Goal: Task Accomplishment & Management: Use online tool/utility

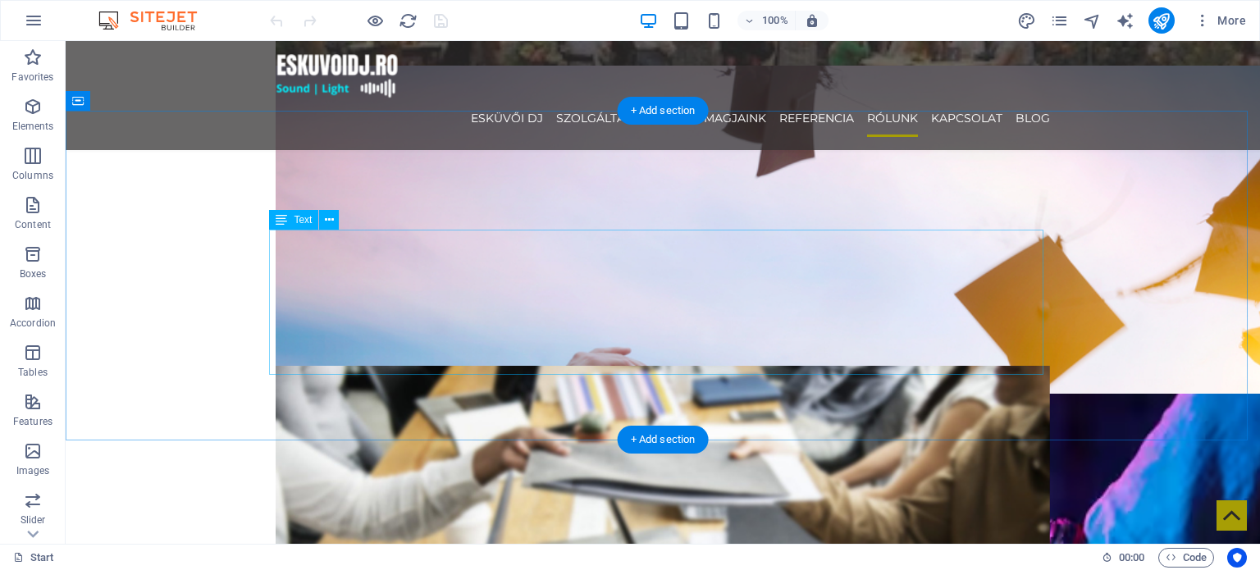
scroll to position [2542, 0]
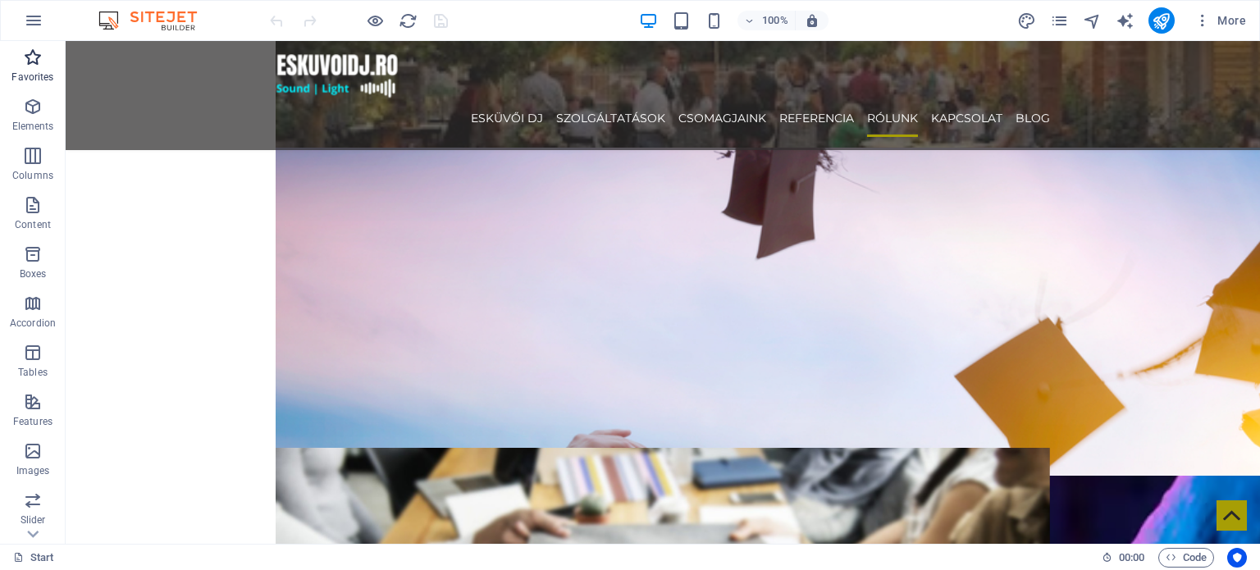
click at [30, 66] on icon "button" at bounding box center [33, 58] width 20 height 20
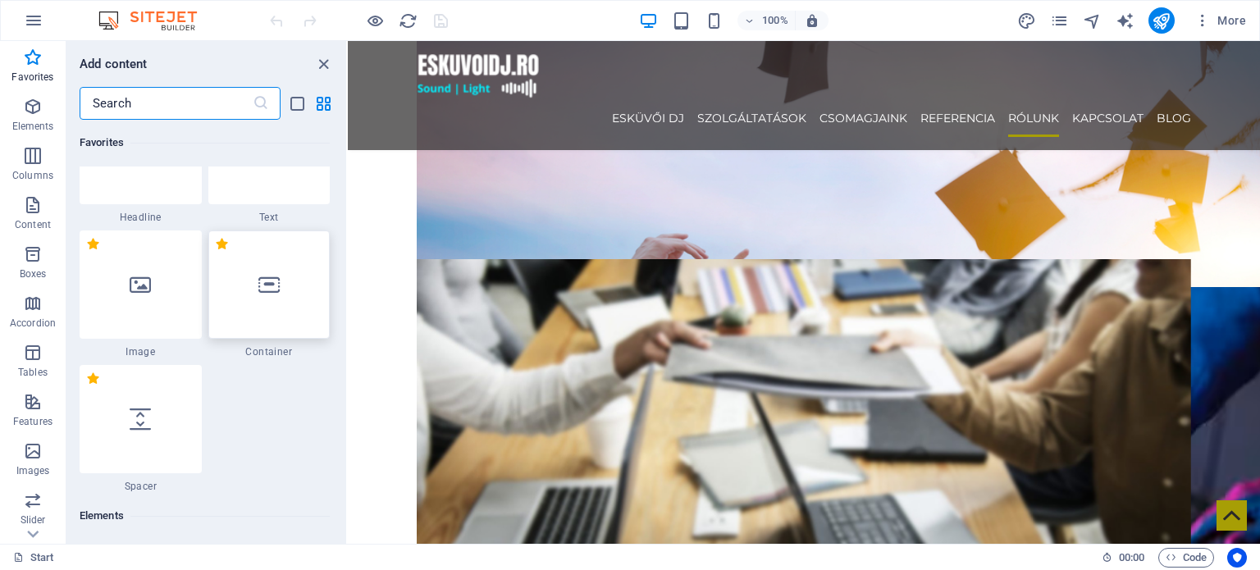
scroll to position [0, 0]
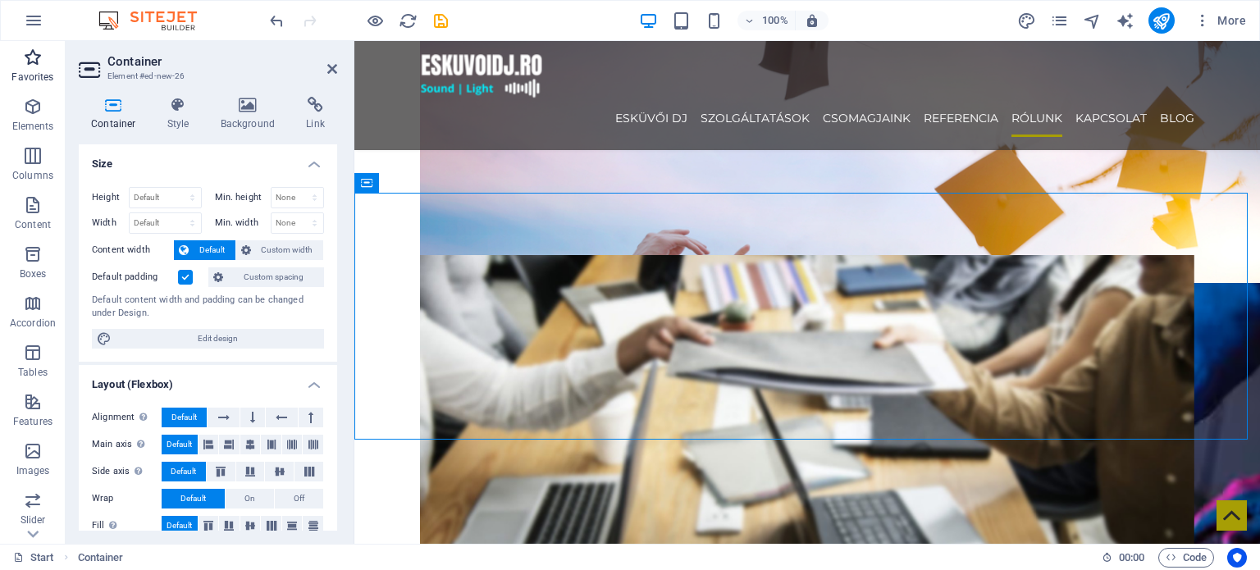
click at [39, 75] on p "Favorites" at bounding box center [32, 77] width 42 height 13
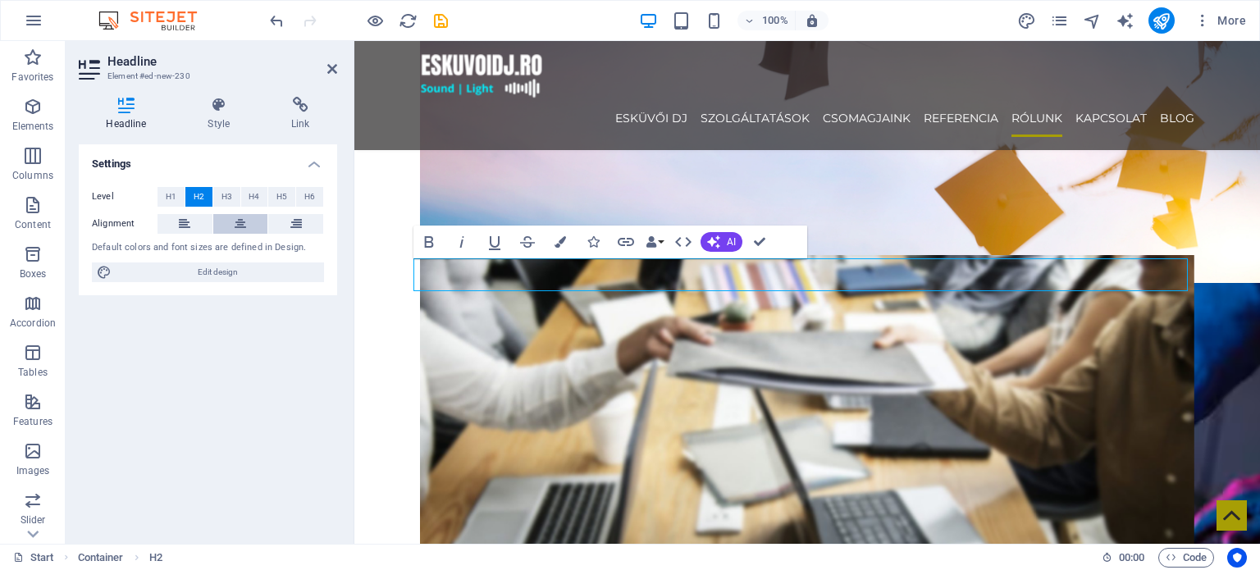
click at [230, 217] on button at bounding box center [240, 224] width 55 height 20
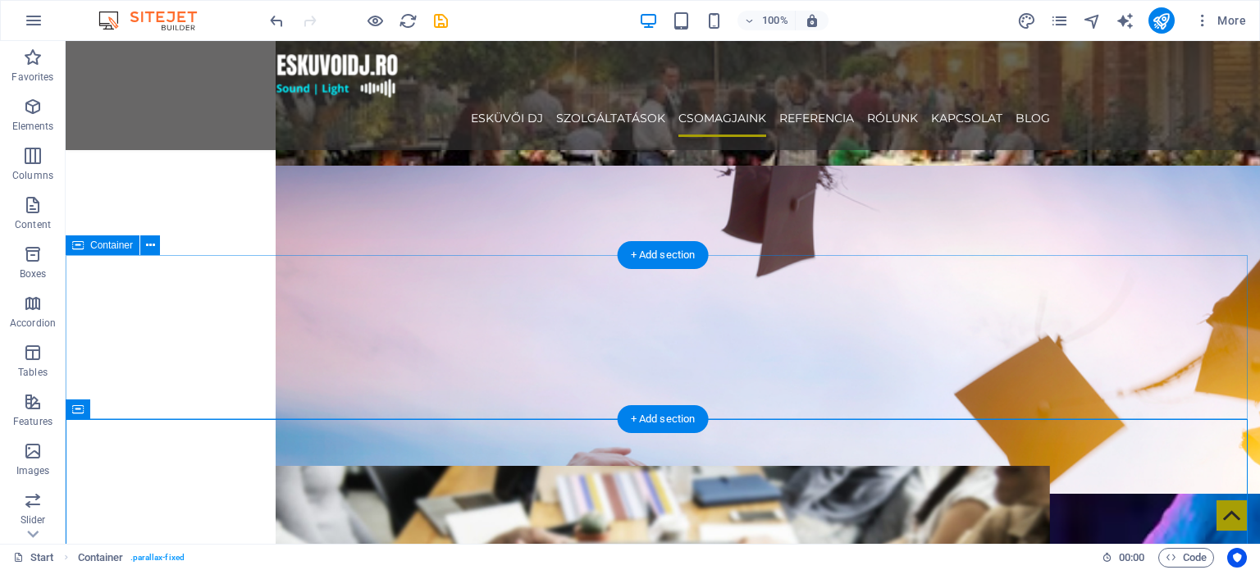
scroll to position [2624, 0]
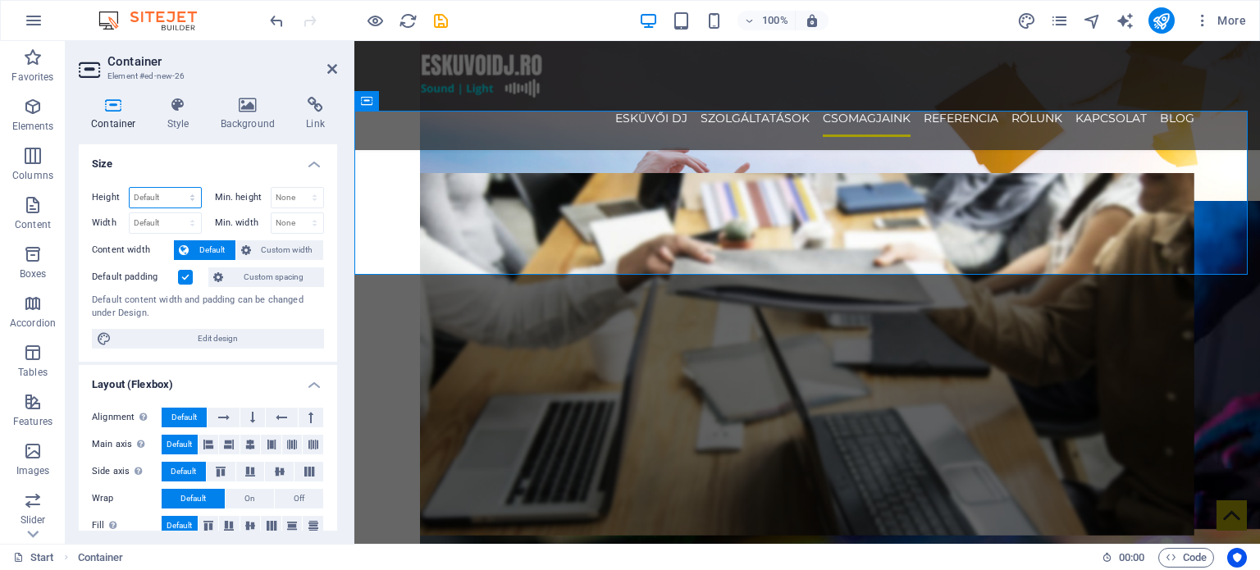
click at [185, 196] on select "Default px rem % vh vw" at bounding box center [165, 198] width 71 height 20
select select "px"
click at [175, 188] on select "Default px rem % vh vw" at bounding box center [165, 198] width 71 height 20
type input "500"
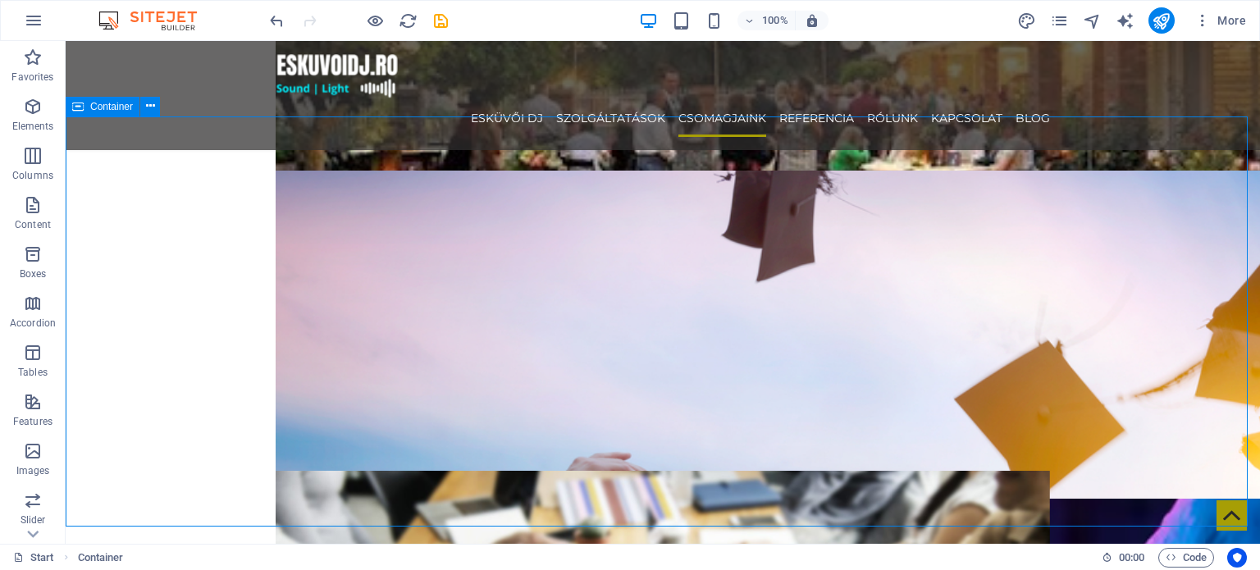
scroll to position [2460, 0]
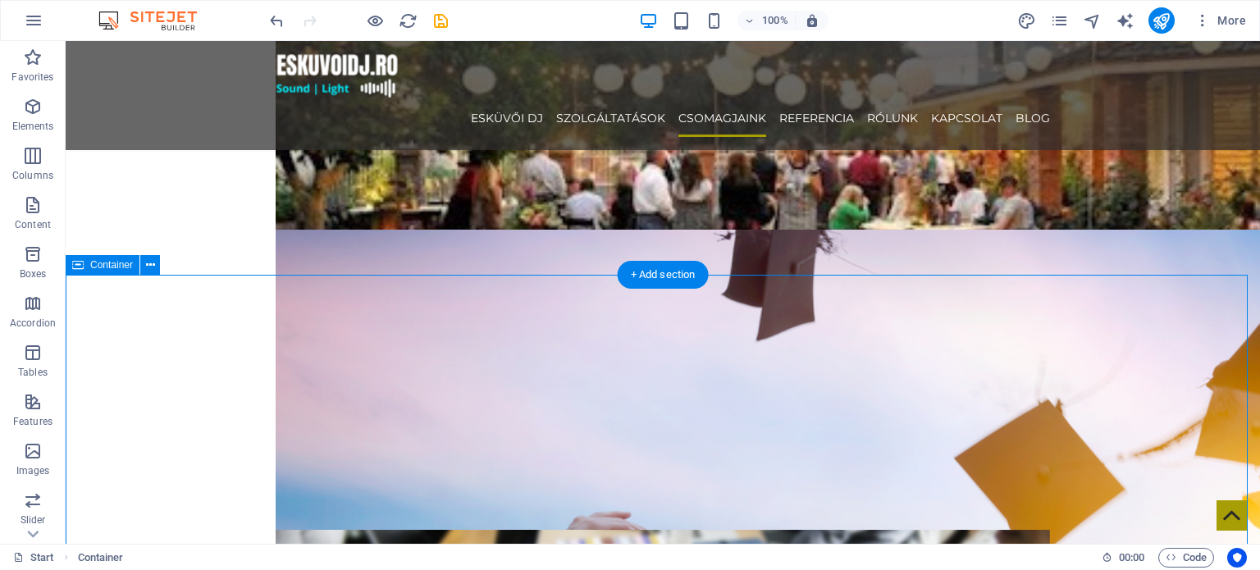
select select "px"
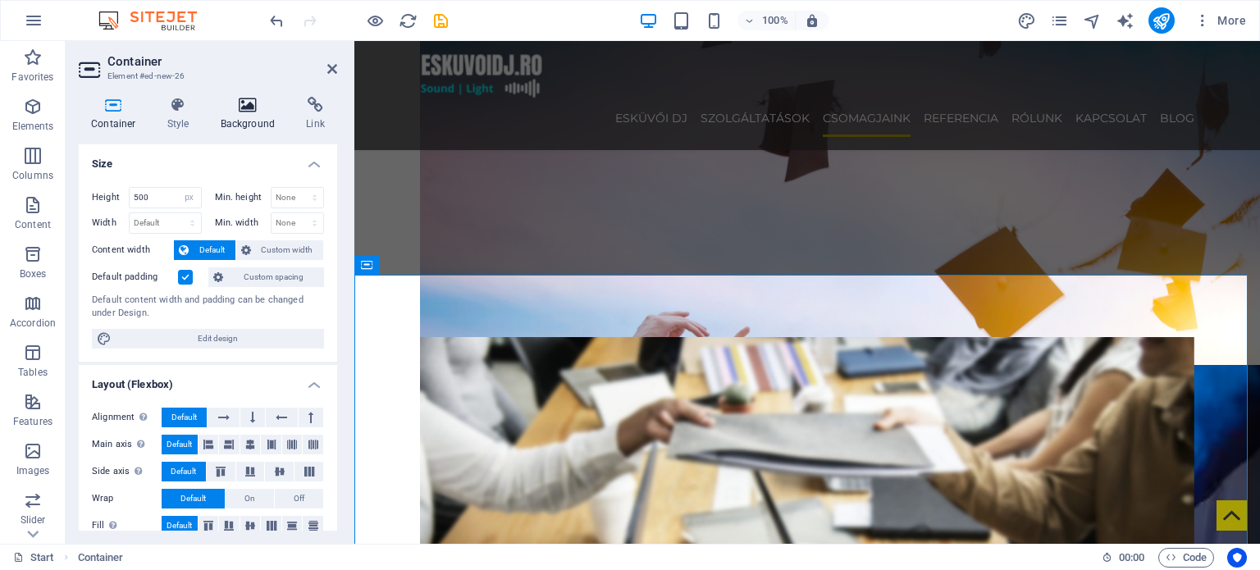
click at [263, 103] on icon at bounding box center [248, 105] width 80 height 16
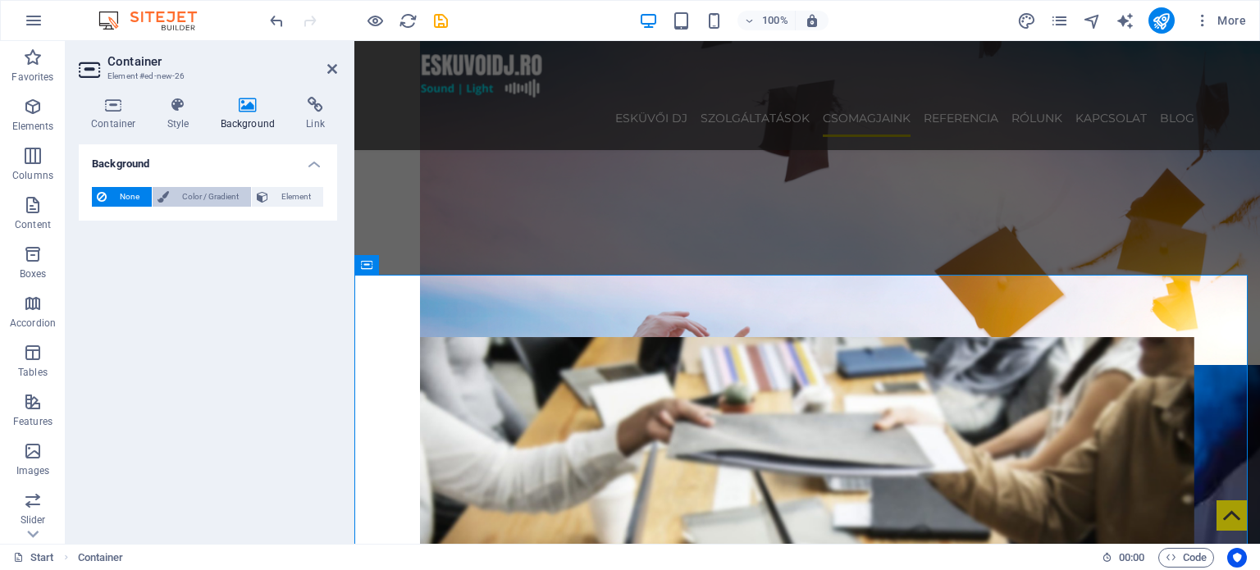
click at [196, 198] on span "Color / Gradient" at bounding box center [210, 197] width 72 height 20
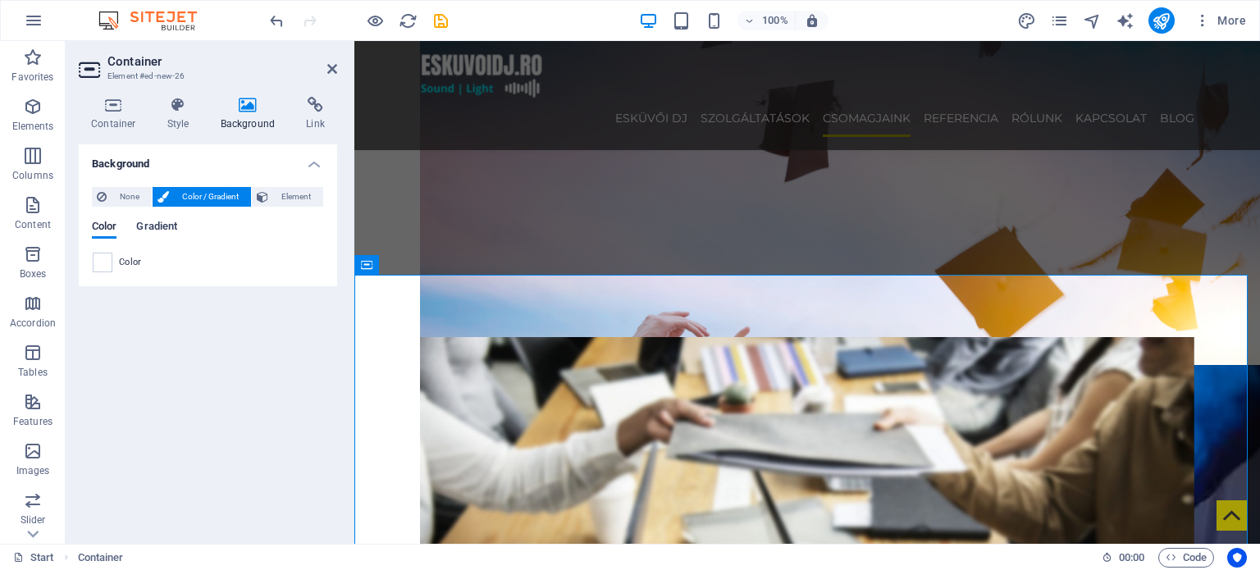
click at [149, 232] on span "Gradient" at bounding box center [156, 227] width 41 height 23
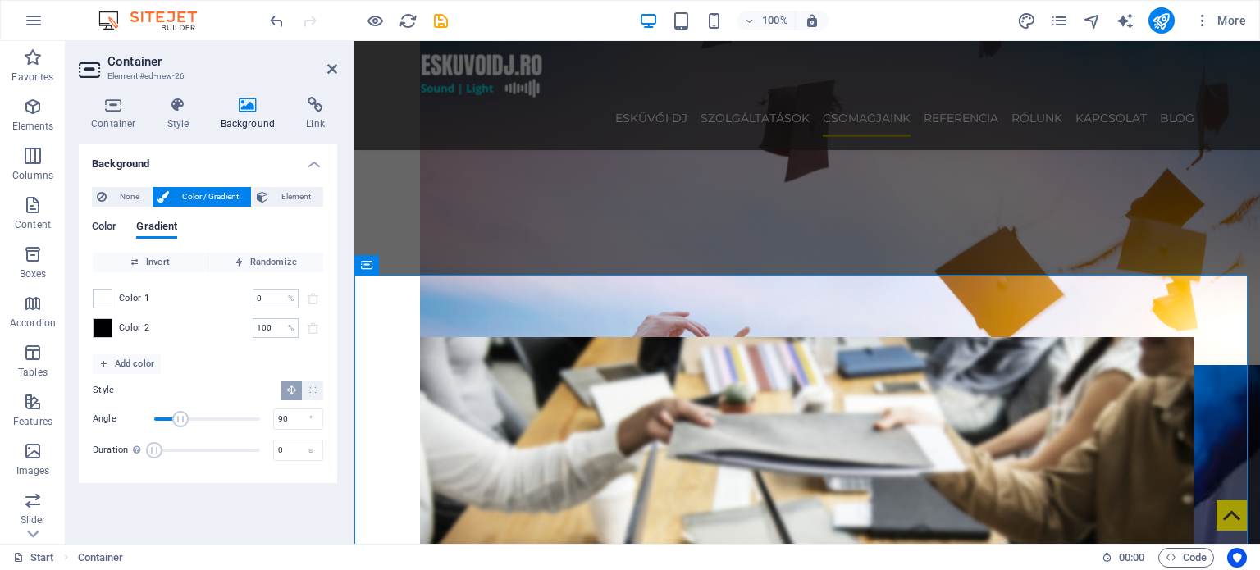
drag, startPoint x: 100, startPoint y: 221, endPoint x: 112, endPoint y: 221, distance: 11.5
click at [102, 221] on span "Color" at bounding box center [104, 227] width 25 height 23
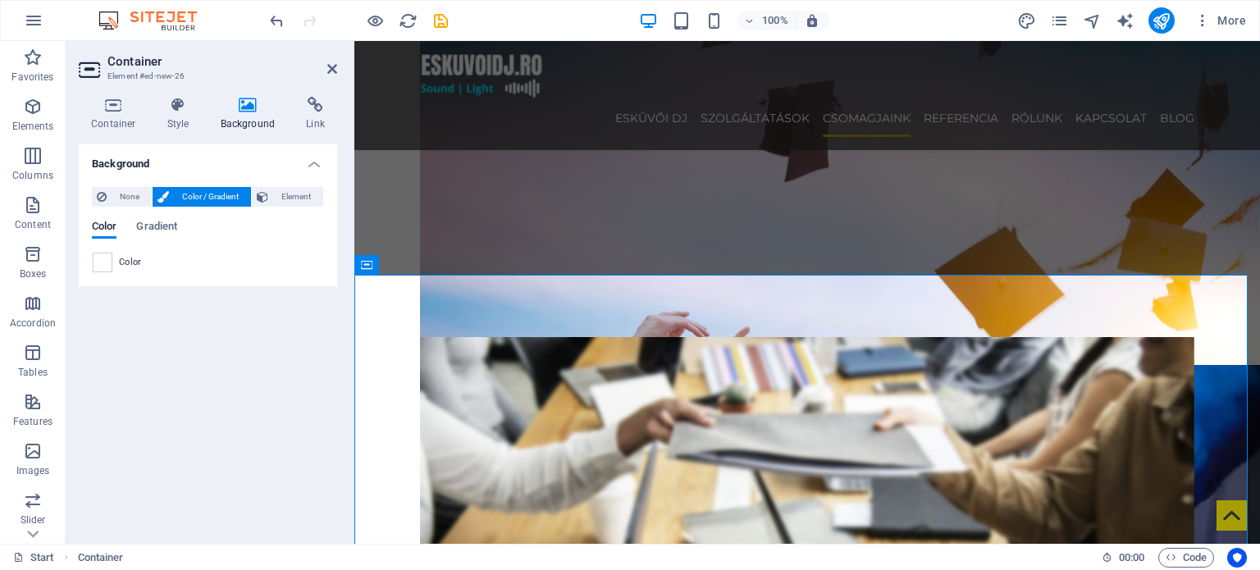
drag, startPoint x: 269, startPoint y: 190, endPoint x: 231, endPoint y: 199, distance: 38.8
click at [270, 190] on button "Element" at bounding box center [287, 197] width 71 height 20
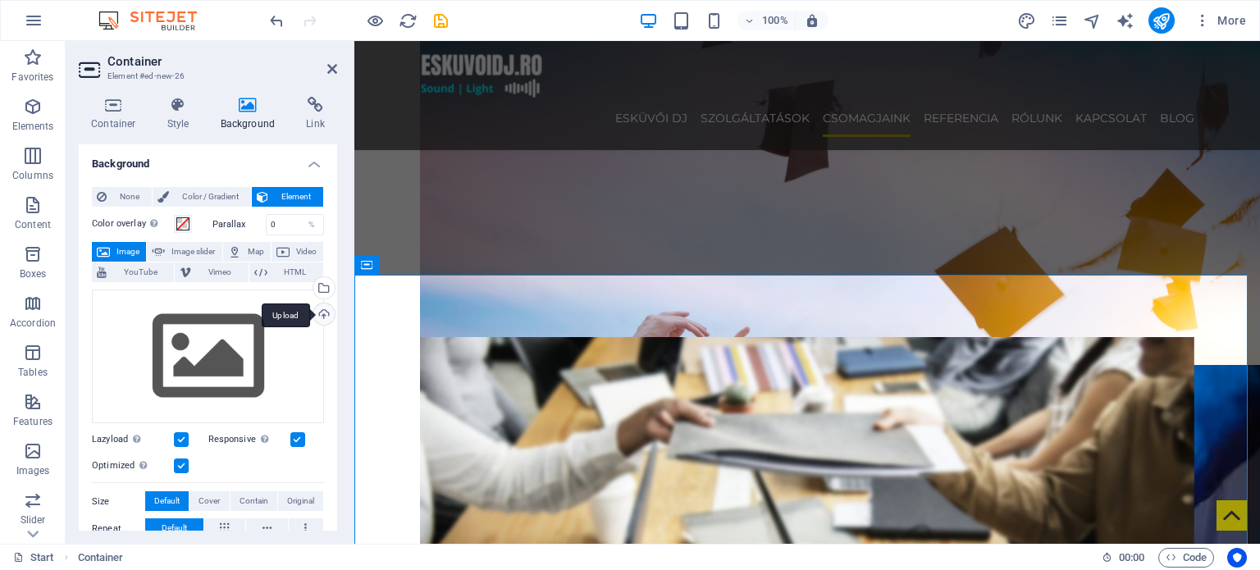
click at [327, 315] on div "Upload" at bounding box center [322, 315] width 25 height 25
click at [318, 319] on div "Upload" at bounding box center [322, 315] width 25 height 25
click at [187, 350] on div "Drag files here, click to choose files or select files from Files or our free s…" at bounding box center [208, 356] width 232 height 134
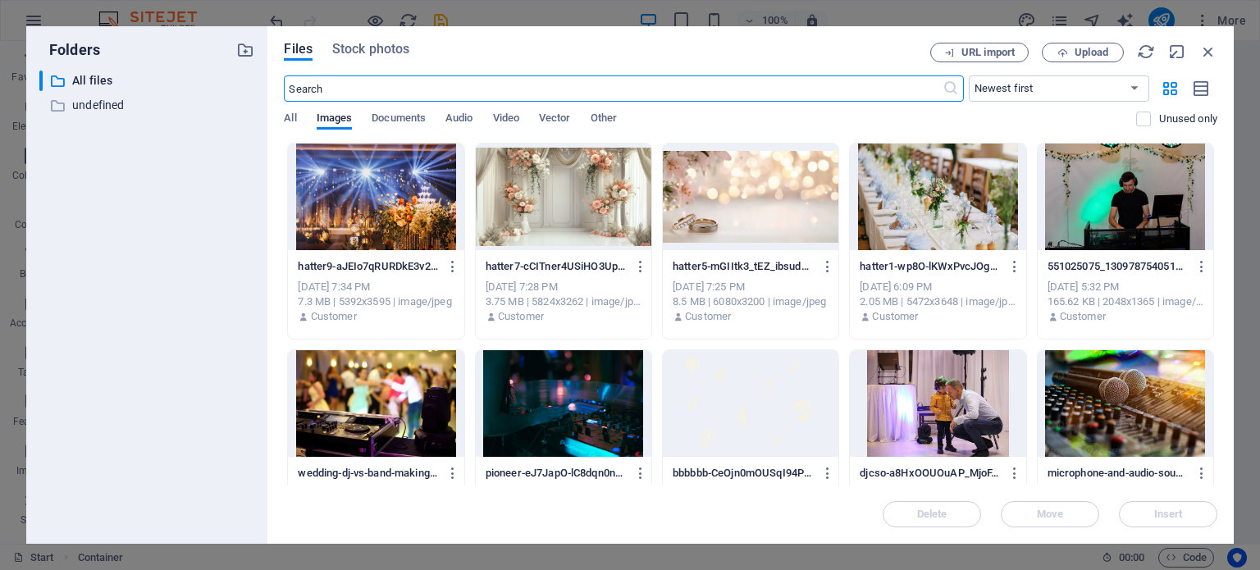
scroll to position [2513, 0]
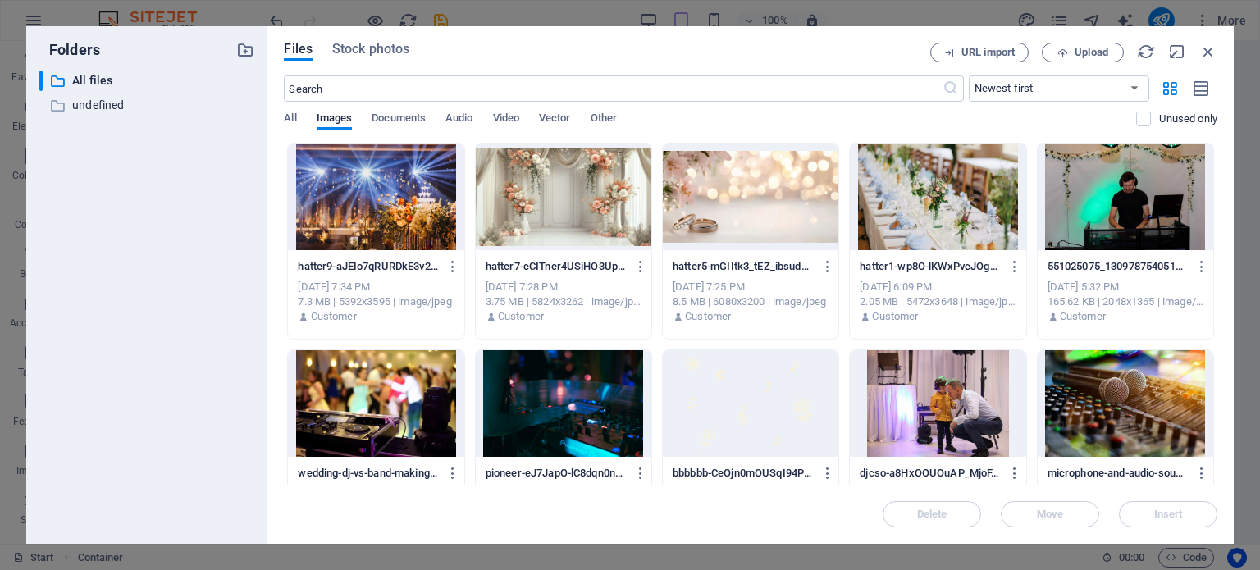
click at [801, 390] on div at bounding box center [750, 403] width 175 height 107
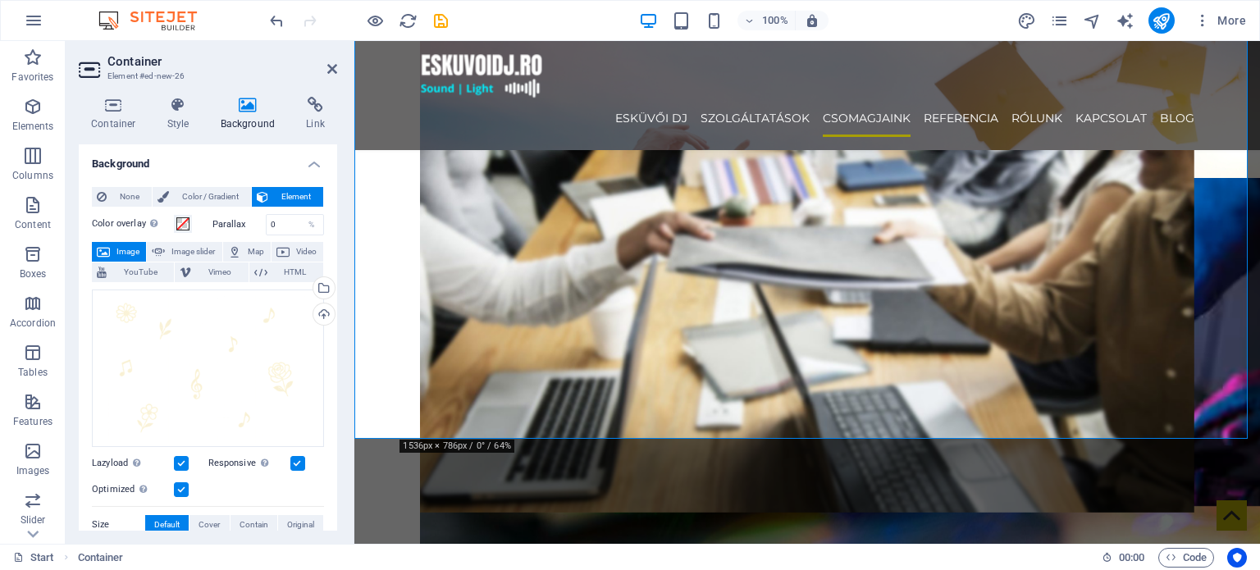
scroll to position [2706, 0]
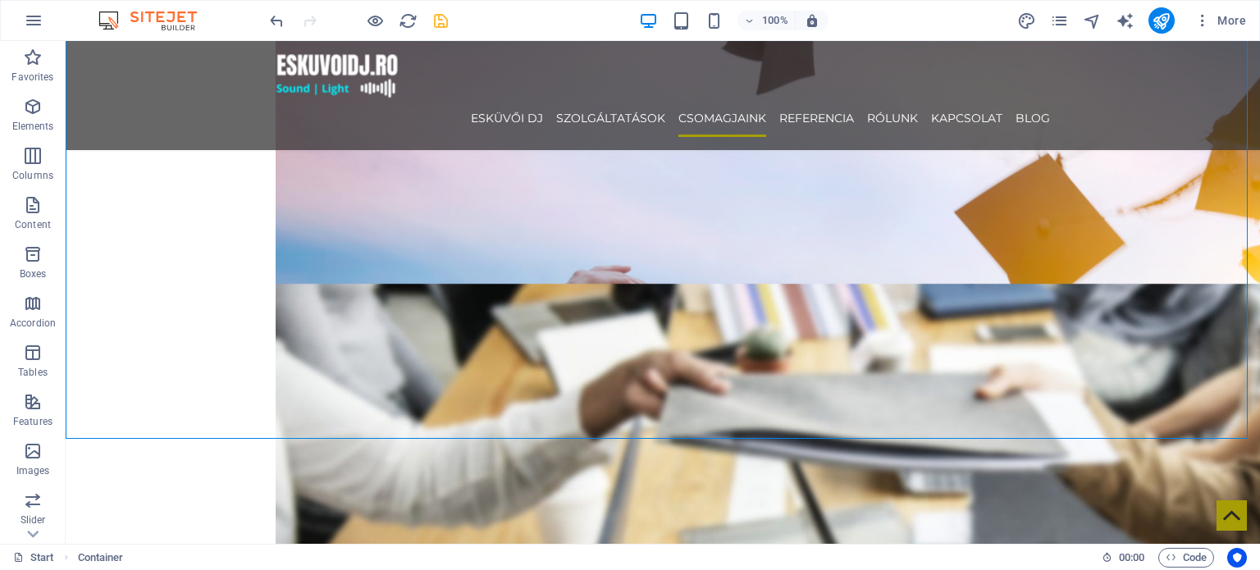
click at [448, 21] on icon "save" at bounding box center [440, 20] width 19 height 19
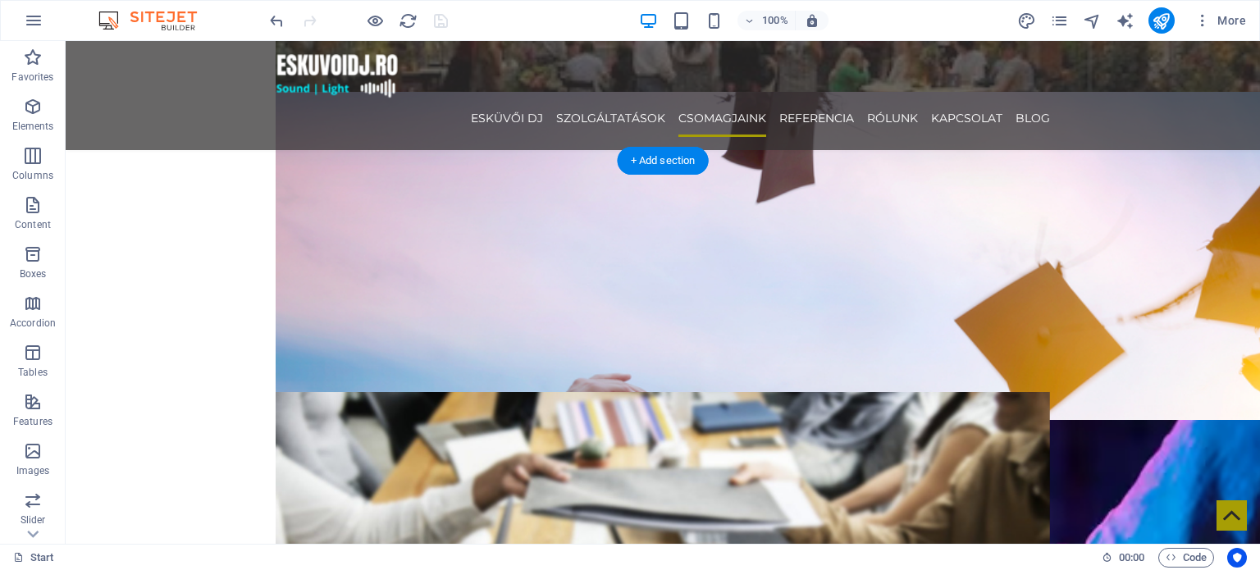
scroll to position [2624, 0]
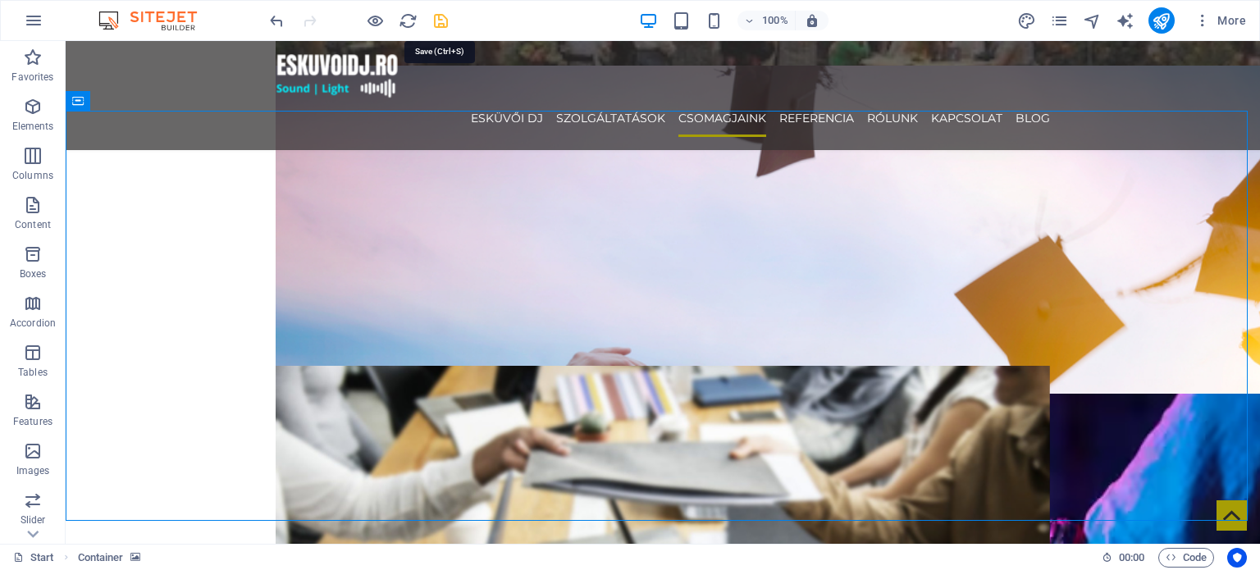
click at [439, 23] on icon "save" at bounding box center [440, 20] width 19 height 19
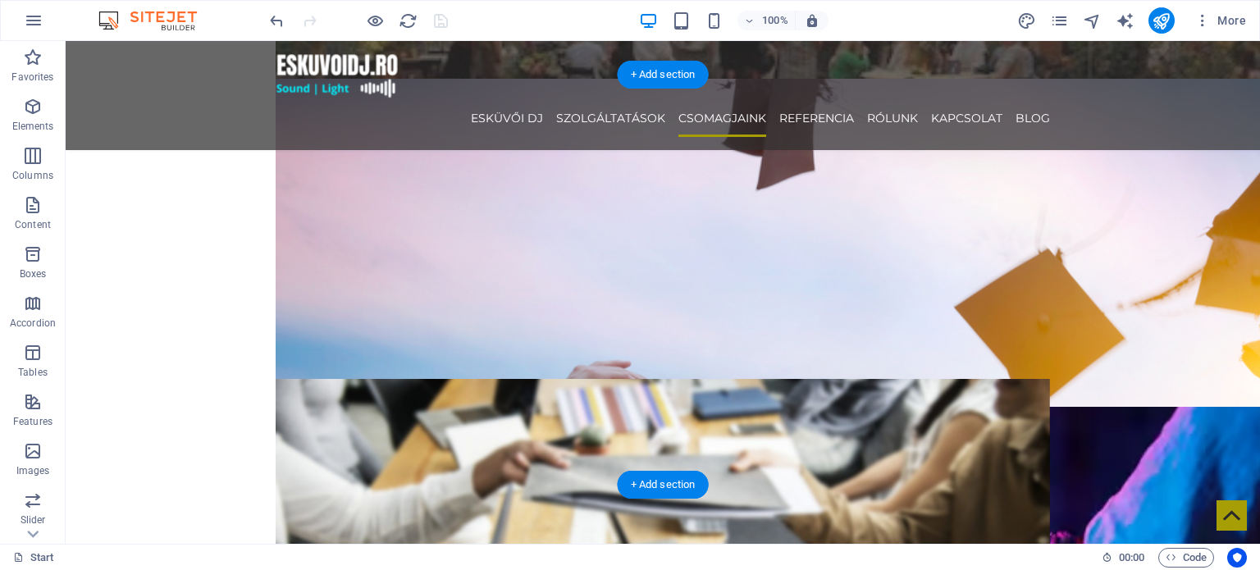
scroll to position [2542, 0]
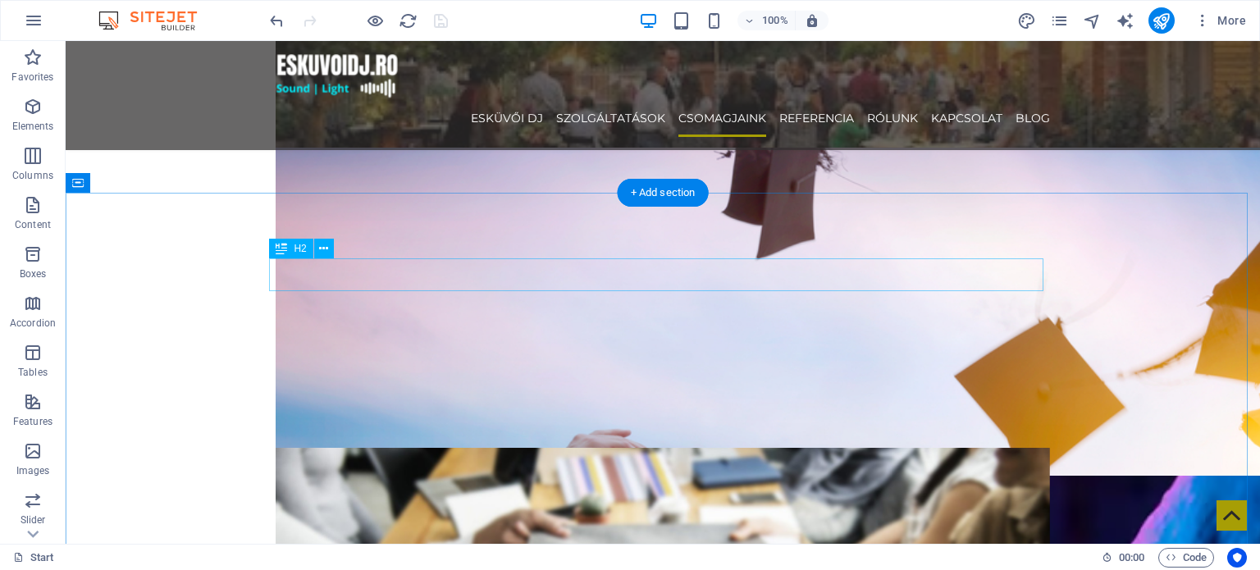
drag, startPoint x: 189, startPoint y: 230, endPoint x: 141, endPoint y: 215, distance: 49.8
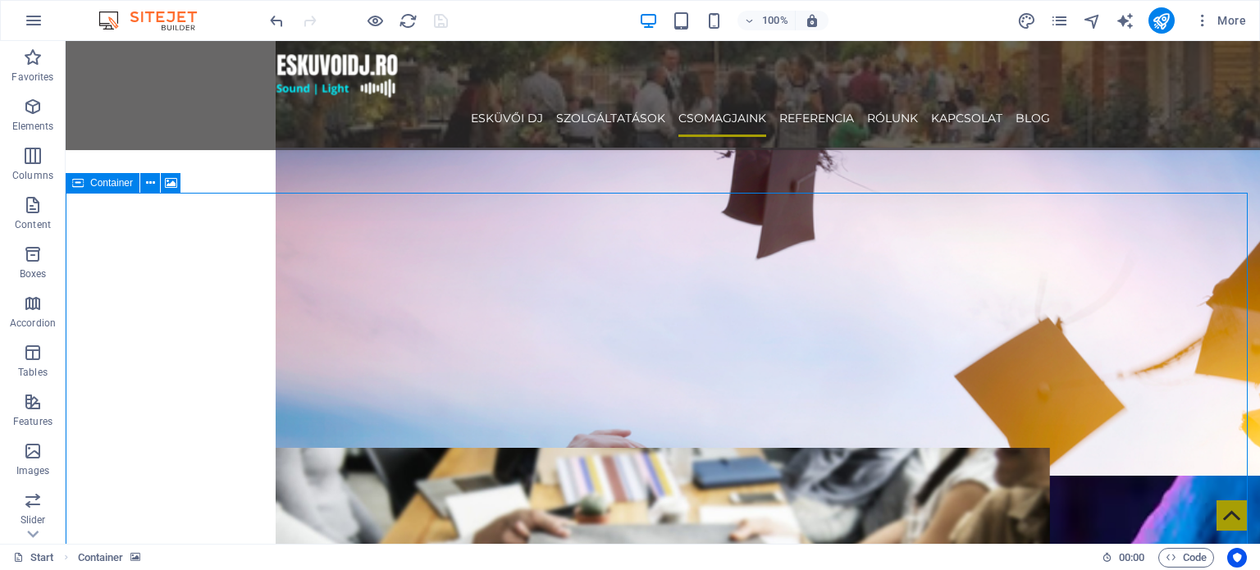
click at [81, 189] on icon at bounding box center [77, 183] width 11 height 20
click at [80, 189] on icon at bounding box center [77, 183] width 11 height 20
select select
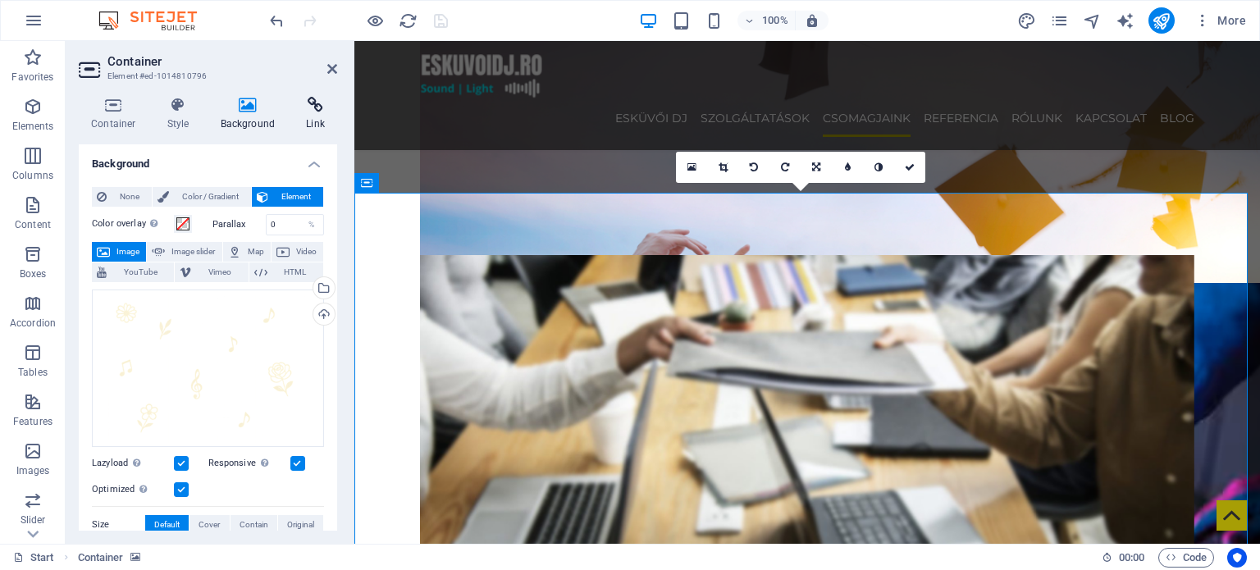
click at [304, 105] on icon at bounding box center [315, 105] width 43 height 16
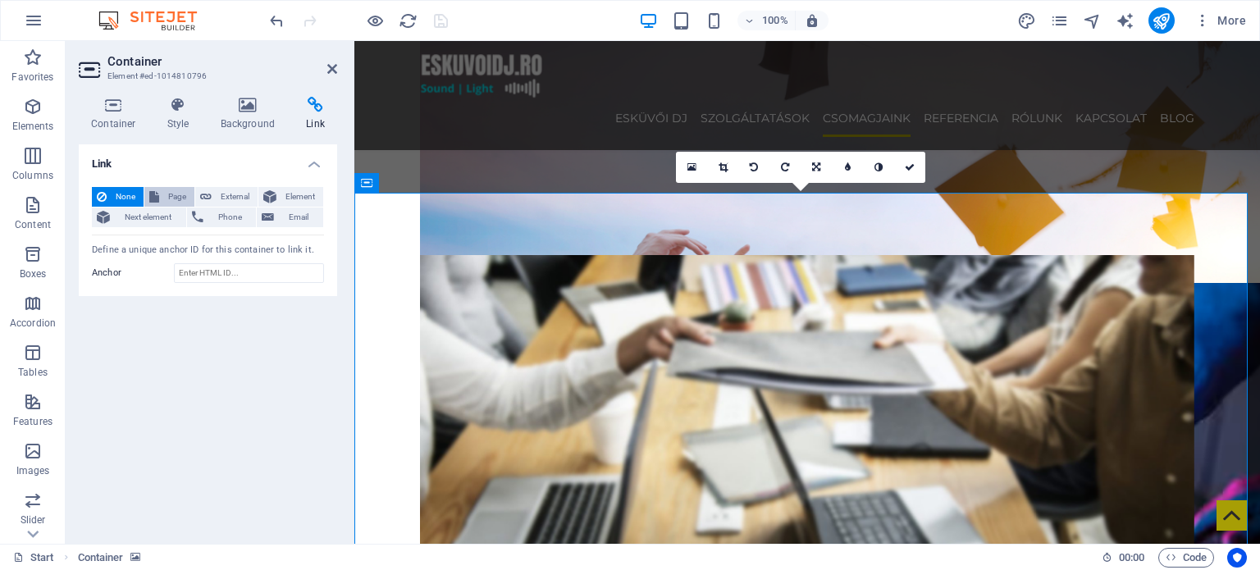
click at [164, 191] on span "Page" at bounding box center [176, 197] width 25 height 20
select select
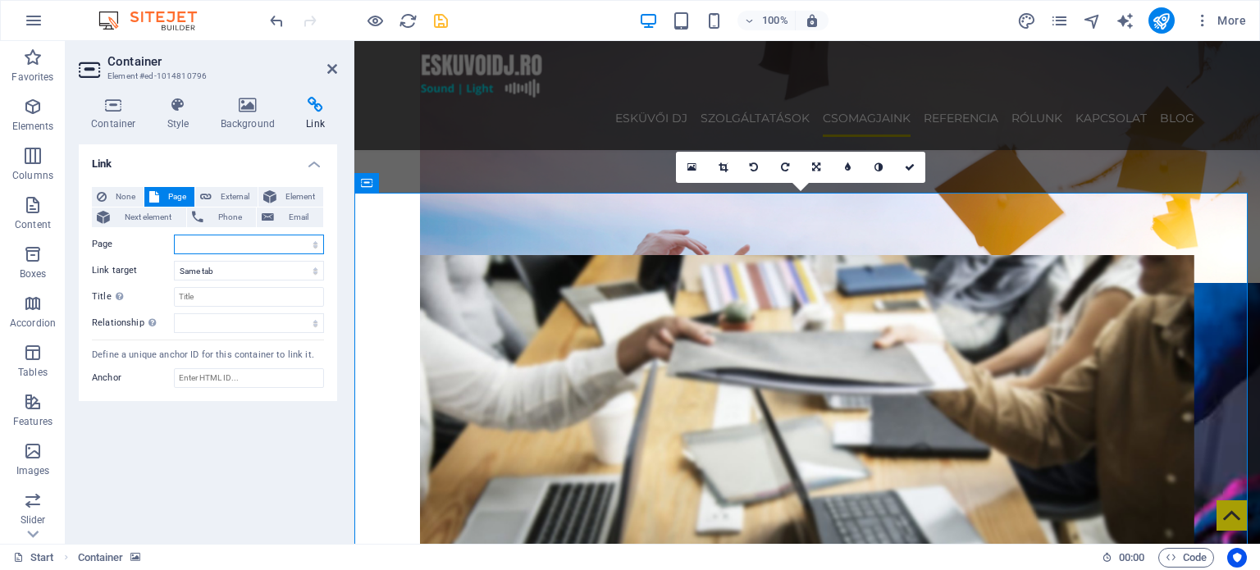
click at [291, 239] on select "Start Legal Notice Privacy Blog" at bounding box center [249, 245] width 150 height 20
drag, startPoint x: 308, startPoint y: 248, endPoint x: 296, endPoint y: 253, distance: 13.2
click at [308, 248] on select "Start Legal Notice Privacy Blog" at bounding box center [249, 245] width 150 height 20
click at [238, 201] on span "External" at bounding box center [234, 197] width 36 height 20
select select "blank"
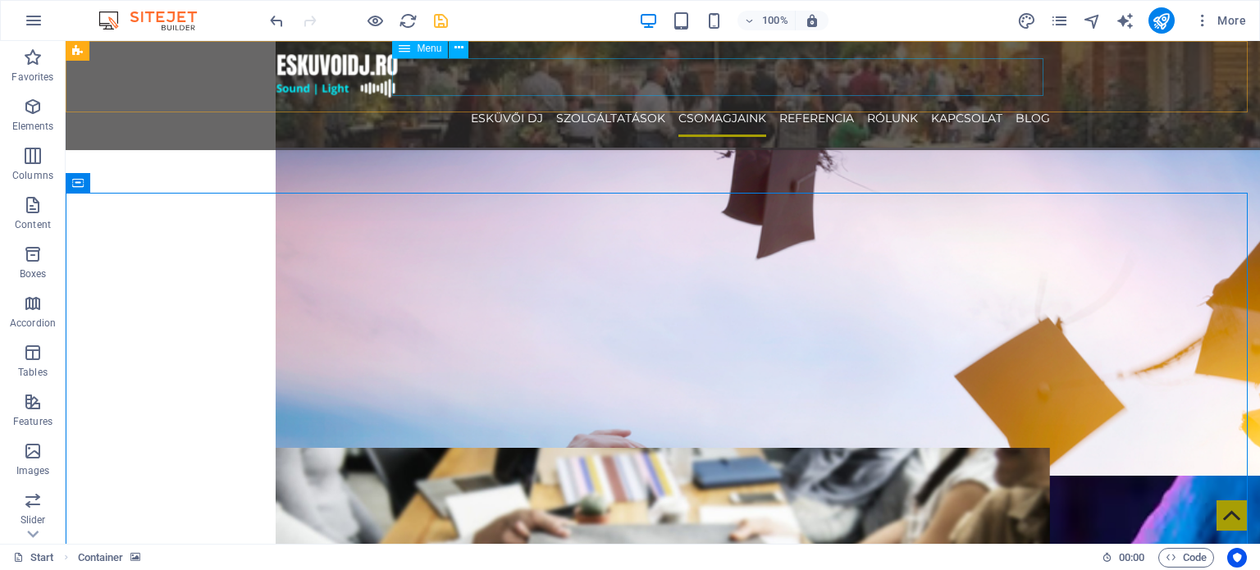
click at [839, 99] on nav "ESKÜVŐI DJ SZOLGÁLTATÁSOK CSOMAGJAINK REFERENCIA RÓLUNK KAPCSOLAT Blog" at bounding box center [663, 118] width 774 height 38
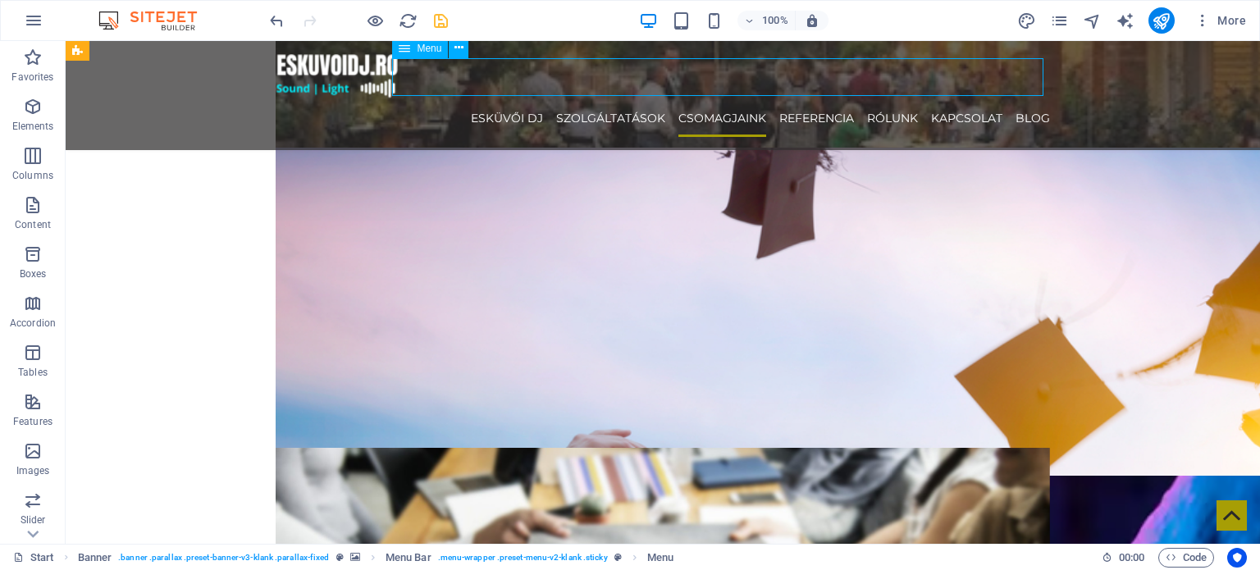
click at [819, 99] on nav "ESKÜVŐI DJ SZOLGÁLTATÁSOK CSOMAGJAINK REFERENCIA RÓLUNK KAPCSOLAT Blog" at bounding box center [663, 118] width 774 height 38
select select
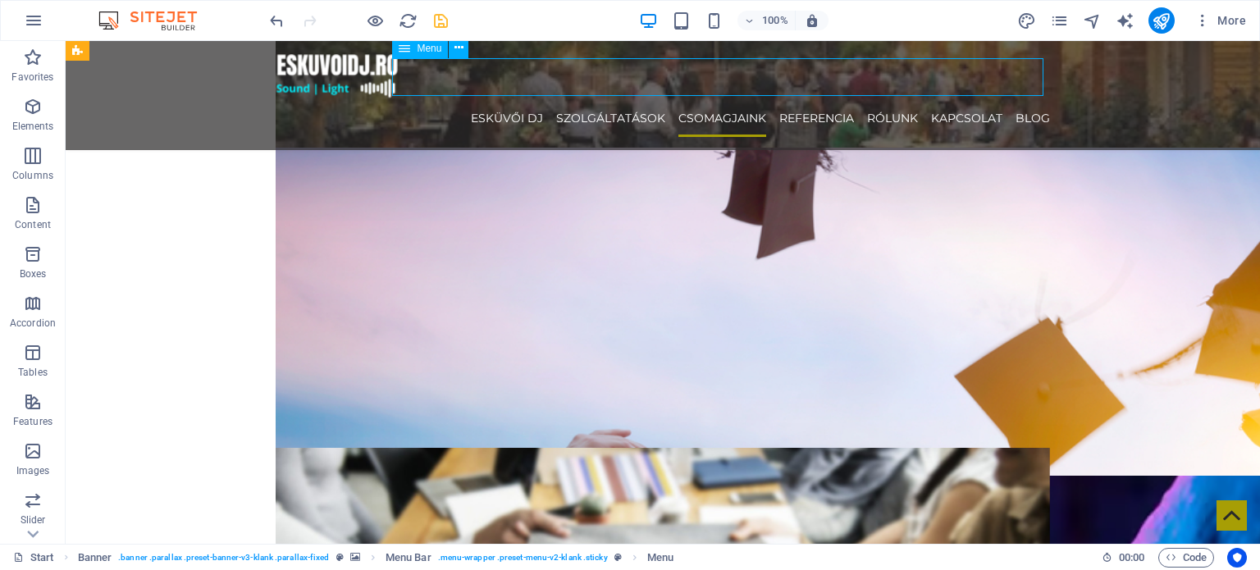
select select
select select "3"
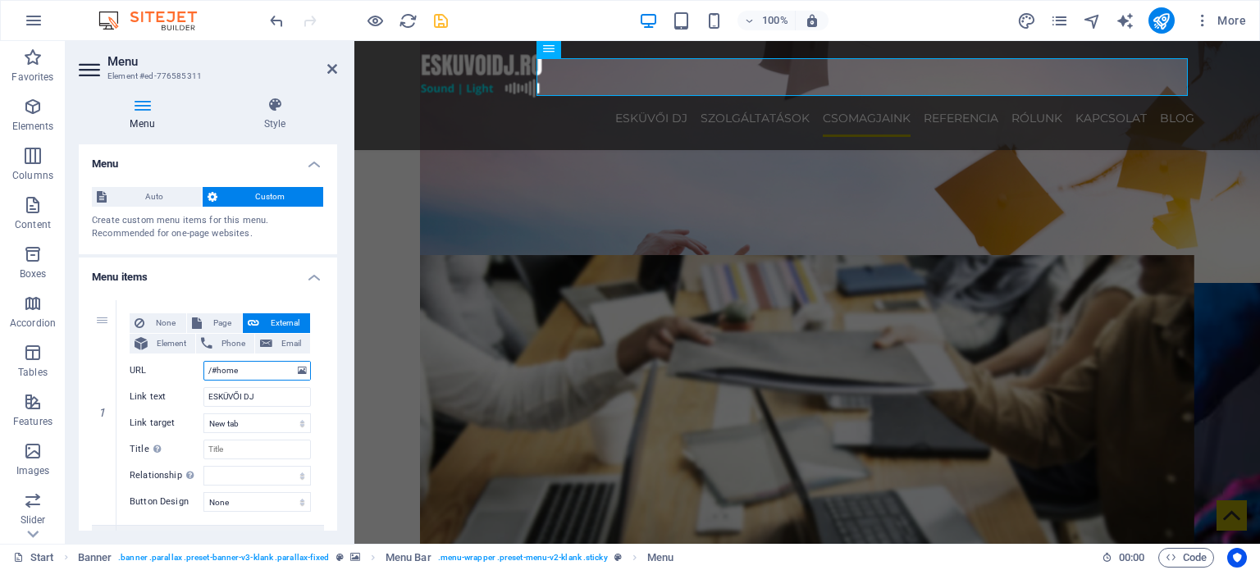
drag, startPoint x: 257, startPoint y: 376, endPoint x: 81, endPoint y: 363, distance: 175.9
click at [76, 363] on div "Menu Style Menu Auto Custom Create custom menu items for this menu. Recommended…" at bounding box center [208, 314] width 285 height 460
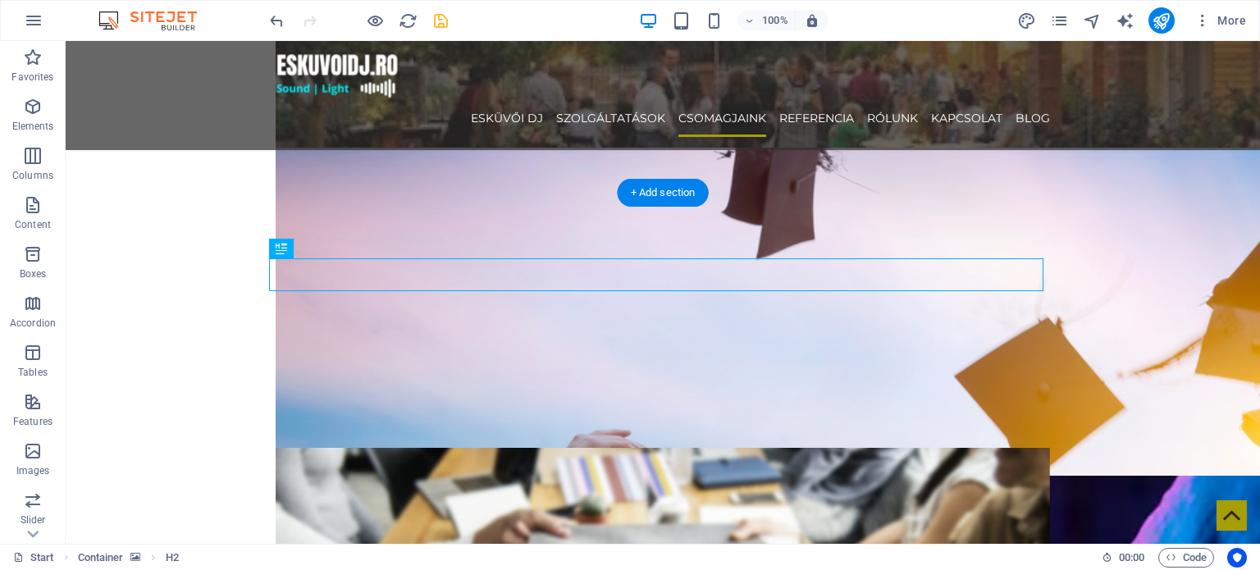
click at [89, 295] on figure at bounding box center [663, 546] width 1194 height 503
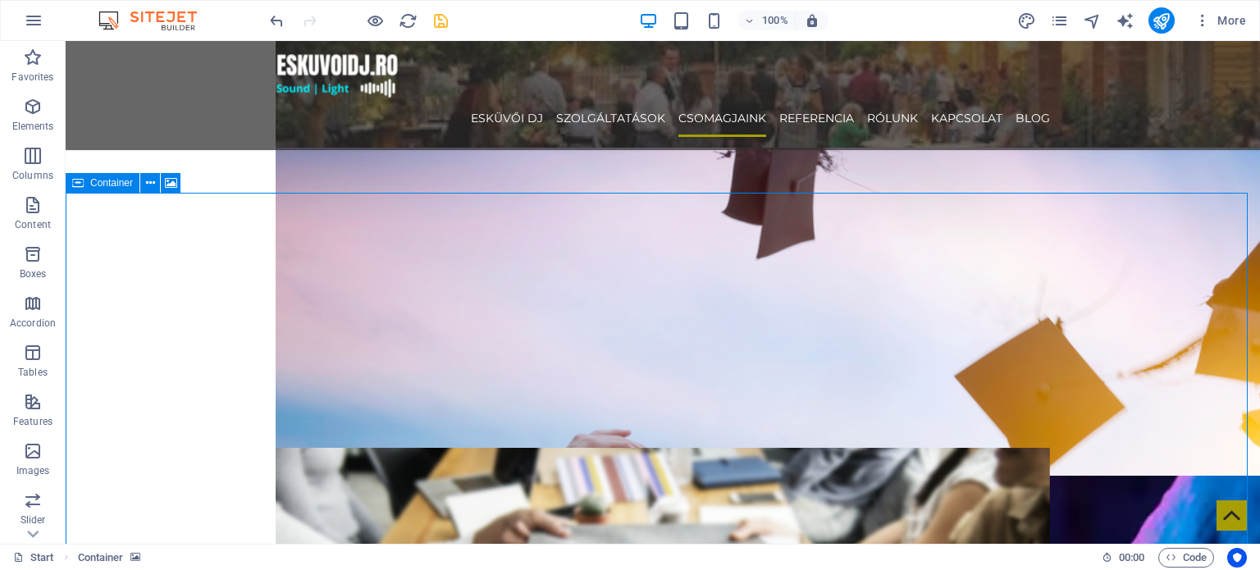
click at [79, 189] on icon at bounding box center [77, 183] width 11 height 20
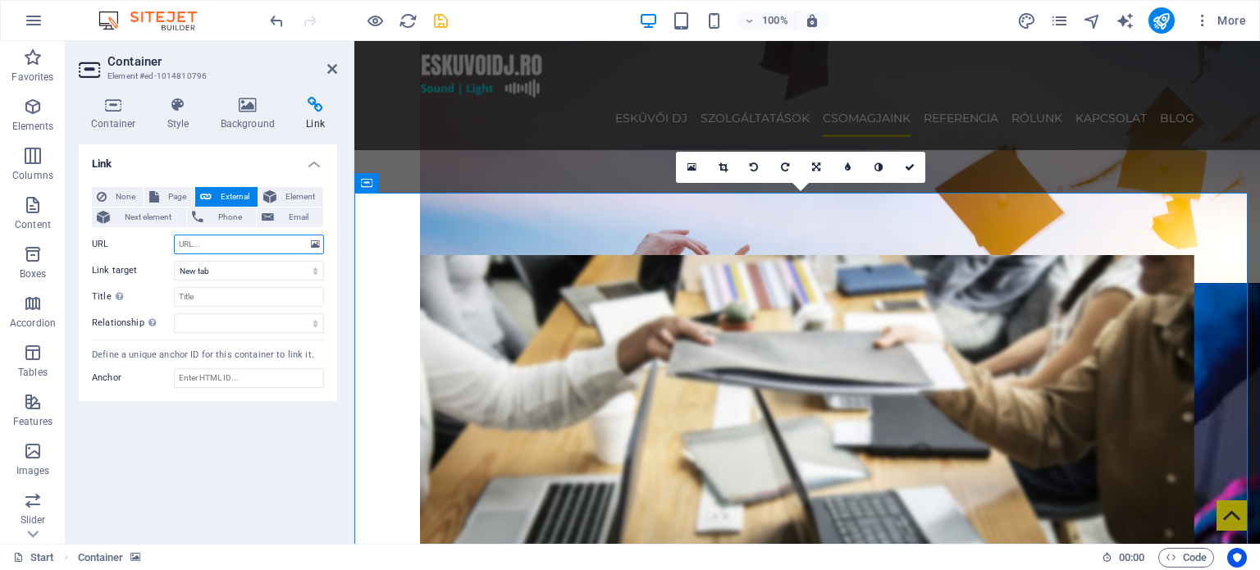
click at [210, 248] on input "URL" at bounding box center [249, 245] width 150 height 20
paste input "/#home"
type input "/#home"
drag, startPoint x: 204, startPoint y: 269, endPoint x: 65, endPoint y: 274, distance: 139.5
click at [65, 274] on section "Favorites Elements Columns Content Boxes Accordion Tables Features Images Slide…" at bounding box center [630, 292] width 1260 height 503
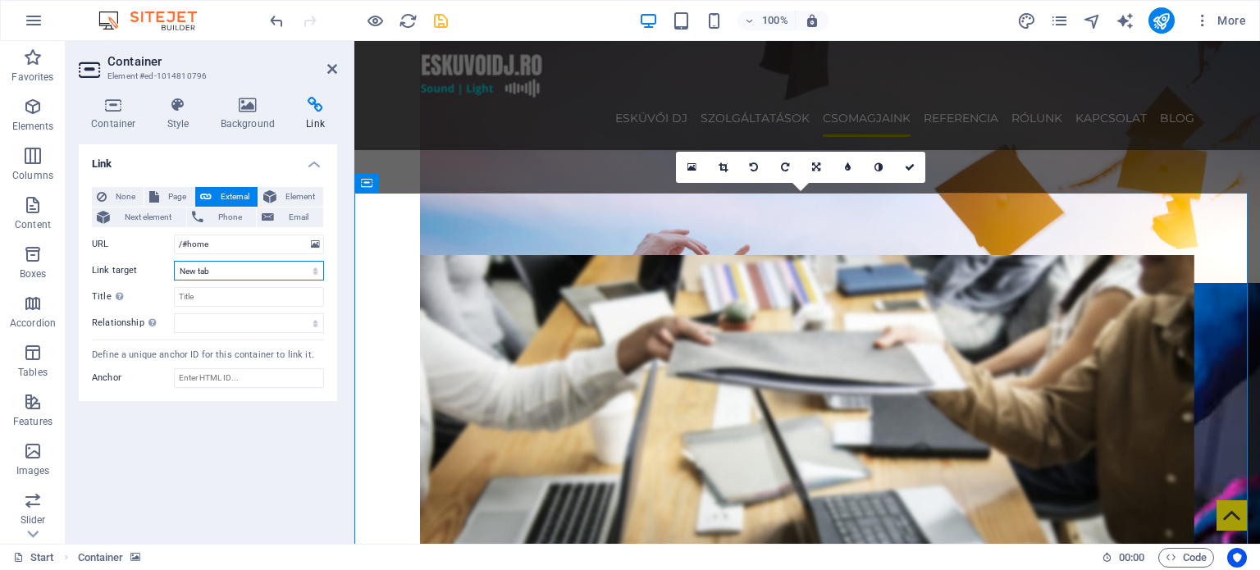
select select
click at [174, 261] on select "New tab Same tab Overlay" at bounding box center [249, 271] width 150 height 20
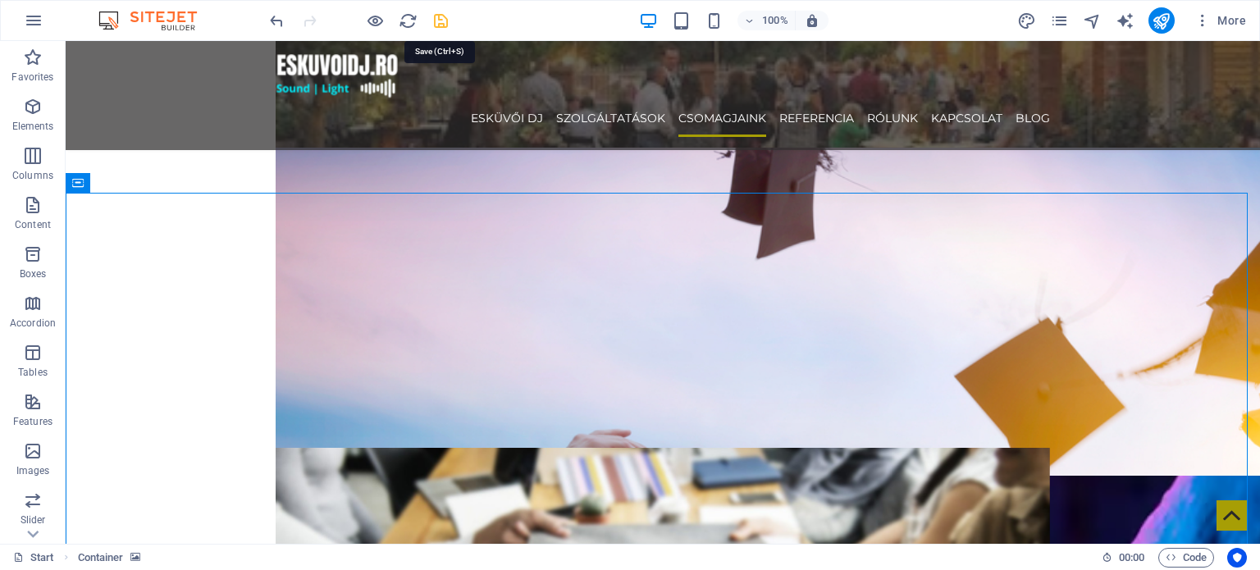
click at [441, 20] on icon "save" at bounding box center [440, 20] width 19 height 19
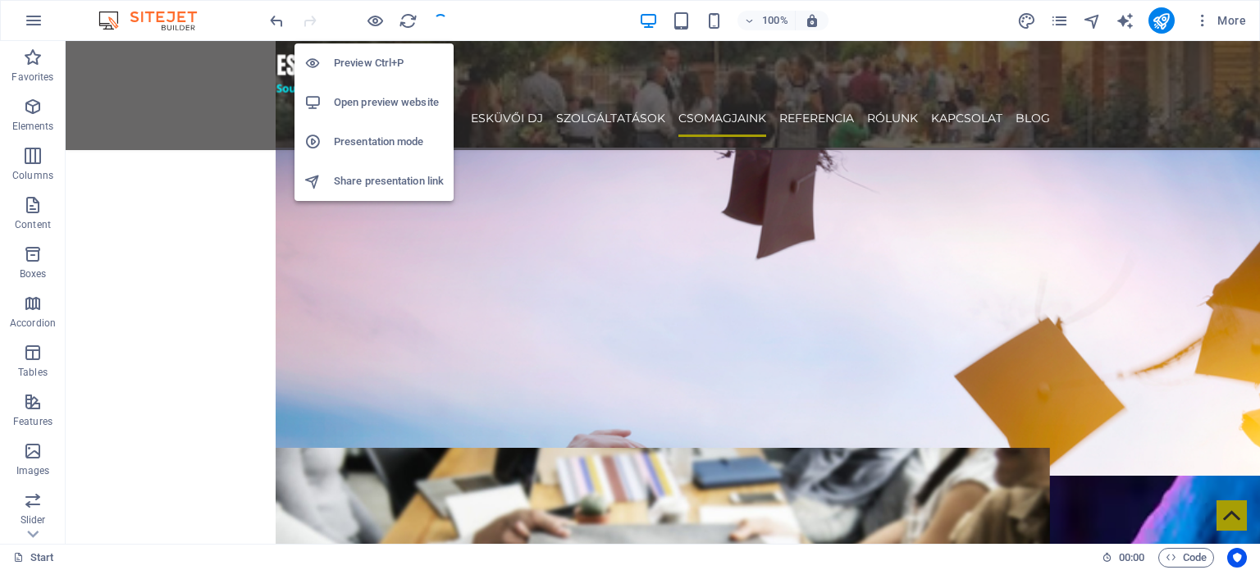
click at [364, 103] on h6 "Open preview website" at bounding box center [389, 103] width 110 height 20
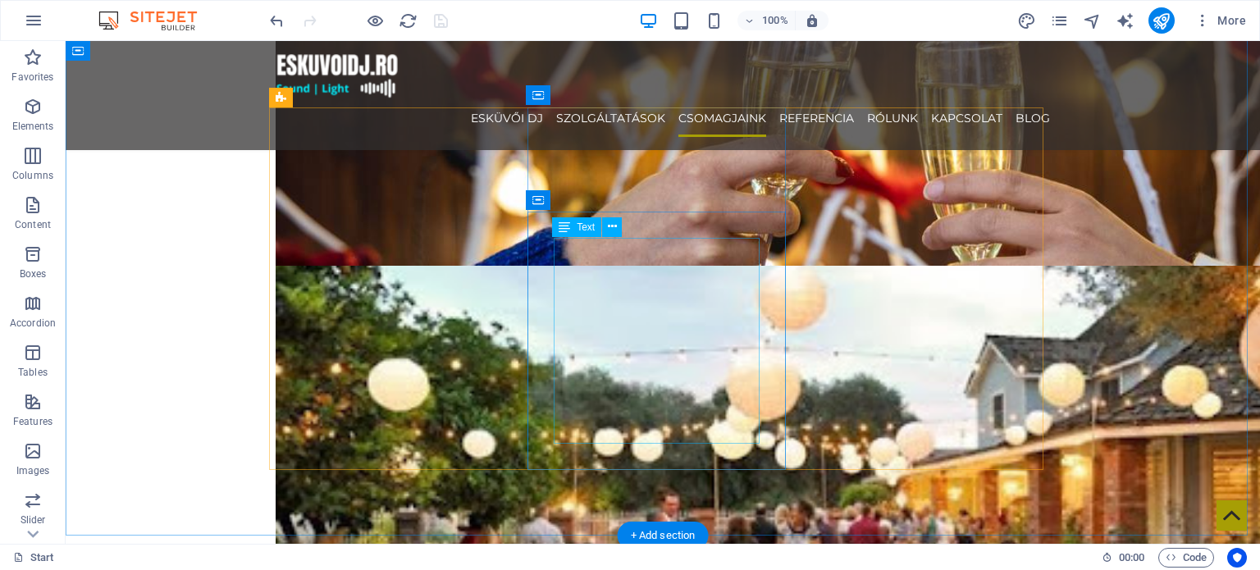
scroll to position [1968, 0]
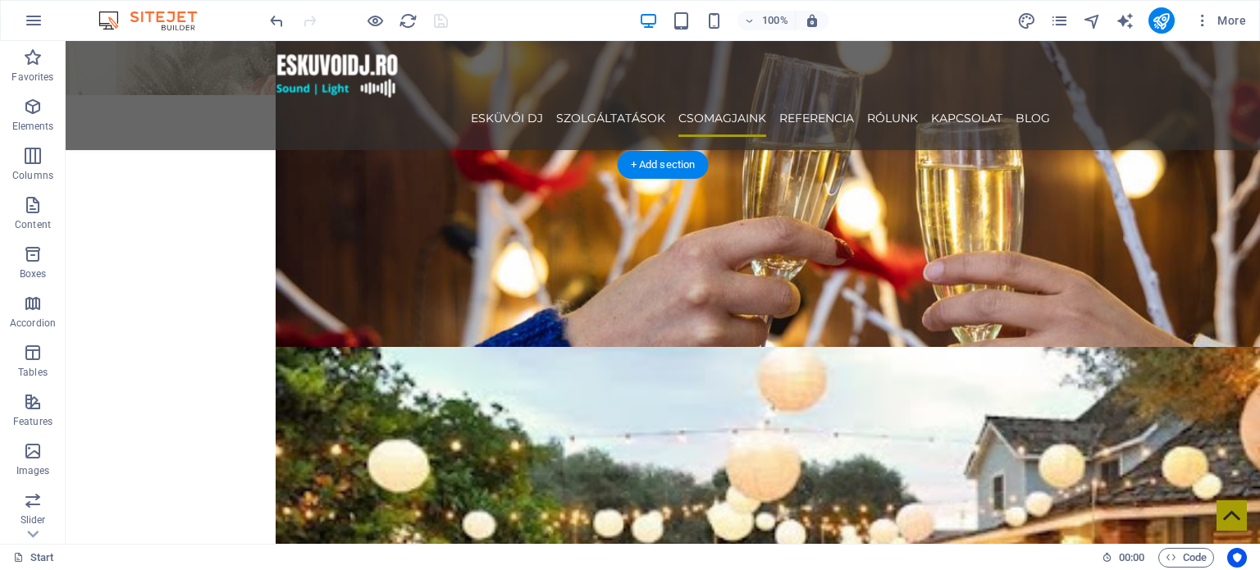
scroll to position [2050, 0]
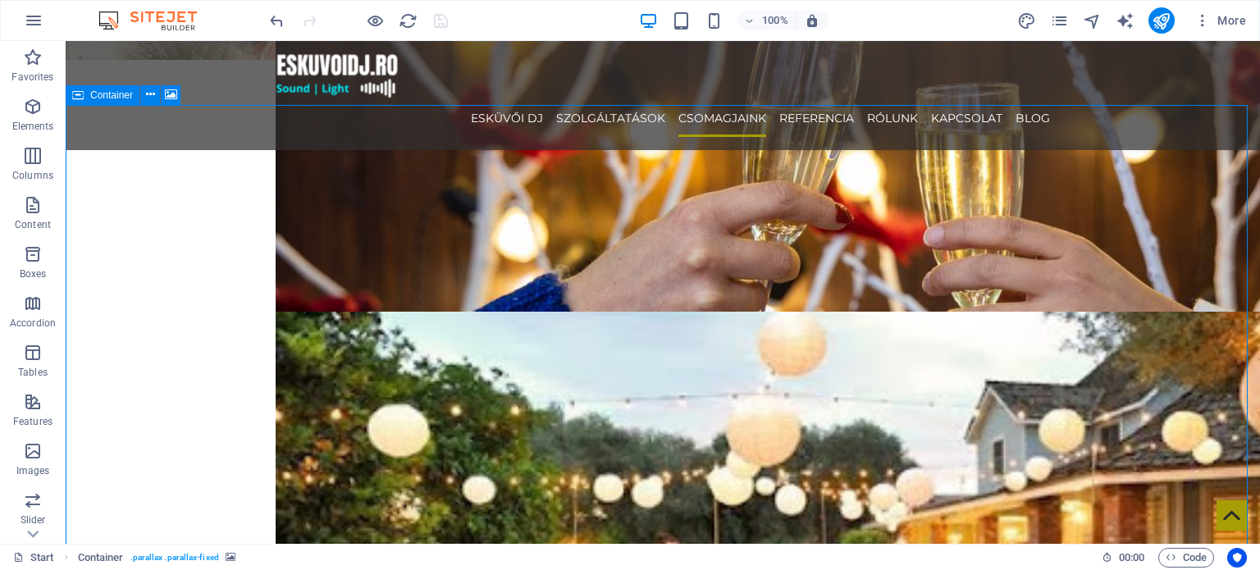
click at [85, 97] on div "Container" at bounding box center [103, 95] width 74 height 20
drag, startPoint x: 85, startPoint y: 97, endPoint x: 98, endPoint y: 98, distance: 12.3
click at [85, 97] on div "Container" at bounding box center [103, 95] width 74 height 20
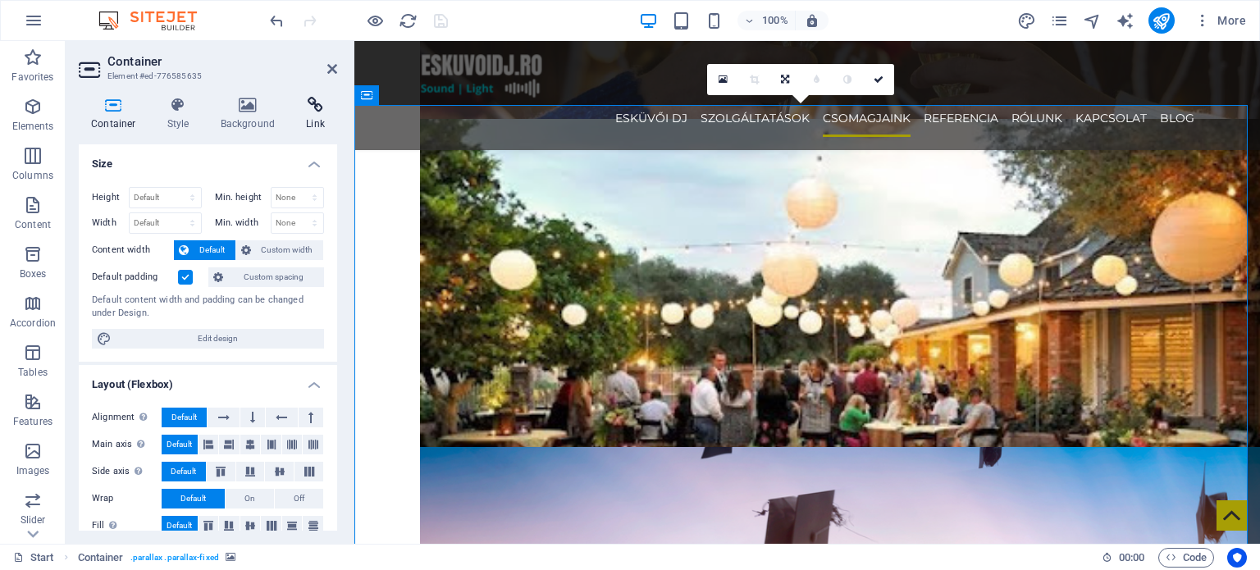
click at [315, 114] on h4 "Link" at bounding box center [315, 114] width 43 height 34
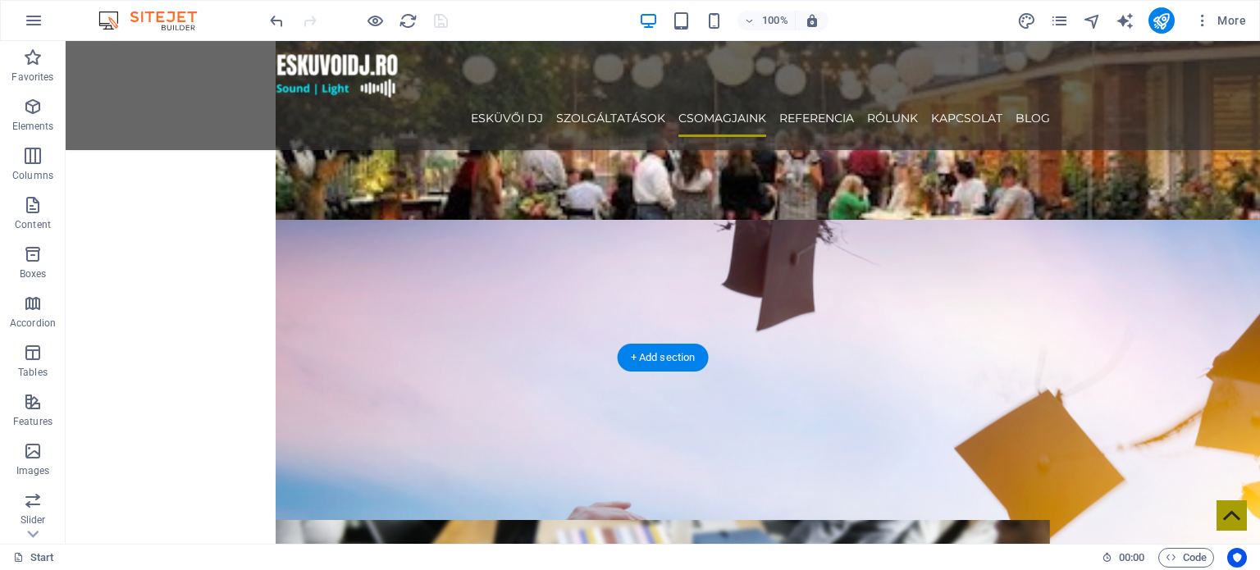
scroll to position [2378, 0]
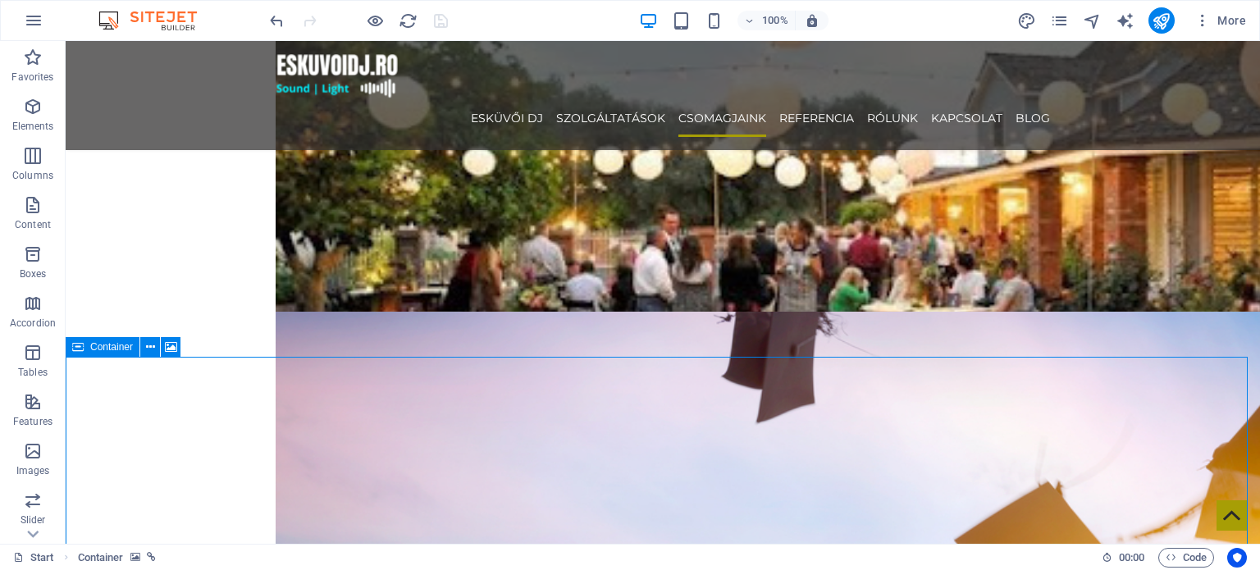
click at [81, 349] on icon at bounding box center [77, 347] width 11 height 20
click at [82, 348] on icon at bounding box center [77, 347] width 11 height 20
select select
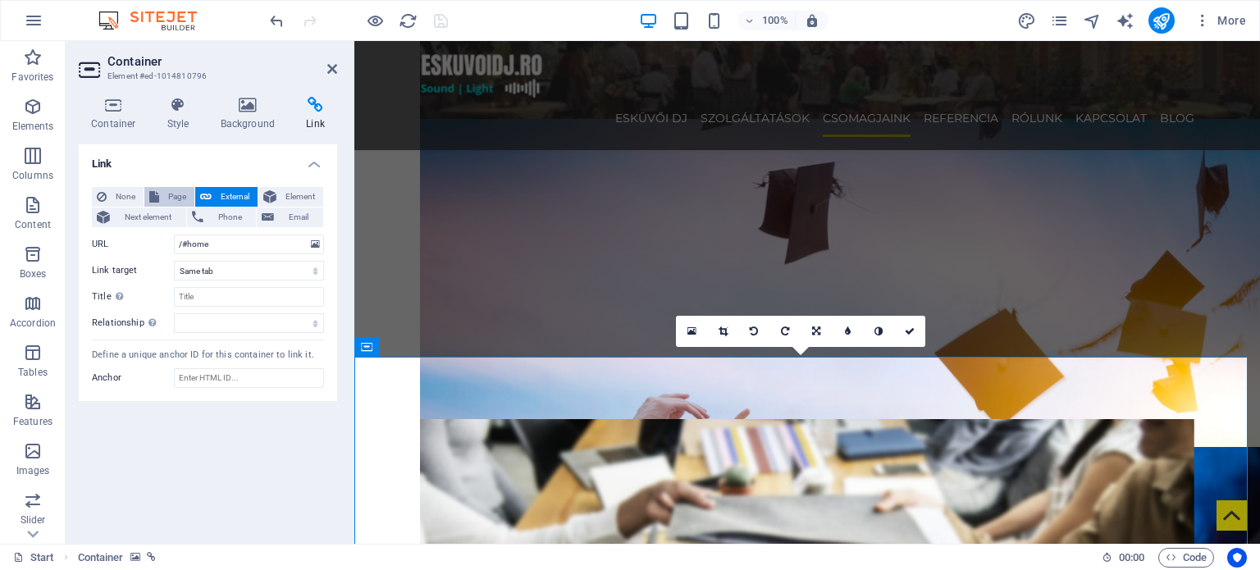
click at [157, 198] on icon at bounding box center [154, 197] width 10 height 20
select select
click at [121, 191] on span "None" at bounding box center [125, 197] width 27 height 20
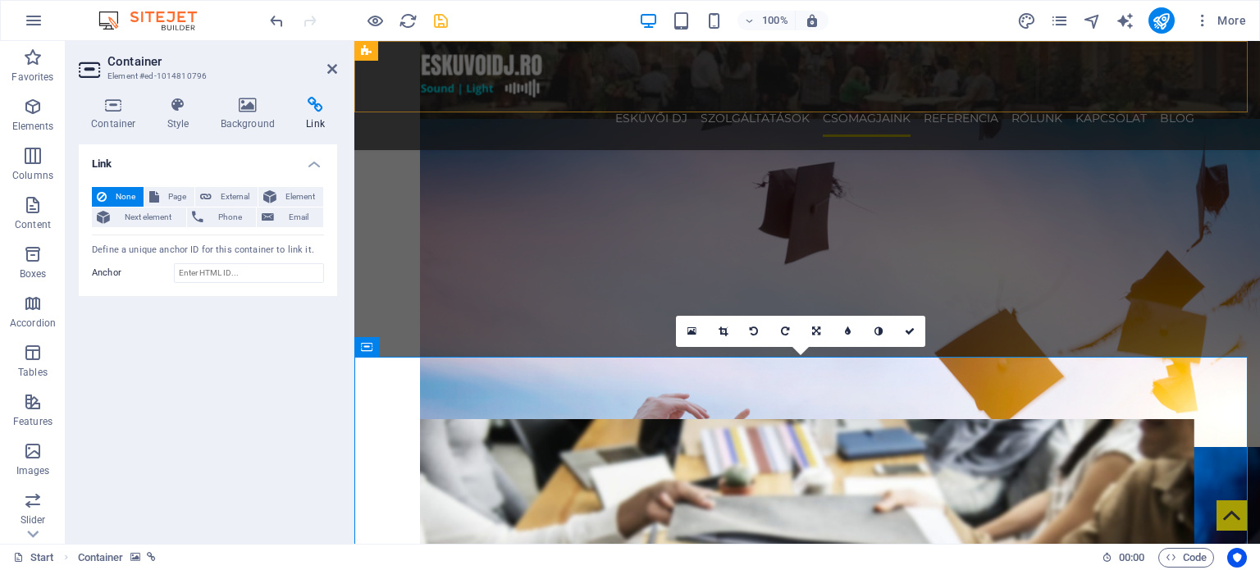
click at [763, 48] on div "ESKÜVŐI DJ SZOLGÁLTATÁSOK CSOMAGJAINK REFERENCIA RÓLUNK KAPCSOLAT Blog" at bounding box center [806, 95] width 905 height 109
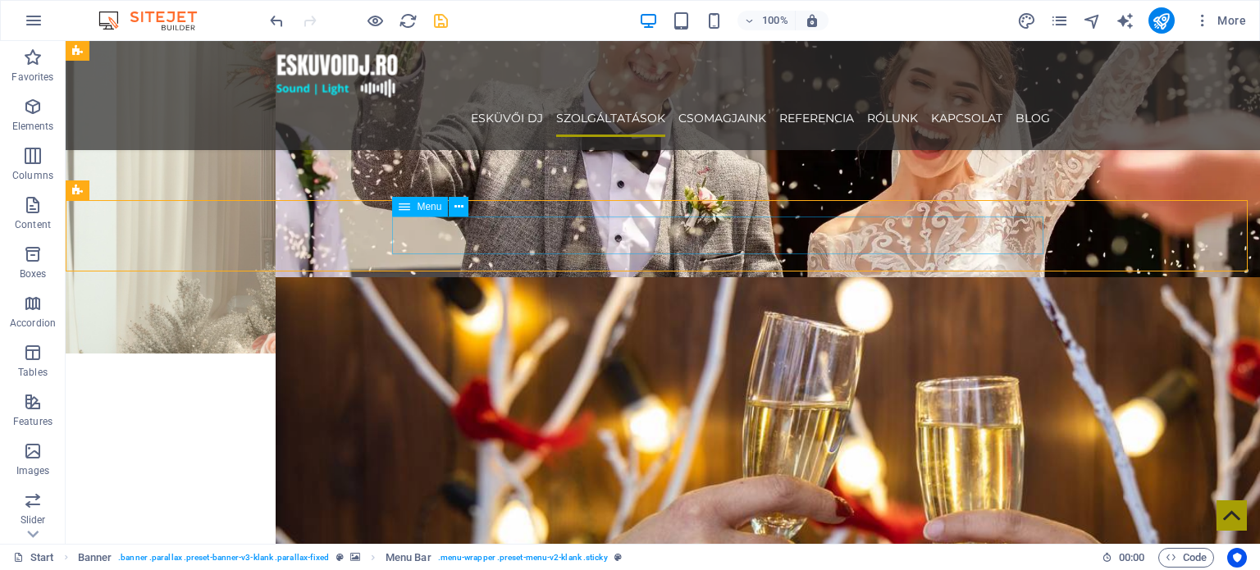
scroll to position [1722, 0]
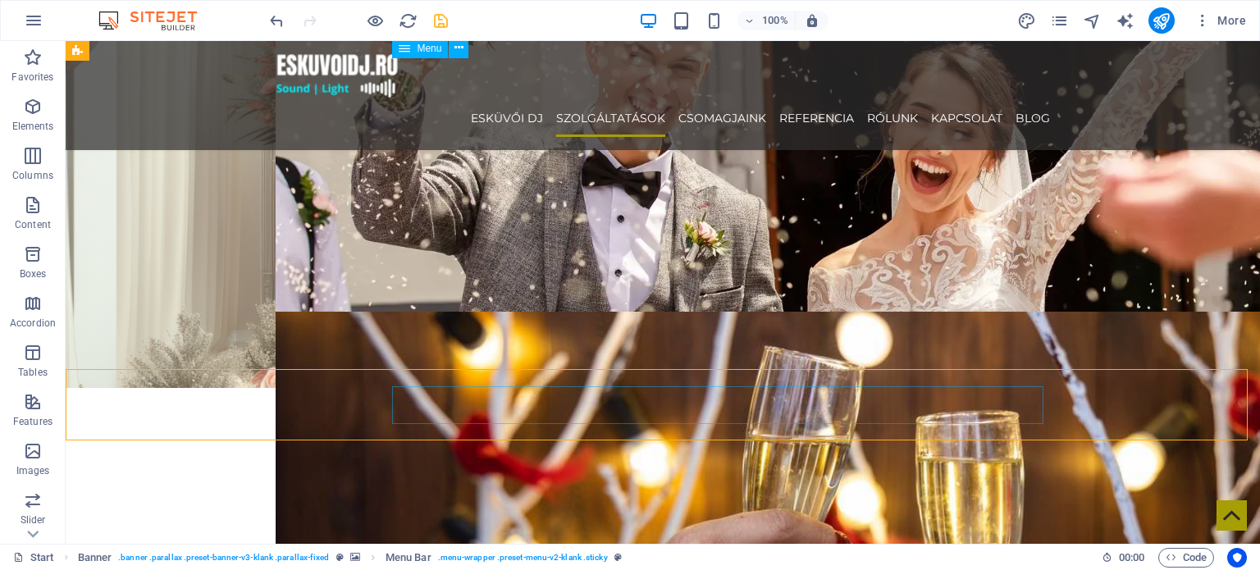
click at [816, 99] on nav "ESKÜVŐI DJ SZOLGÁLTATÁSOK CSOMAGJAINK REFERENCIA RÓLUNK KAPCSOLAT Blog" at bounding box center [663, 118] width 774 height 38
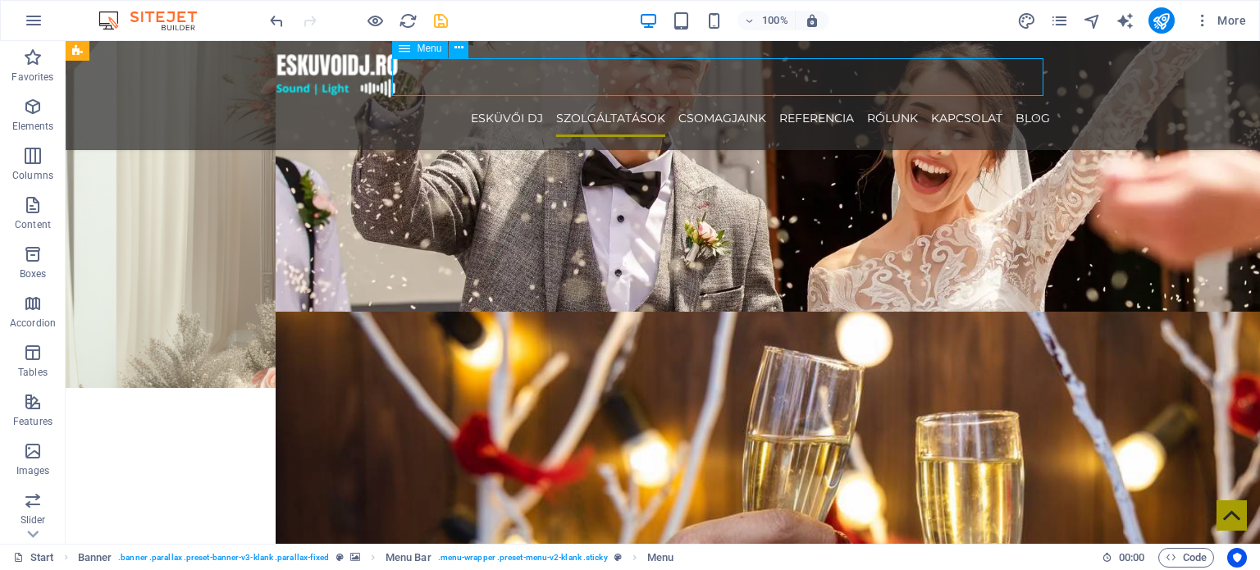
click at [816, 99] on nav "ESKÜVŐI DJ SZOLGÁLTATÁSOK CSOMAGJAINK REFERENCIA RÓLUNK KAPCSOLAT Blog" at bounding box center [663, 118] width 774 height 38
select select
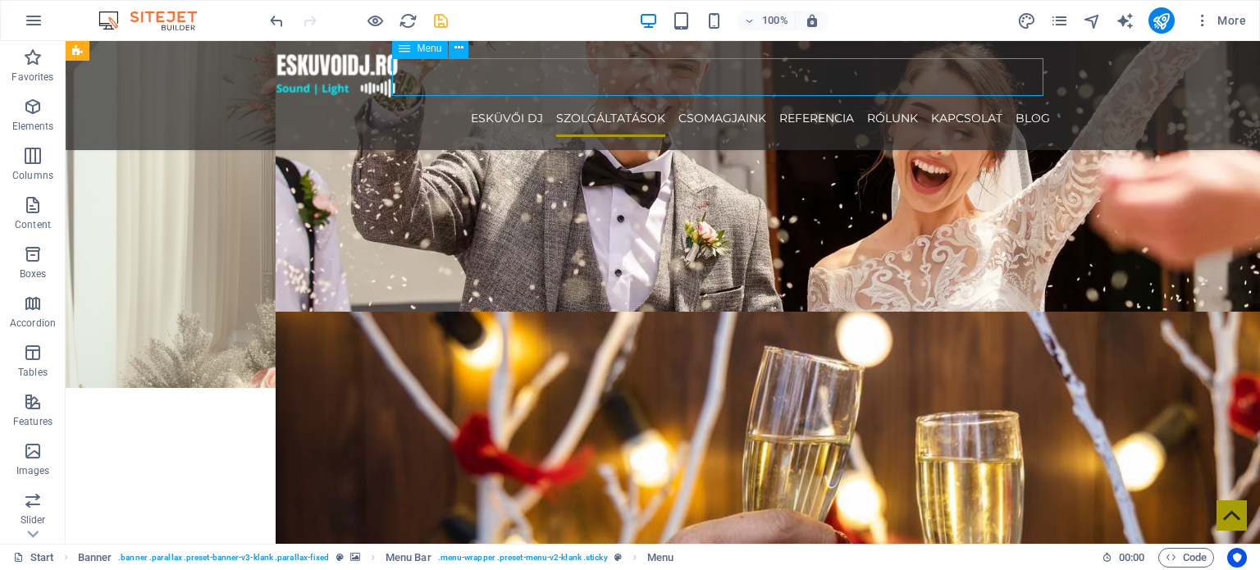
select select "3"
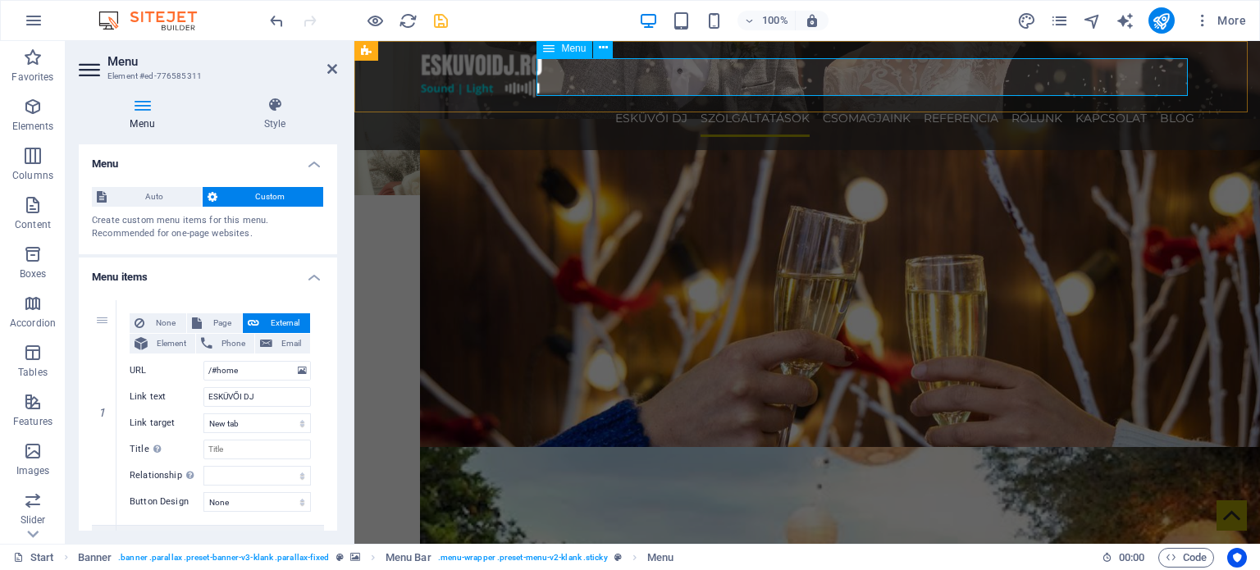
click at [936, 99] on nav "ESKÜVŐI DJ SZOLGÁLTATÁSOK CSOMAGJAINK REFERENCIA RÓLUNK KAPCSOLAT Blog" at bounding box center [807, 118] width 774 height 38
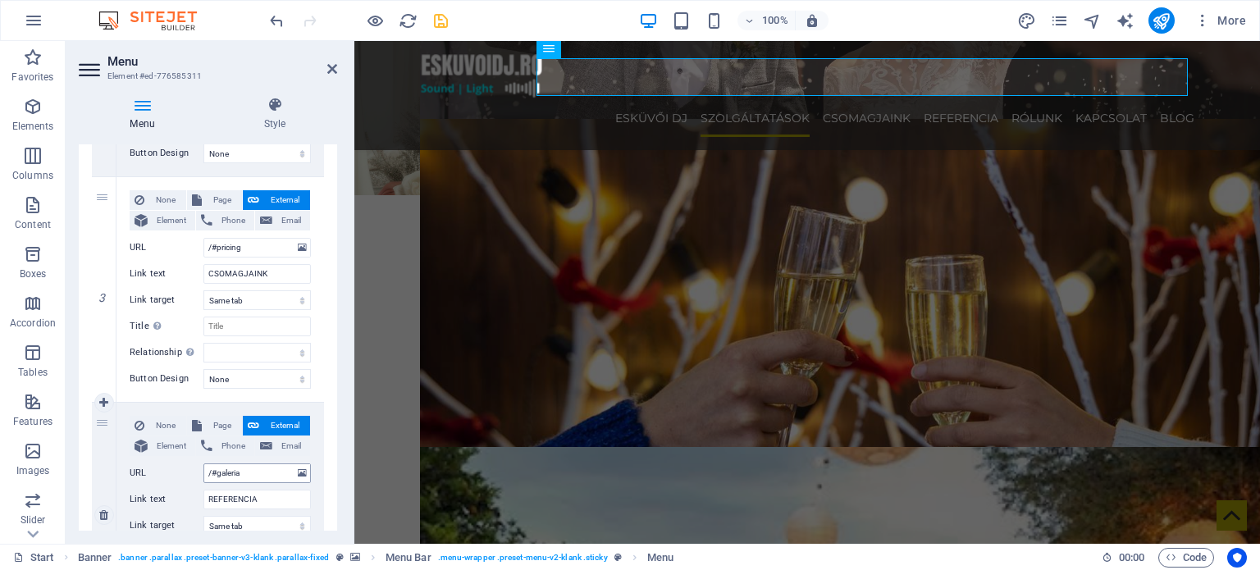
scroll to position [656, 0]
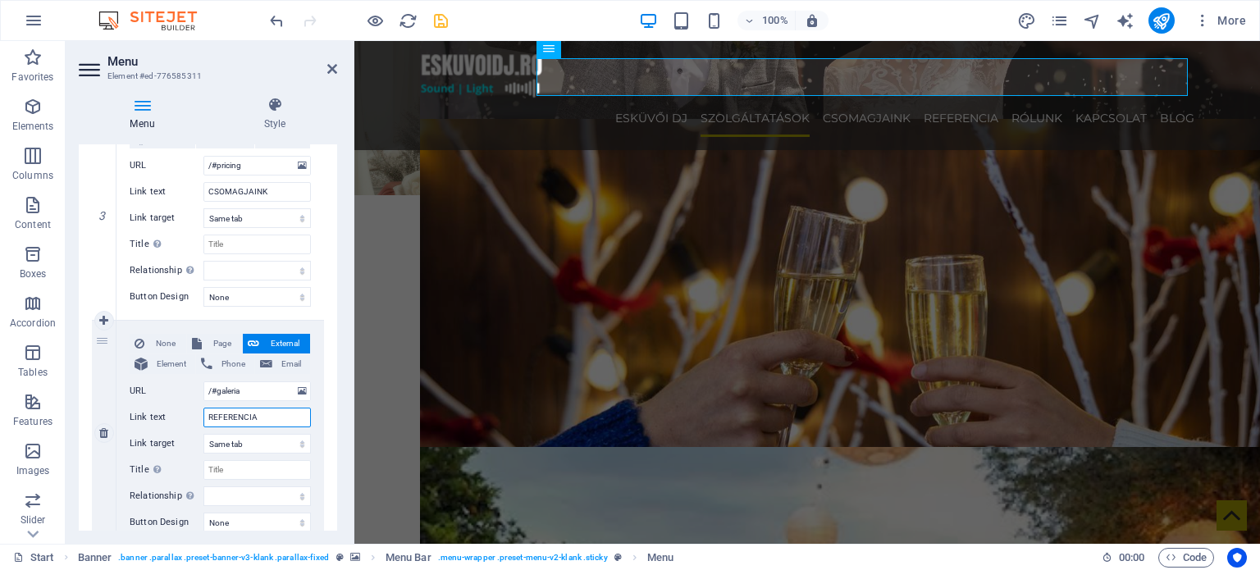
click at [279, 419] on input "REFERENCIA" at bounding box center [256, 418] width 107 height 20
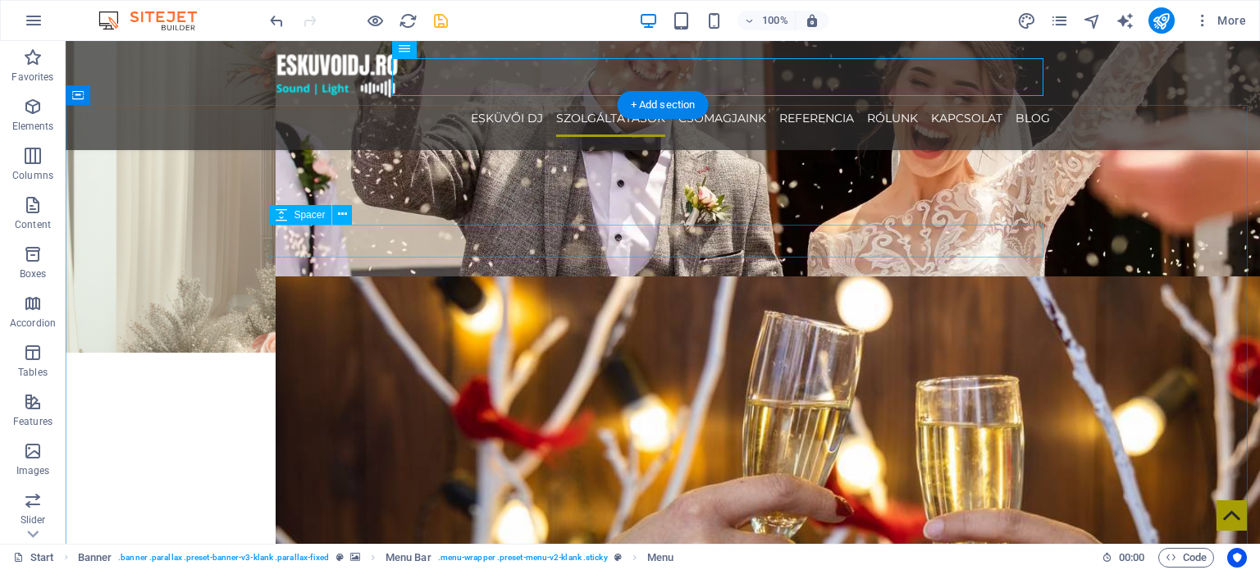
scroll to position [1722, 0]
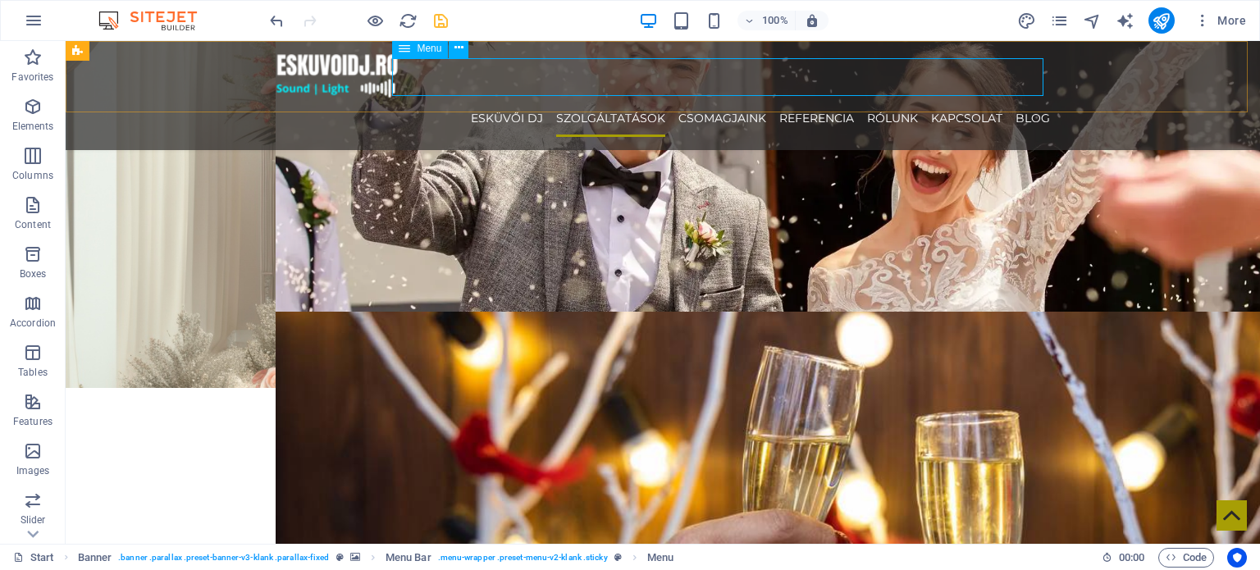
click at [711, 99] on nav "ESKÜVŐI DJ SZOLGÁLTATÁSOK CSOMAGJAINK REFERENCIA RÓLUNK KAPCSOLAT Blog" at bounding box center [663, 118] width 774 height 38
select select
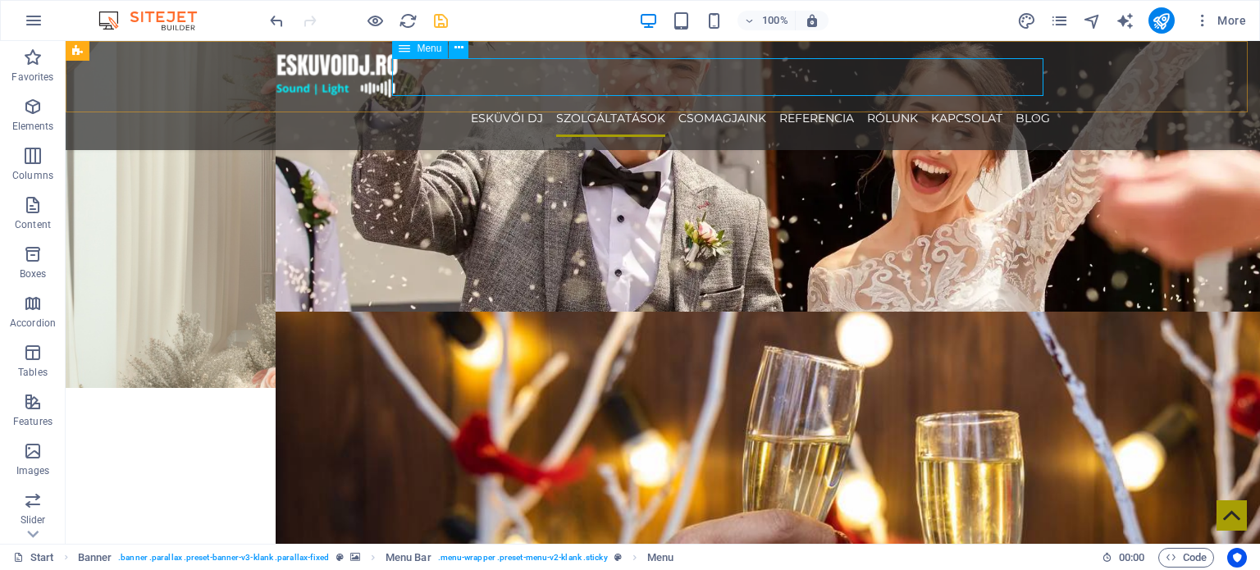
select select
select select "3"
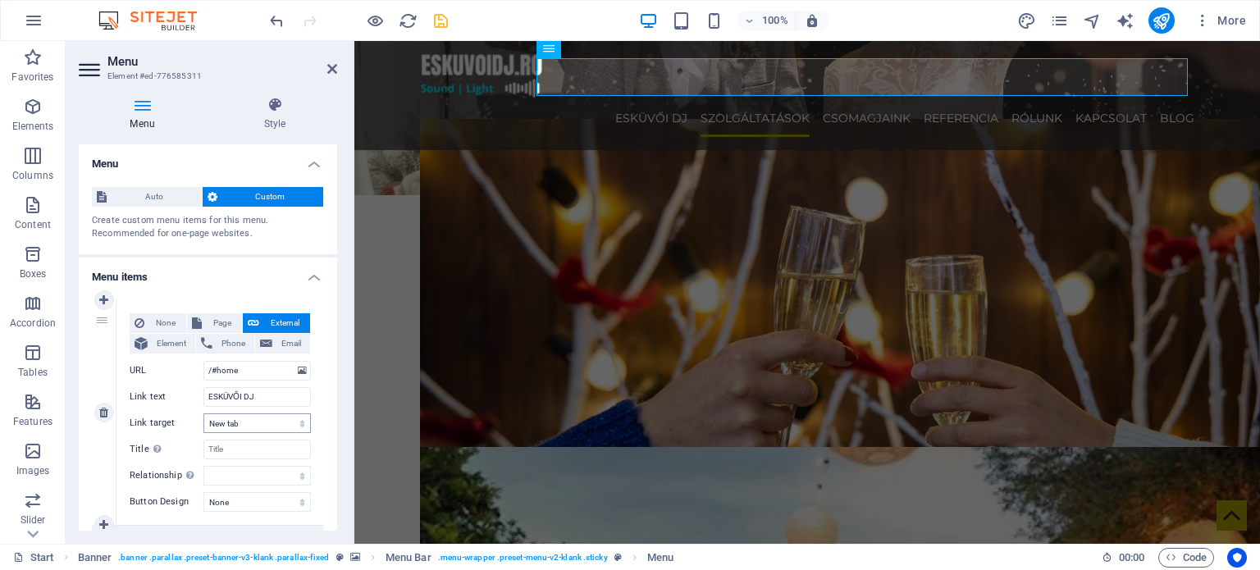
scroll to position [82, 0]
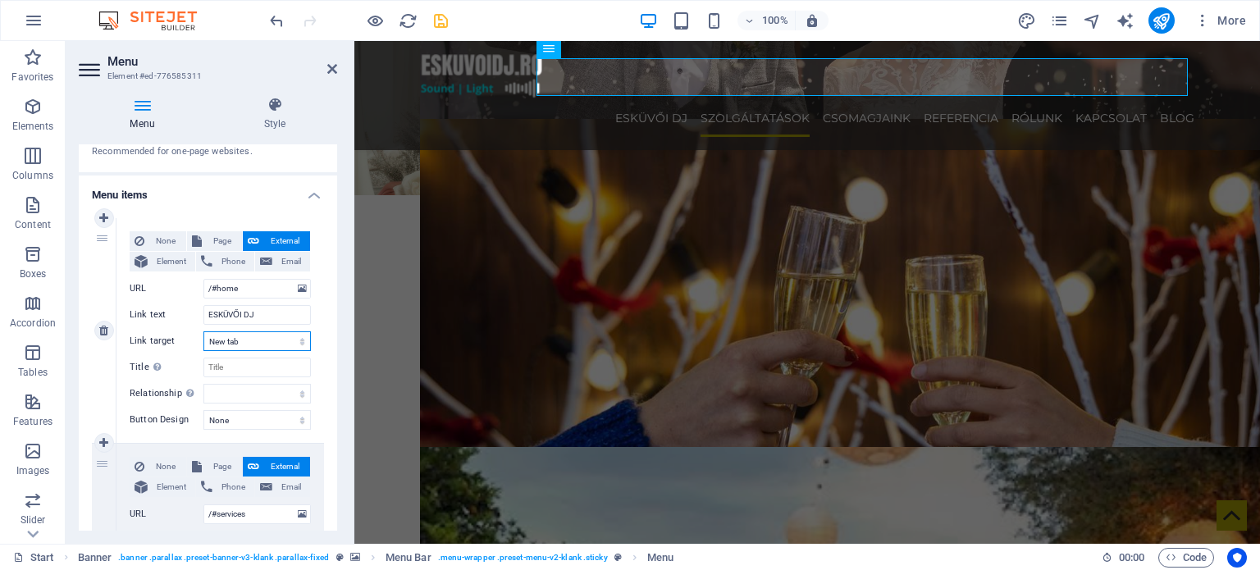
click at [284, 344] on select "New tab Same tab Overlay" at bounding box center [256, 341] width 107 height 20
click at [285, 342] on select "New tab Same tab Overlay" at bounding box center [256, 341] width 107 height 20
select select
click at [203, 331] on select "New tab Same tab Overlay" at bounding box center [256, 341] width 107 height 20
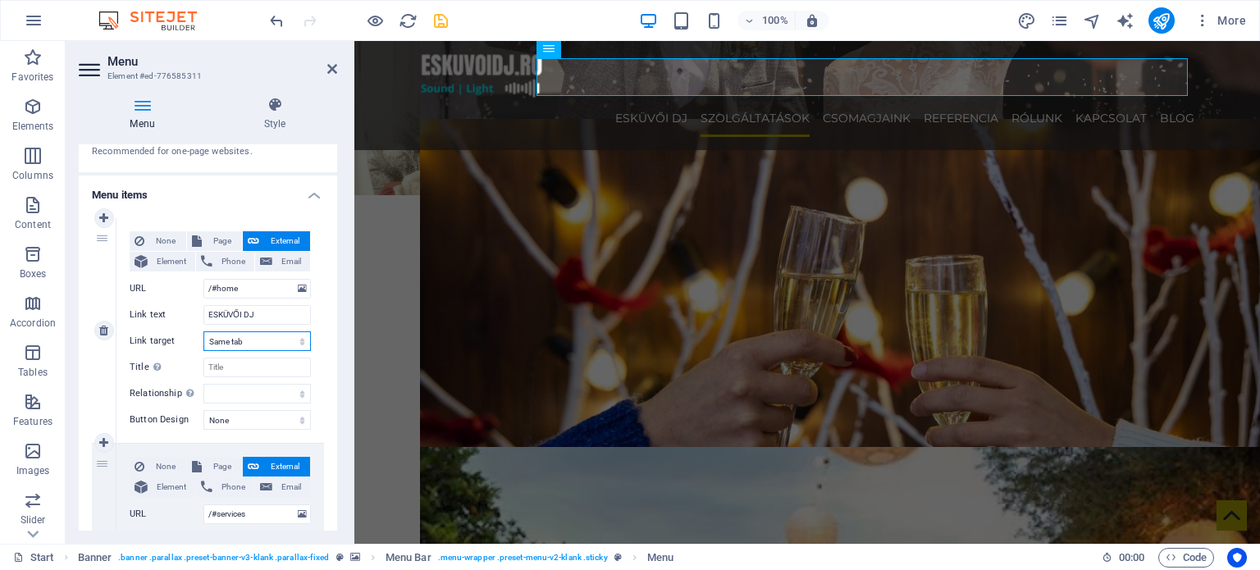
select select
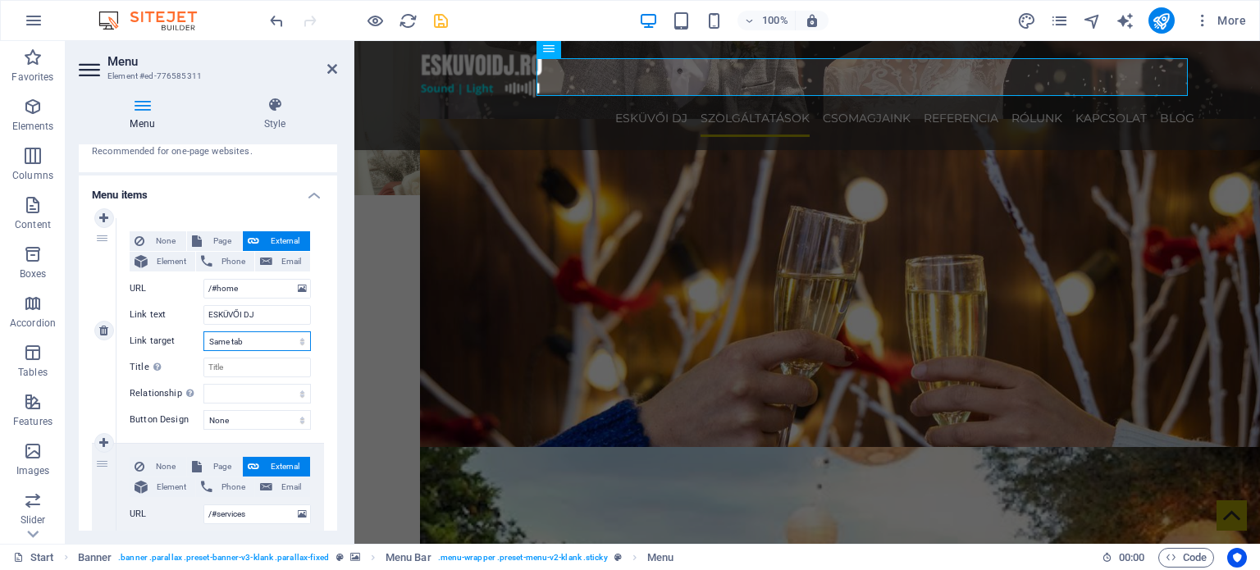
select select
click at [264, 337] on select "New tab Same tab Overlay" at bounding box center [256, 341] width 107 height 20
select select "blank"
click at [203, 331] on select "New tab Same tab Overlay" at bounding box center [256, 341] width 107 height 20
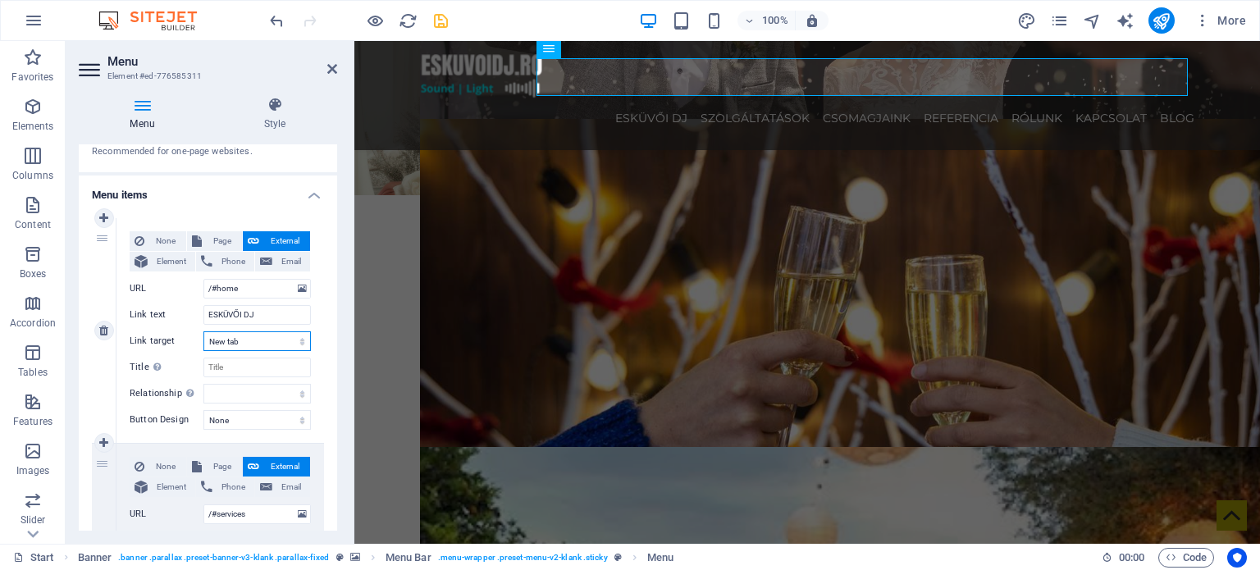
select select
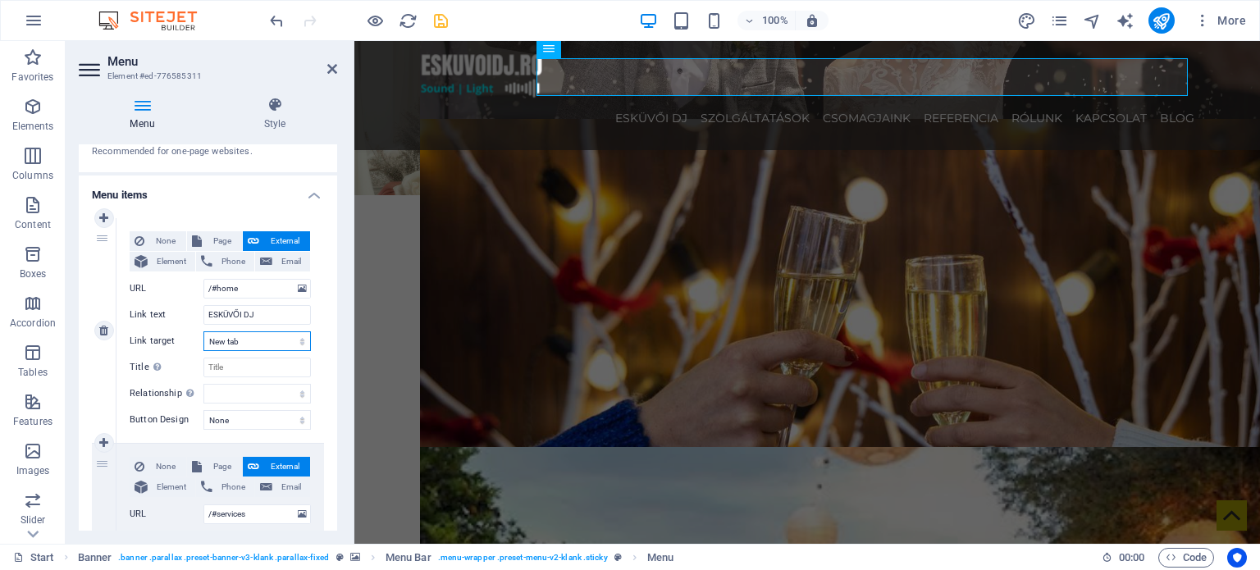
select select
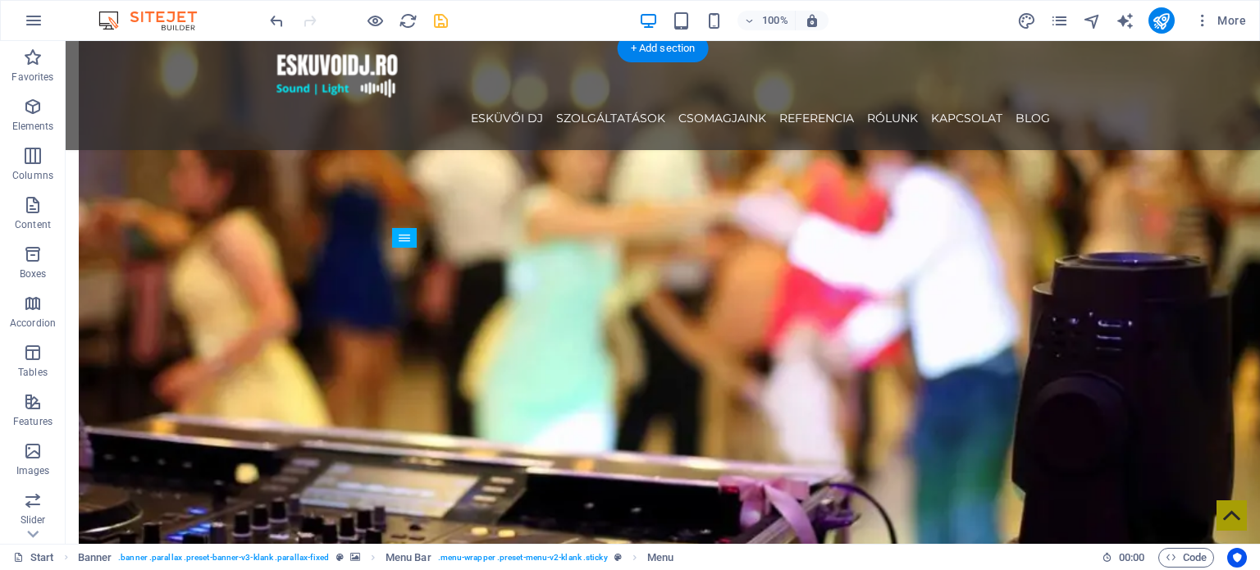
scroll to position [738, 0]
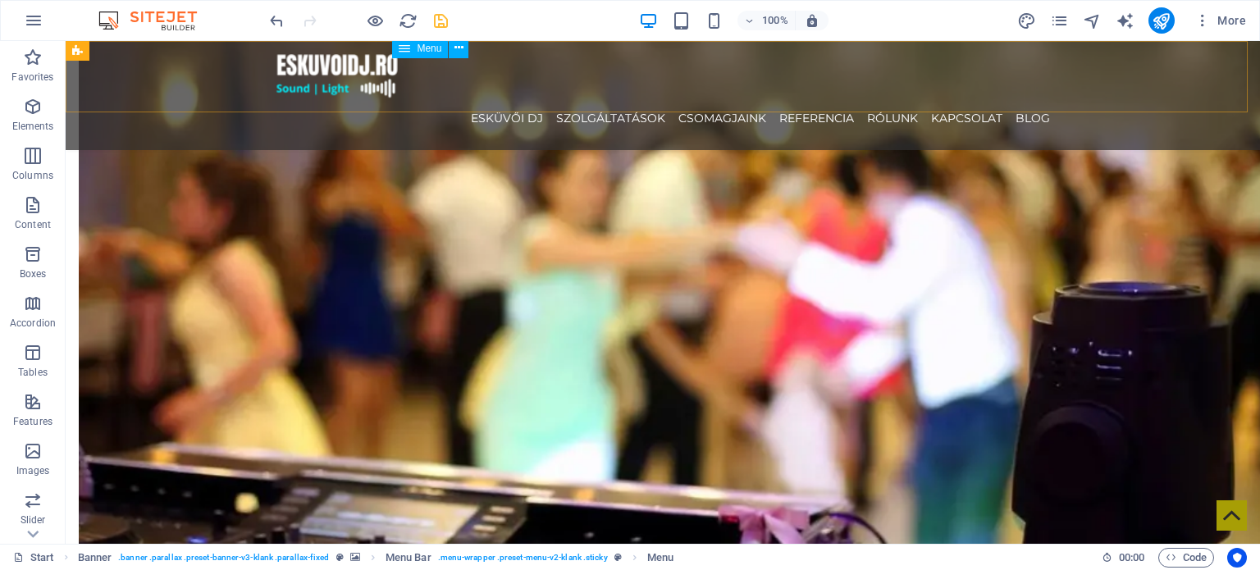
click at [515, 99] on nav "ESKÜVŐI DJ SZOLGÁLTATÁSOK CSOMAGJAINK REFERENCIA RÓLUNK KAPCSOLAT Blog" at bounding box center [663, 118] width 774 height 38
select select
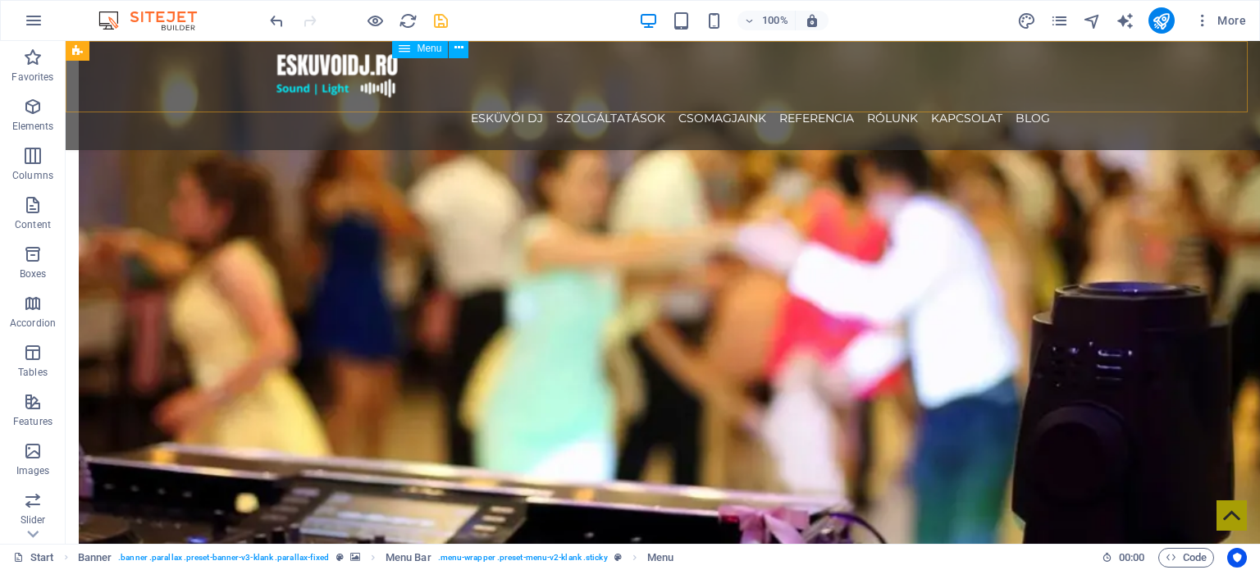
select select
select select "3"
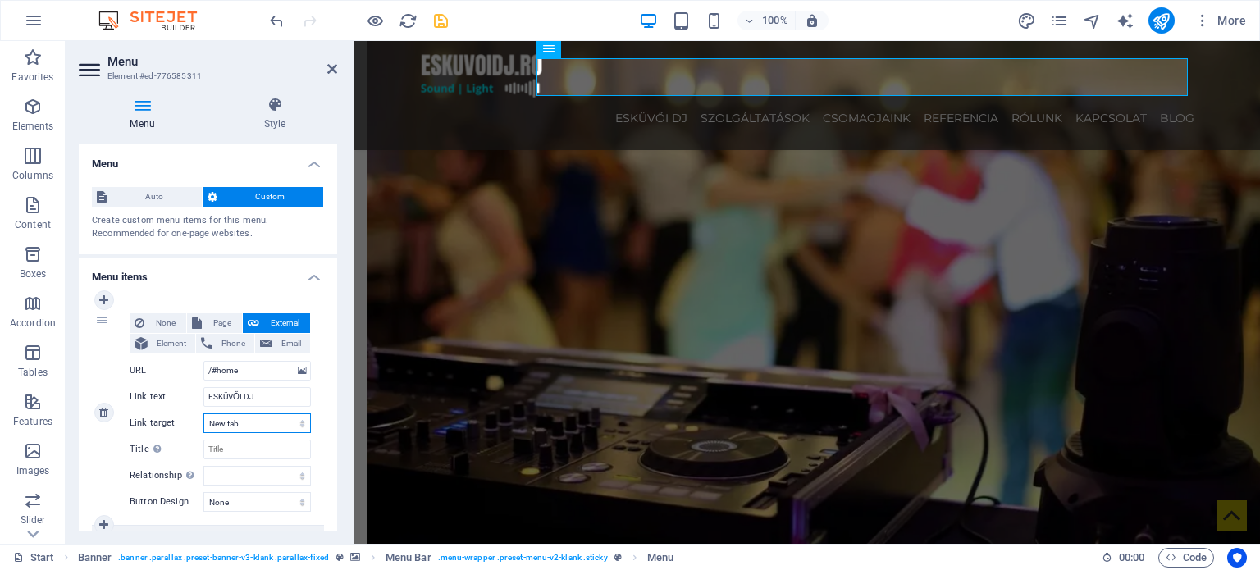
click at [251, 425] on select "New tab Same tab Overlay" at bounding box center [256, 423] width 107 height 20
select select
click at [203, 413] on select "New tab Same tab Overlay" at bounding box center [256, 423] width 107 height 20
select select
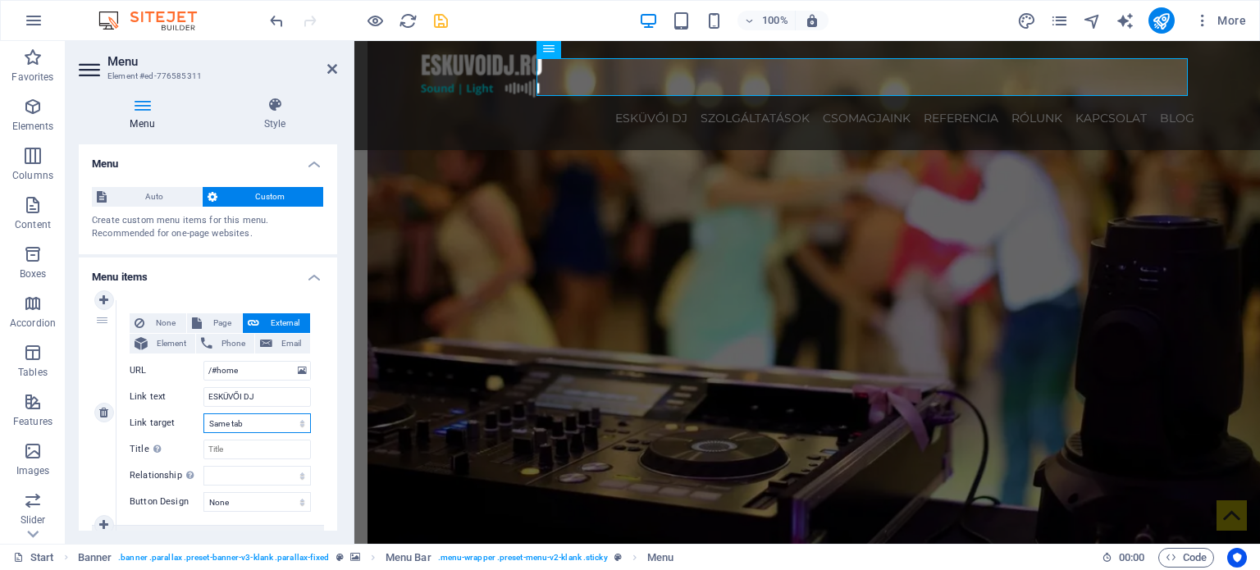
select select
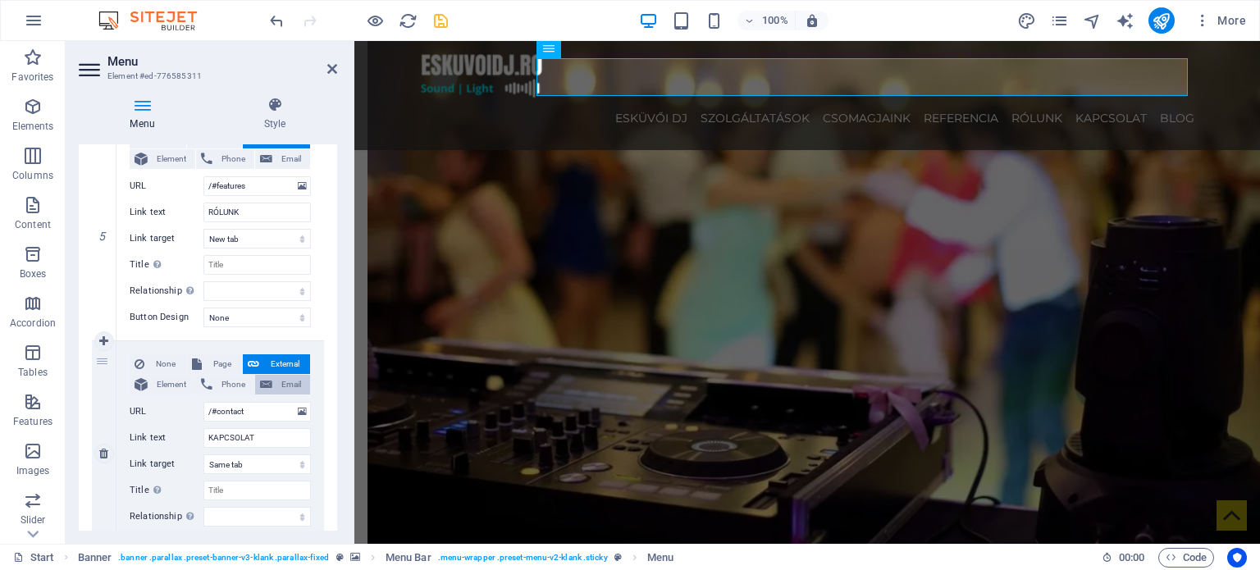
scroll to position [1148, 0]
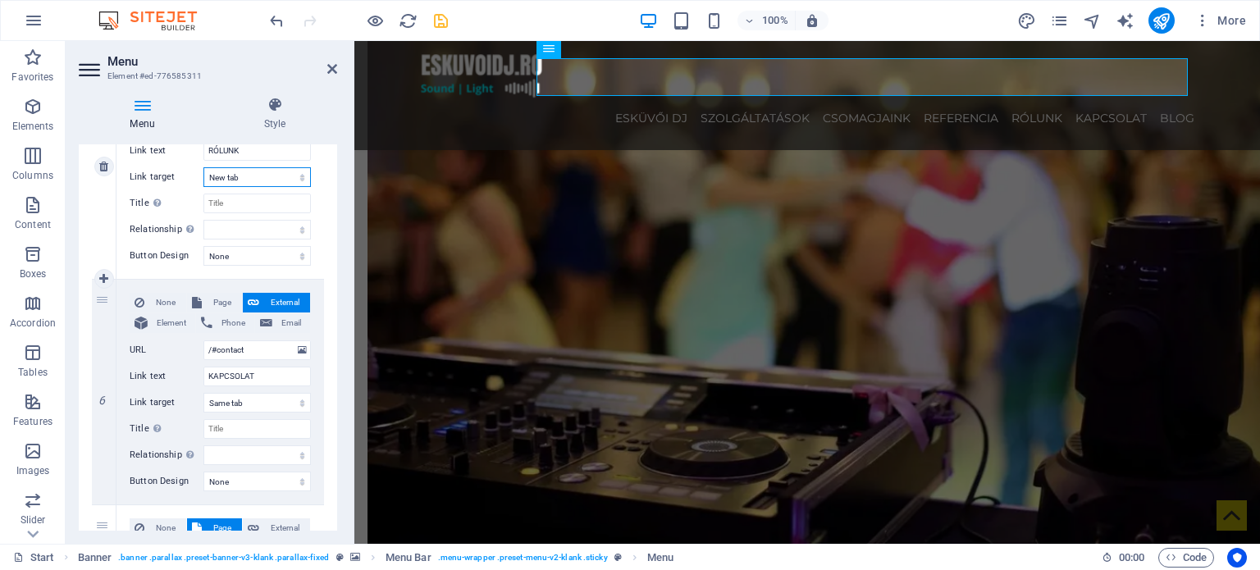
click at [256, 180] on select "New tab Same tab Overlay" at bounding box center [256, 177] width 107 height 20
select select
click at [203, 167] on select "New tab Same tab Overlay" at bounding box center [256, 177] width 107 height 20
select select
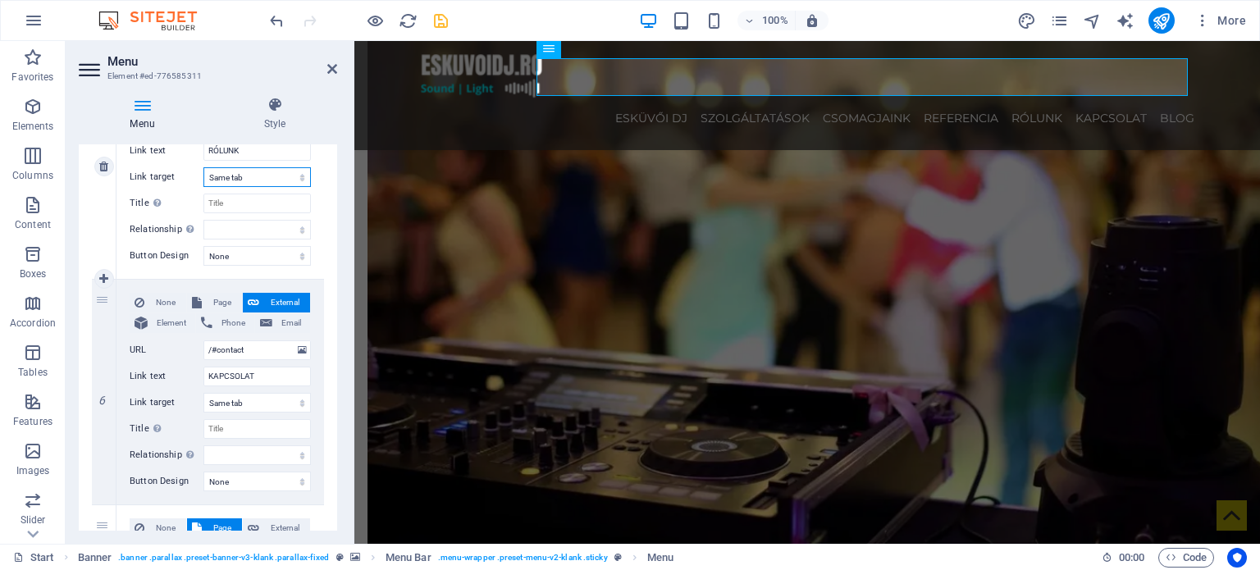
select select
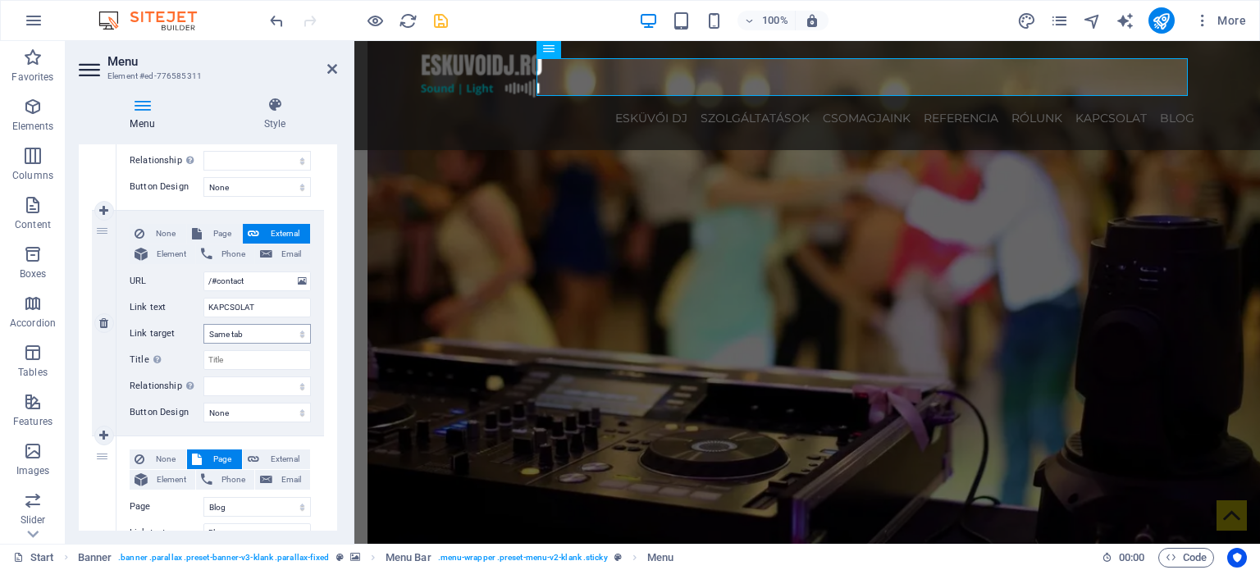
scroll to position [1392, 0]
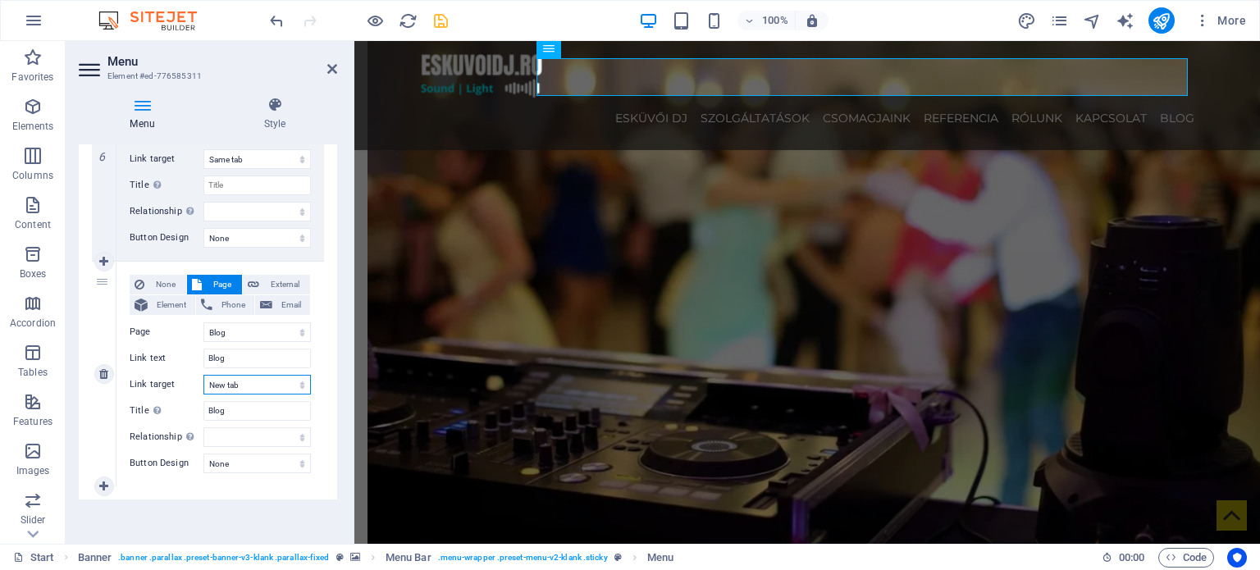
click at [273, 379] on select "New tab Same tab Overlay" at bounding box center [256, 385] width 107 height 20
select select
click at [203, 375] on select "New tab Same tab Overlay" at bounding box center [256, 385] width 107 height 20
select select
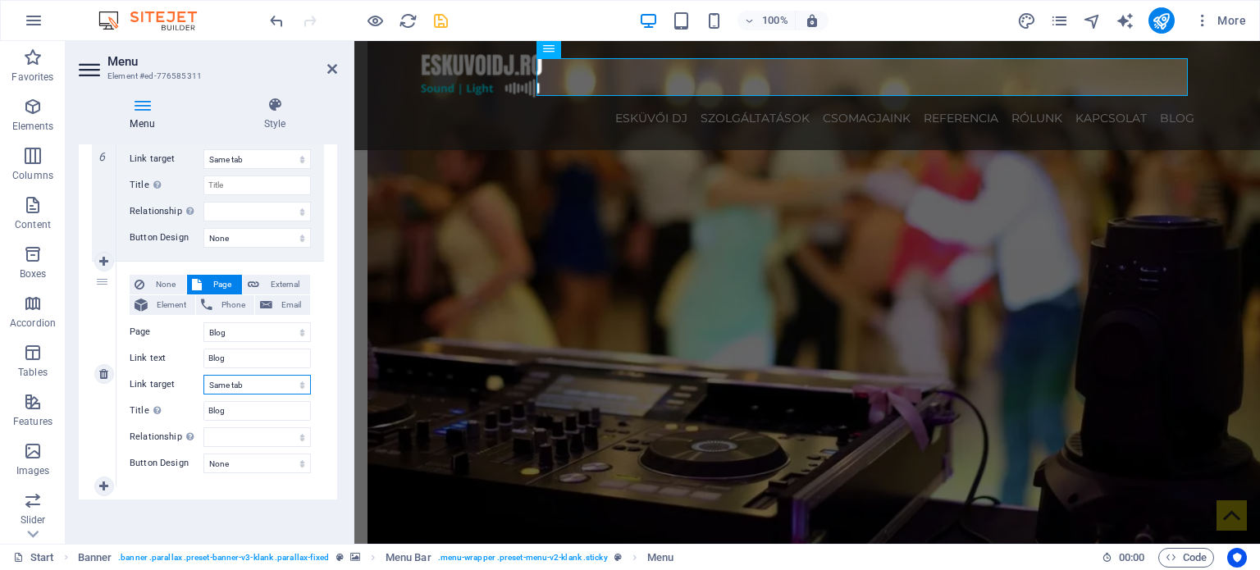
select select
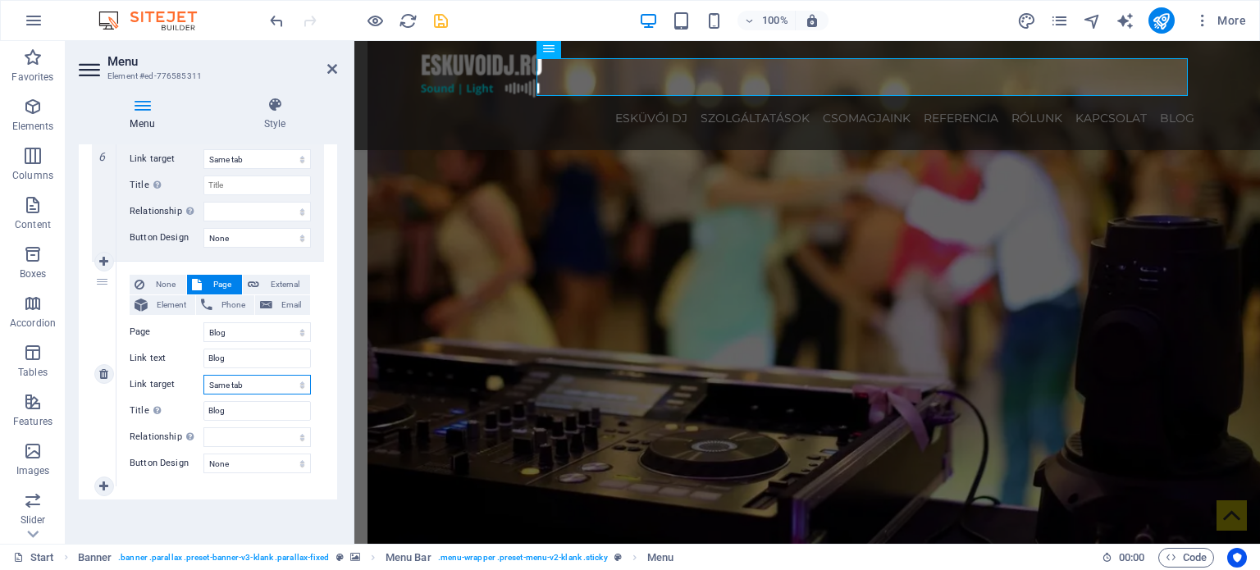
click at [259, 377] on select "New tab Same tab Overlay" at bounding box center [256, 385] width 107 height 20
select select "blank"
click at [203, 375] on select "New tab Same tab Overlay" at bounding box center [256, 385] width 107 height 20
select select
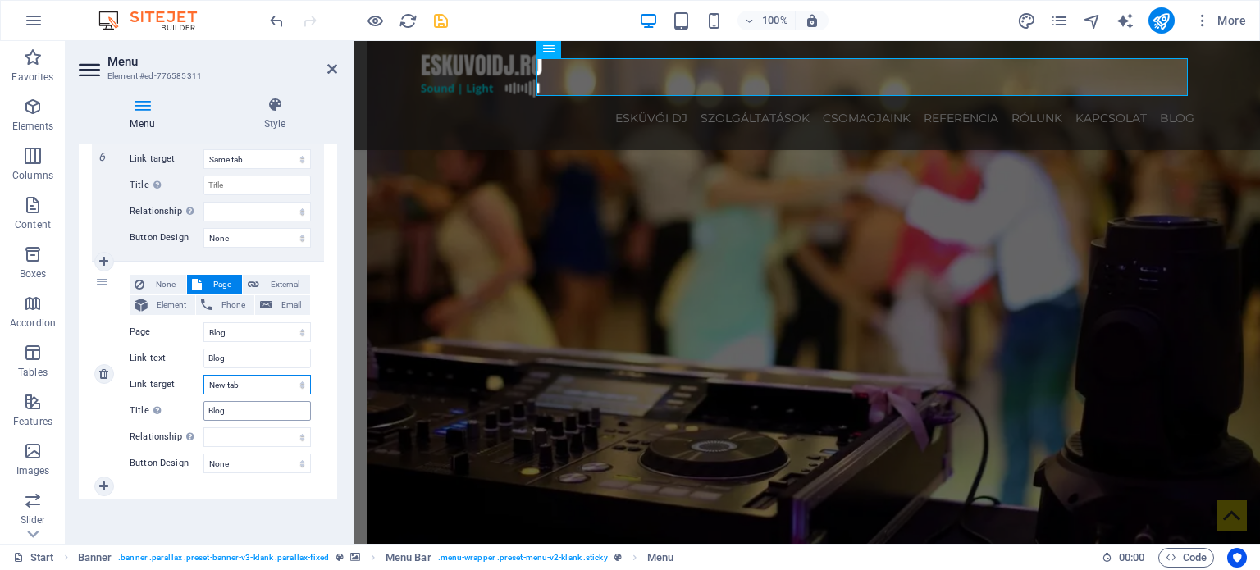
select select
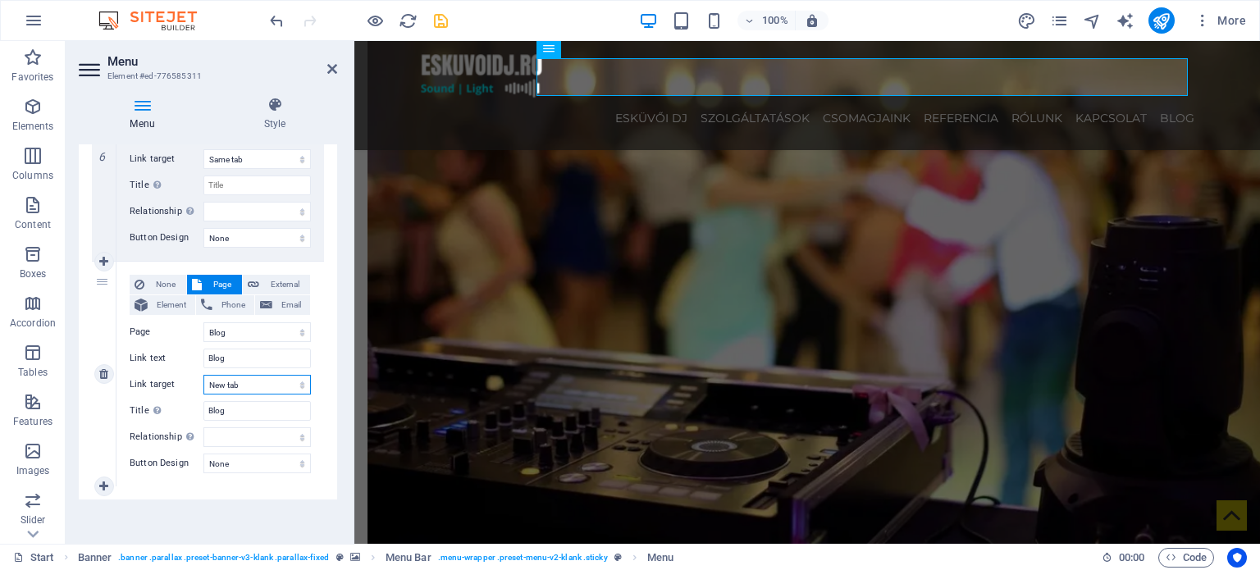
click at [260, 379] on select "New tab Same tab Overlay" at bounding box center [256, 385] width 107 height 20
click at [246, 384] on select "New tab Same tab Overlay" at bounding box center [256, 385] width 107 height 20
click at [439, 14] on icon "save" at bounding box center [440, 20] width 19 height 19
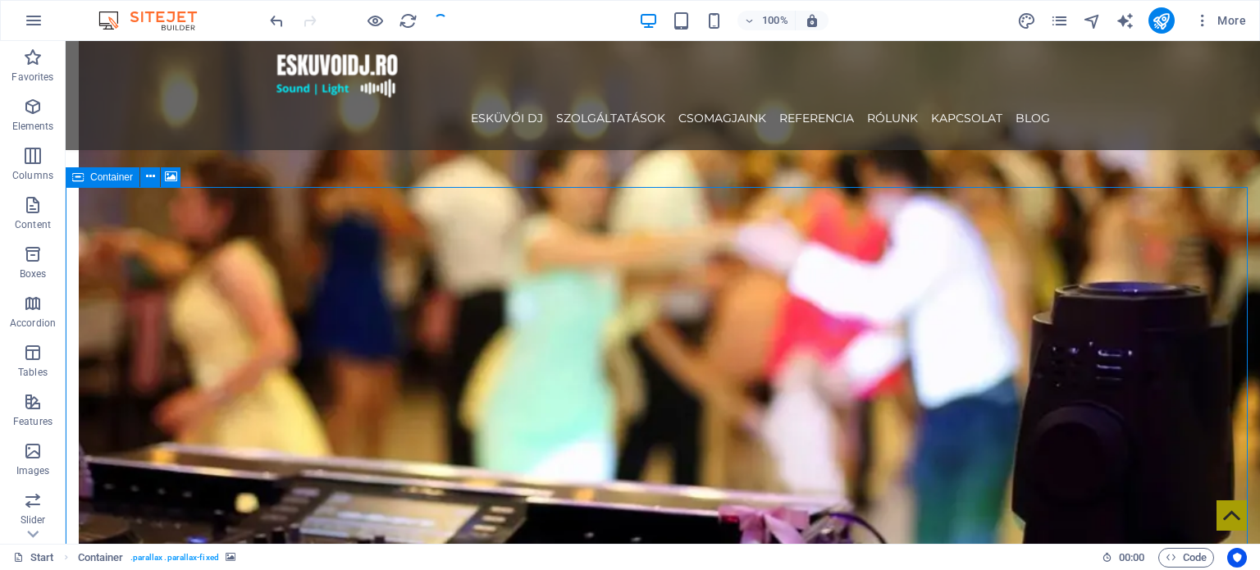
click at [74, 175] on icon at bounding box center [77, 177] width 11 height 20
click at [72, 174] on icon at bounding box center [77, 177] width 11 height 20
select select "px"
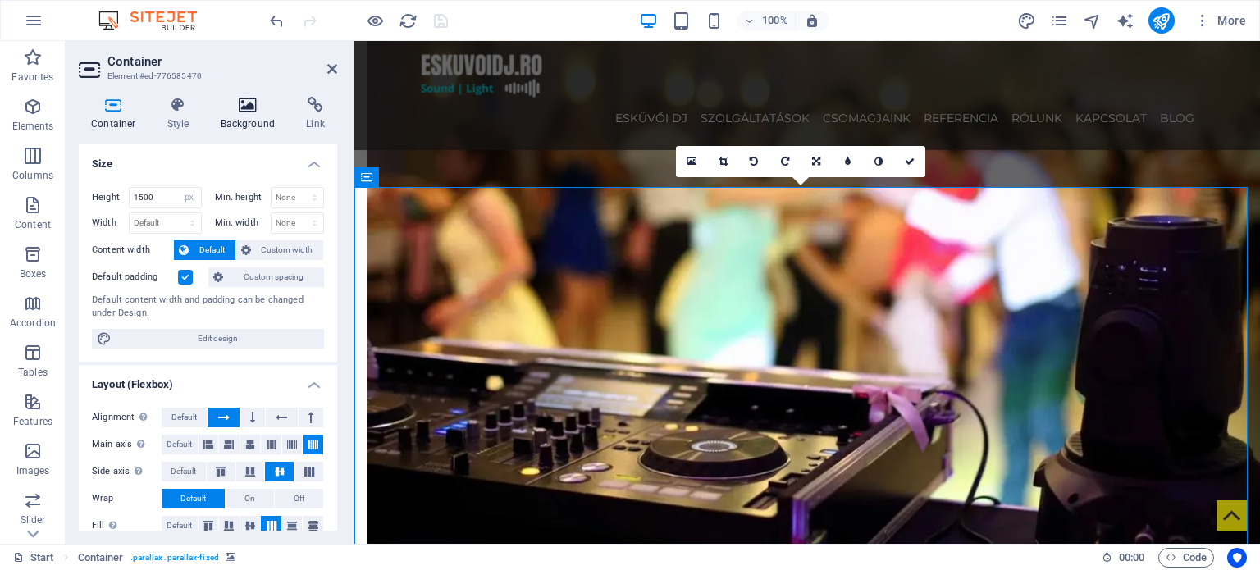
click at [269, 109] on icon at bounding box center [248, 105] width 80 height 16
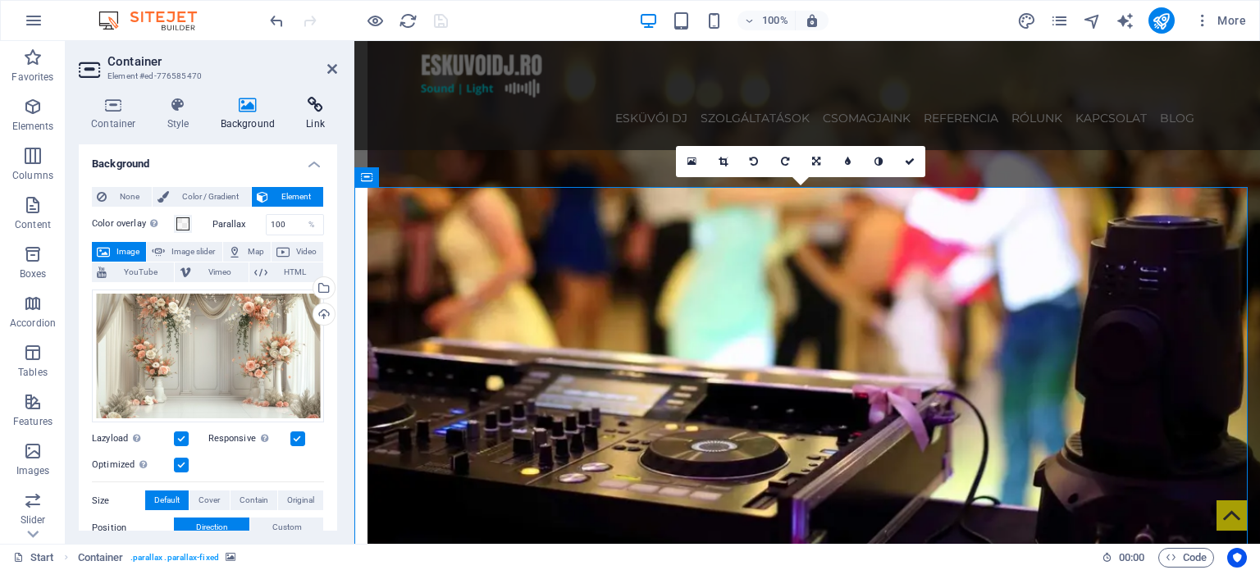
click at [308, 107] on icon at bounding box center [315, 105] width 43 height 16
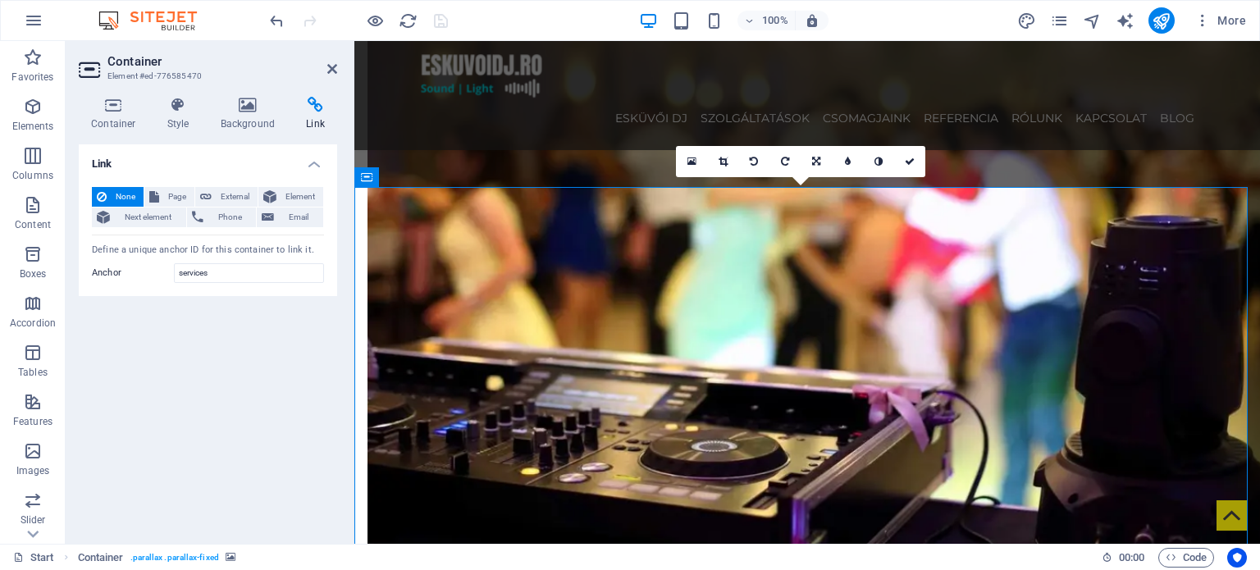
click at [258, 91] on div "Container Style Background Link Size Height 1500 Default px rem % vh vw Min. he…" at bounding box center [208, 314] width 285 height 460
drag, startPoint x: 241, startPoint y: 102, endPoint x: 231, endPoint y: 104, distance: 10.1
click at [239, 103] on icon at bounding box center [248, 105] width 80 height 16
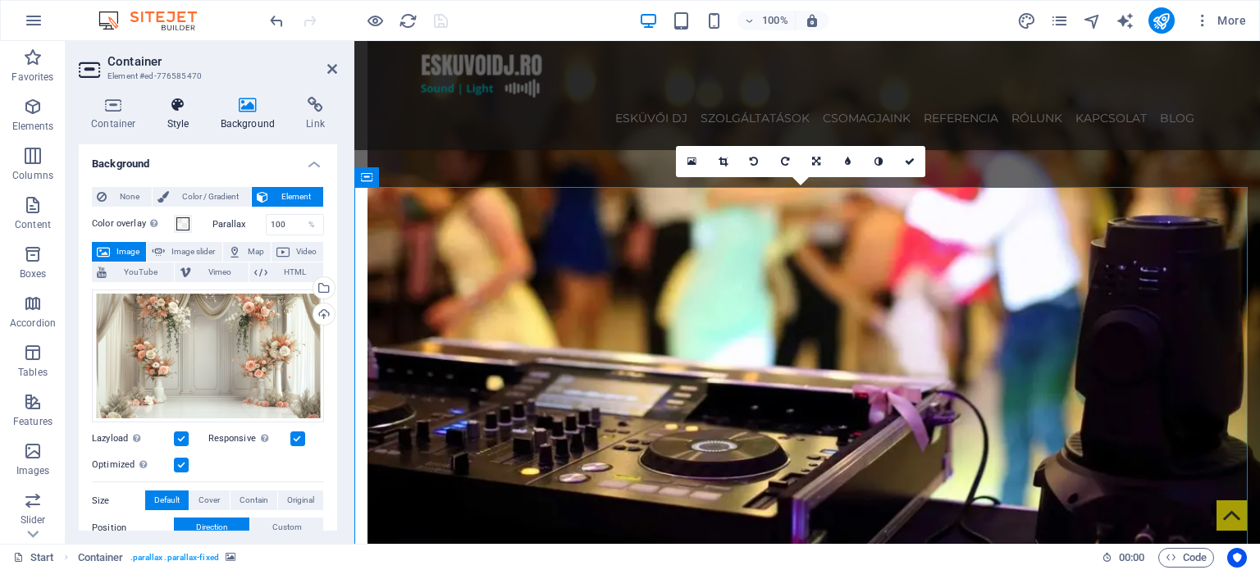
click at [192, 109] on icon at bounding box center [178, 105] width 47 height 16
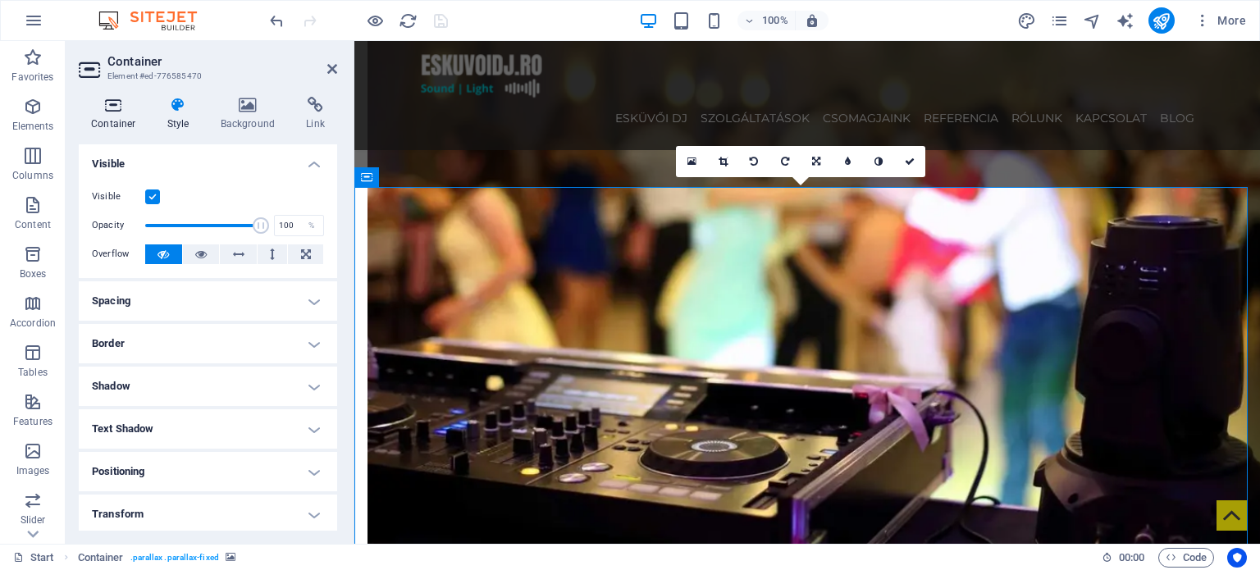
click at [107, 109] on icon at bounding box center [114, 105] width 70 height 16
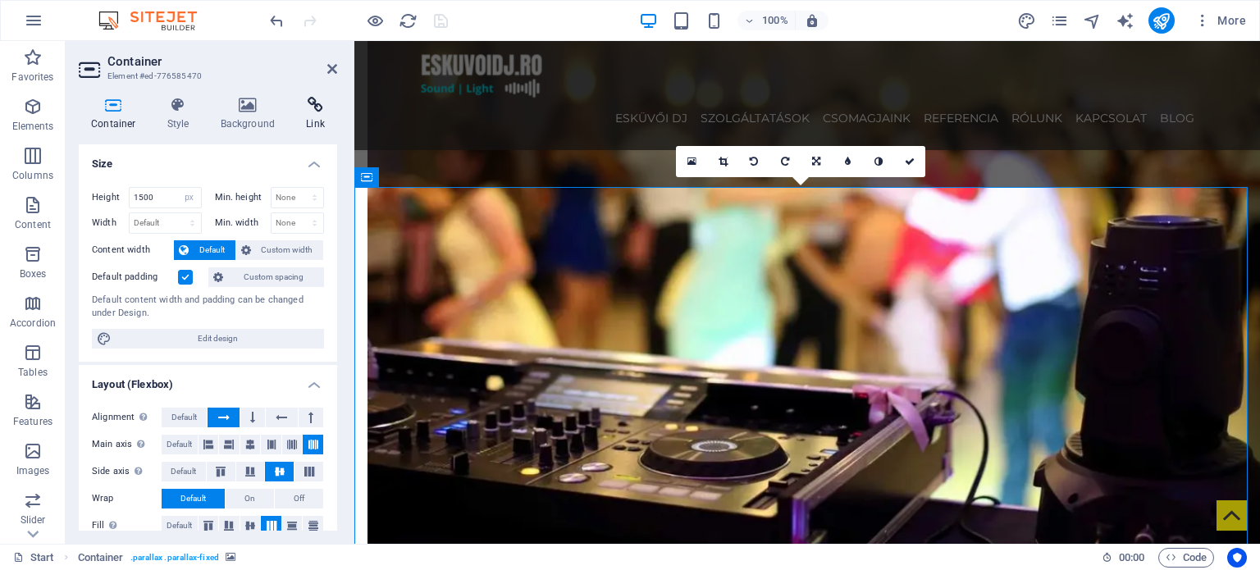
click at [303, 107] on icon at bounding box center [315, 105] width 43 height 16
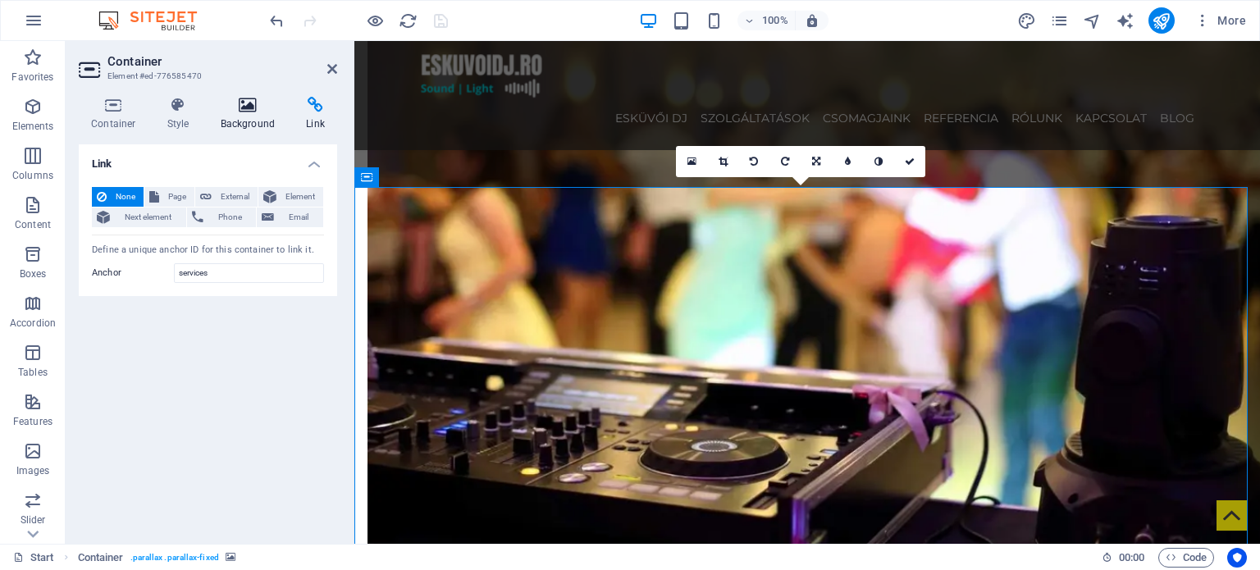
click at [232, 118] on h4 "Background" at bounding box center [251, 114] width 86 height 34
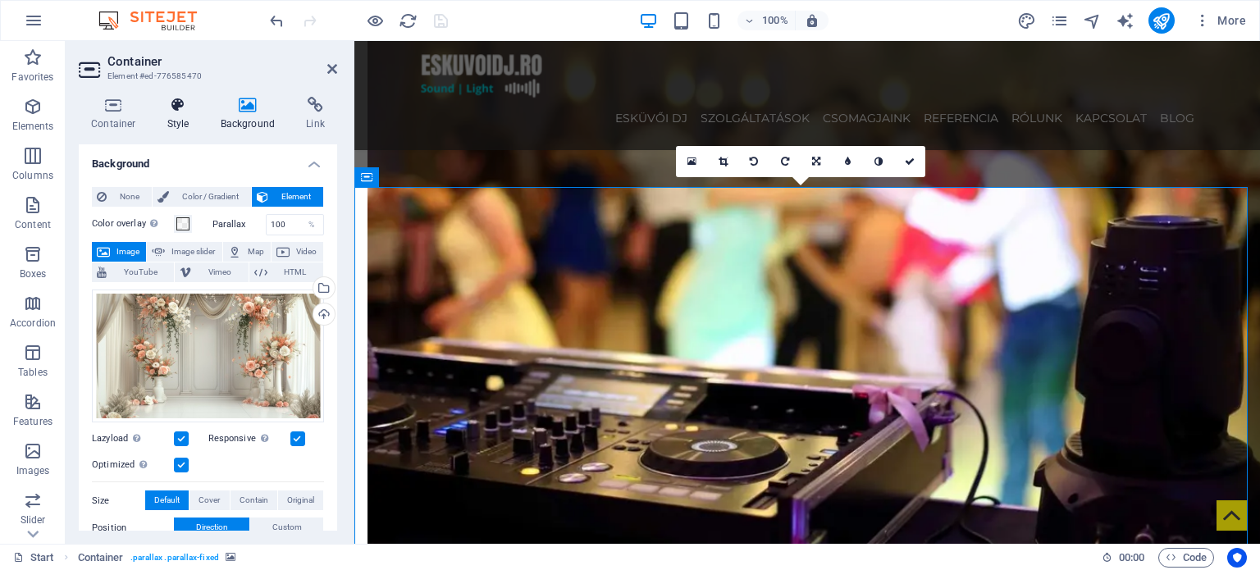
click at [178, 121] on h4 "Style" at bounding box center [181, 114] width 53 height 34
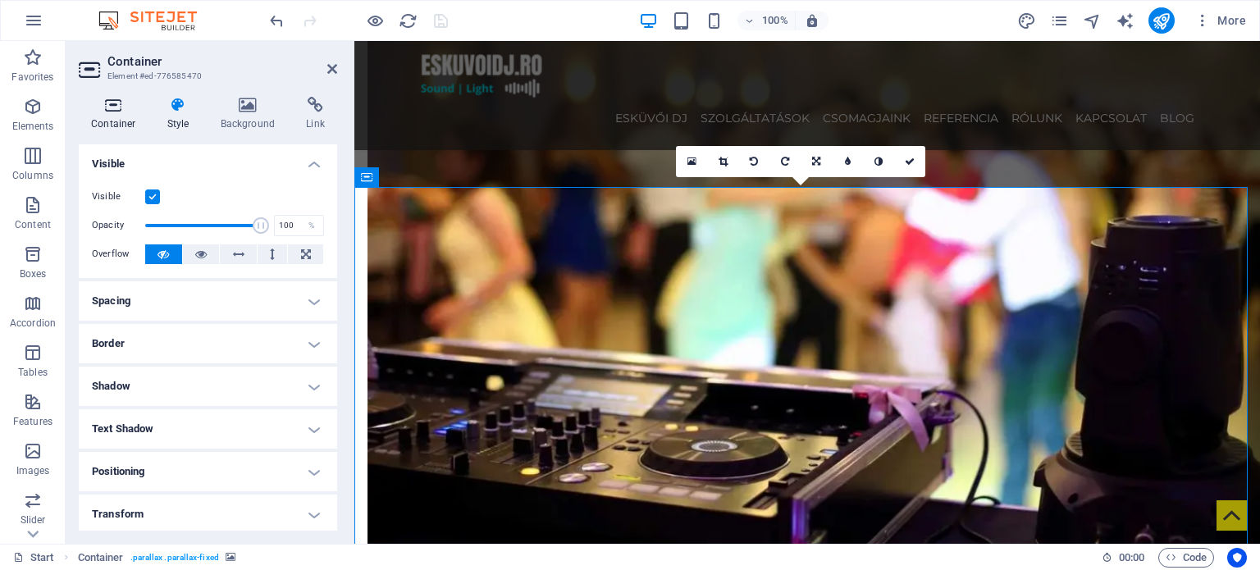
click at [92, 111] on icon at bounding box center [114, 105] width 70 height 16
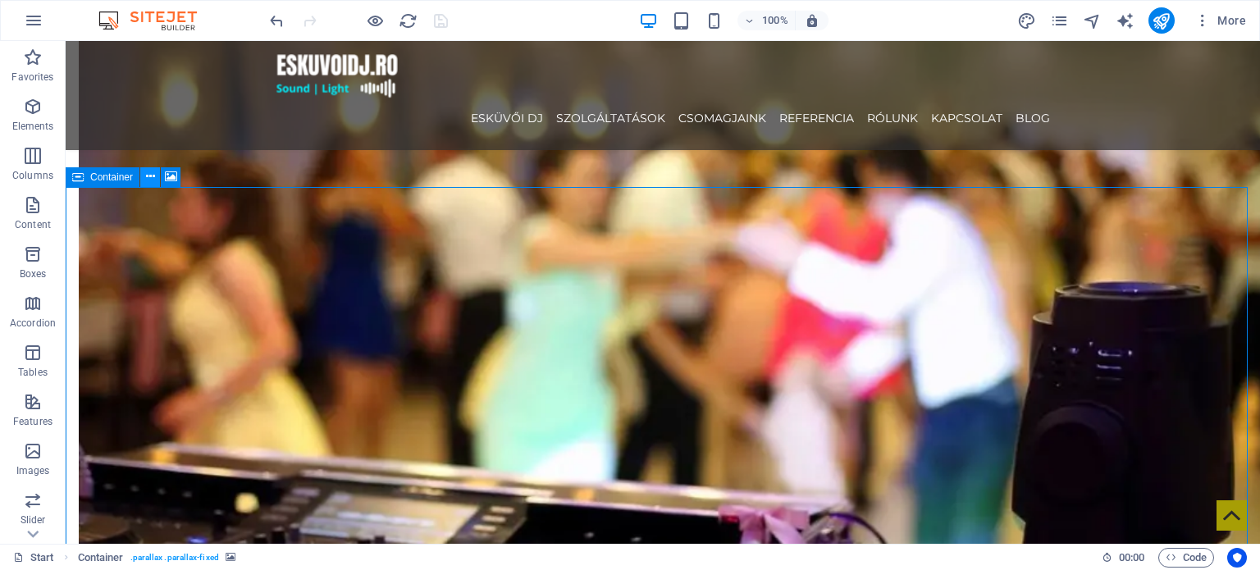
click at [152, 179] on icon at bounding box center [150, 176] width 9 height 17
click at [152, 177] on icon at bounding box center [150, 176] width 9 height 17
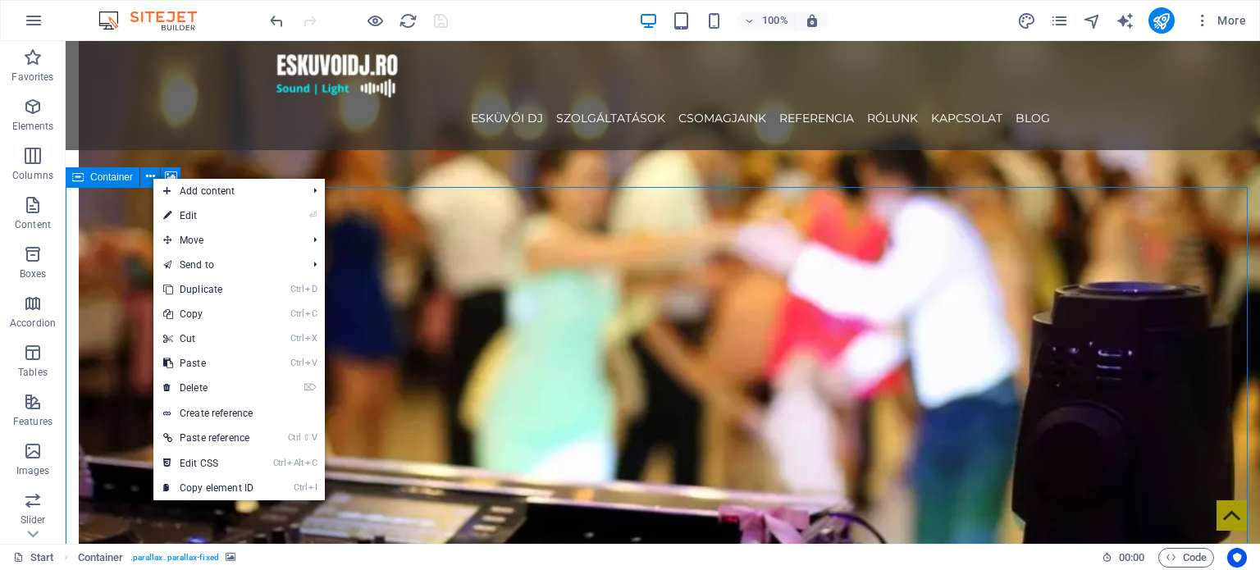
click at [115, 177] on span "Container" at bounding box center [111, 177] width 43 height 10
select select "px"
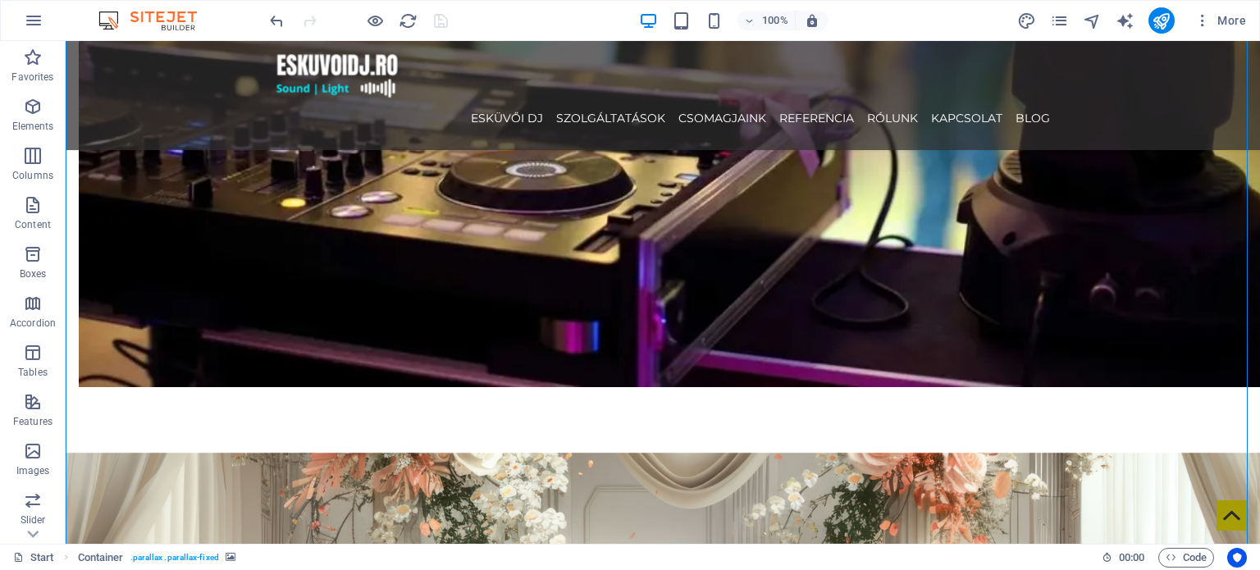
scroll to position [1082, 0]
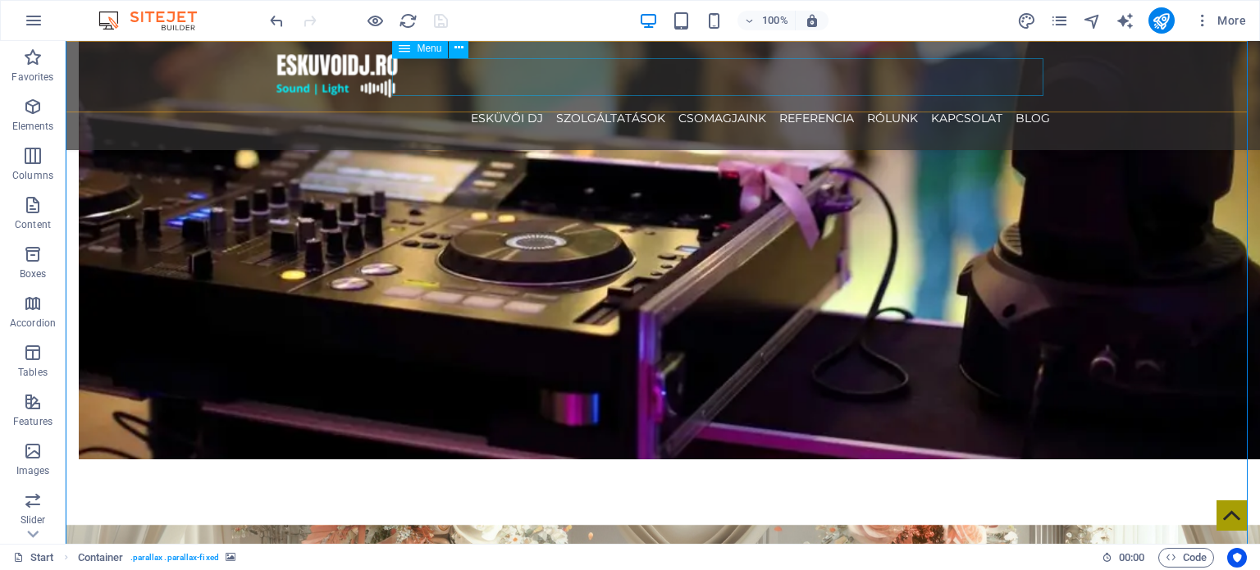
click at [825, 99] on nav "ESKÜVŐI DJ SZOLGÁLTATÁSOK CSOMAGJAINK REFERENCIA RÓLUNK KAPCSOLAT Blog" at bounding box center [663, 118] width 774 height 38
select select
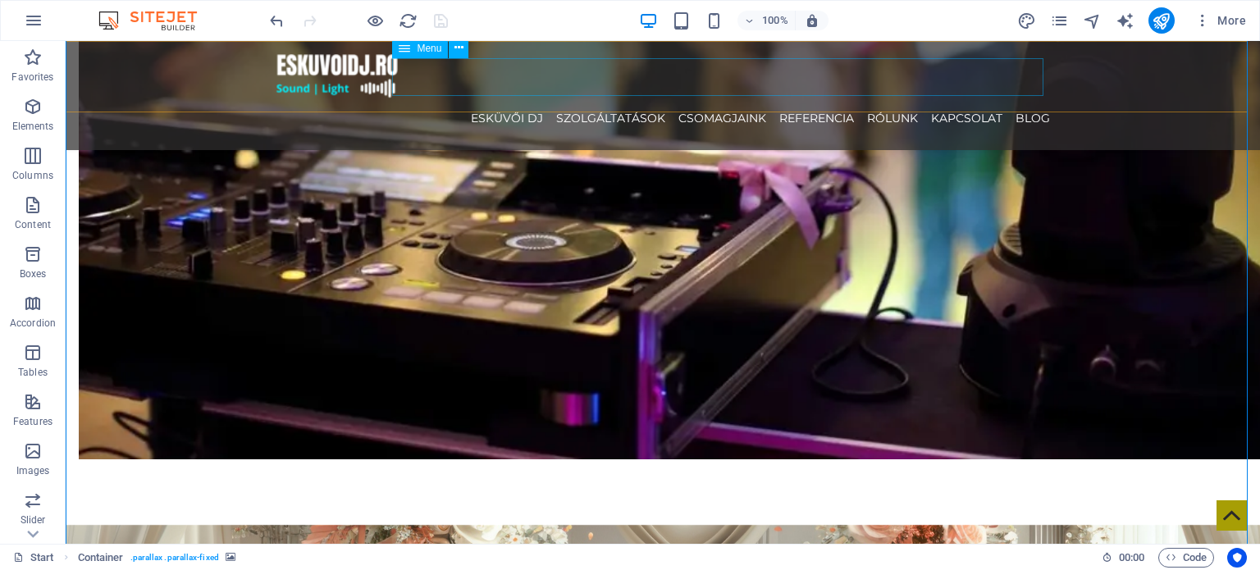
select select
select select "3"
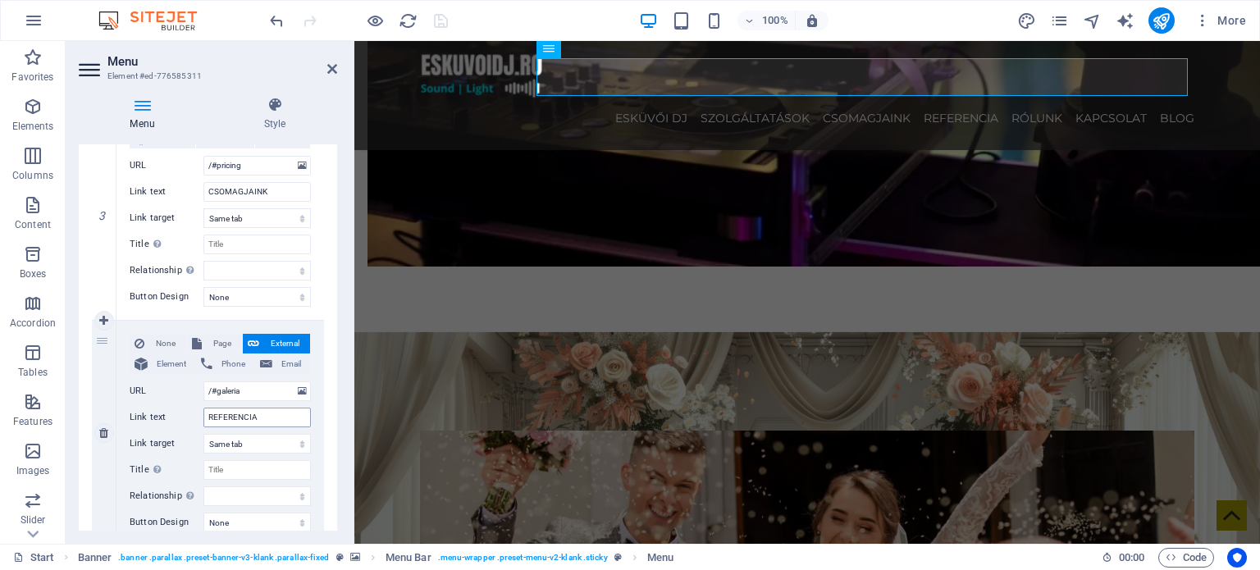
scroll to position [820, 0]
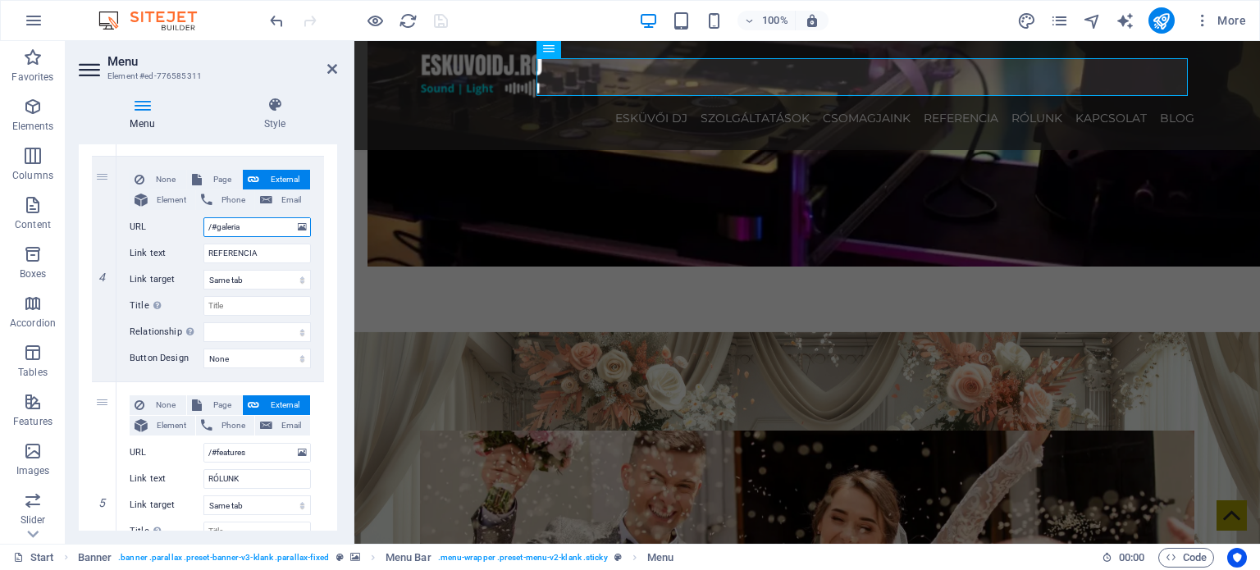
drag, startPoint x: 272, startPoint y: 226, endPoint x: 80, endPoint y: 216, distance: 192.1
click at [80, 216] on div "1 None Page External Element Phone Email Page Start Legal Notice Privacy Blog E…" at bounding box center [208, 269] width 258 height 1604
click at [265, 224] on input "/#galeria" at bounding box center [256, 227] width 107 height 20
drag, startPoint x: 265, startPoint y: 224, endPoint x: 130, endPoint y: 193, distance: 138.9
click at [130, 193] on div "None Page External Element Phone Email Page Start Legal Notice Privacy Blog Ele…" at bounding box center [220, 256] width 181 height 172
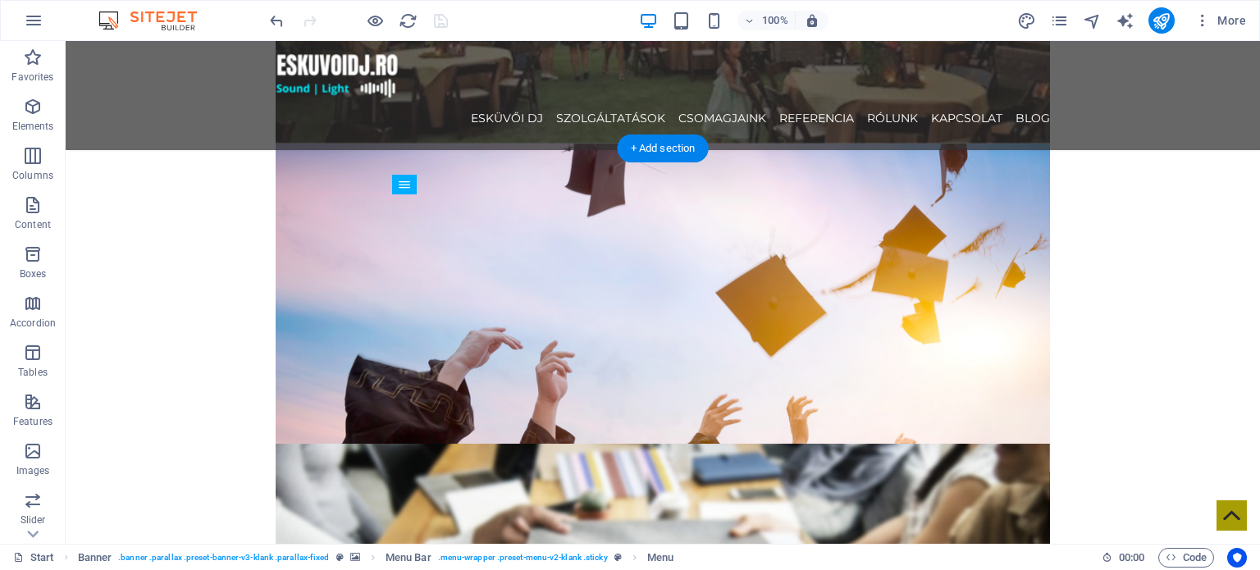
scroll to position [2477, 0]
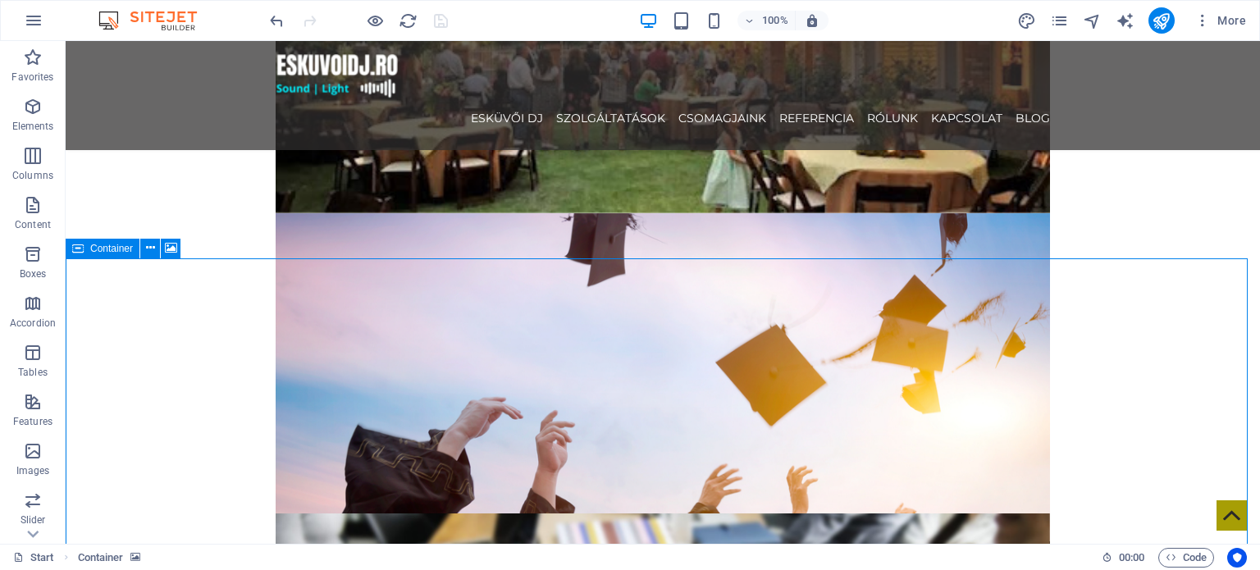
click at [81, 242] on icon at bounding box center [77, 249] width 11 height 20
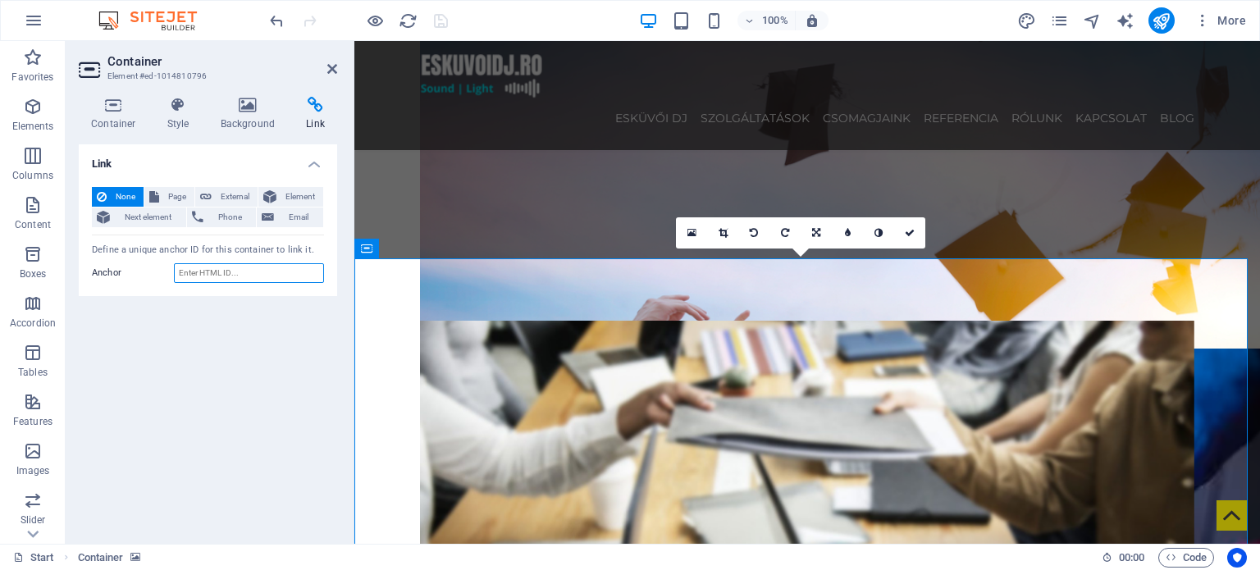
click at [218, 272] on input "Anchor" at bounding box center [249, 273] width 150 height 20
paste input "/#galeria"
type input "ó"
type input "galeria"
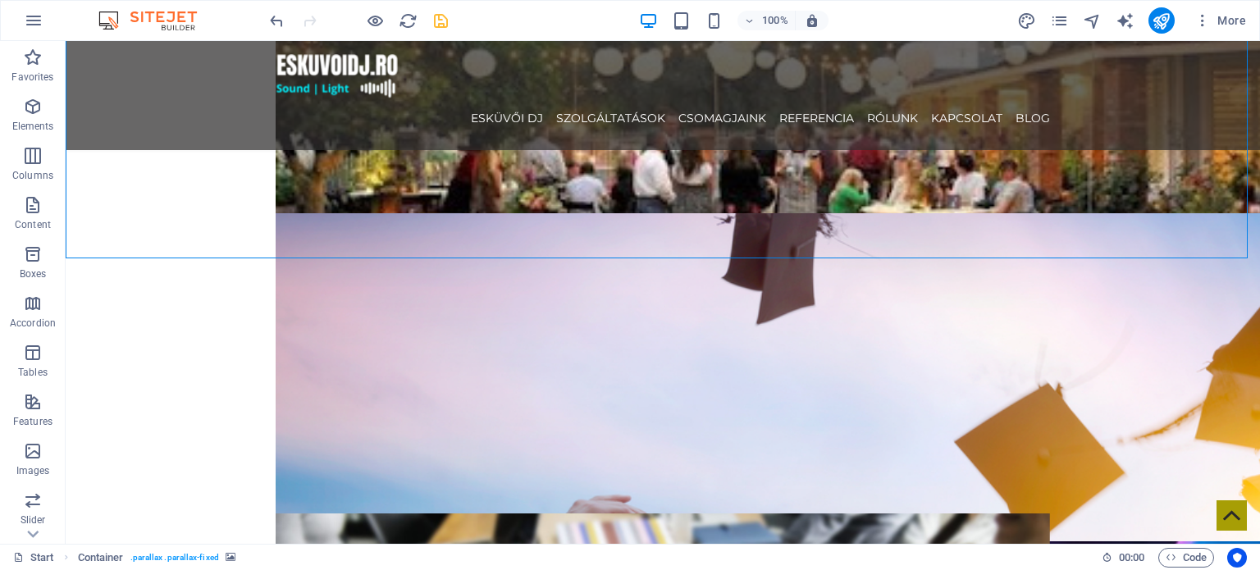
click at [446, 21] on icon "save" at bounding box center [440, 20] width 19 height 19
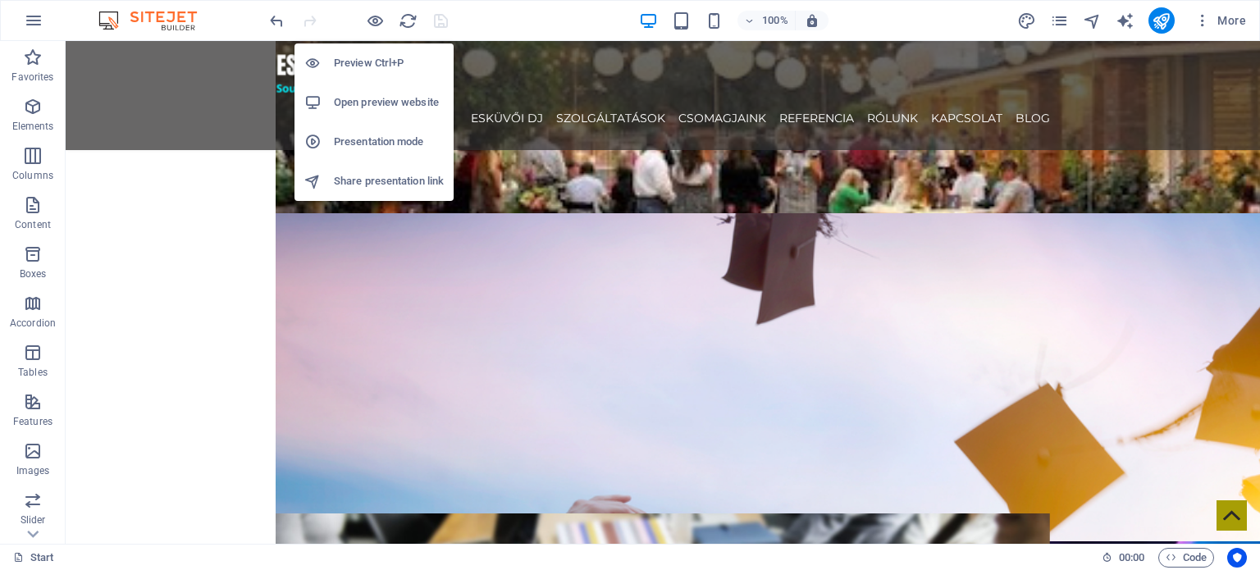
click at [376, 60] on h6 "Preview Ctrl+P" at bounding box center [389, 63] width 110 height 20
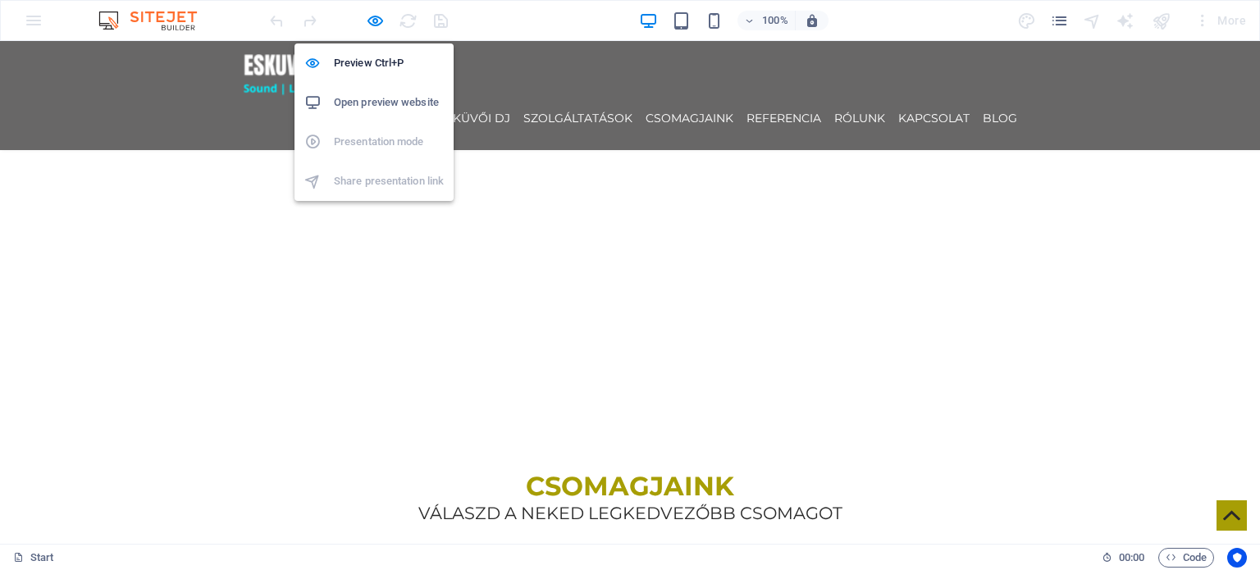
click at [381, 112] on h6 "Open preview website" at bounding box center [389, 103] width 110 height 20
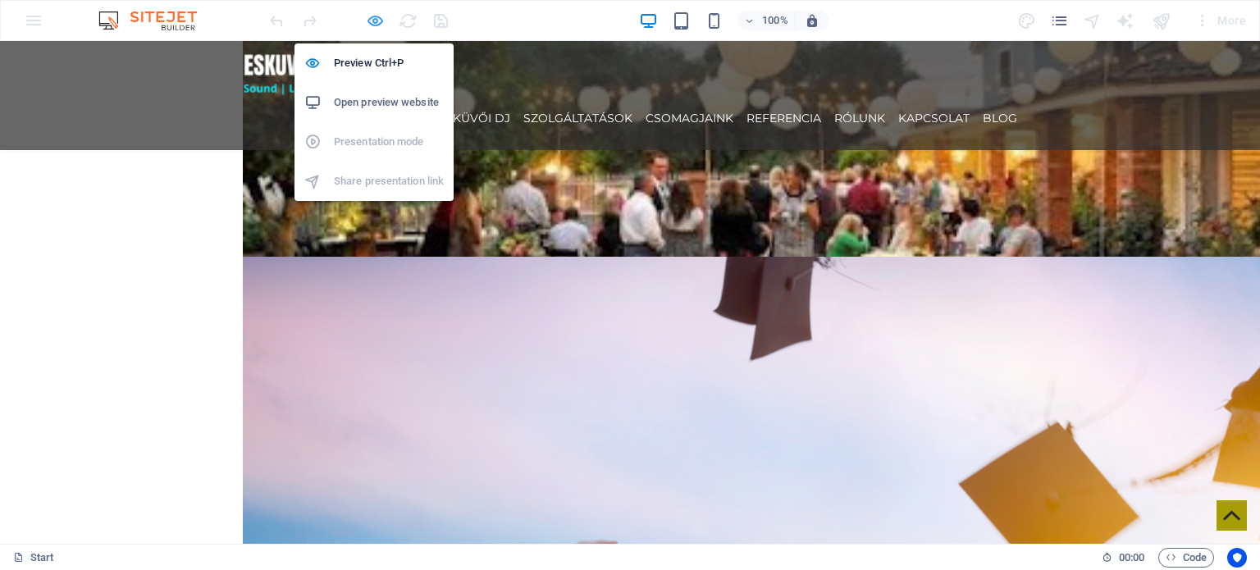
click at [376, 26] on icon "button" at bounding box center [375, 20] width 19 height 19
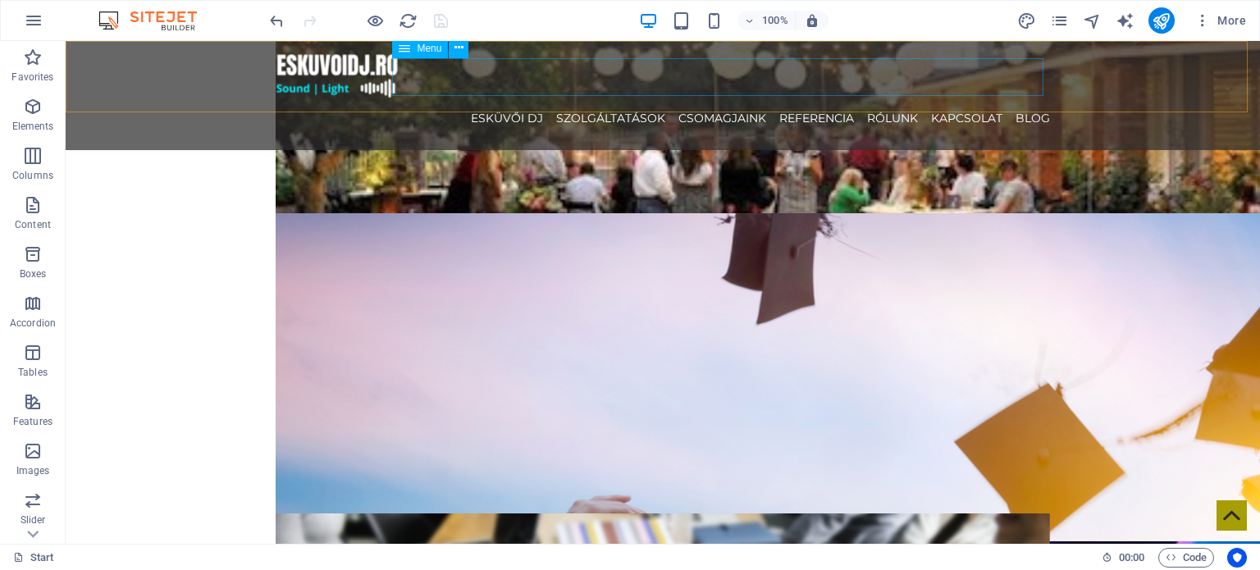
click at [813, 99] on nav "ESKÜVŐI DJ SZOLGÁLTATÁSOK CSOMAGJAINK REFERENCIA RÓLUNK KAPCSOLAT Blog" at bounding box center [663, 118] width 774 height 38
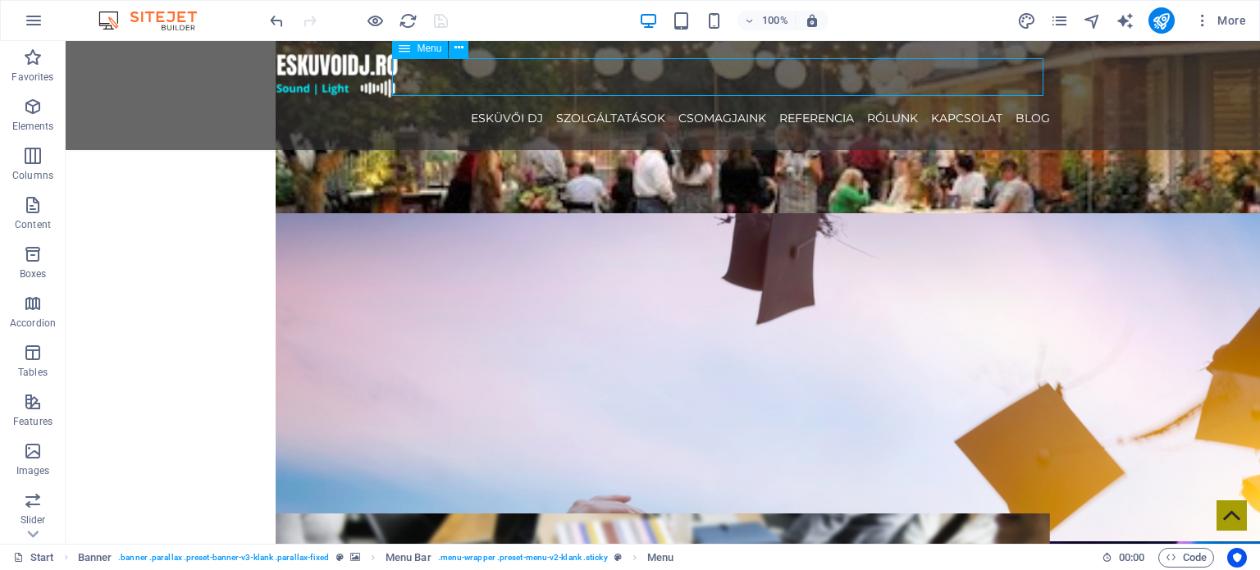
click at [813, 99] on nav "ESKÜVŐI DJ SZOLGÁLTATÁSOK CSOMAGJAINK REFERENCIA RÓLUNK KAPCSOLAT Blog" at bounding box center [663, 118] width 774 height 38
select select
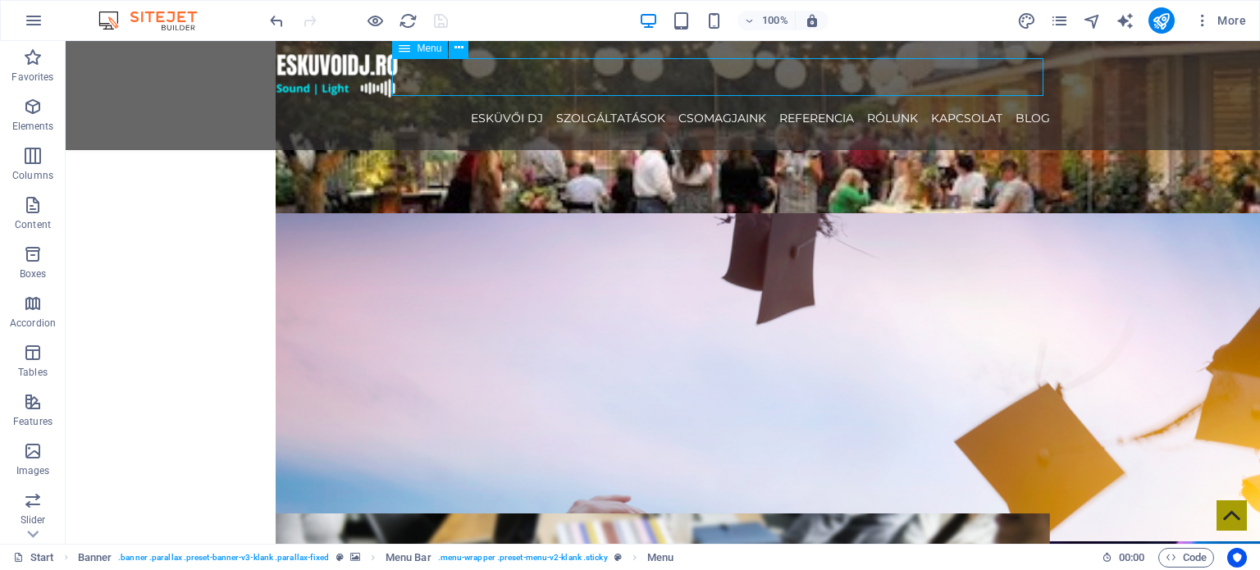
select select
select select "3"
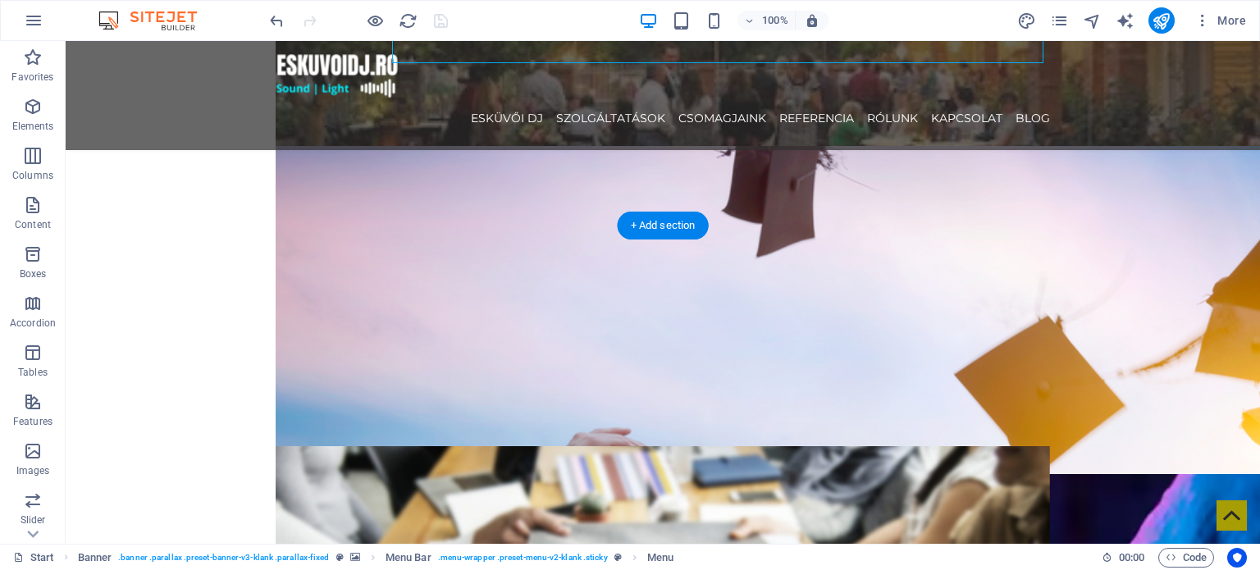
scroll to position [2559, 0]
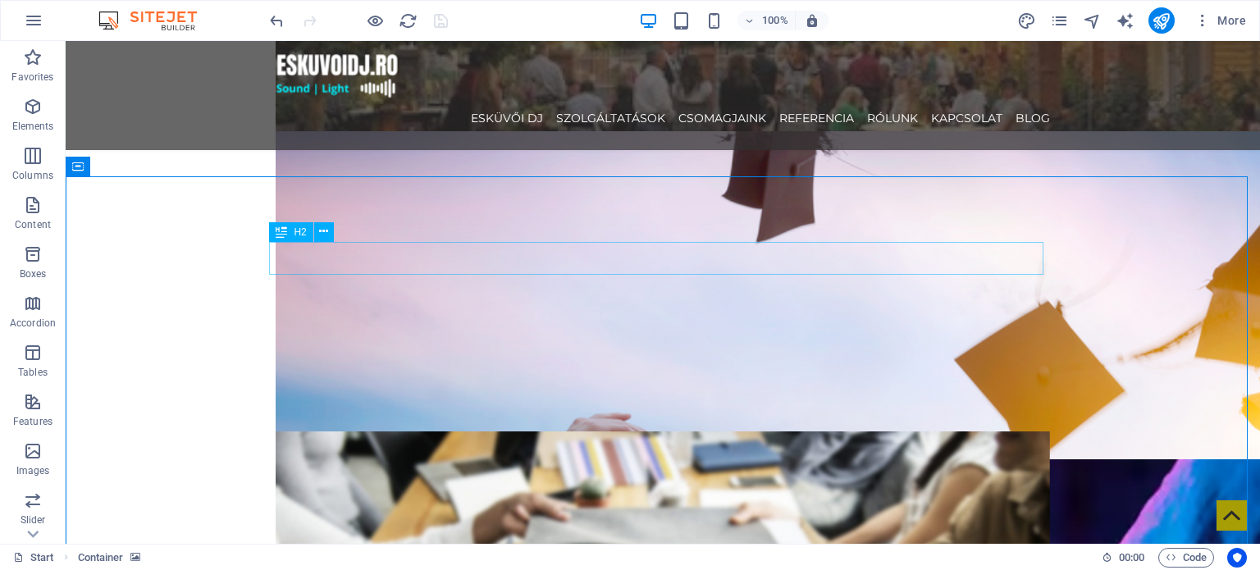
click at [291, 230] on div "H2" at bounding box center [290, 232] width 43 height 20
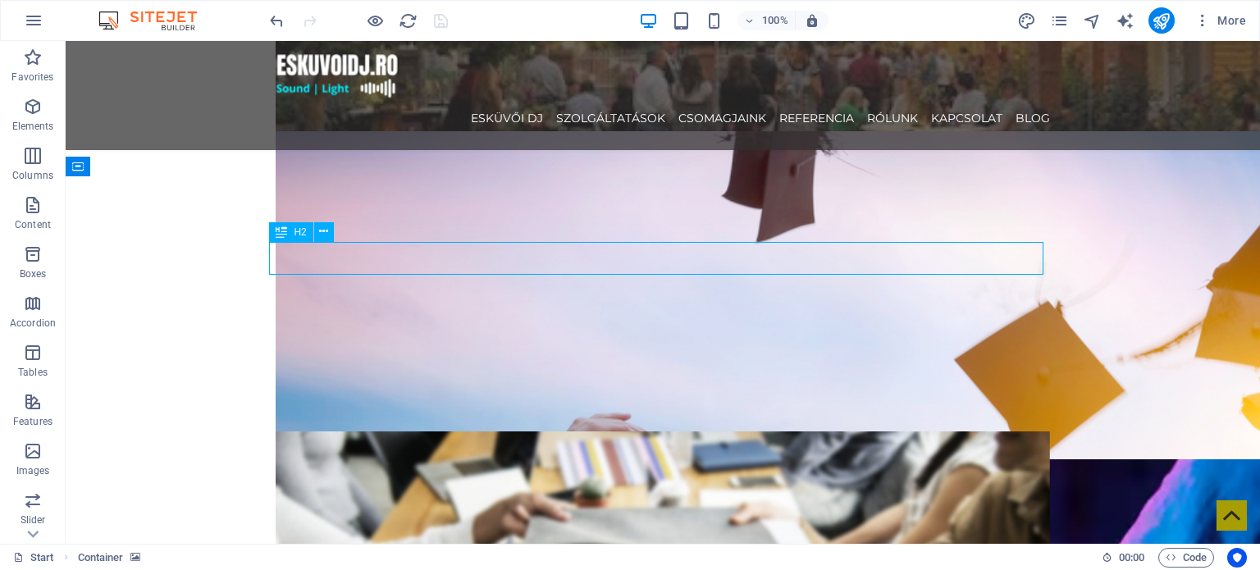
click at [291, 230] on div "H2" at bounding box center [290, 232] width 43 height 20
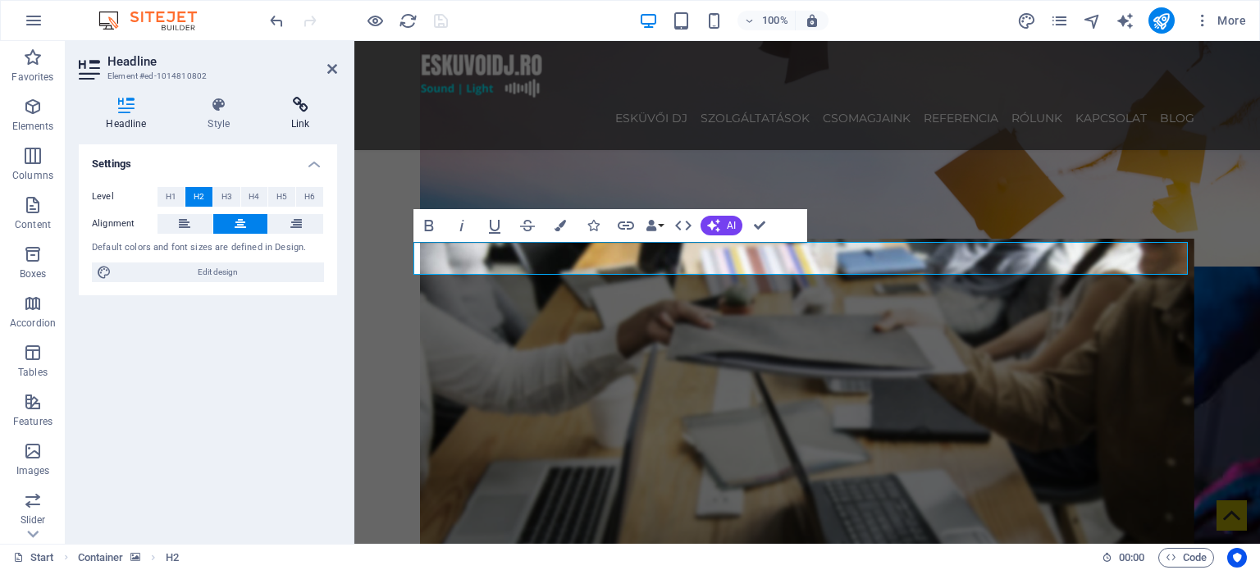
drag, startPoint x: 240, startPoint y: 114, endPoint x: 288, endPoint y: 108, distance: 47.9
click at [243, 114] on h4 "Style" at bounding box center [222, 114] width 84 height 34
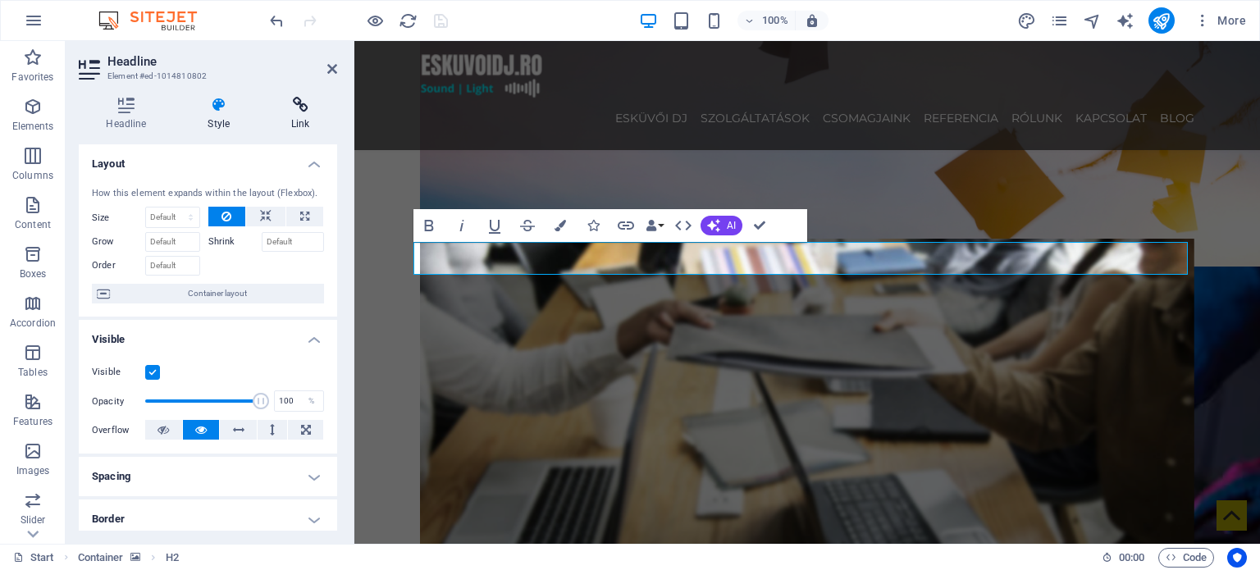
click at [289, 107] on icon at bounding box center [300, 105] width 73 height 16
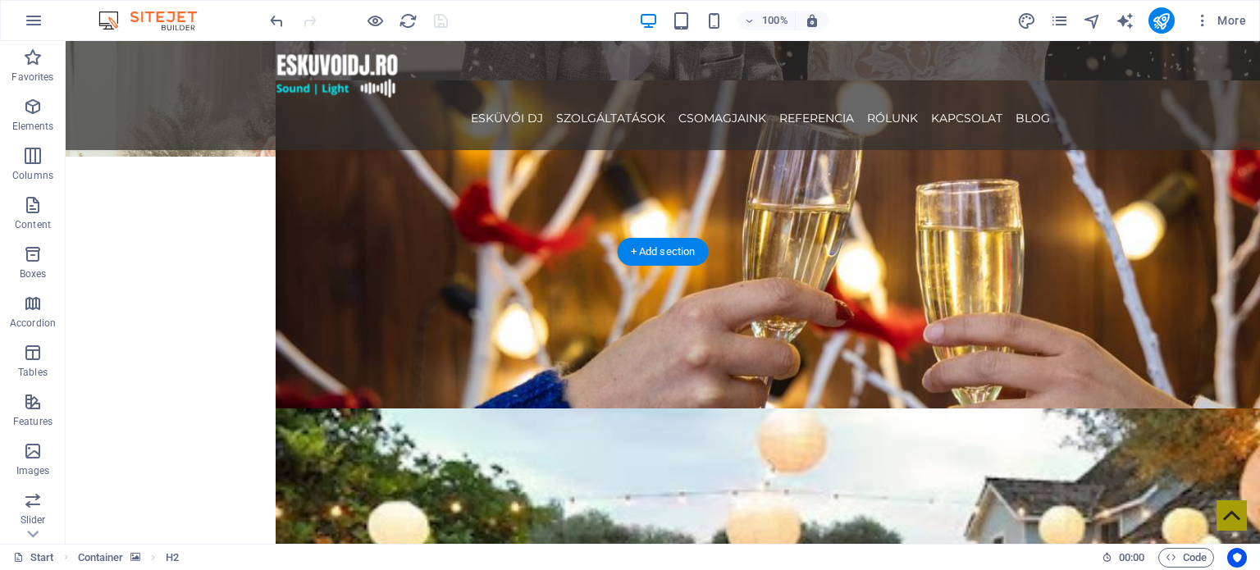
scroll to position [1903, 0]
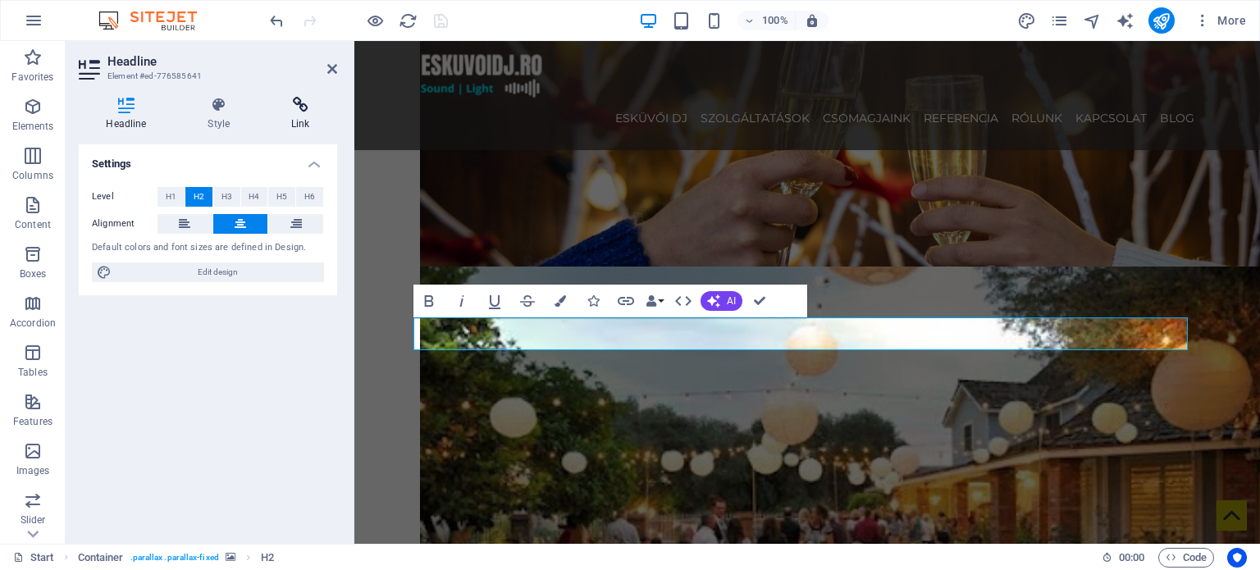
click at [288, 105] on icon at bounding box center [300, 105] width 73 height 16
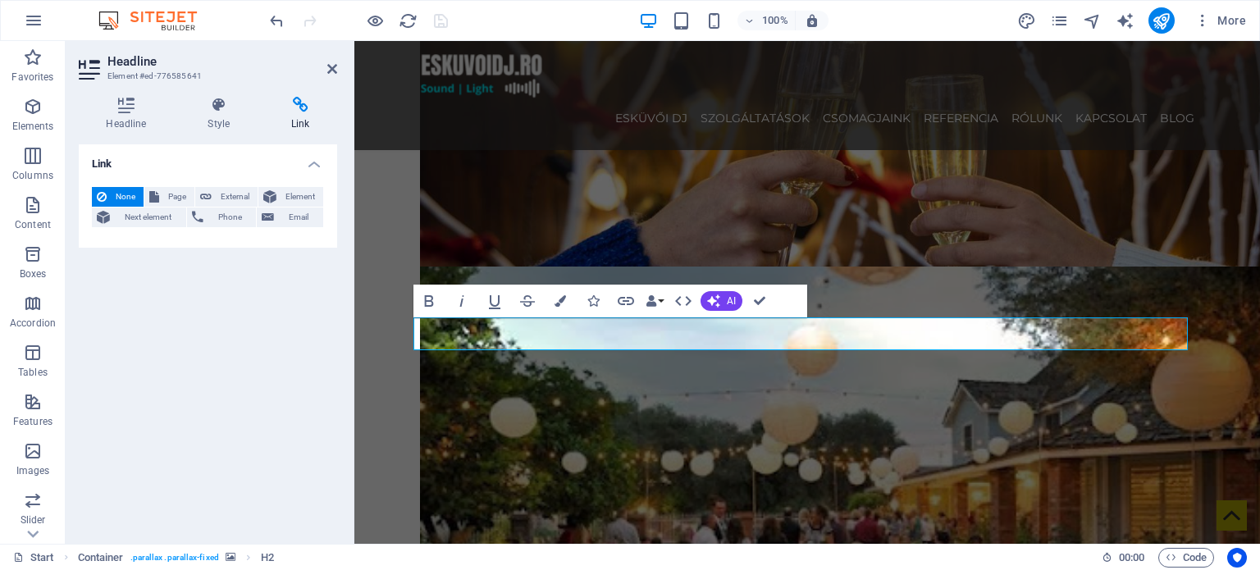
click at [303, 106] on icon at bounding box center [300, 105] width 73 height 16
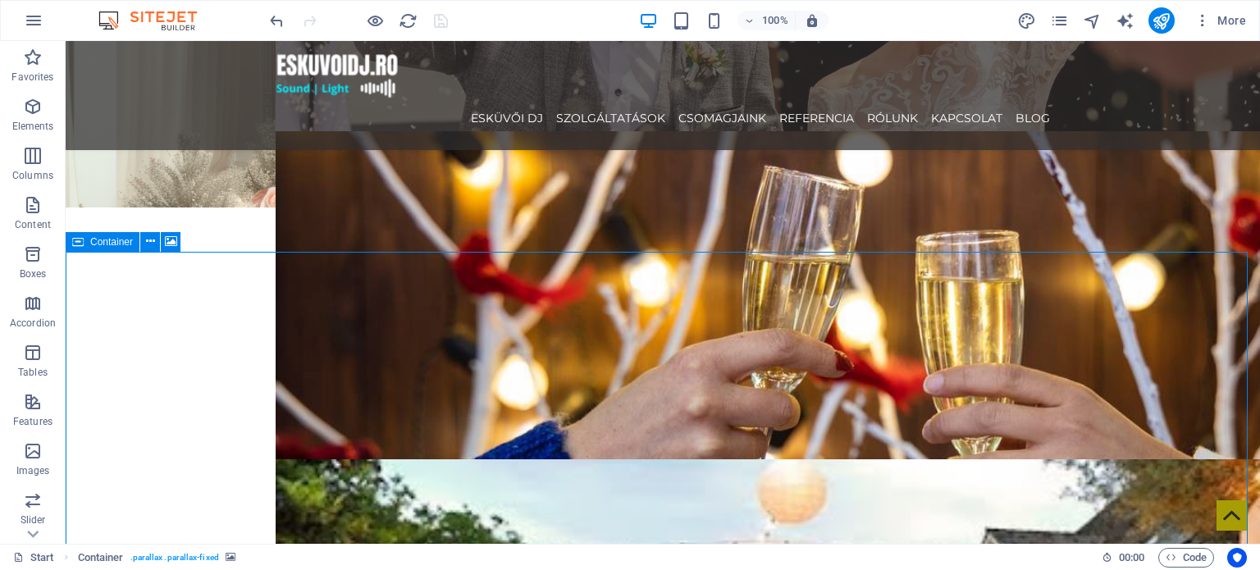
click at [72, 242] on icon at bounding box center [77, 242] width 11 height 20
click at [71, 242] on div "Container" at bounding box center [103, 242] width 74 height 20
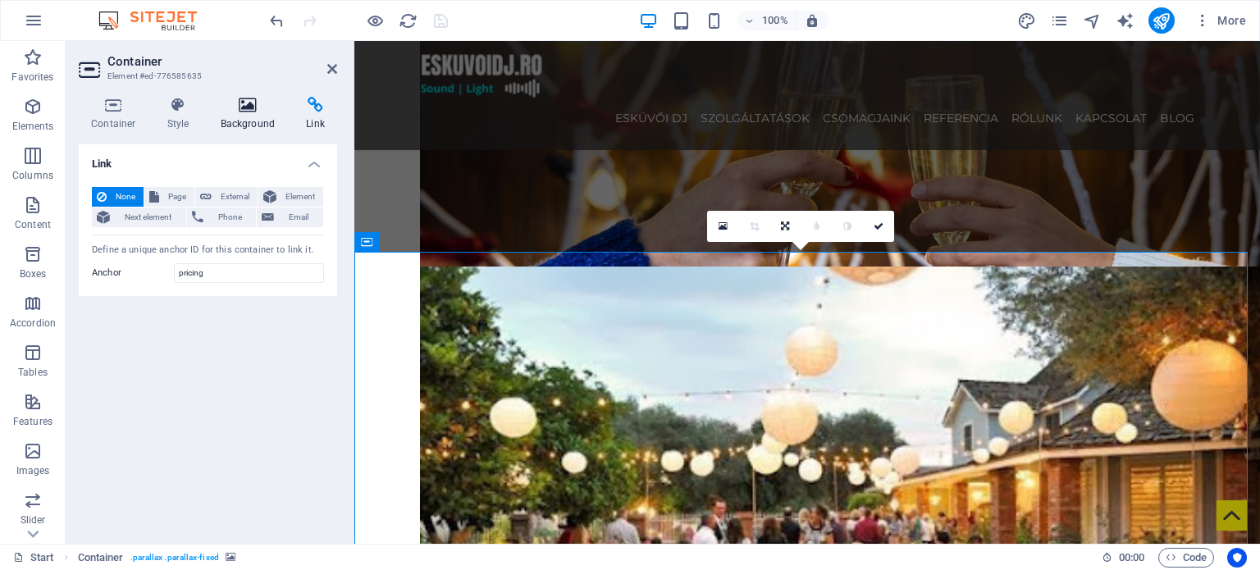
click at [262, 119] on h4 "Background" at bounding box center [251, 114] width 86 height 34
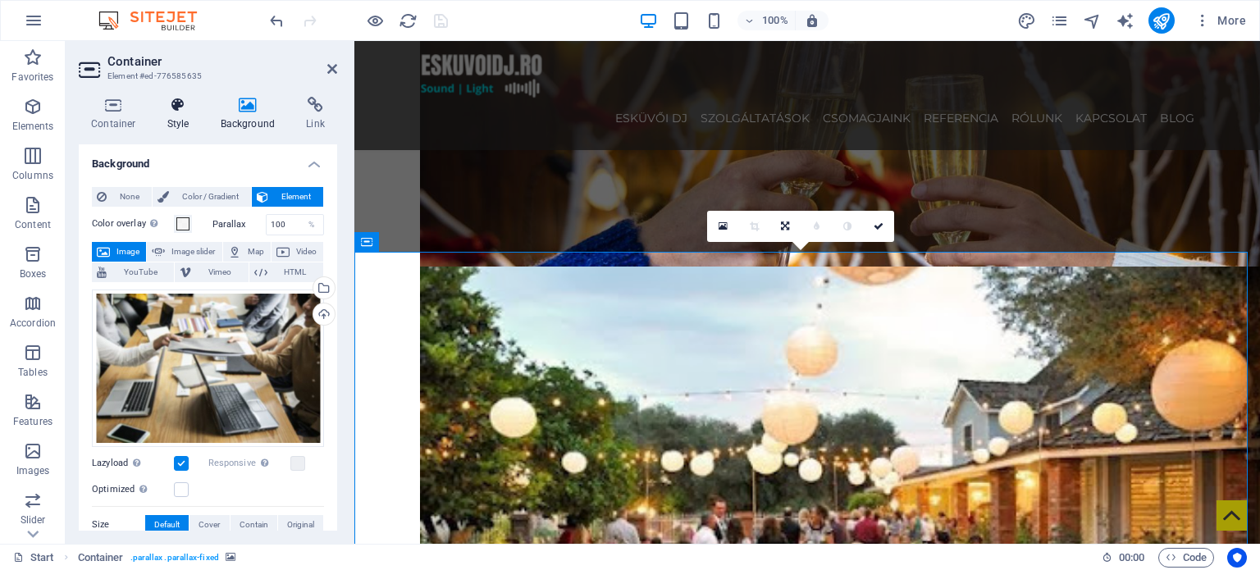
click at [171, 115] on h4 "Style" at bounding box center [181, 114] width 53 height 34
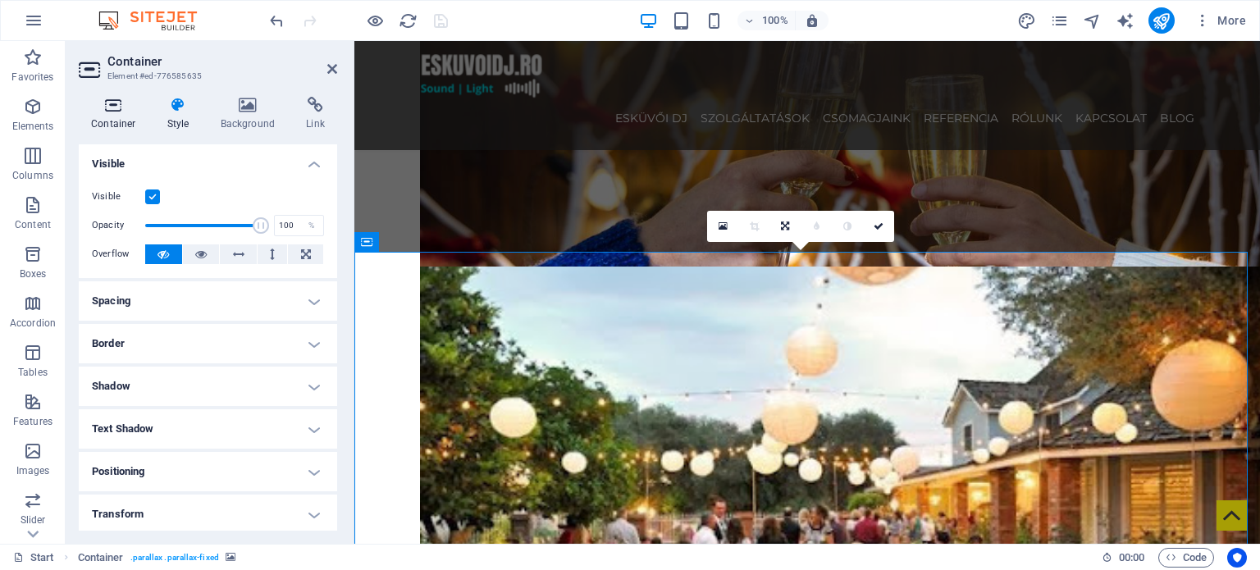
click at [135, 117] on h4 "Container" at bounding box center [117, 114] width 76 height 34
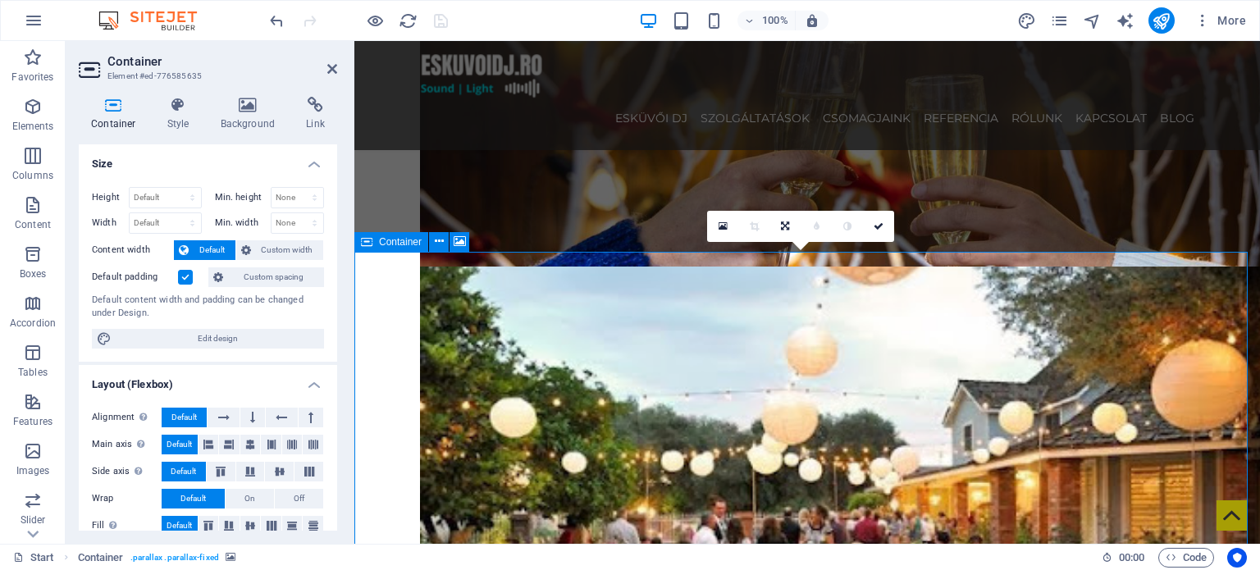
click at [381, 245] on span "Container" at bounding box center [400, 242] width 43 height 10
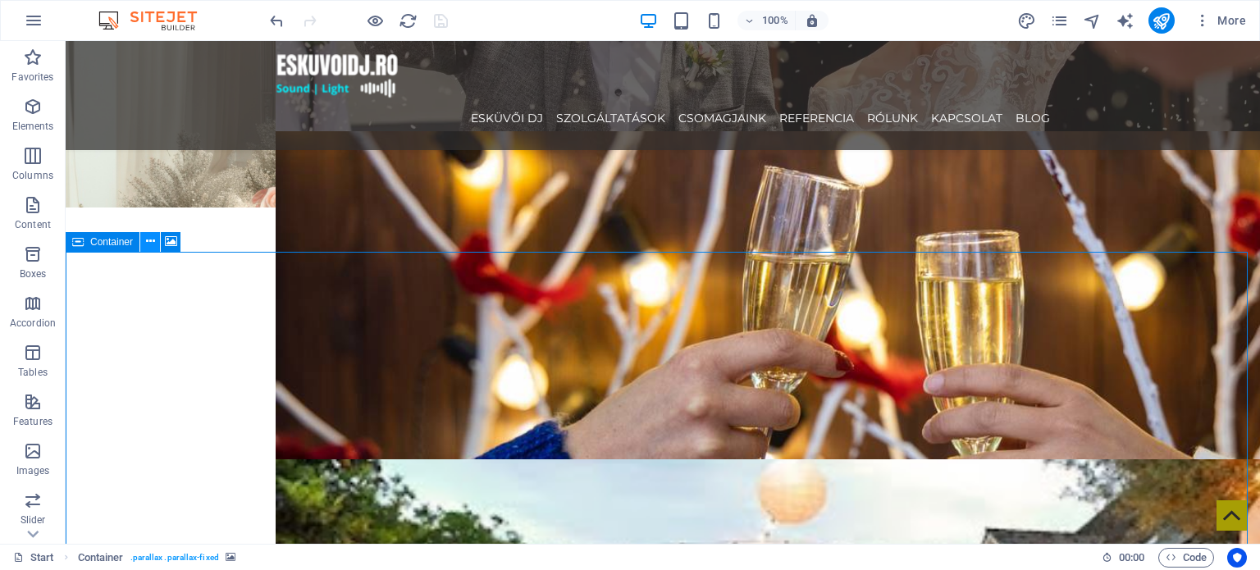
click at [147, 241] on icon at bounding box center [150, 241] width 9 height 17
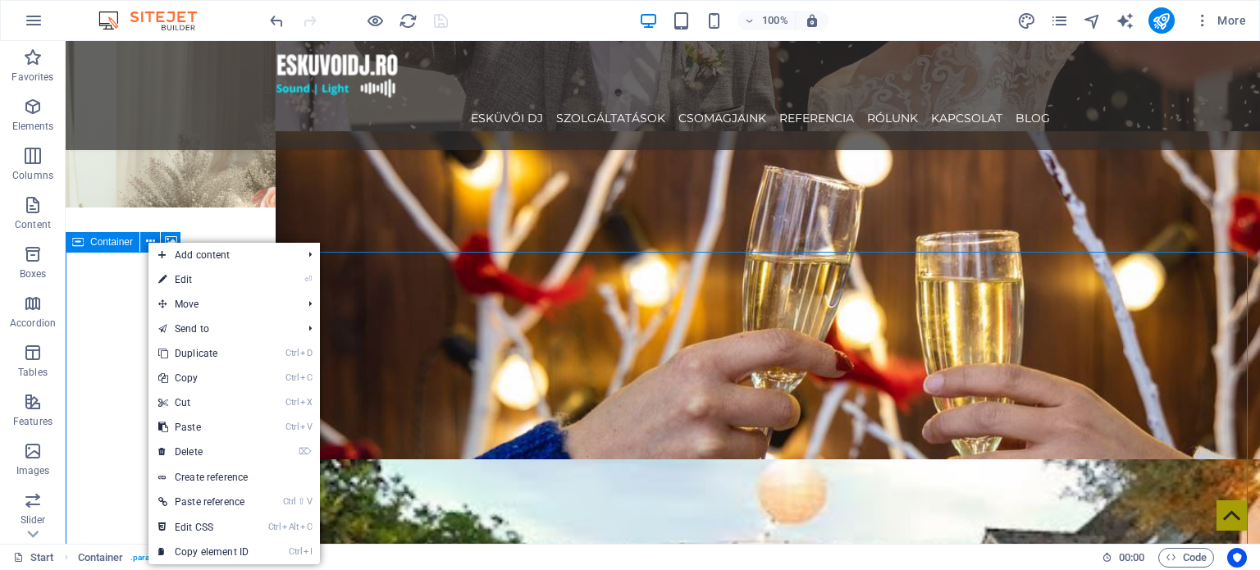
click at [107, 243] on span "Container" at bounding box center [111, 242] width 43 height 10
click at [107, 244] on span "Container" at bounding box center [111, 242] width 43 height 10
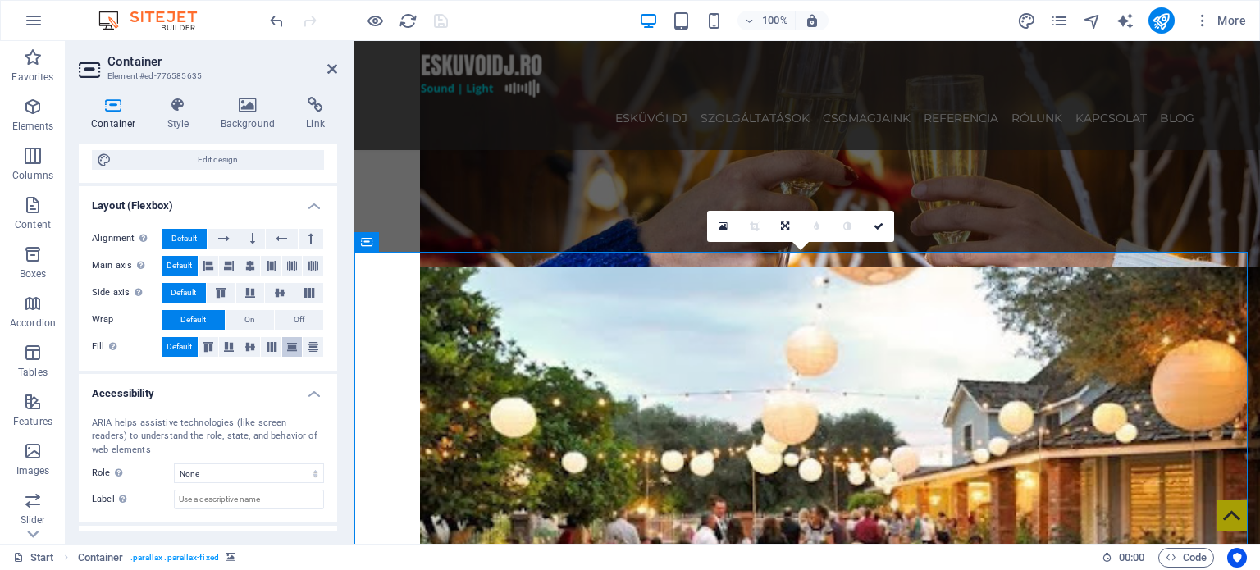
scroll to position [248, 0]
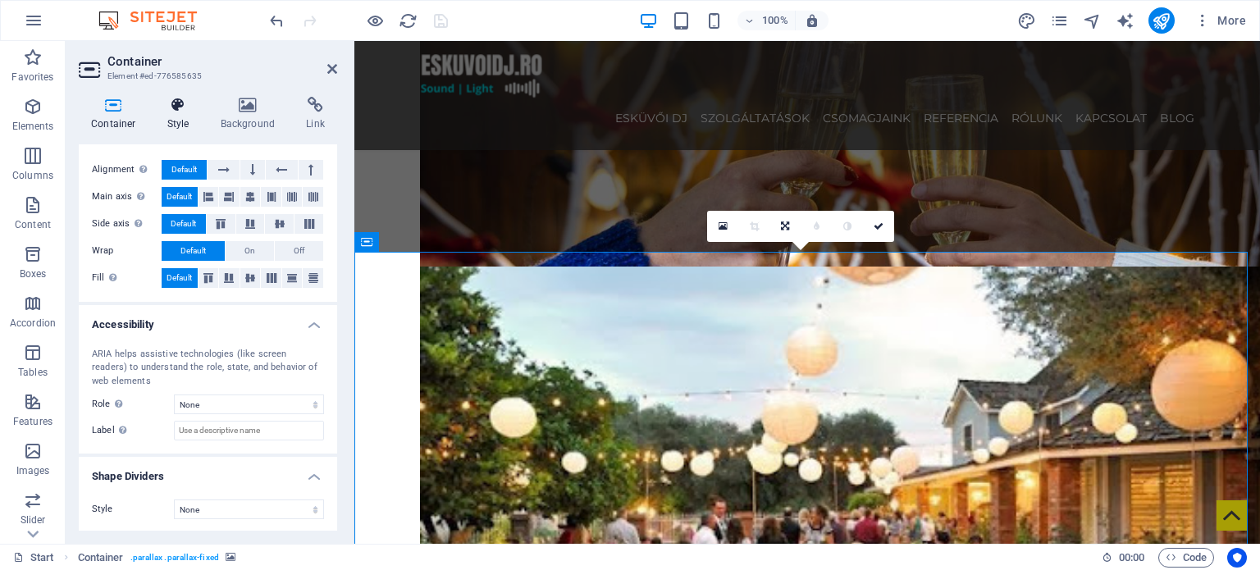
click at [189, 130] on div "Container Style Background Link Size Height Default px rem % vh vw Min. height …" at bounding box center [208, 314] width 258 height 434
click at [184, 117] on h4 "Style" at bounding box center [181, 114] width 53 height 34
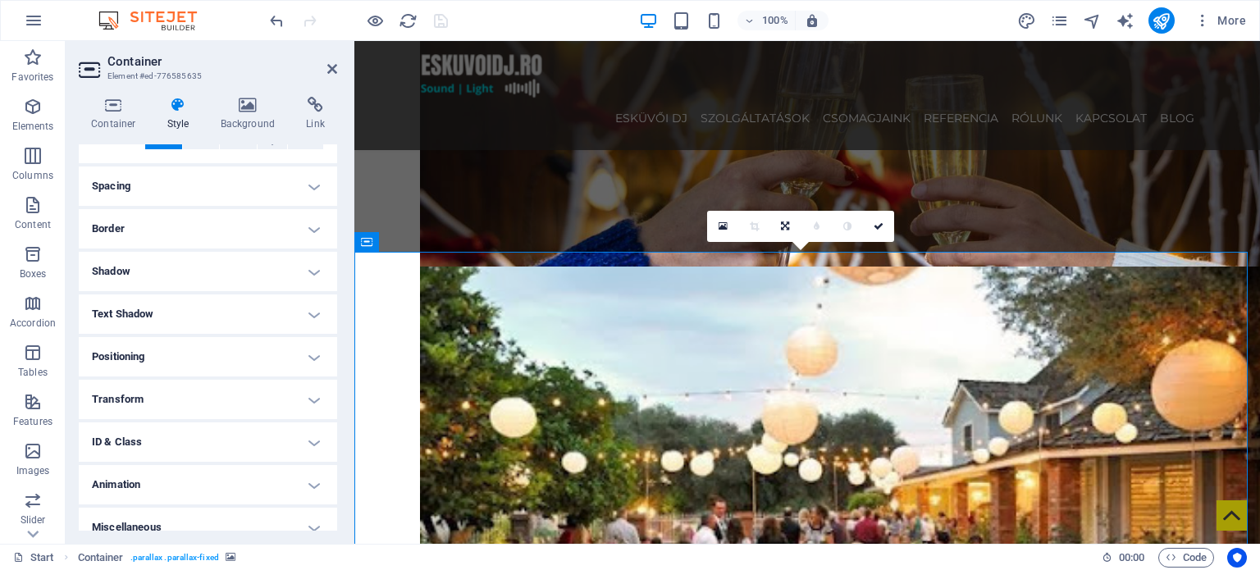
scroll to position [130, 0]
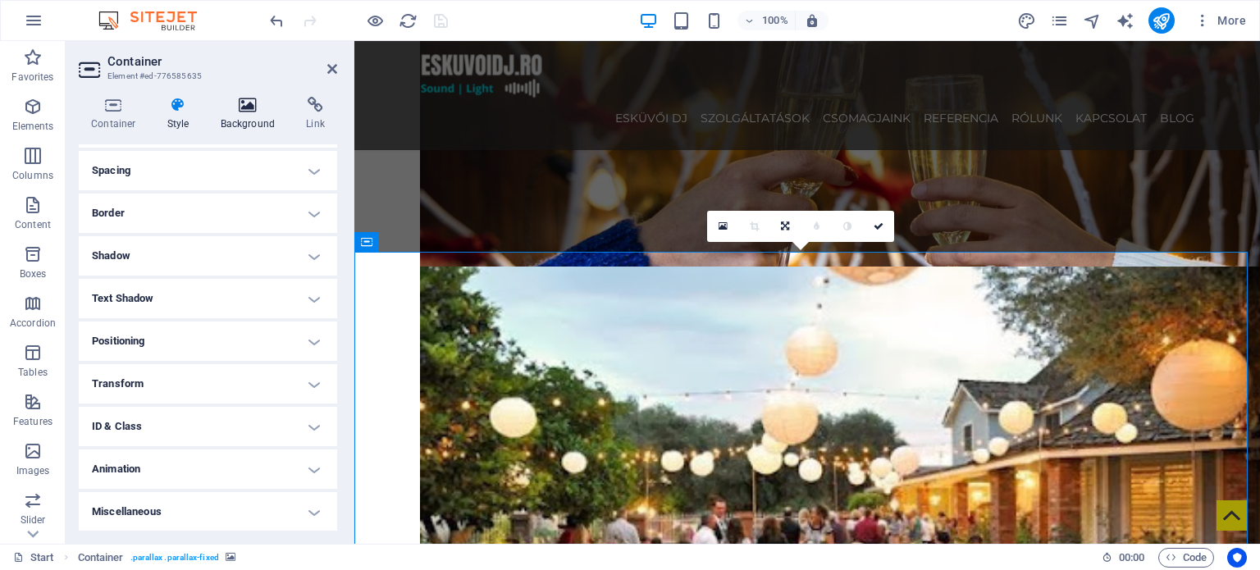
click at [259, 107] on icon at bounding box center [248, 105] width 80 height 16
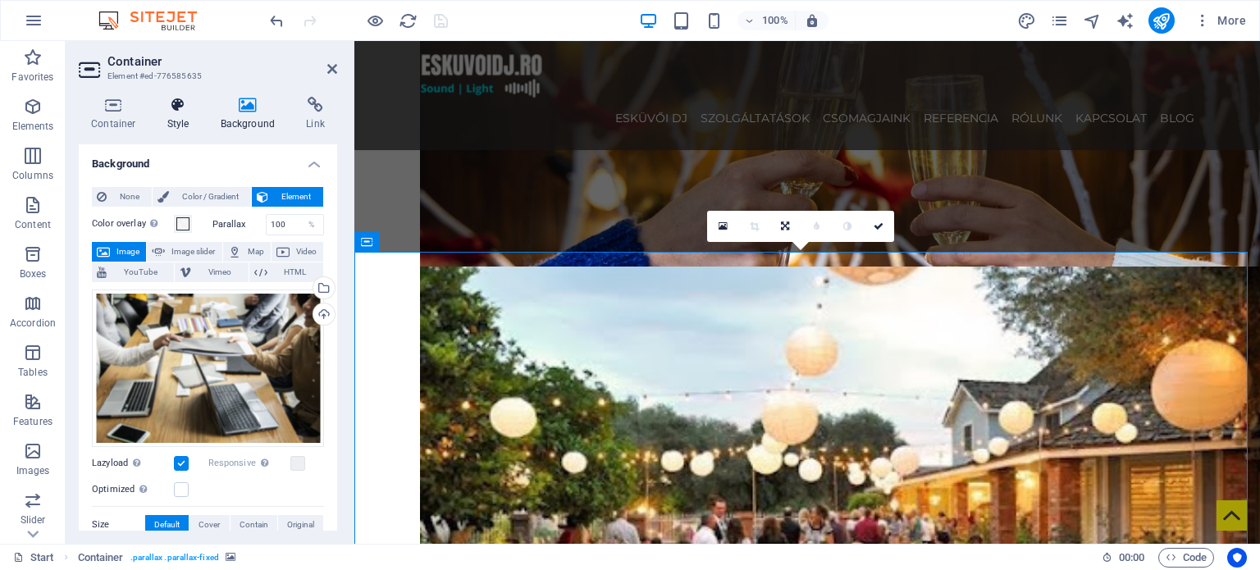
click at [184, 105] on icon at bounding box center [178, 105] width 47 height 16
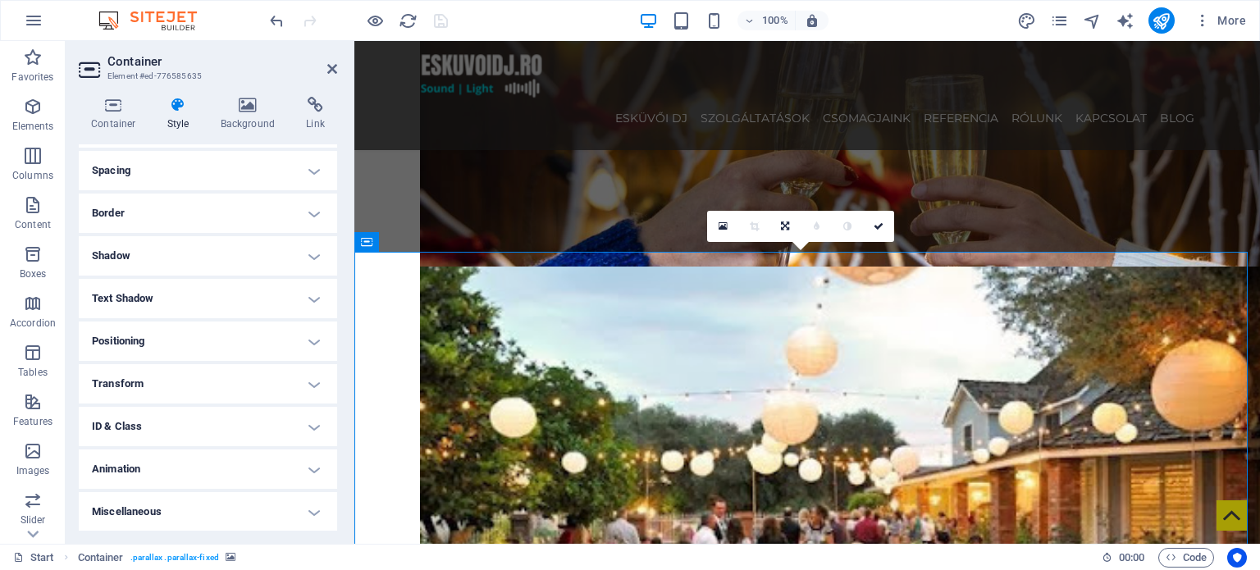
click at [191, 428] on h4 "ID & Class" at bounding box center [208, 426] width 258 height 39
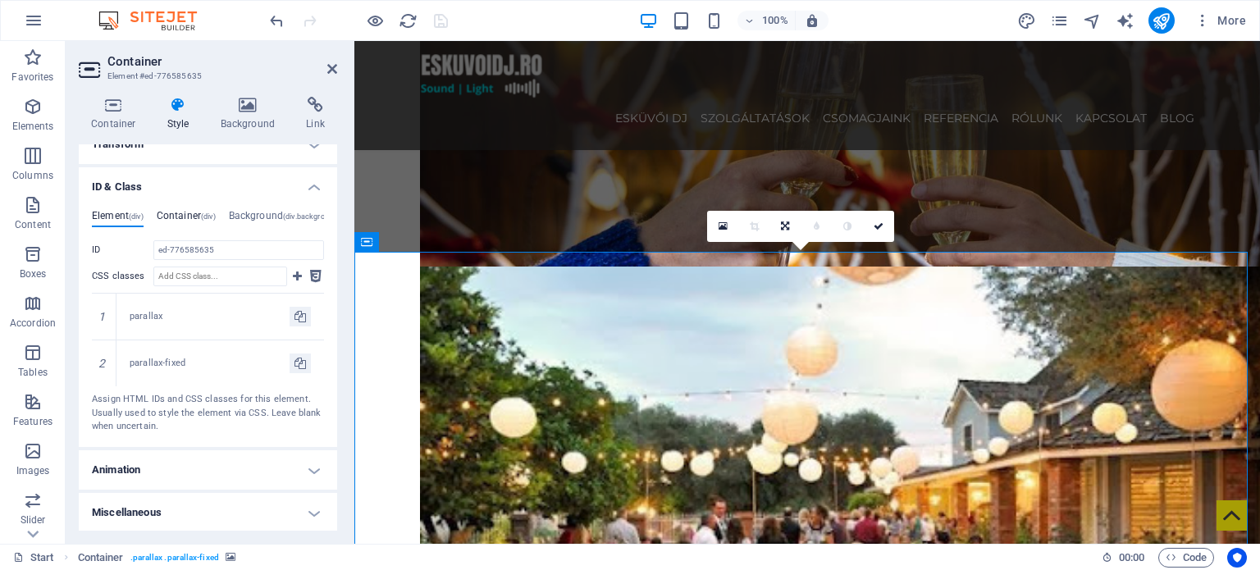
click at [188, 211] on h4 "Container (div)" at bounding box center [186, 219] width 59 height 18
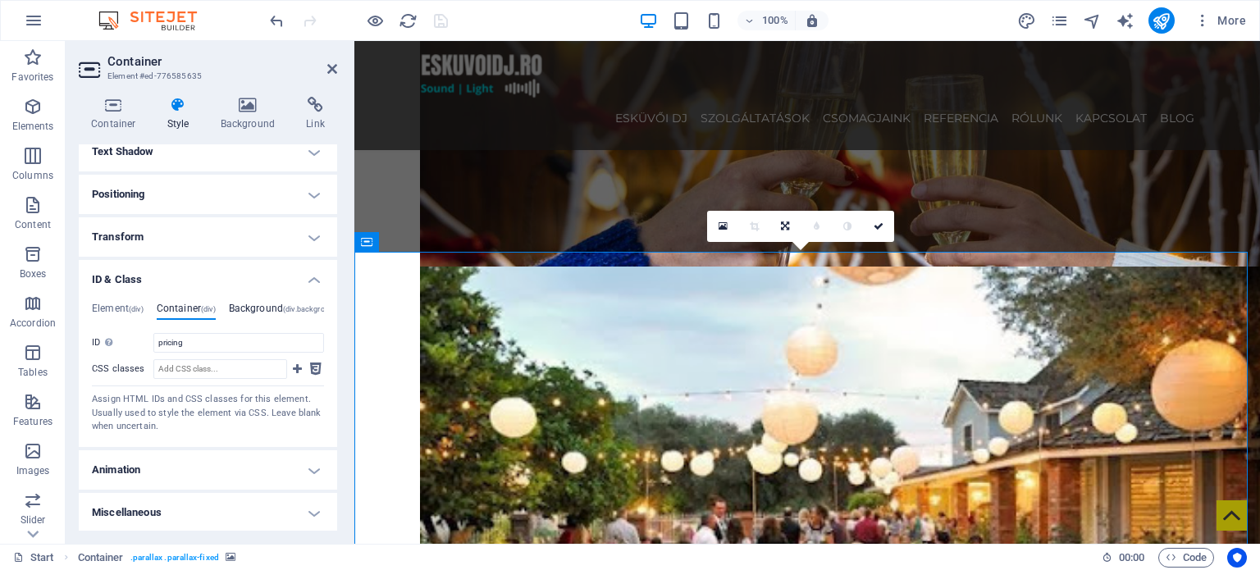
click at [263, 303] on h4 "Background (div.background)" at bounding box center [285, 312] width 112 height 18
click at [128, 311] on h4 "Element (div)" at bounding box center [118, 312] width 52 height 18
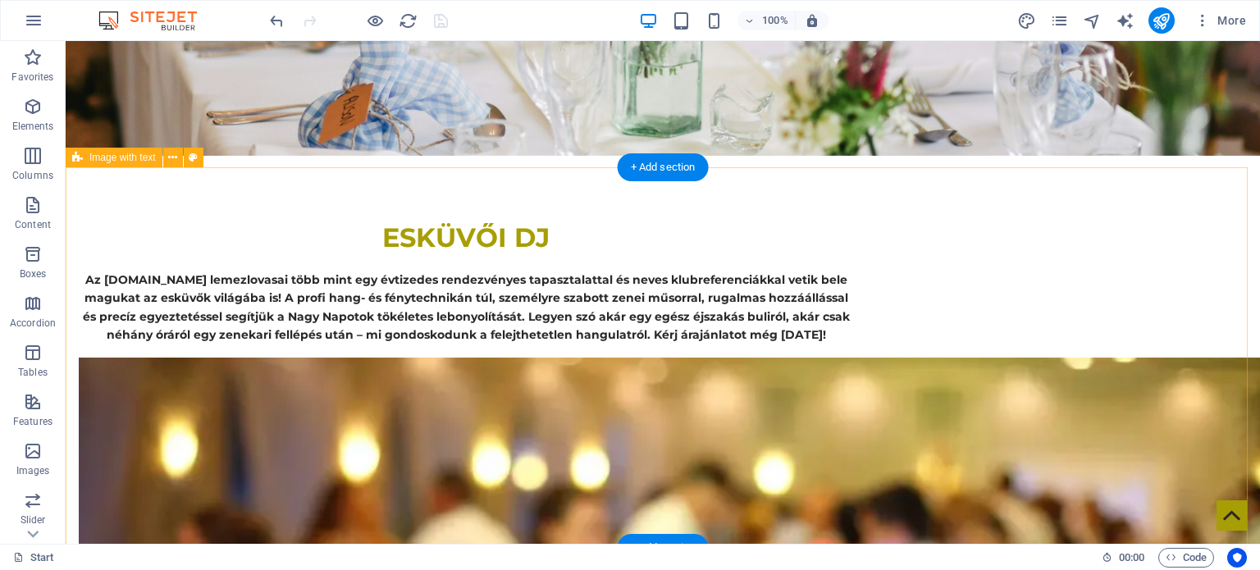
scroll to position [410, 0]
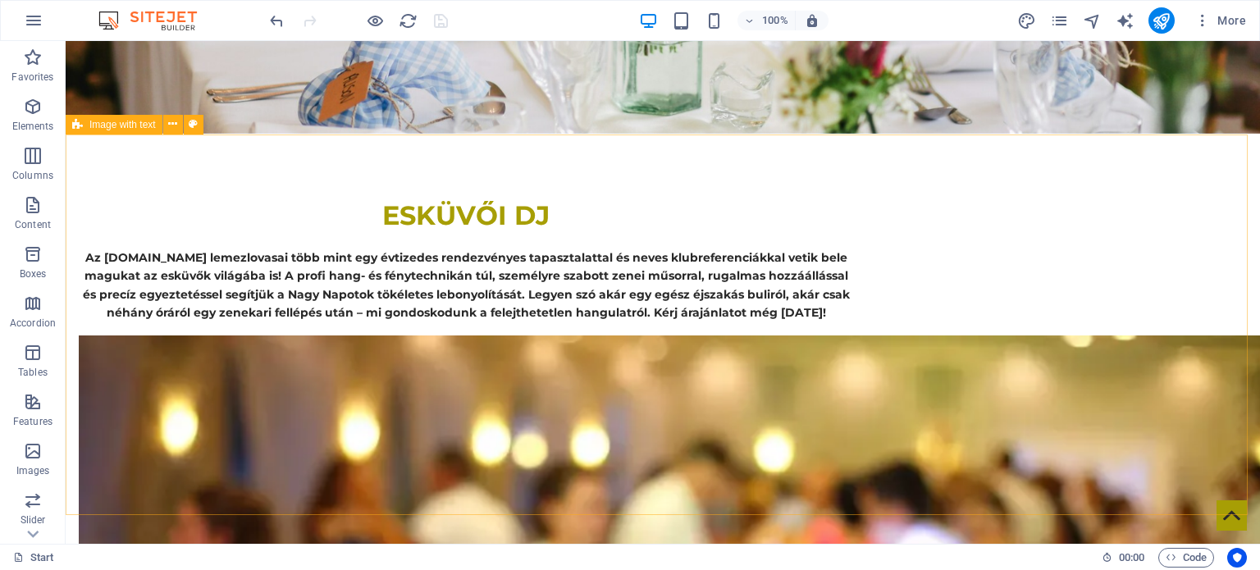
click at [134, 121] on span "Image with text" at bounding box center [122, 125] width 66 height 10
click at [136, 121] on span "Image with text" at bounding box center [122, 125] width 66 height 10
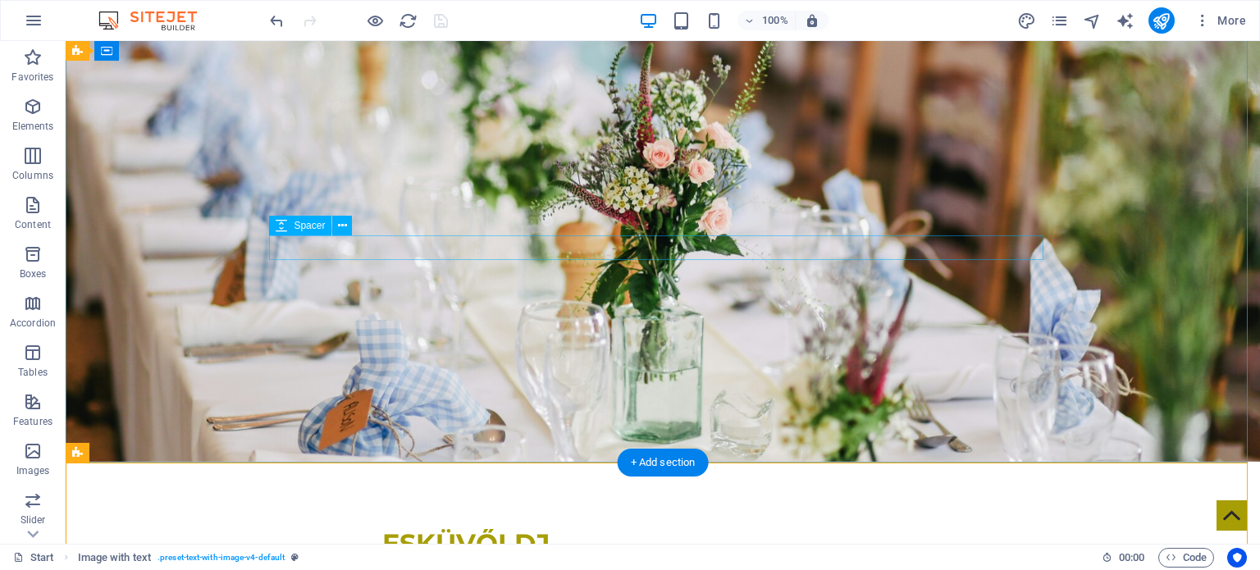
scroll to position [0, 0]
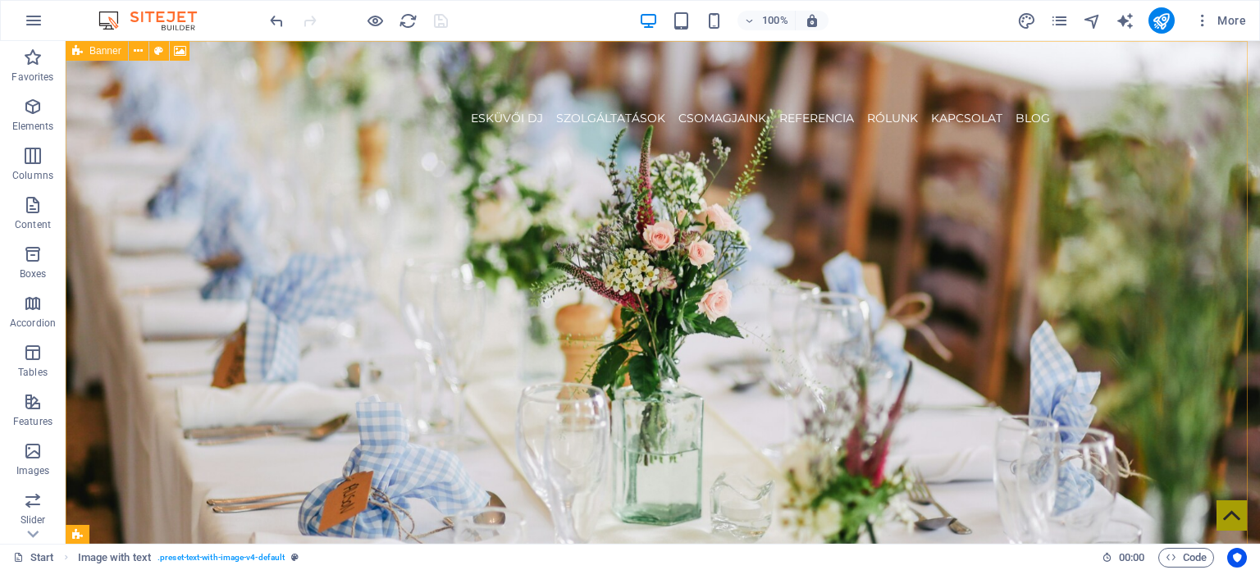
click at [107, 49] on span "Banner" at bounding box center [105, 51] width 32 height 10
select select "vh"
select select "header"
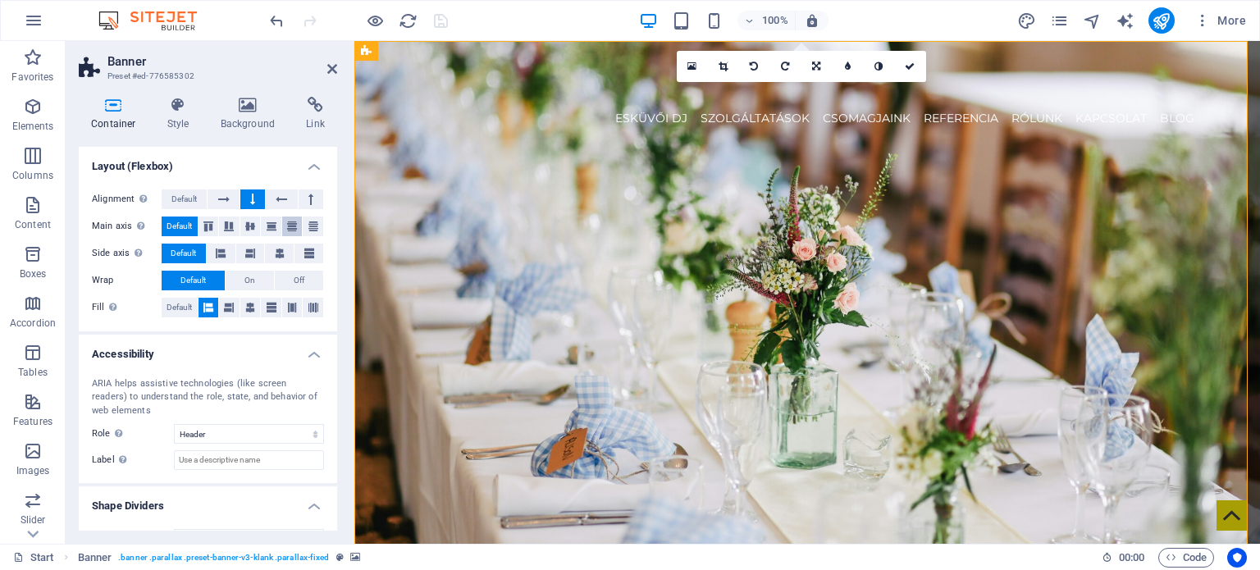
scroll to position [276, 0]
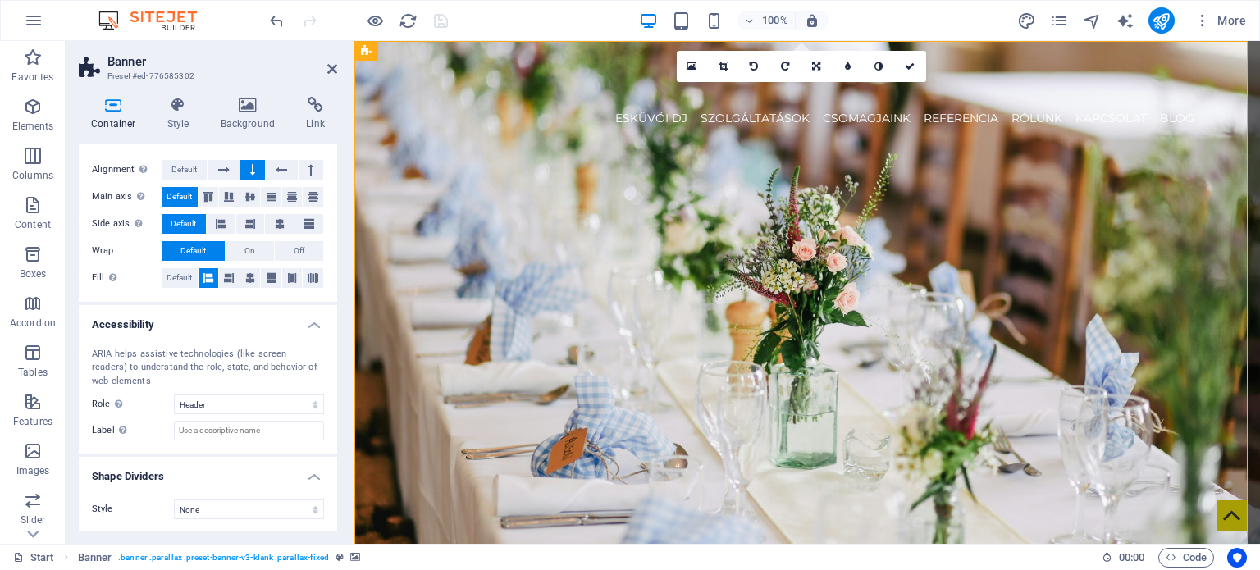
click at [262, 393] on div "ARIA helps assistive technologies (like screen readers) to understand the role,…" at bounding box center [208, 395] width 258 height 120
click at [262, 411] on select "None Alert Article Banner Comment Complementary Dialog Footer Header Marquee Pr…" at bounding box center [249, 404] width 150 height 20
click at [262, 409] on select "None Alert Article Banner Comment Complementary Dialog Footer Header Marquee Pr…" at bounding box center [249, 404] width 150 height 20
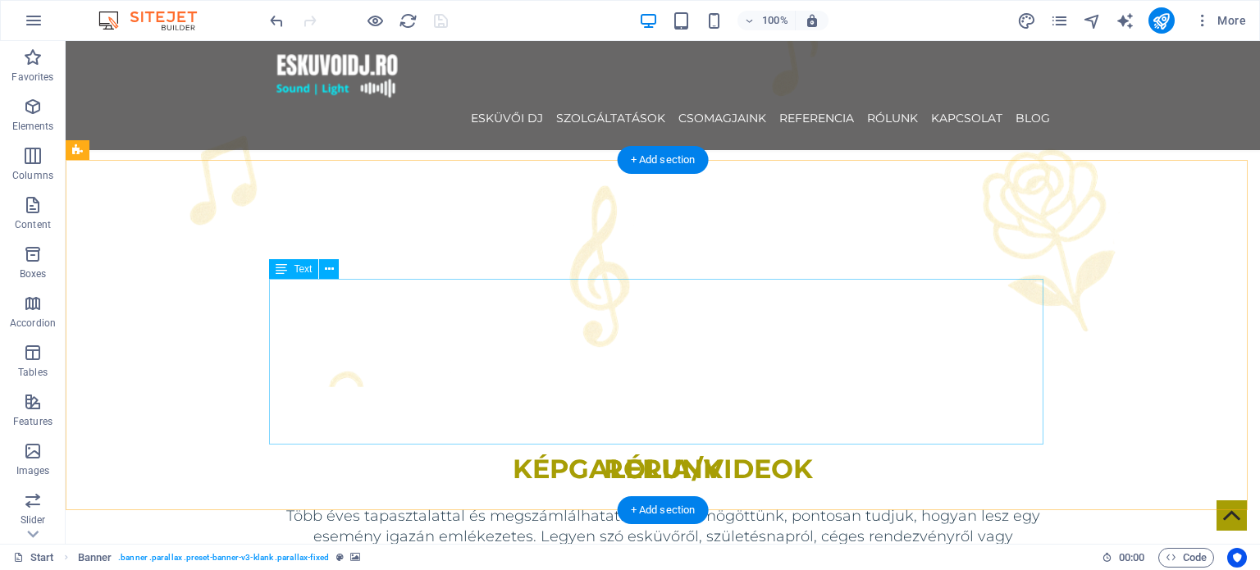
scroll to position [4658, 0]
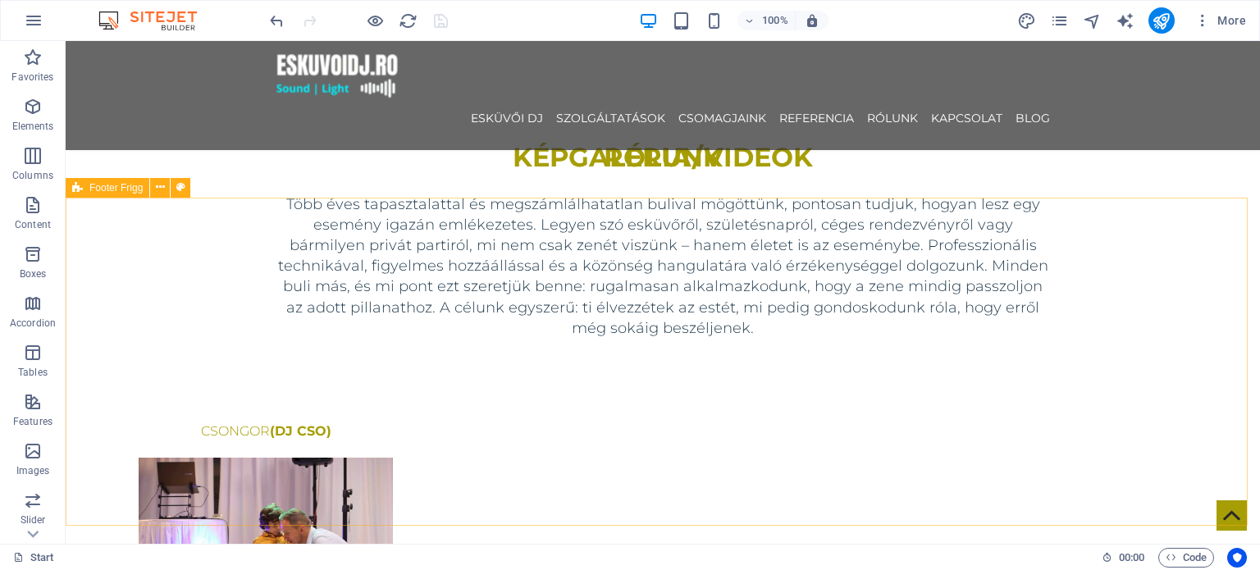
click at [84, 189] on div "Footer Frigg" at bounding box center [108, 188] width 84 height 20
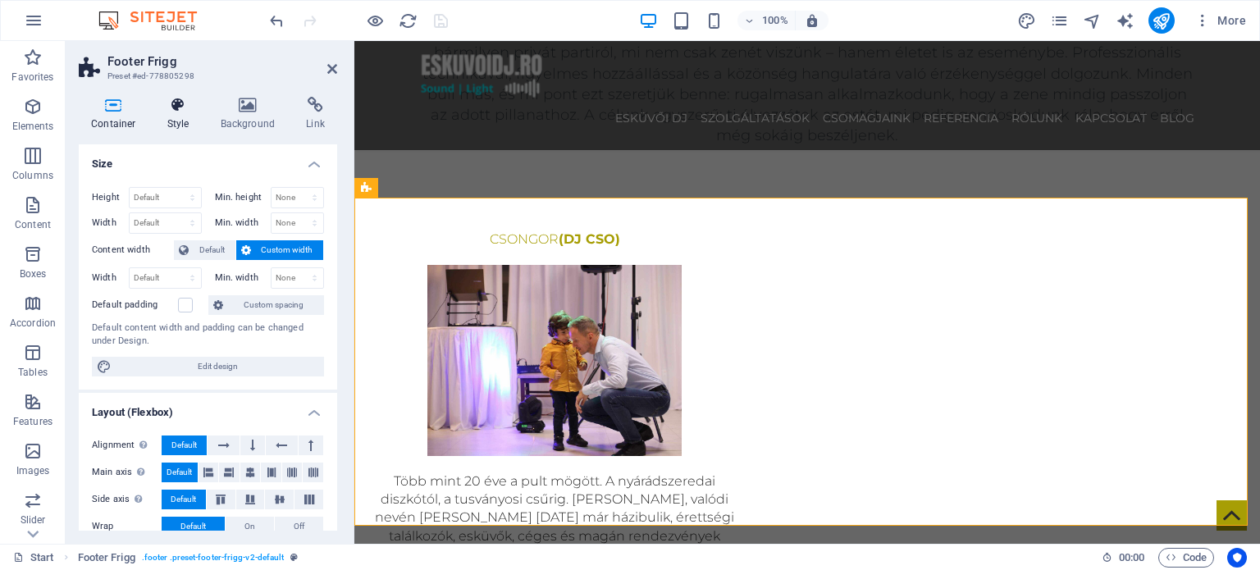
click at [189, 114] on h4 "Style" at bounding box center [181, 114] width 53 height 34
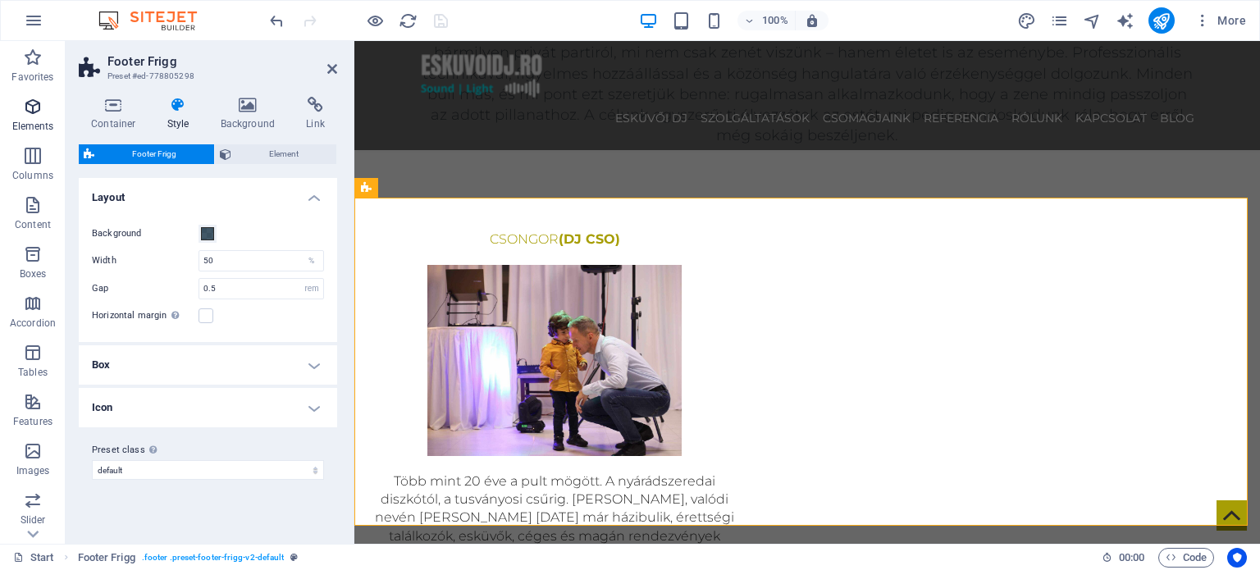
click at [63, 121] on span "Elements" at bounding box center [33, 116] width 66 height 39
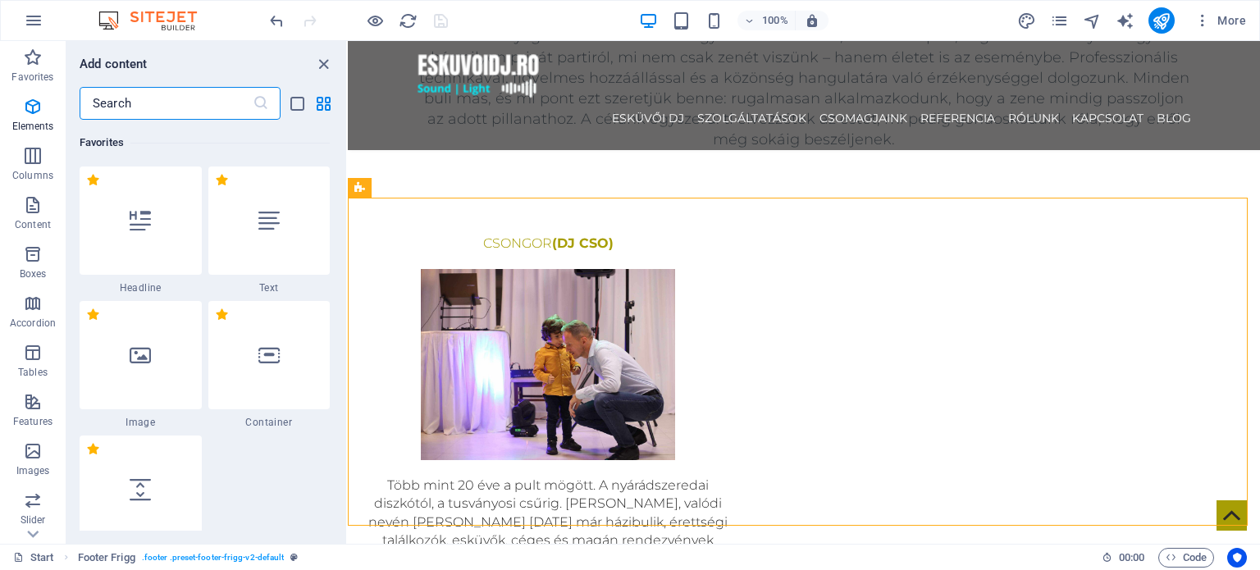
scroll to position [10, 0]
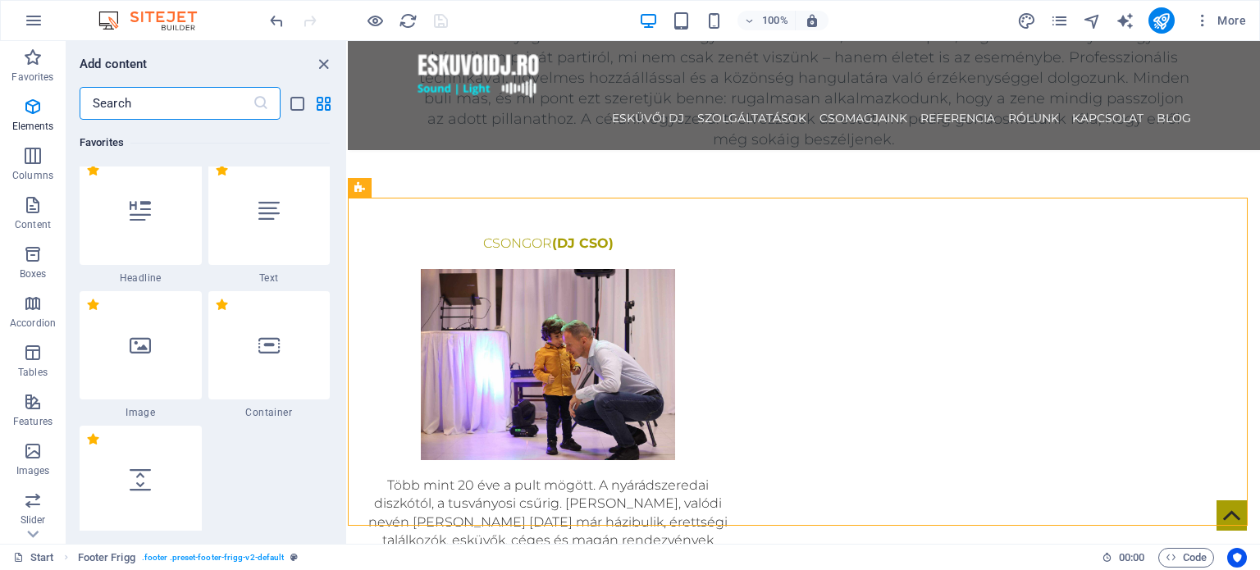
click at [112, 111] on input "text" at bounding box center [166, 103] width 173 height 33
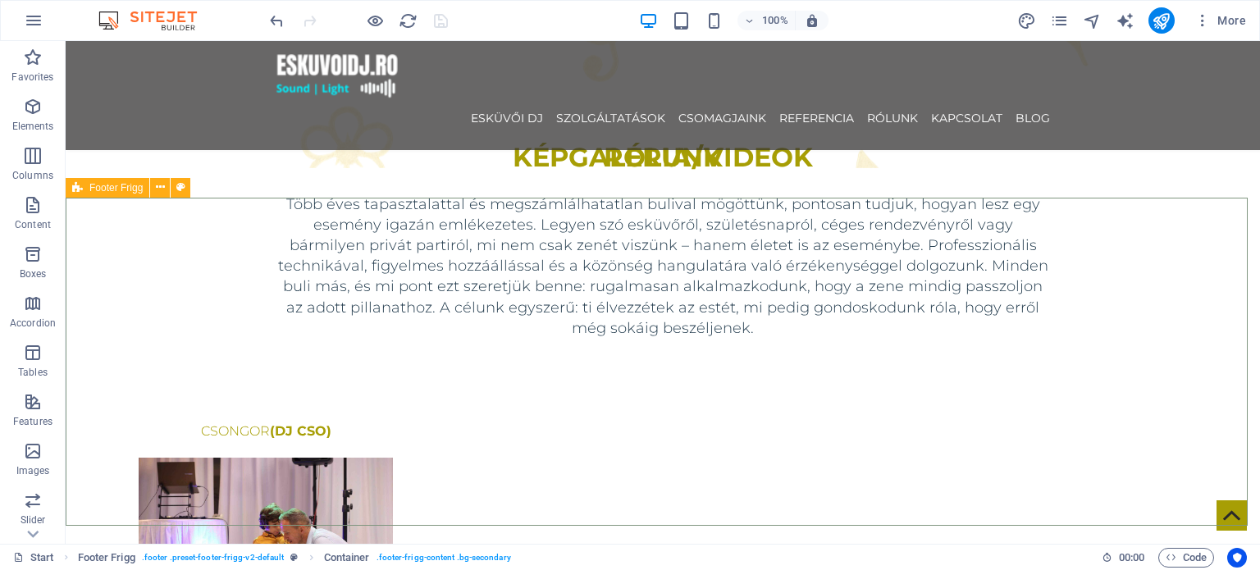
click at [80, 188] on icon at bounding box center [77, 188] width 11 height 20
select select "rem"
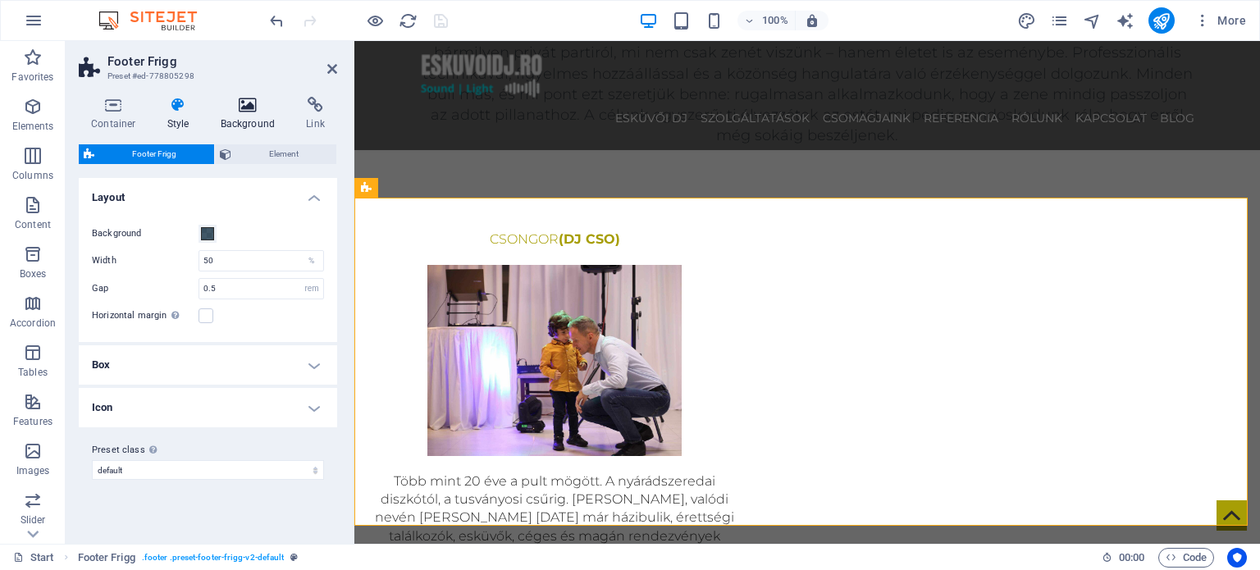
click at [227, 106] on icon at bounding box center [248, 105] width 80 height 16
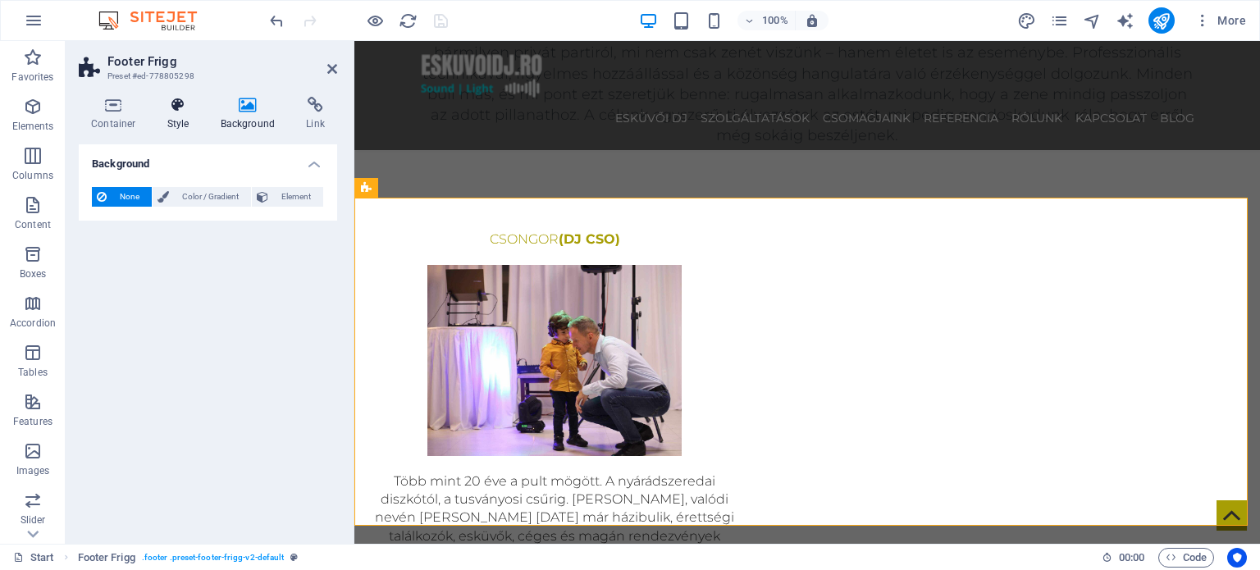
click at [157, 107] on icon at bounding box center [178, 105] width 47 height 16
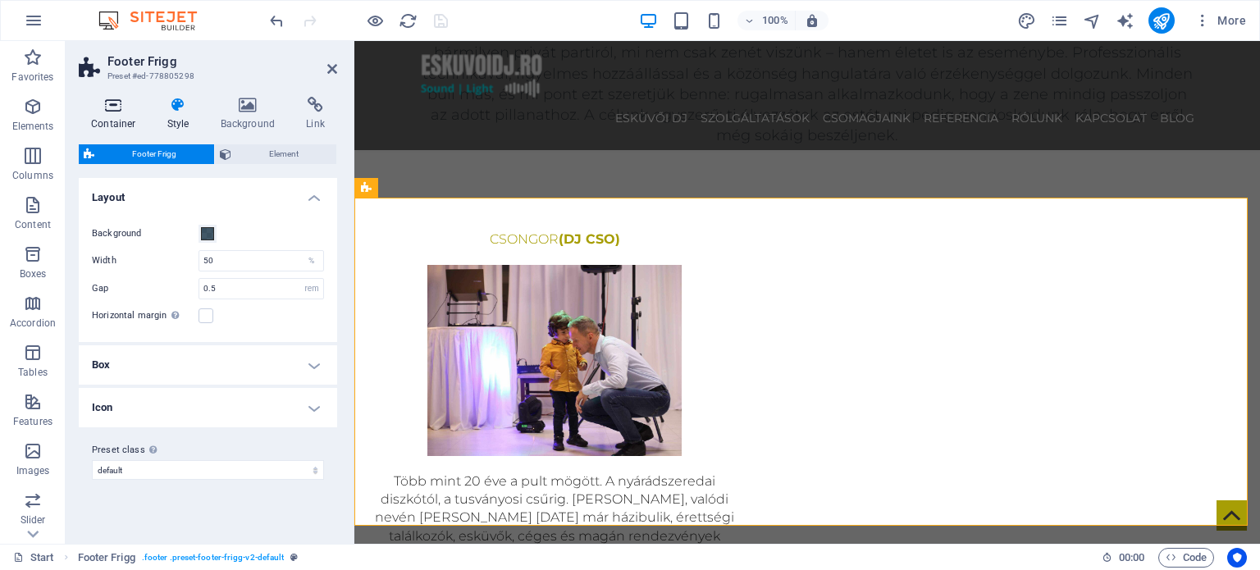
click at [107, 112] on icon at bounding box center [114, 105] width 70 height 16
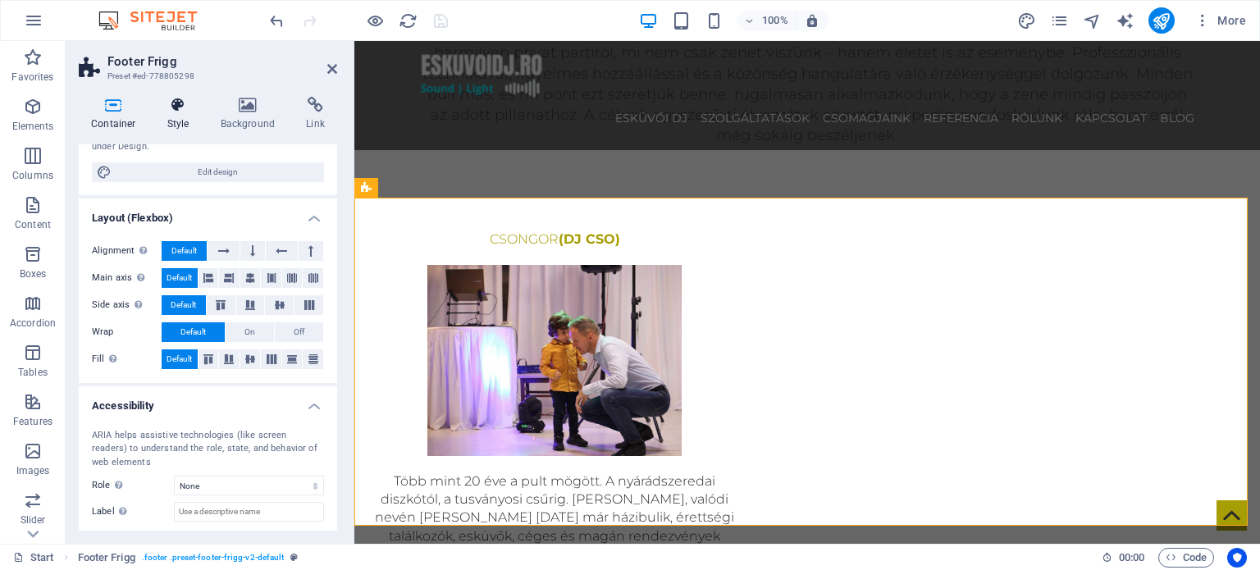
scroll to position [276, 0]
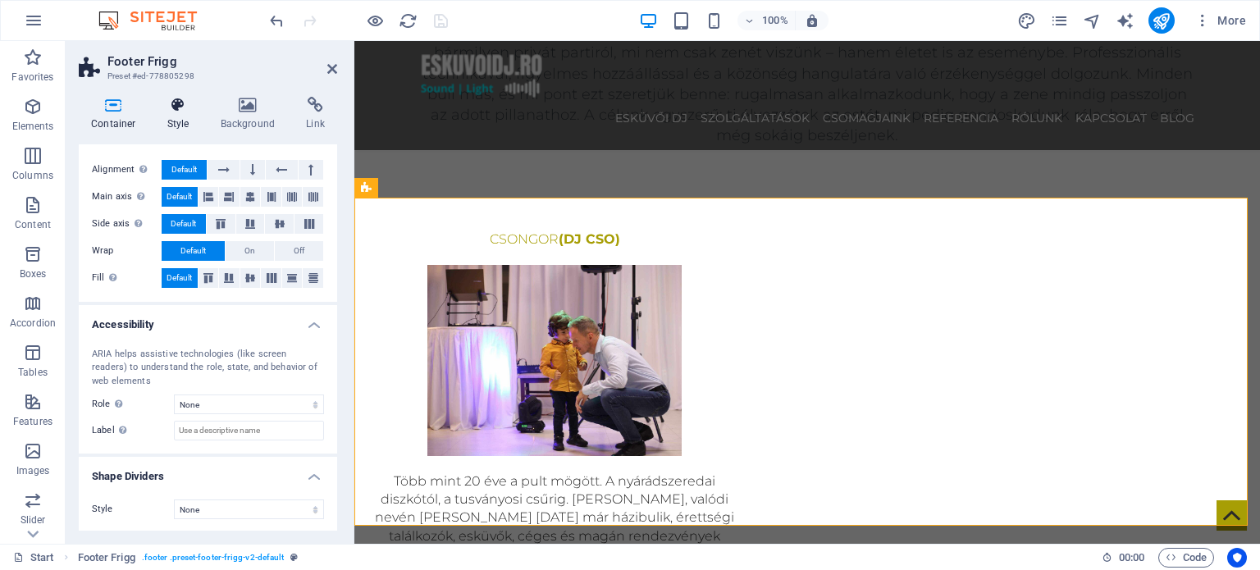
drag, startPoint x: 189, startPoint y: 99, endPoint x: 190, endPoint y: 125, distance: 26.3
click at [190, 98] on icon at bounding box center [178, 105] width 47 height 16
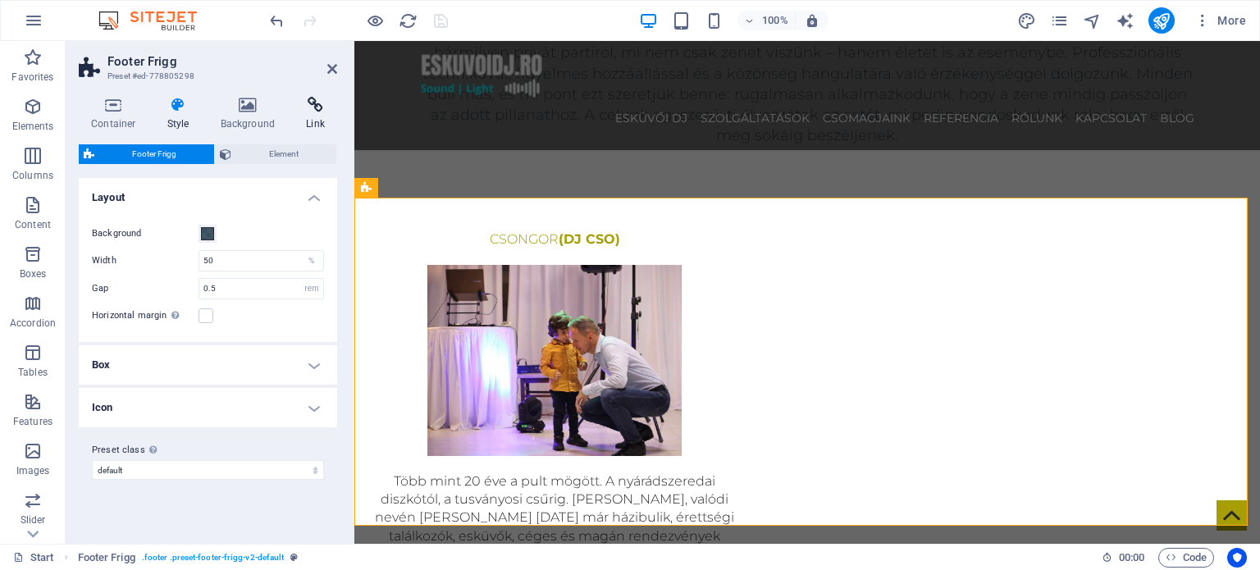
click at [315, 98] on icon at bounding box center [315, 105] width 43 height 16
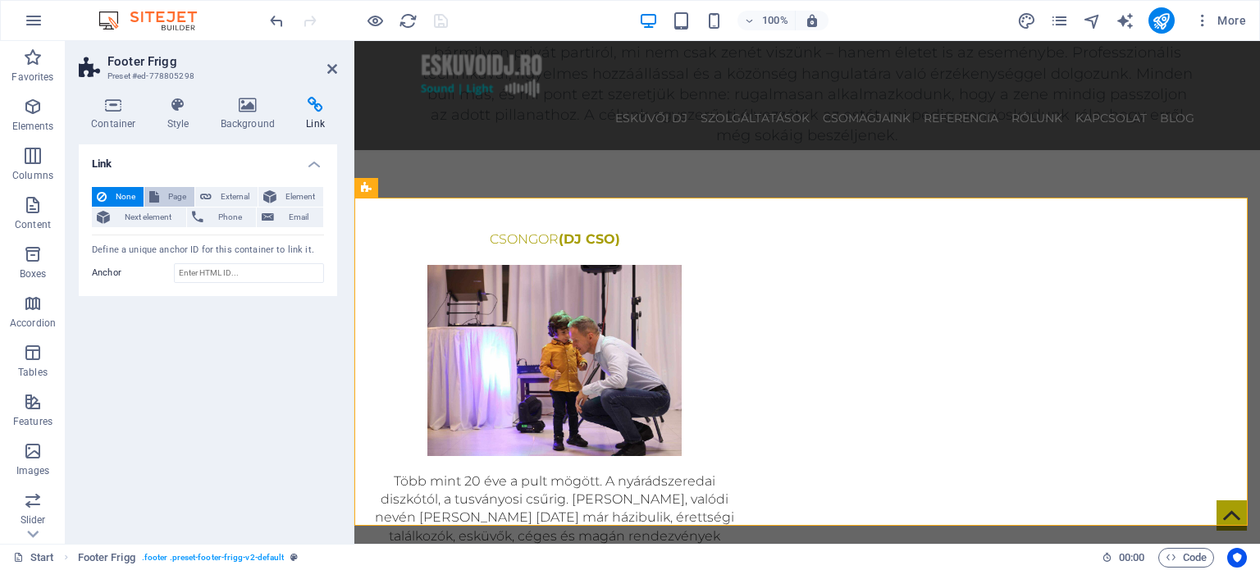
click at [164, 196] on span "Page" at bounding box center [176, 197] width 25 height 20
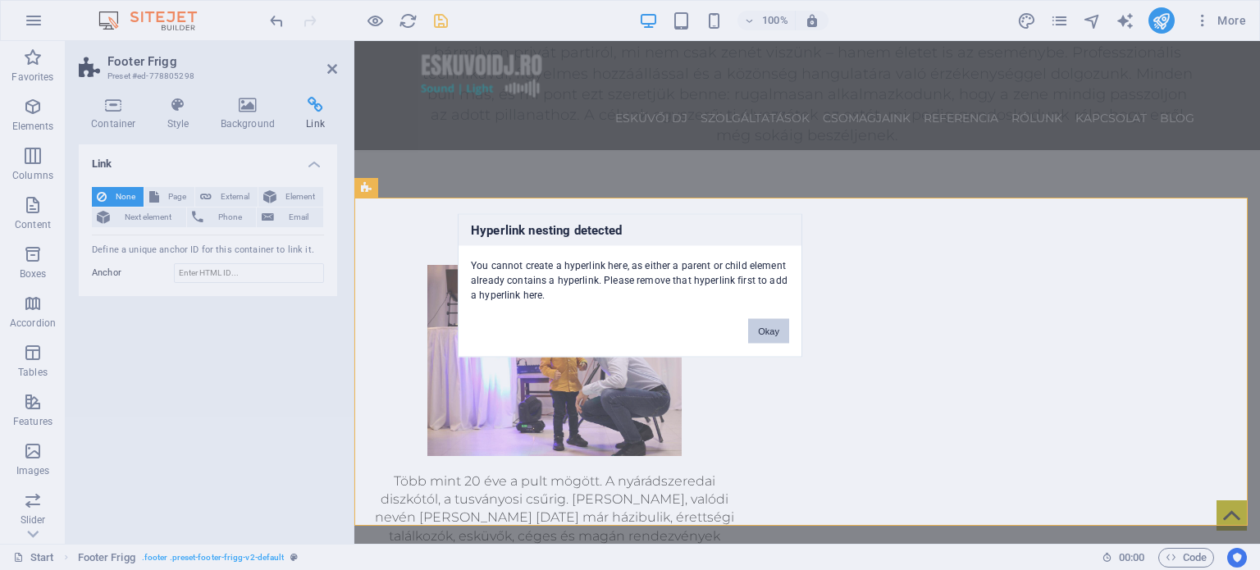
click at [759, 331] on button "Okay" at bounding box center [768, 330] width 41 height 25
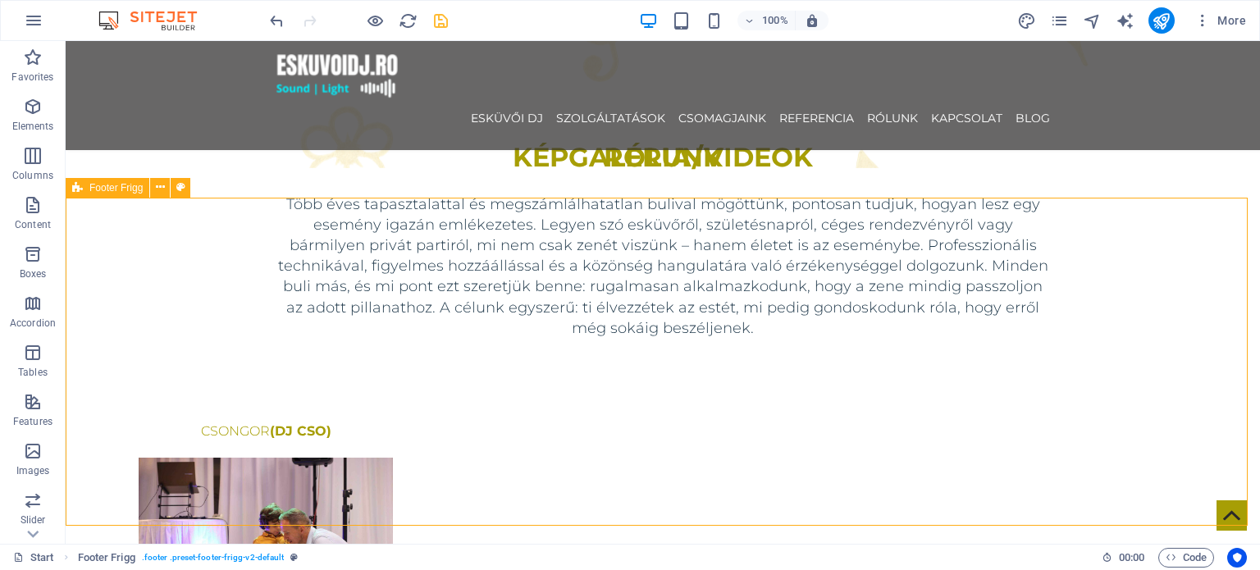
click at [82, 191] on icon at bounding box center [77, 188] width 11 height 20
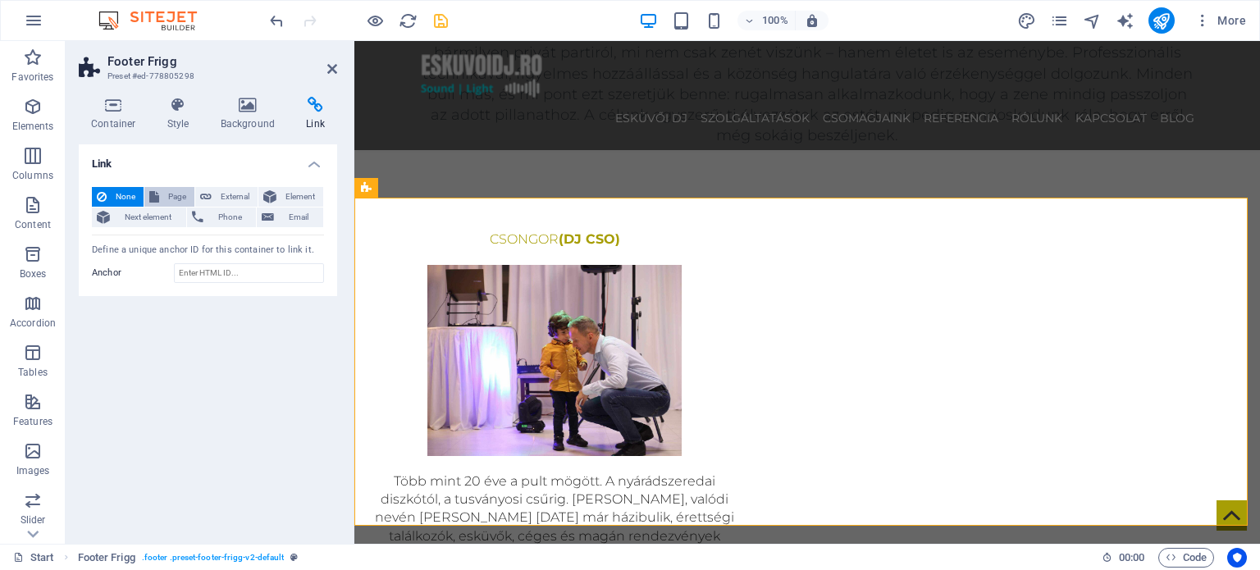
click at [182, 199] on span "Page" at bounding box center [176, 197] width 25 height 20
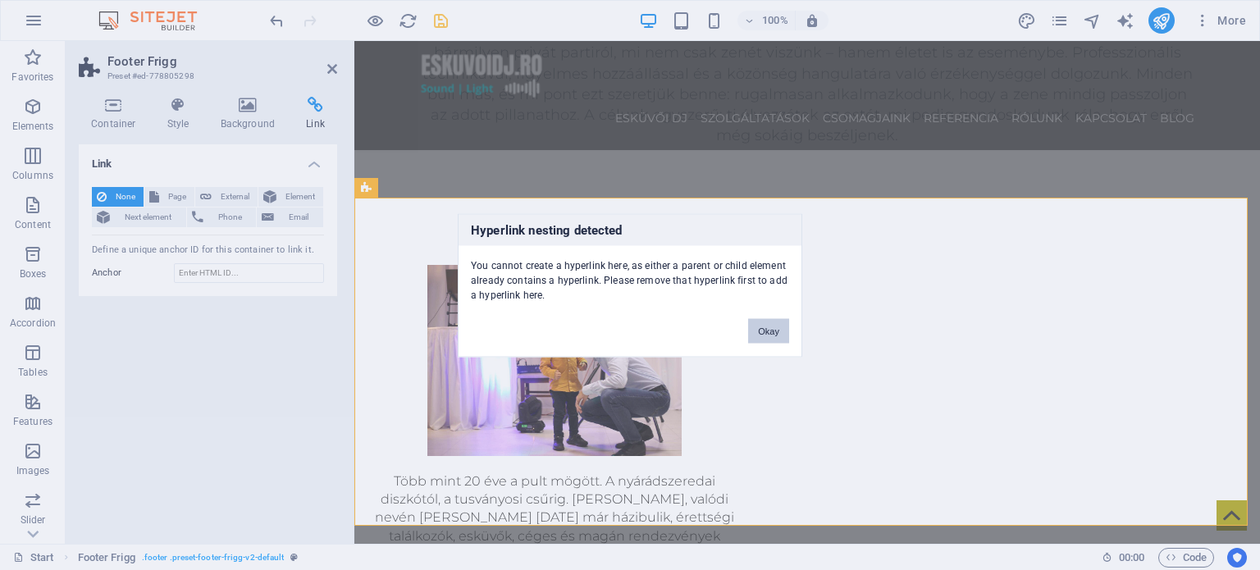
click at [770, 334] on button "Okay" at bounding box center [768, 330] width 41 height 25
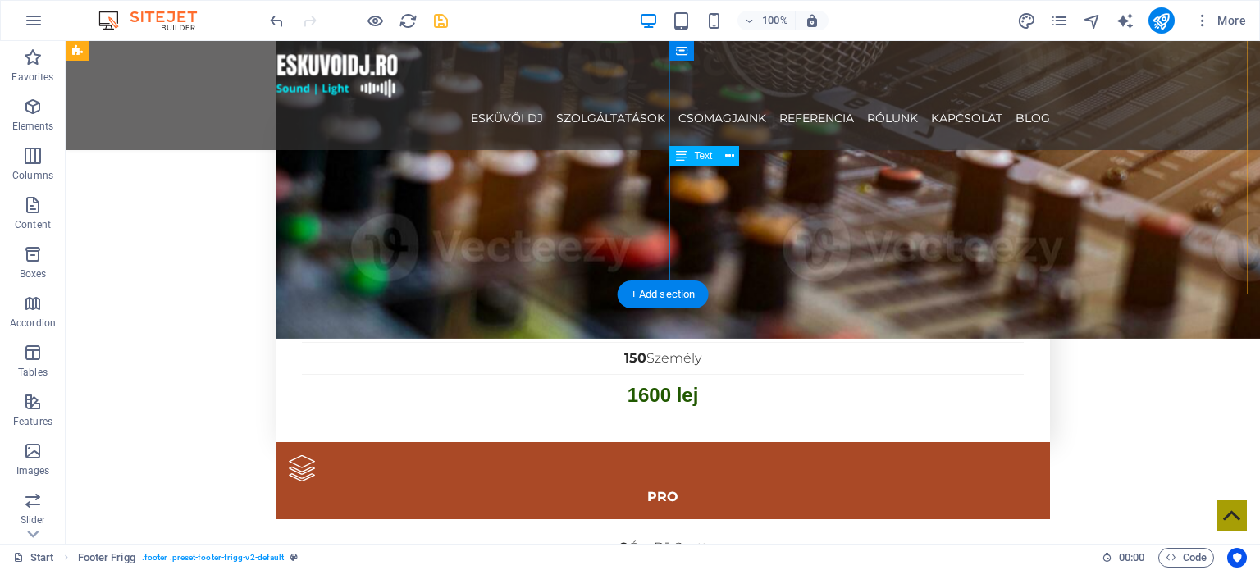
scroll to position [3100, 0]
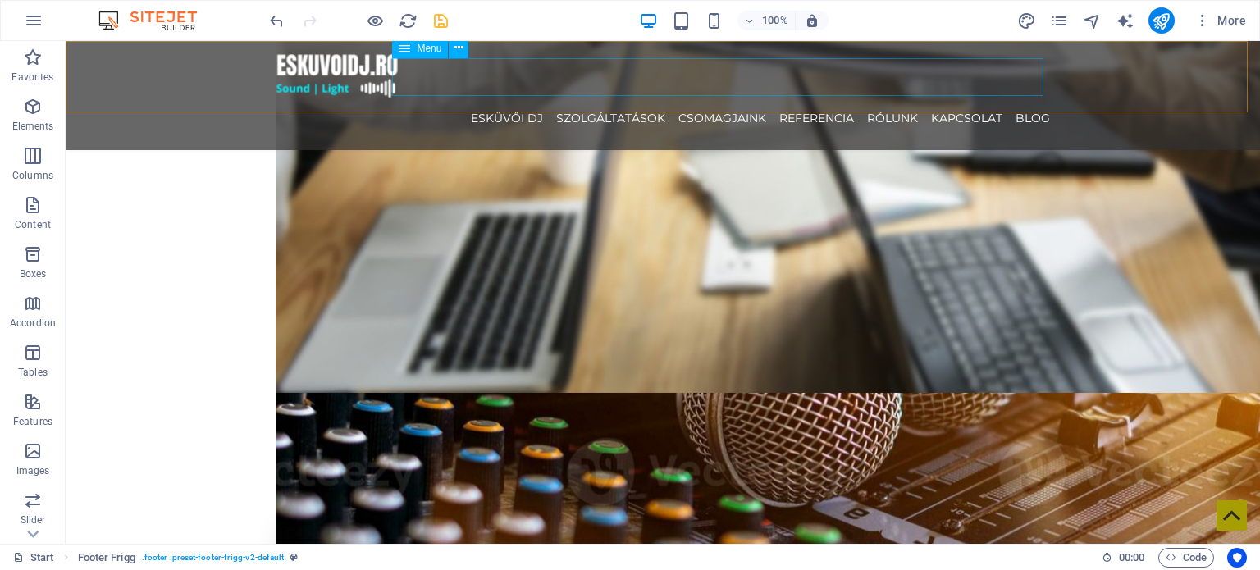
click at [811, 99] on nav "ESKÜVŐI DJ SZOLGÁLTATÁSOK CSOMAGJAINK REFERENCIA RÓLUNK KAPCSOLAT Blog" at bounding box center [663, 118] width 774 height 38
select select
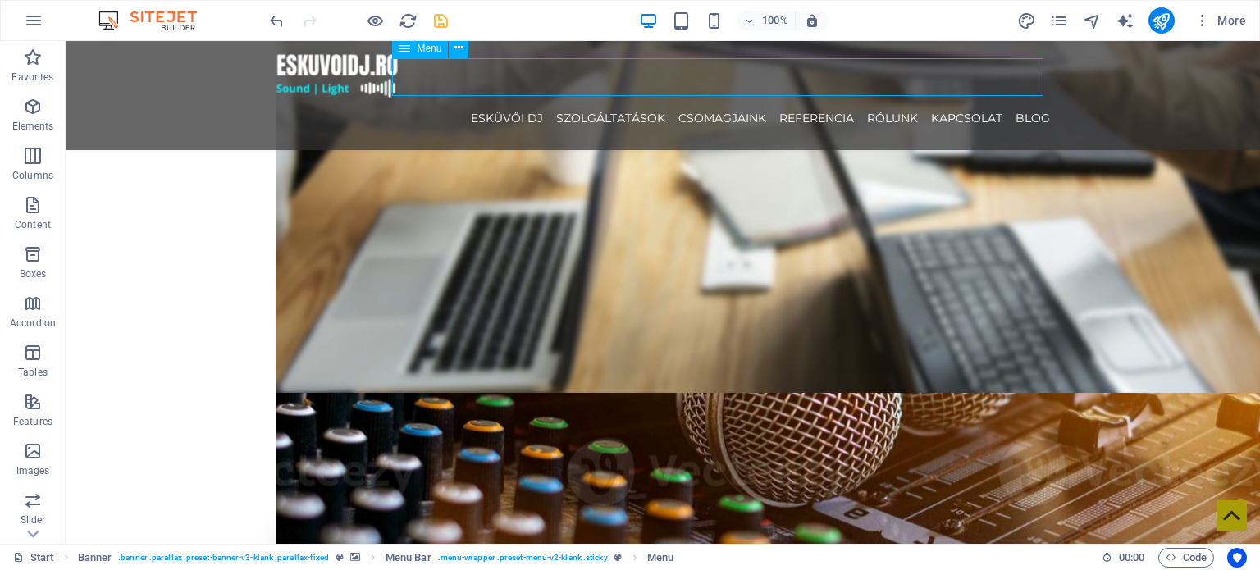
select select
select select "3"
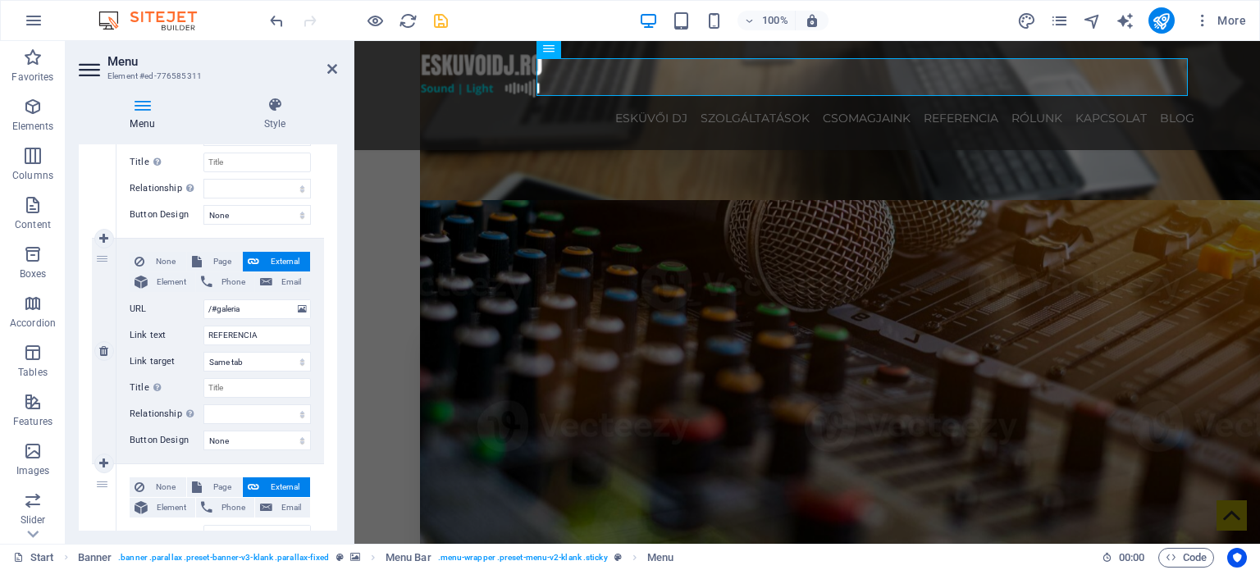
scroll to position [820, 0]
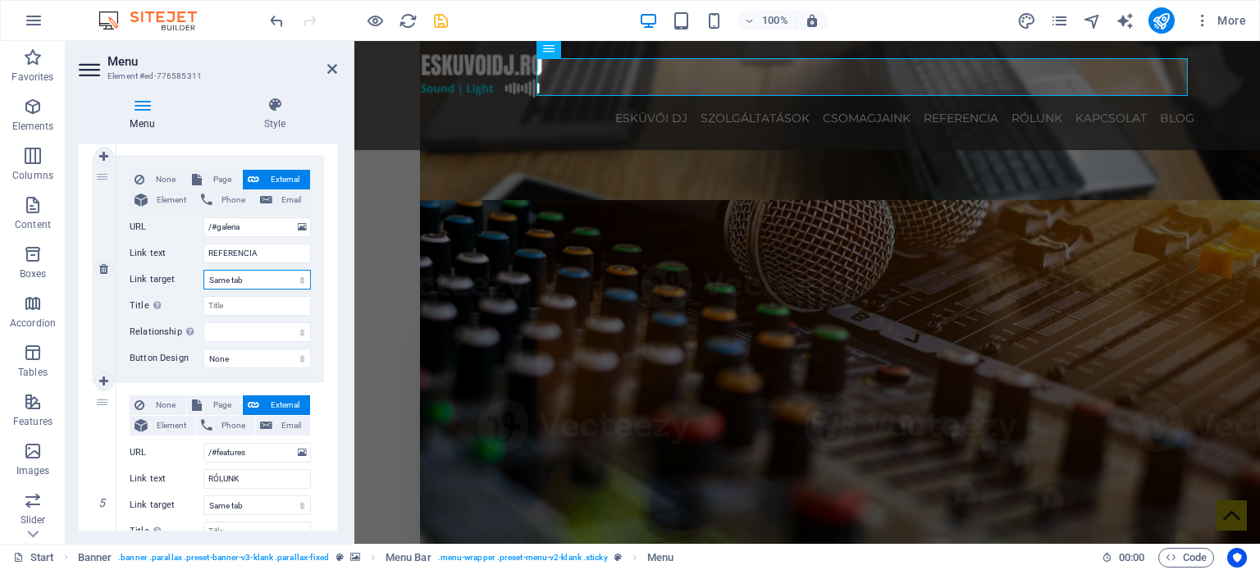
click at [271, 281] on select "New tab Same tab Overlay" at bounding box center [256, 280] width 107 height 20
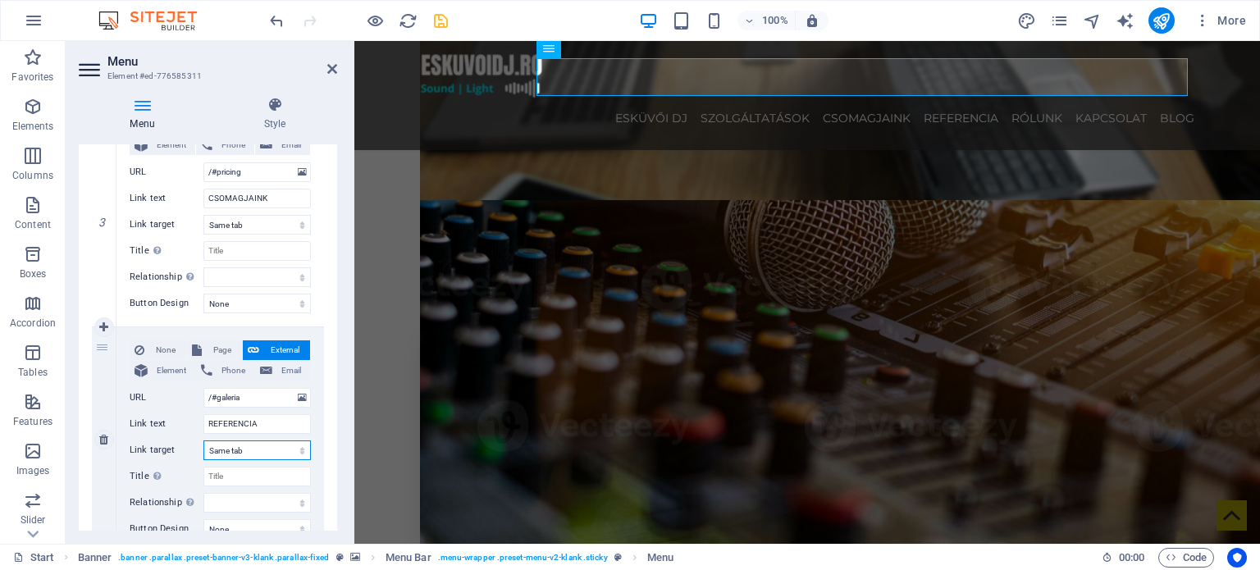
scroll to position [574, 0]
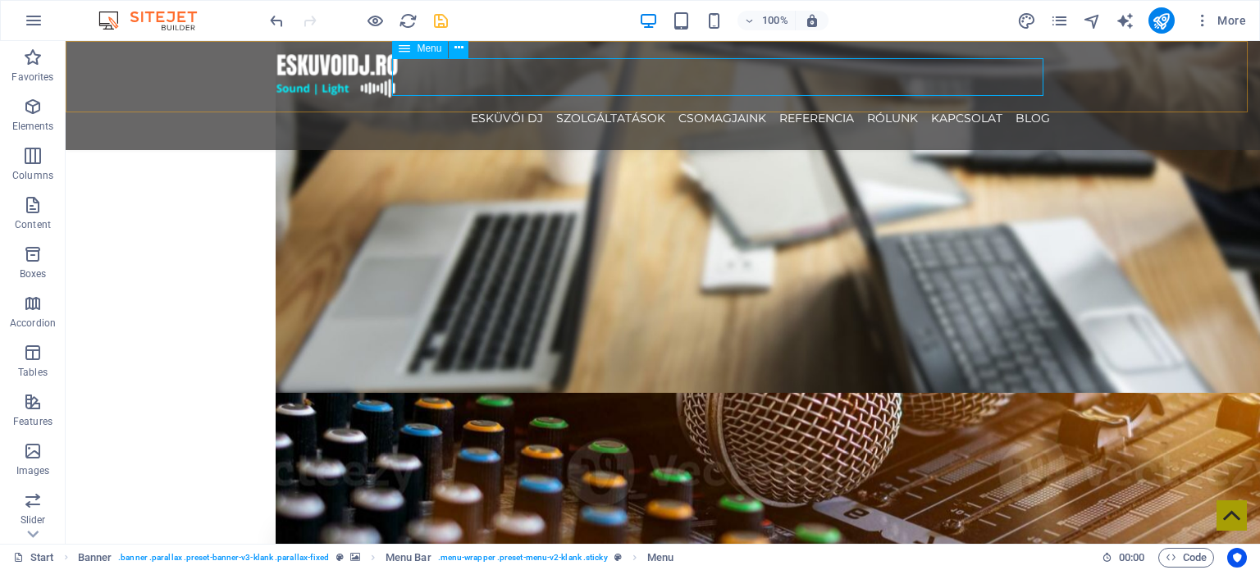
click at [808, 99] on nav "ESKÜVŐI DJ SZOLGÁLTATÁSOK CSOMAGJAINK REFERENCIA RÓLUNK KAPCSOLAT Blog" at bounding box center [663, 118] width 774 height 38
select select
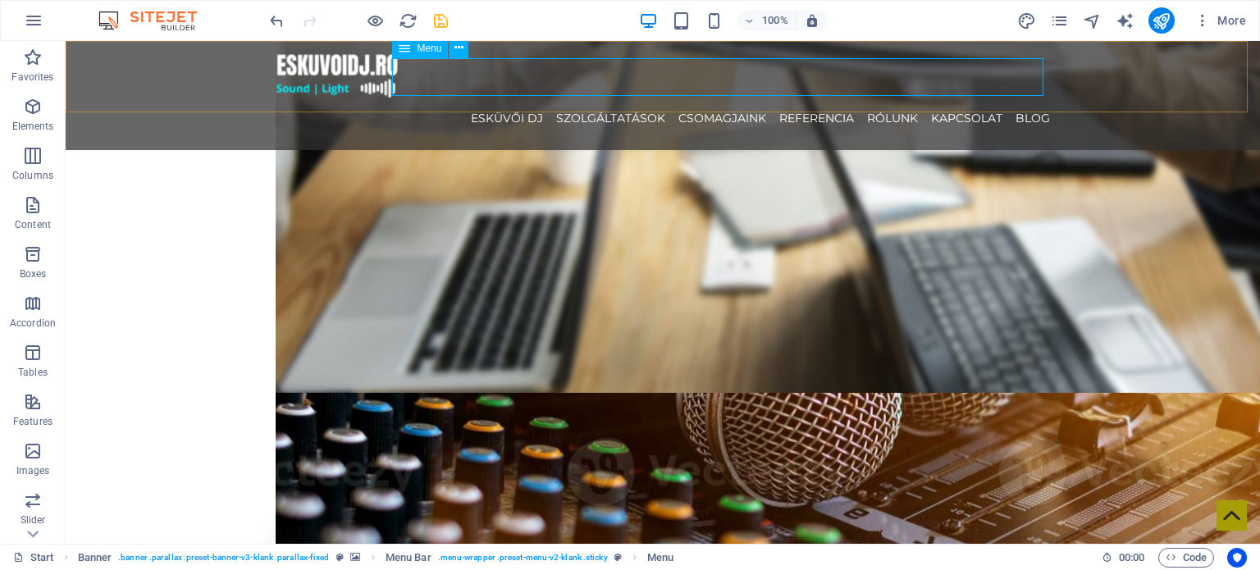
select select
select select "3"
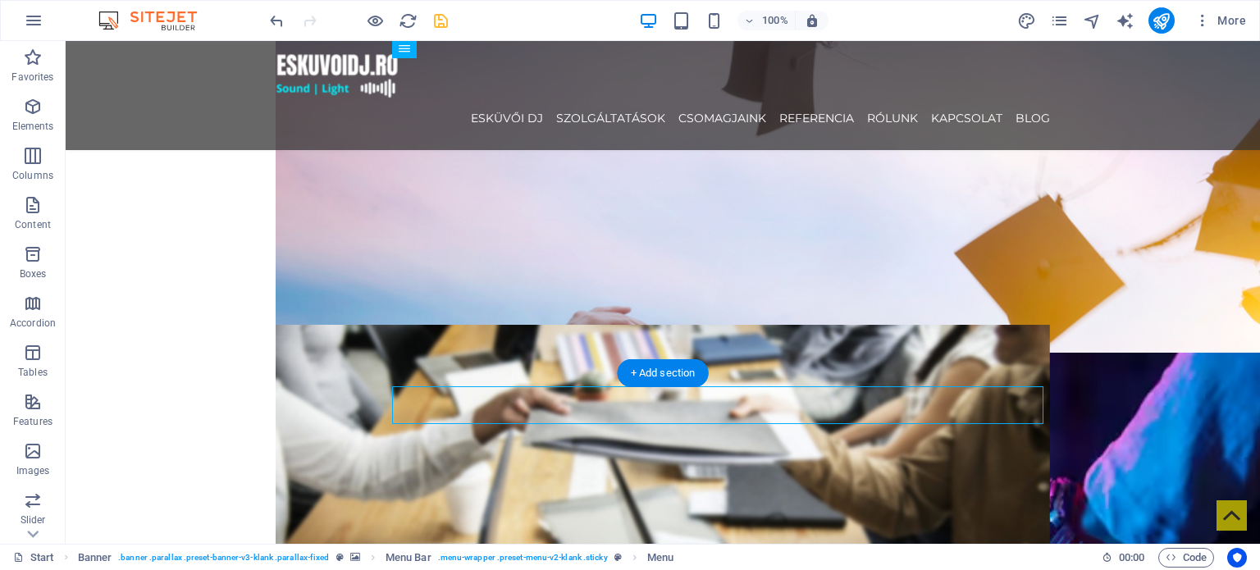
scroll to position [2526, 0]
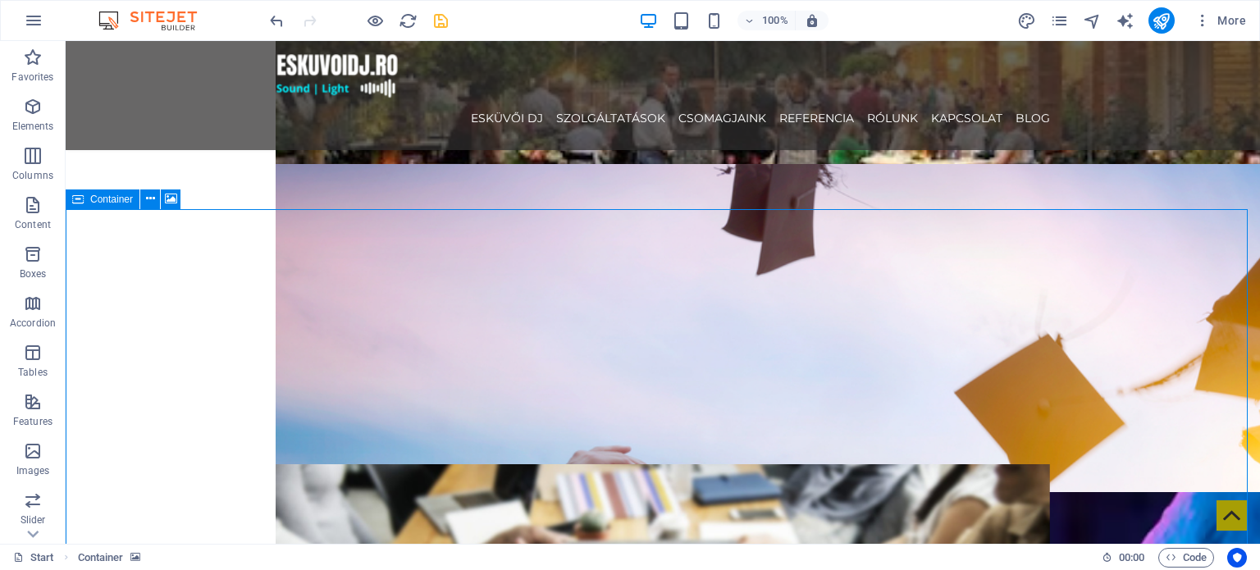
click at [110, 194] on span "Container" at bounding box center [111, 199] width 43 height 10
click at [111, 194] on span "Container" at bounding box center [111, 199] width 43 height 10
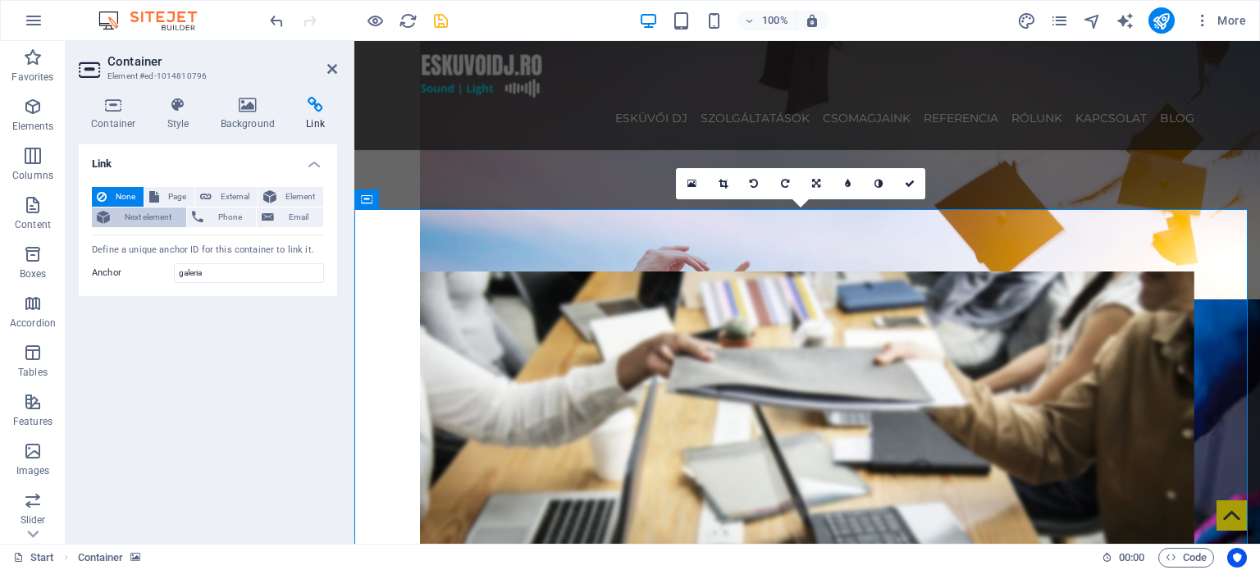
click at [157, 216] on span "Next element" at bounding box center [148, 217] width 66 height 20
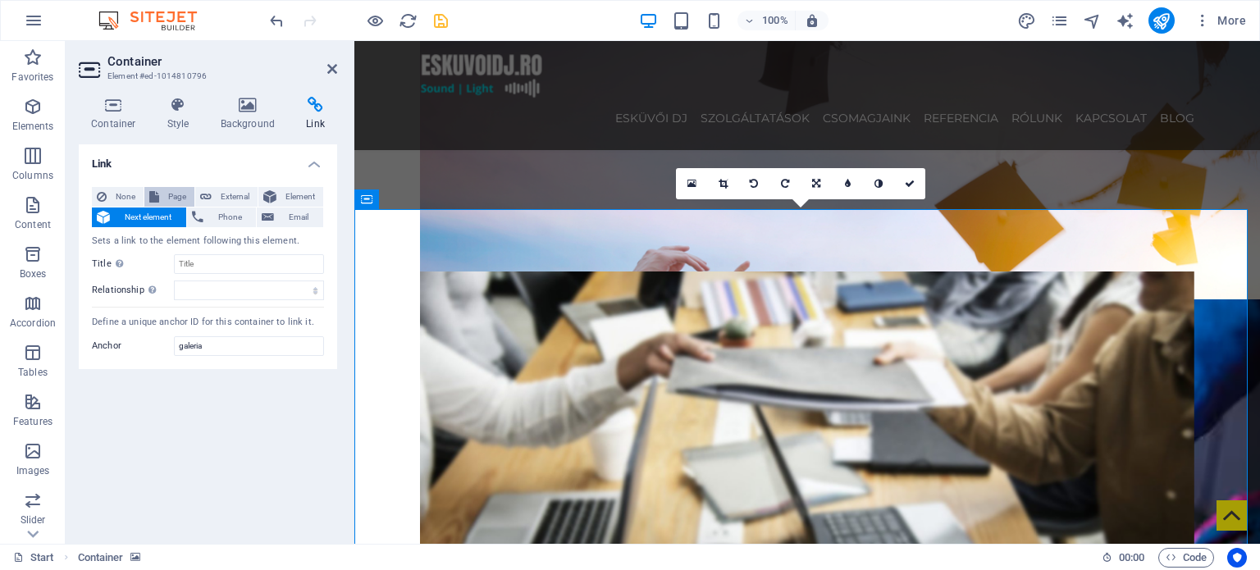
click at [171, 193] on span "Page" at bounding box center [176, 197] width 25 height 20
select select
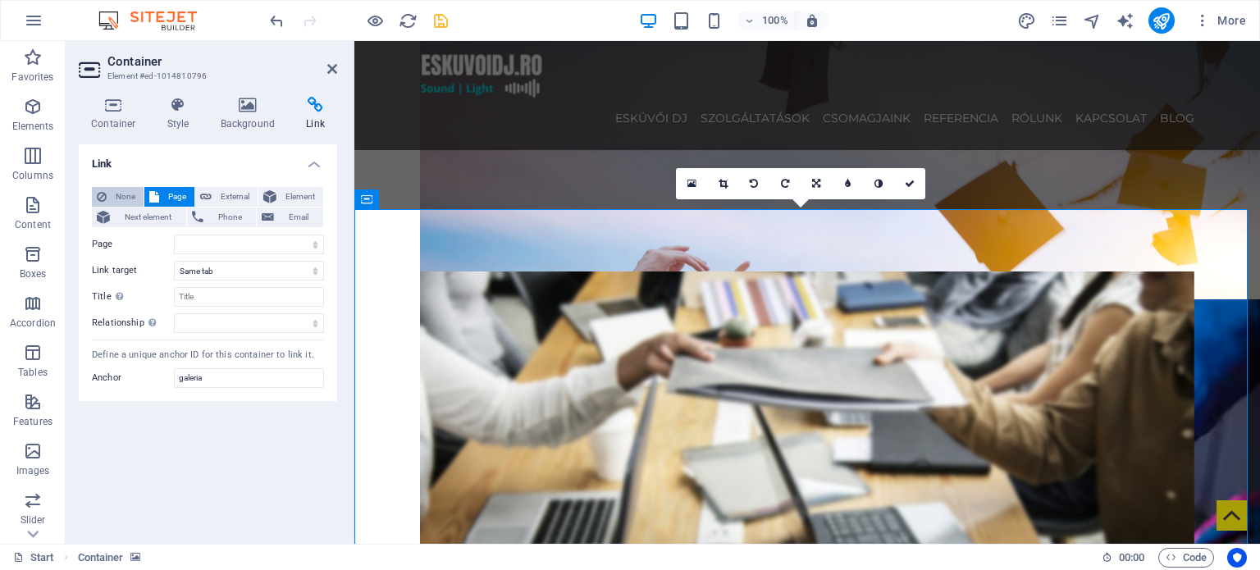
click at [134, 196] on span "None" at bounding box center [125, 197] width 27 height 20
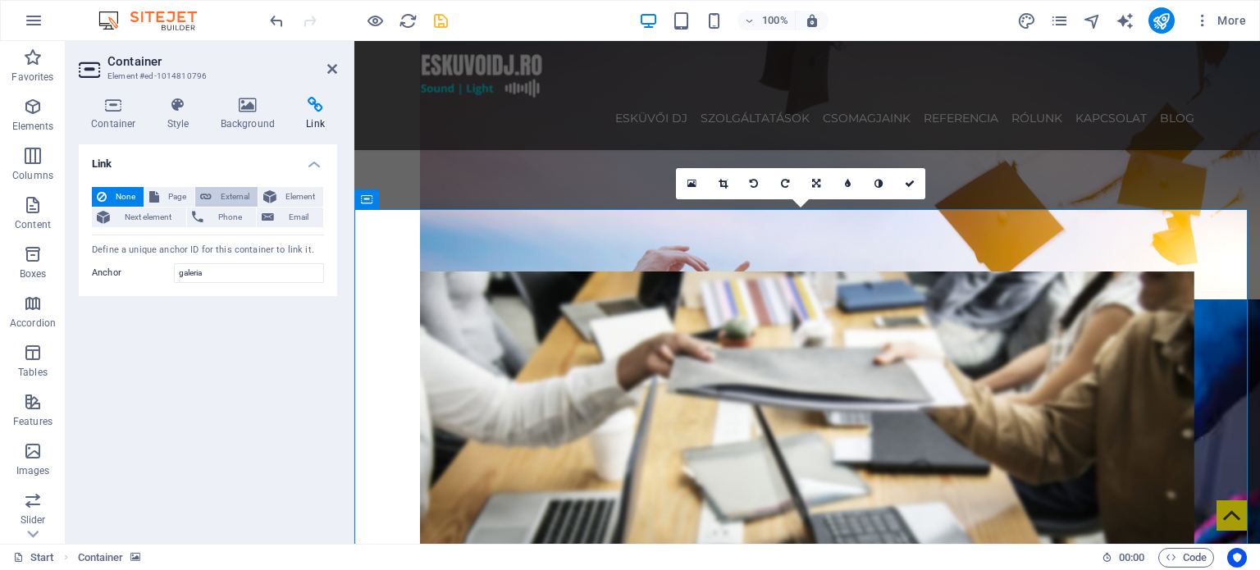
click at [209, 194] on icon at bounding box center [205, 197] width 11 height 20
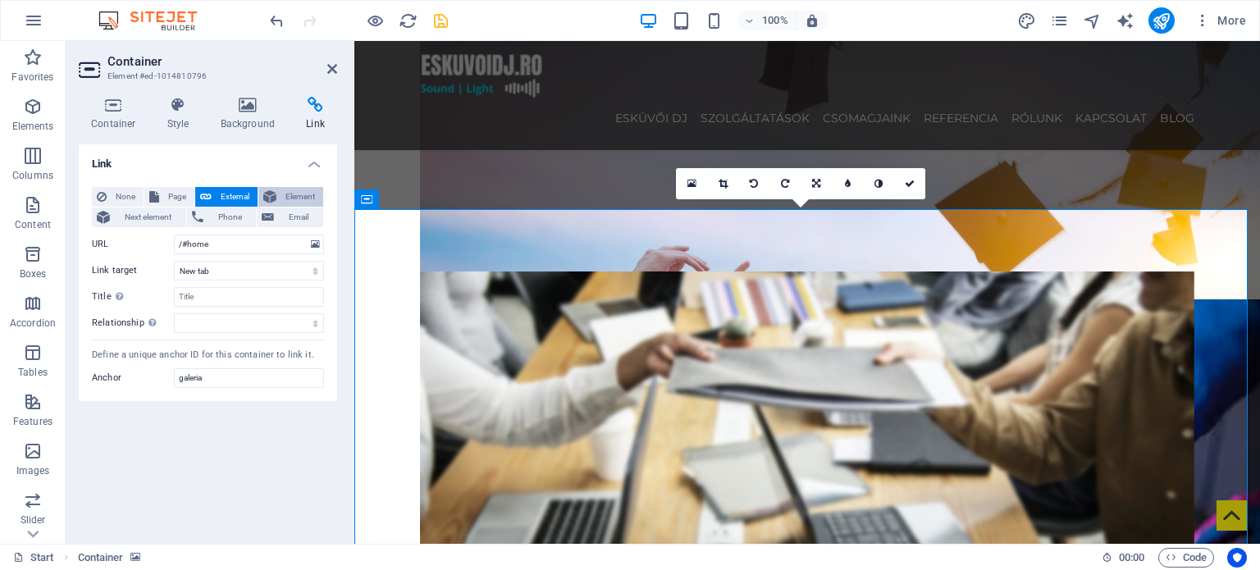
click at [273, 188] on icon at bounding box center [269, 197] width 13 height 20
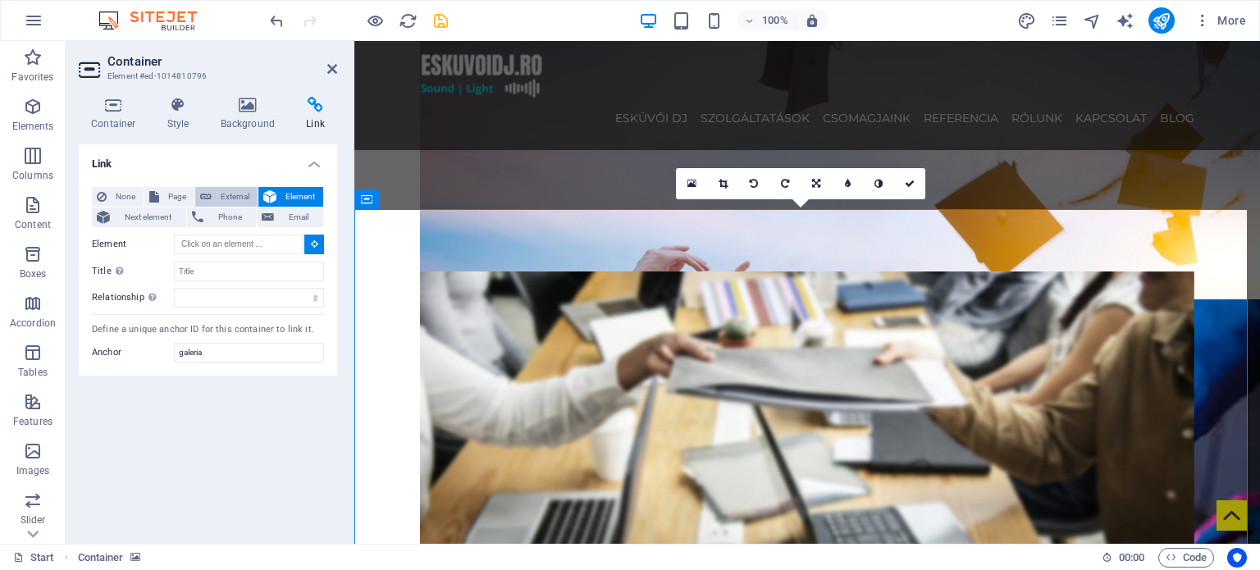
drag, startPoint x: 251, startPoint y: 188, endPoint x: 223, endPoint y: 189, distance: 27.9
click at [249, 188] on span "External" at bounding box center [234, 197] width 36 height 20
select select "blank"
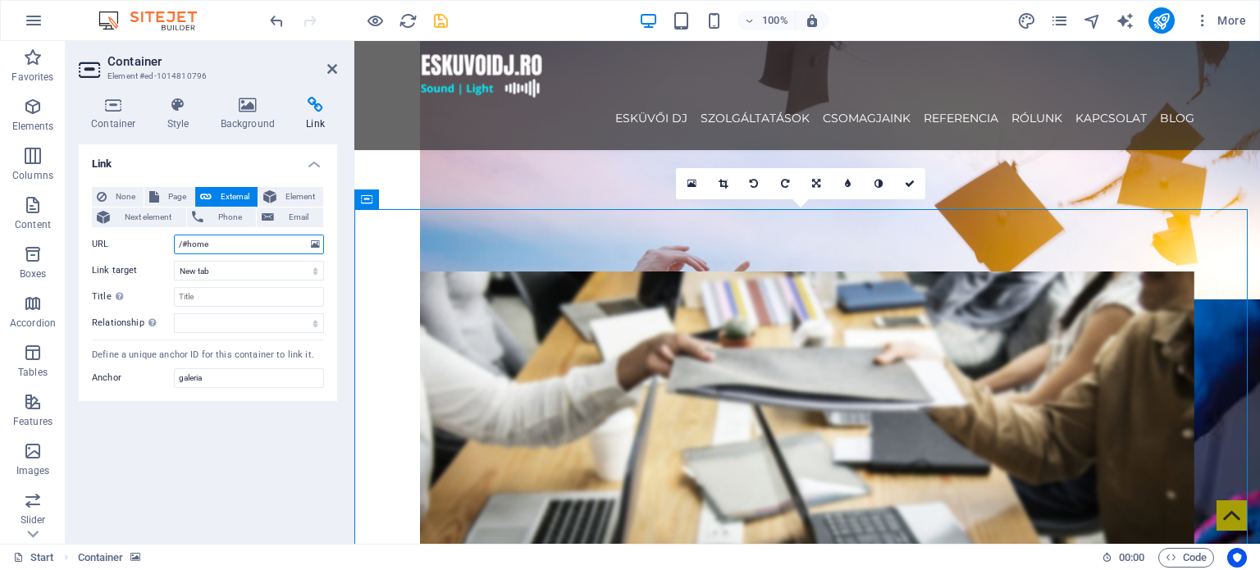
drag, startPoint x: 230, startPoint y: 242, endPoint x: 161, endPoint y: 247, distance: 69.1
click at [161, 247] on div "URL /#home" at bounding box center [208, 245] width 232 height 20
paste input "galeria"
type input "/#galeria"
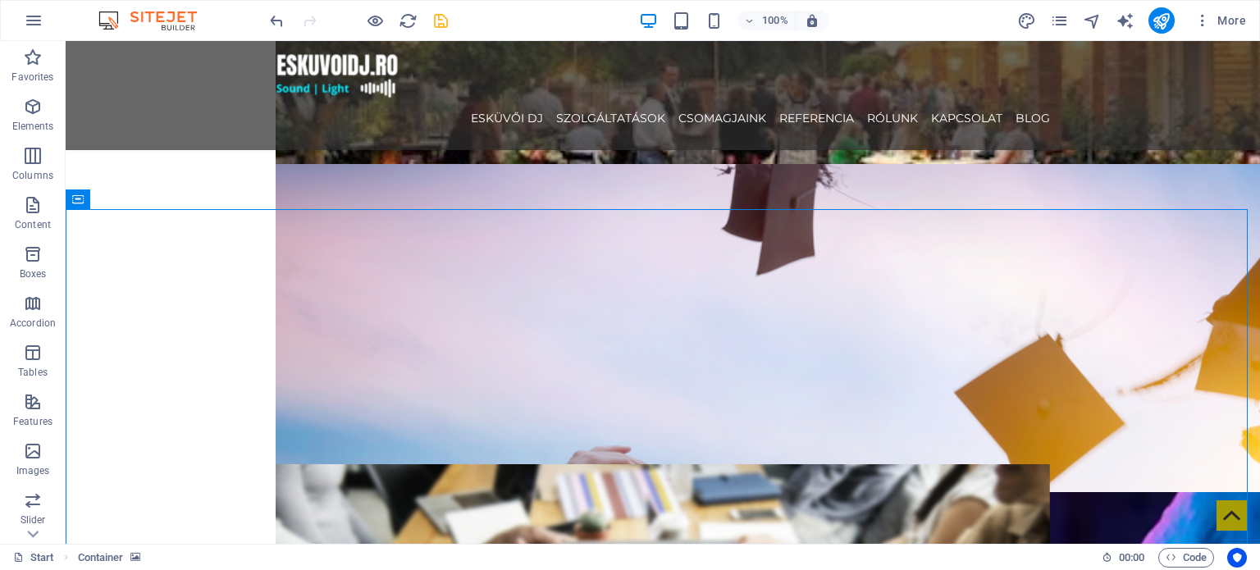
click at [443, 16] on icon "save" at bounding box center [440, 20] width 19 height 19
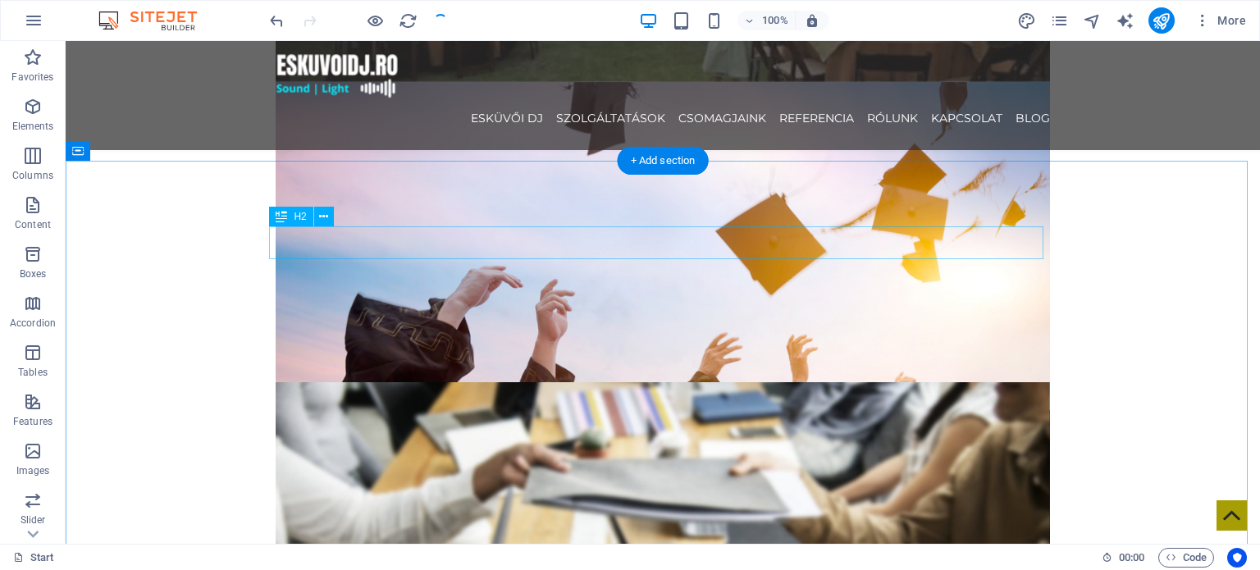
scroll to position [2624, 0]
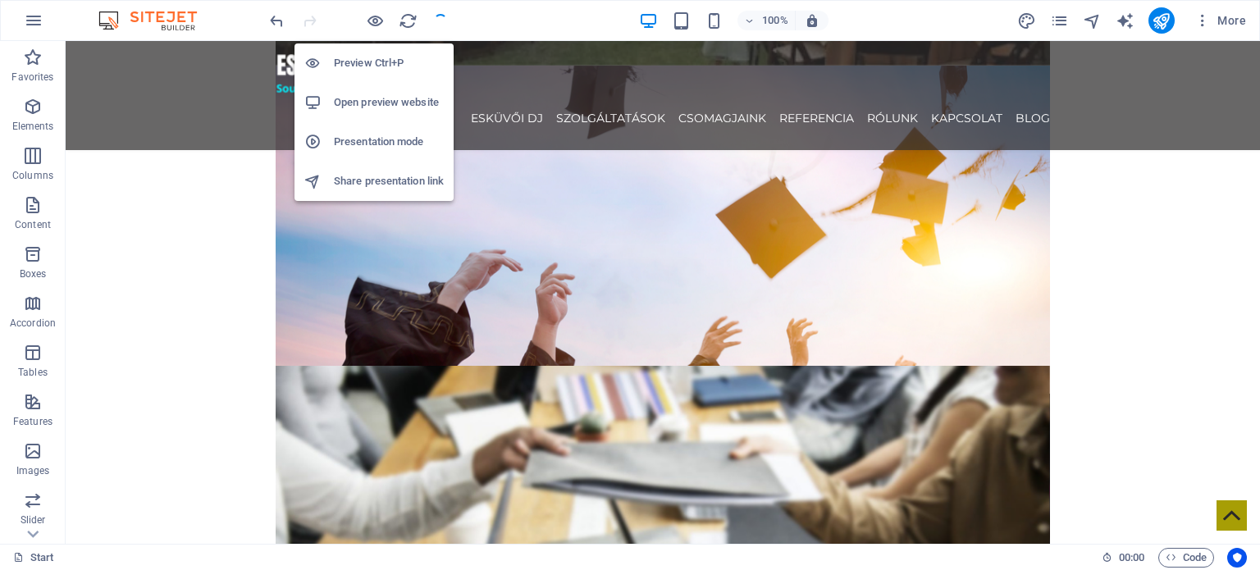
click at [389, 90] on li "Open preview website" at bounding box center [373, 102] width 159 height 39
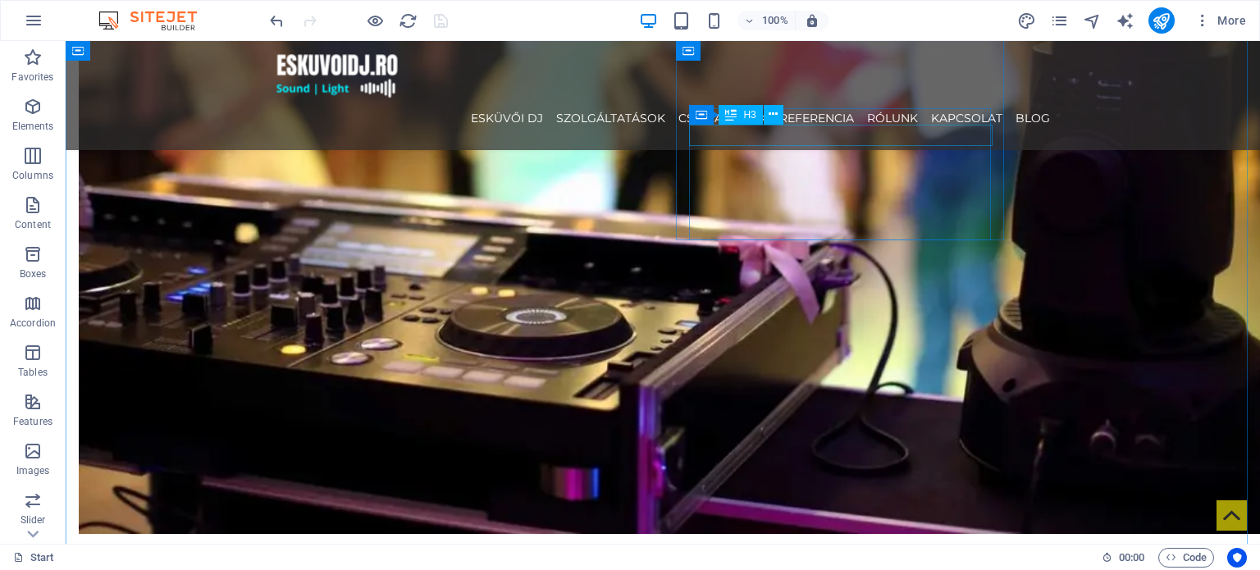
scroll to position [902, 0]
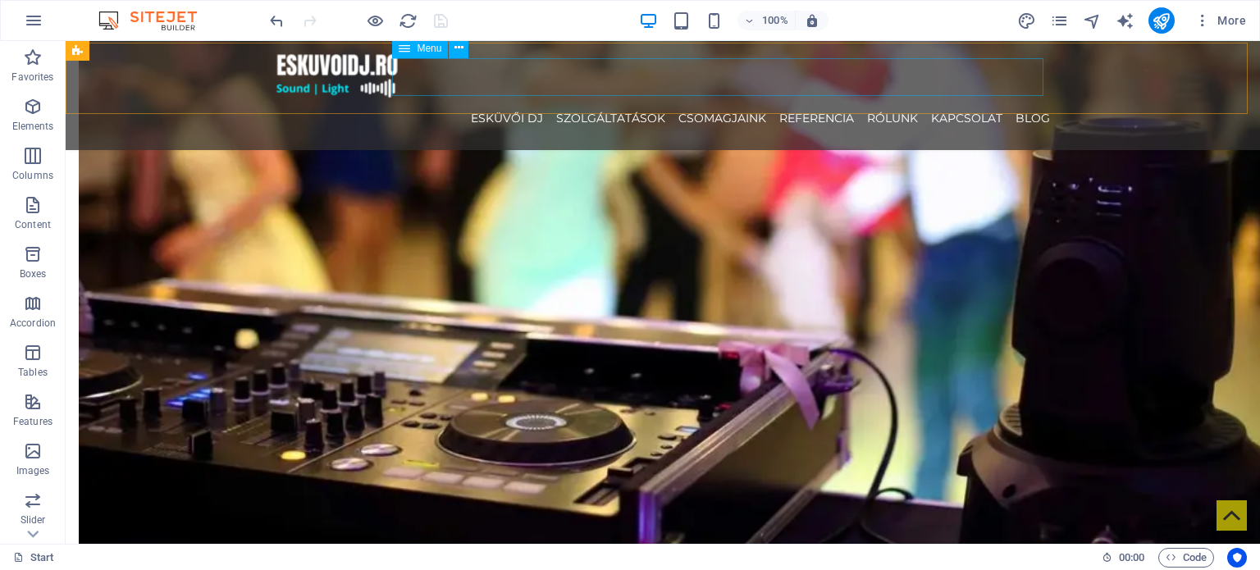
click at [817, 99] on nav "ESKÜVŐI DJ SZOLGÁLTATÁSOK CSOMAGJAINK REFERENCIA RÓLUNK KAPCSOLAT Blog" at bounding box center [663, 118] width 774 height 38
select select
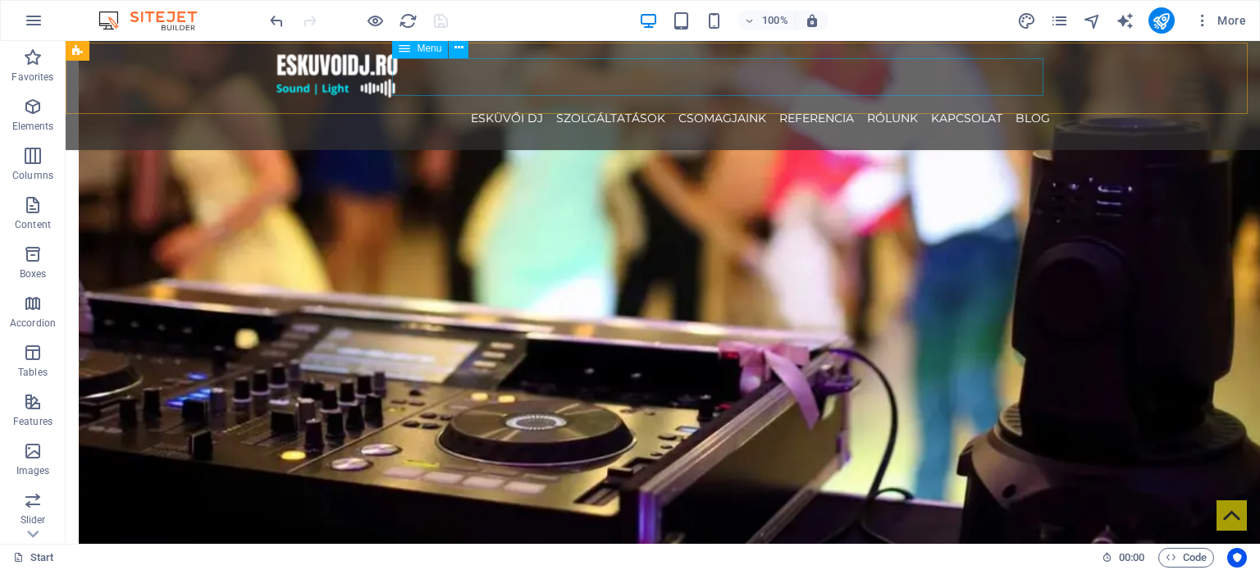
select select
select select "3"
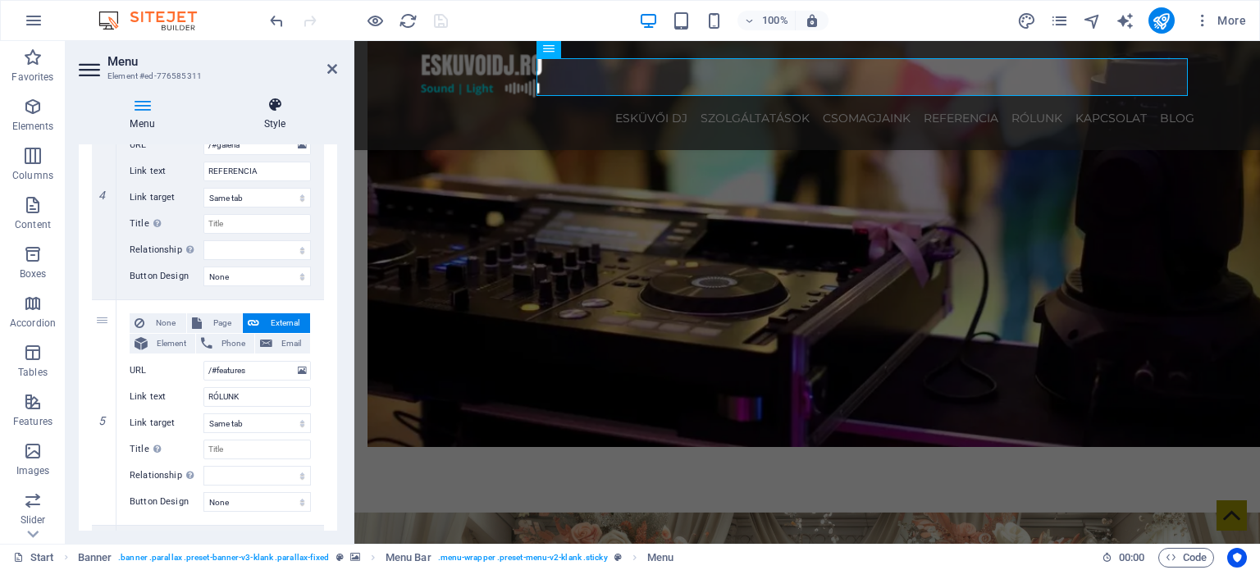
click at [277, 104] on icon at bounding box center [274, 105] width 125 height 16
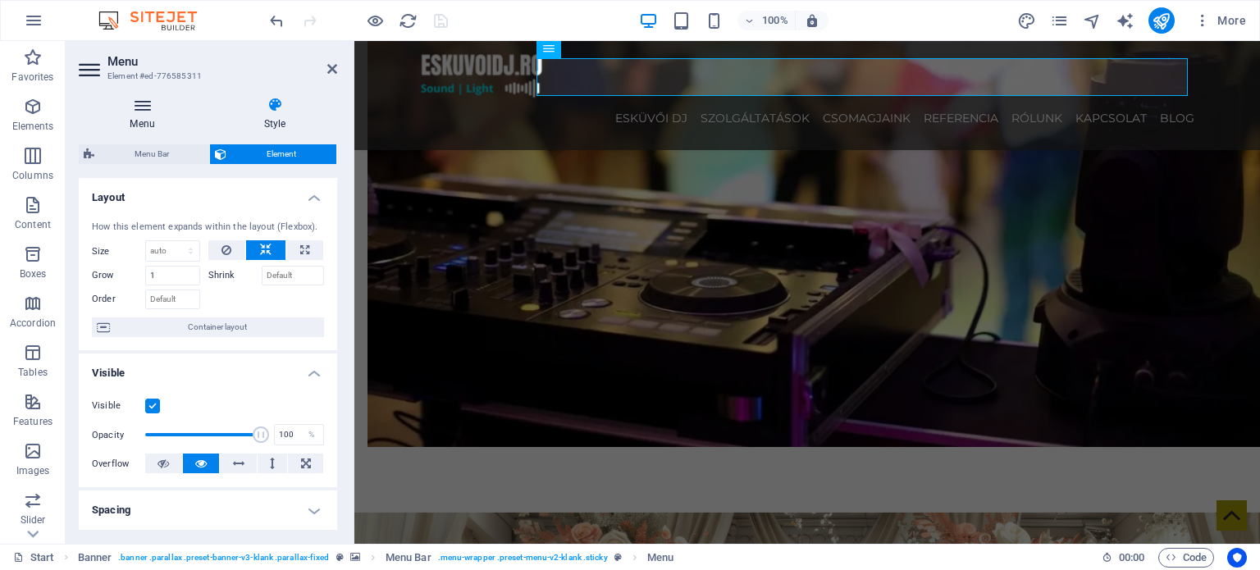
click at [175, 119] on h4 "Menu" at bounding box center [146, 114] width 134 height 34
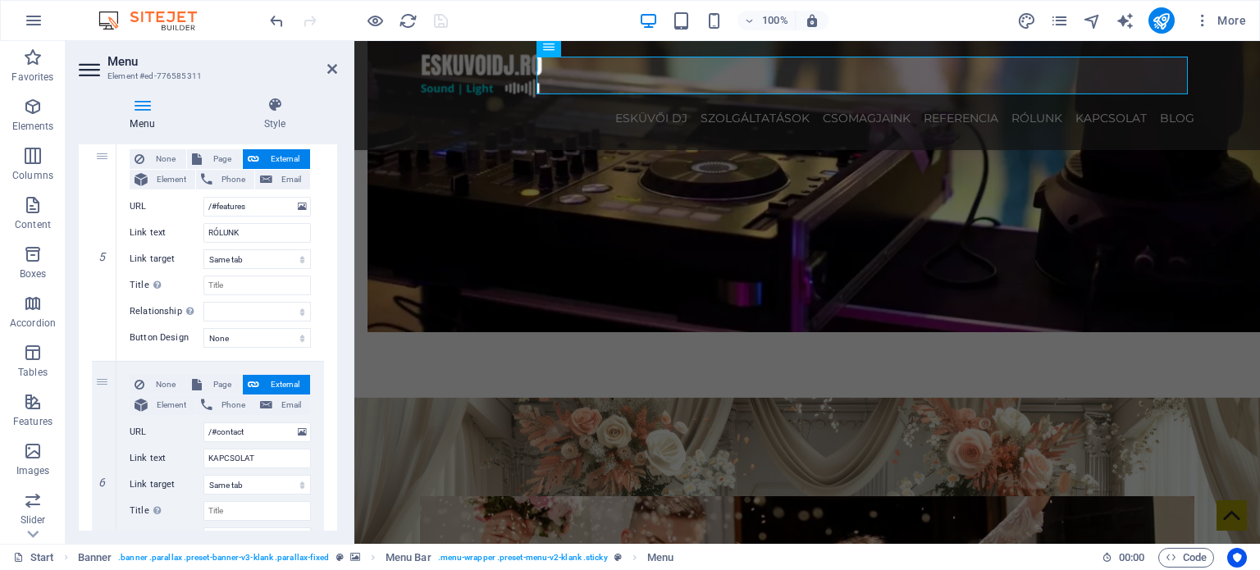
scroll to position [1066, 0]
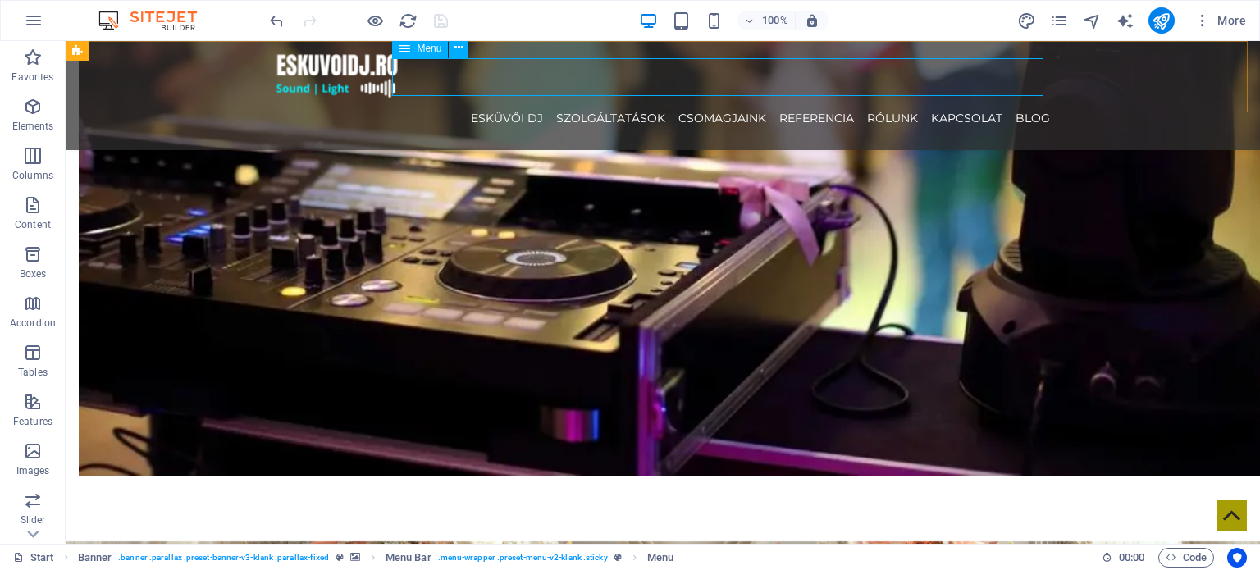
click at [828, 99] on nav "ESKÜVŐI DJ SZOLGÁLTATÁSOK CSOMAGJAINK REFERENCIA RÓLUNK KAPCSOLAT Blog" at bounding box center [663, 118] width 774 height 38
click at [830, 99] on nav "ESKÜVŐI DJ SZOLGÁLTATÁSOK CSOMAGJAINK REFERENCIA RÓLUNK KAPCSOLAT Blog" at bounding box center [663, 118] width 774 height 38
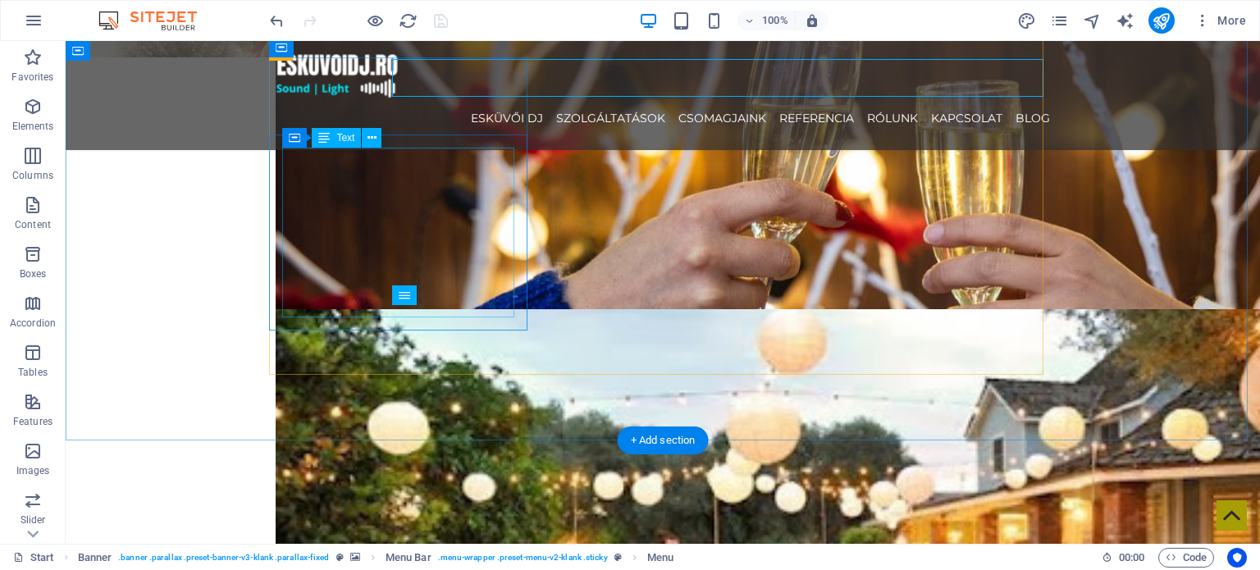
scroll to position [2050, 0]
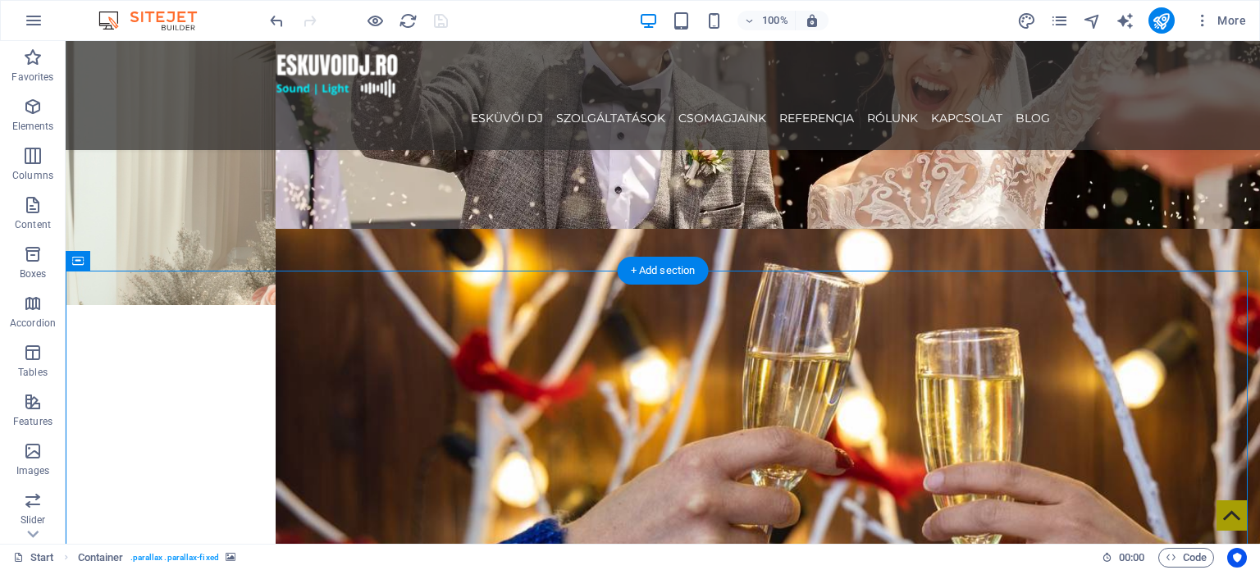
scroll to position [1804, 0]
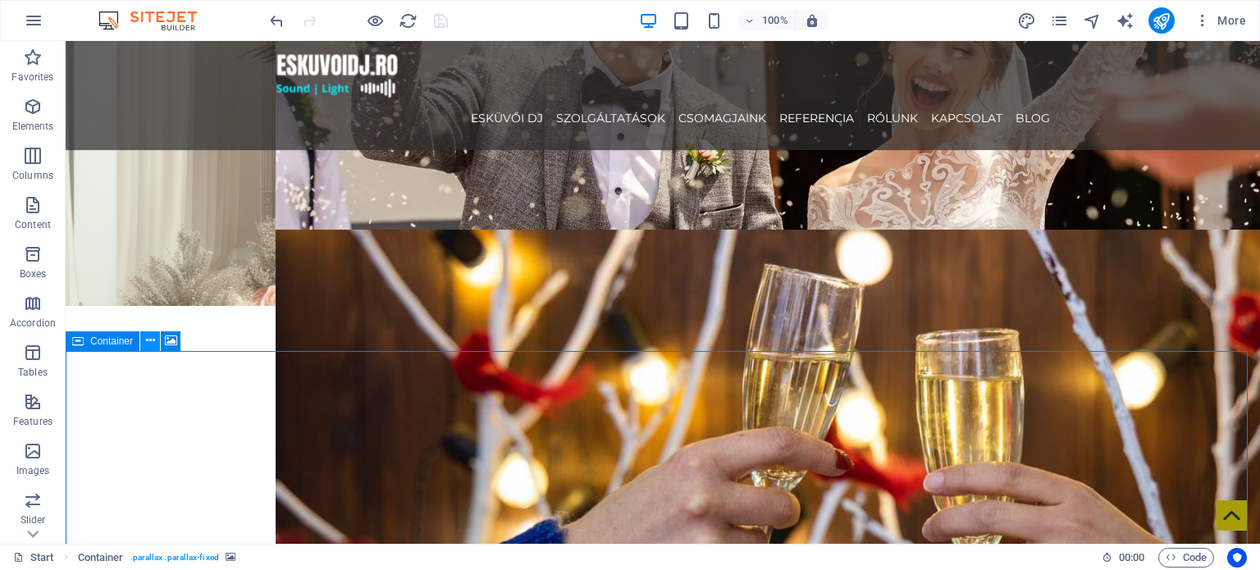
click at [155, 341] on button at bounding box center [150, 341] width 20 height 20
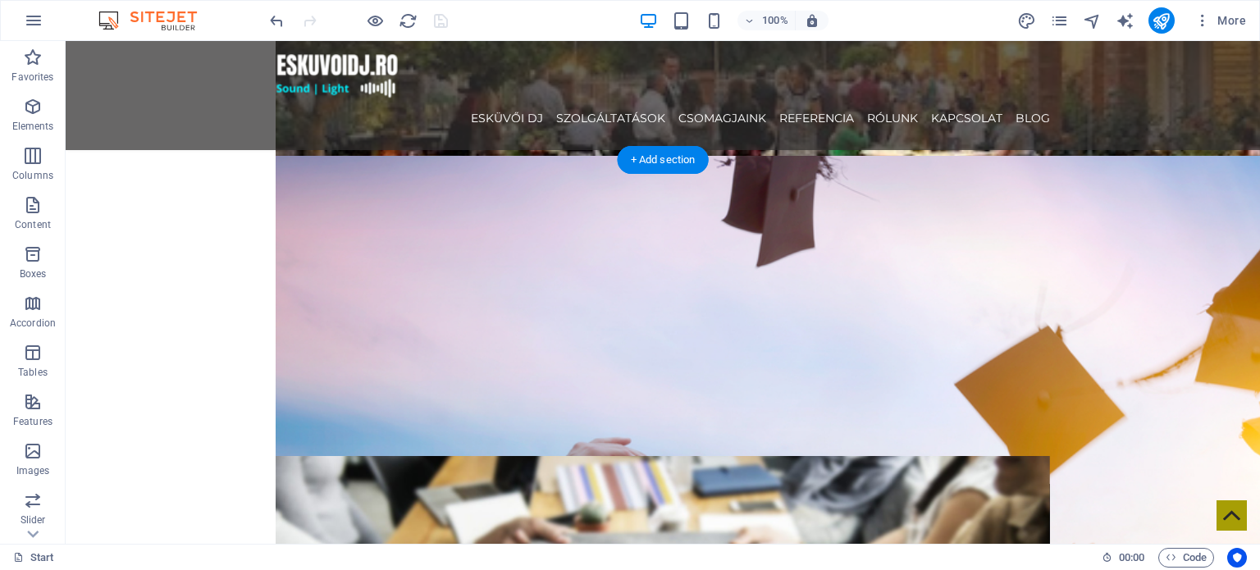
scroll to position [2460, 0]
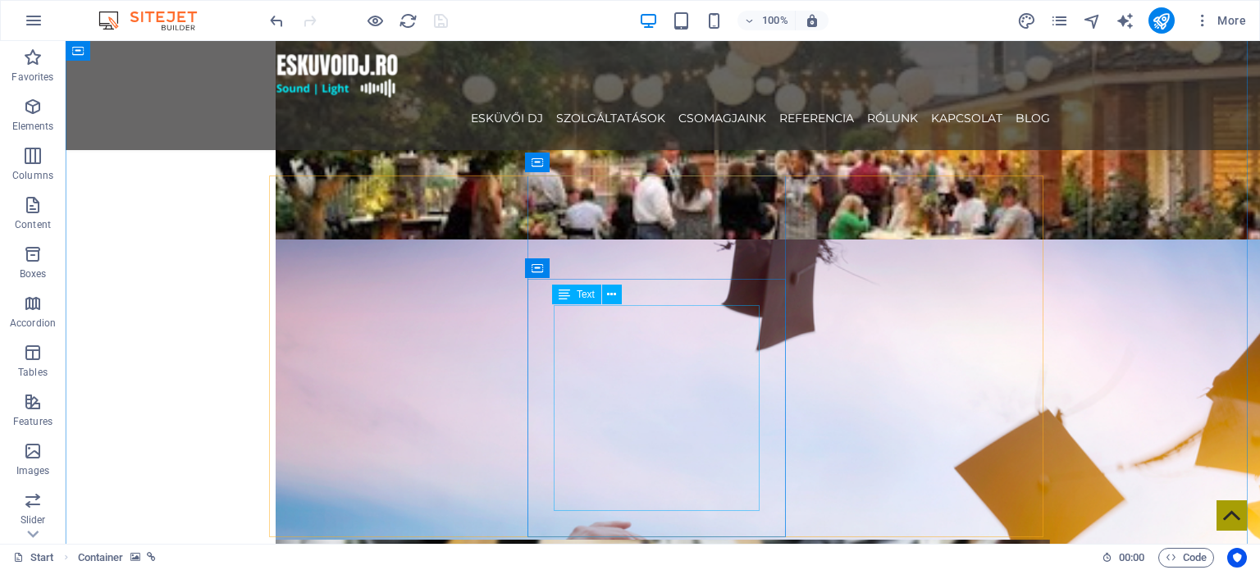
scroll to position [2542, 0]
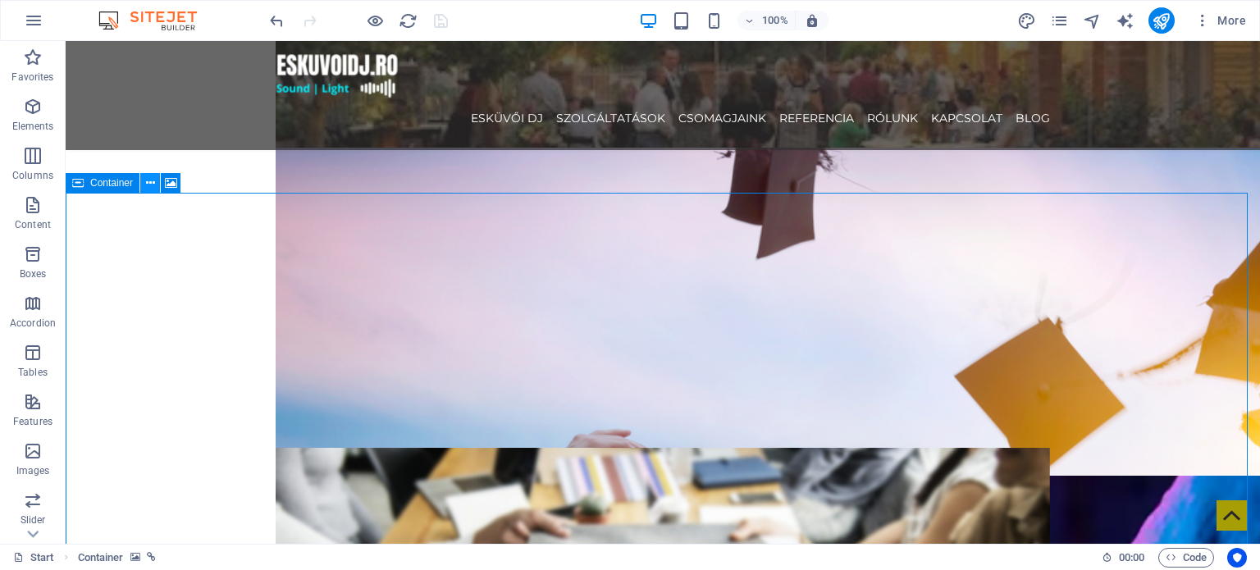
click at [146, 186] on icon at bounding box center [150, 183] width 9 height 17
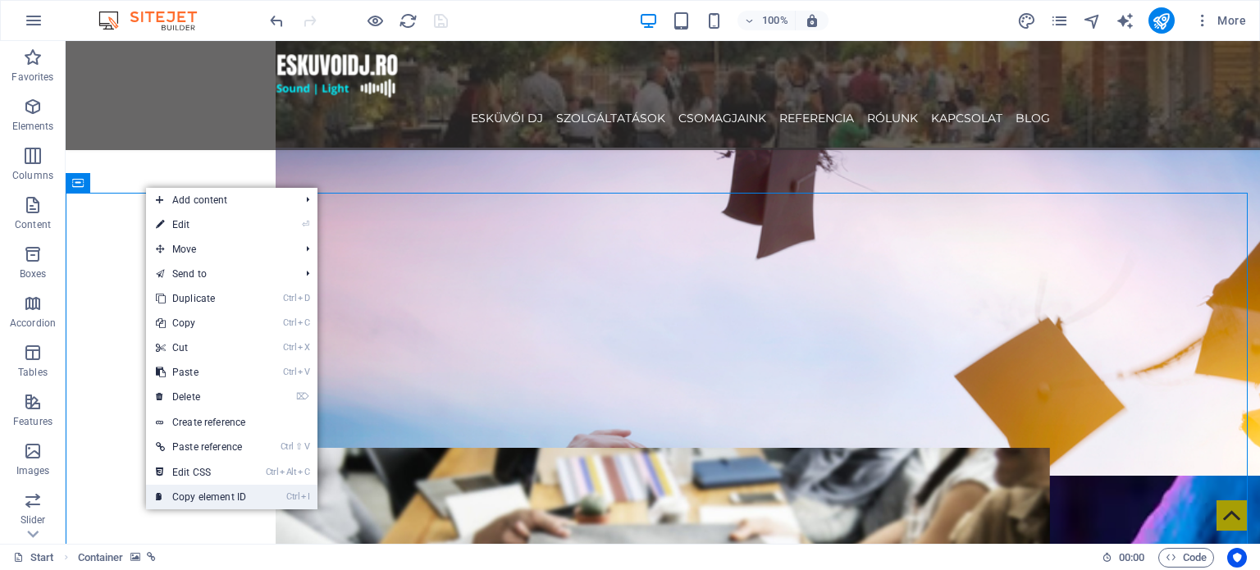
drag, startPoint x: 237, startPoint y: 497, endPoint x: 172, endPoint y: 456, distance: 76.7
click at [237, 497] on link "Ctrl I Copy element ID" at bounding box center [201, 497] width 110 height 25
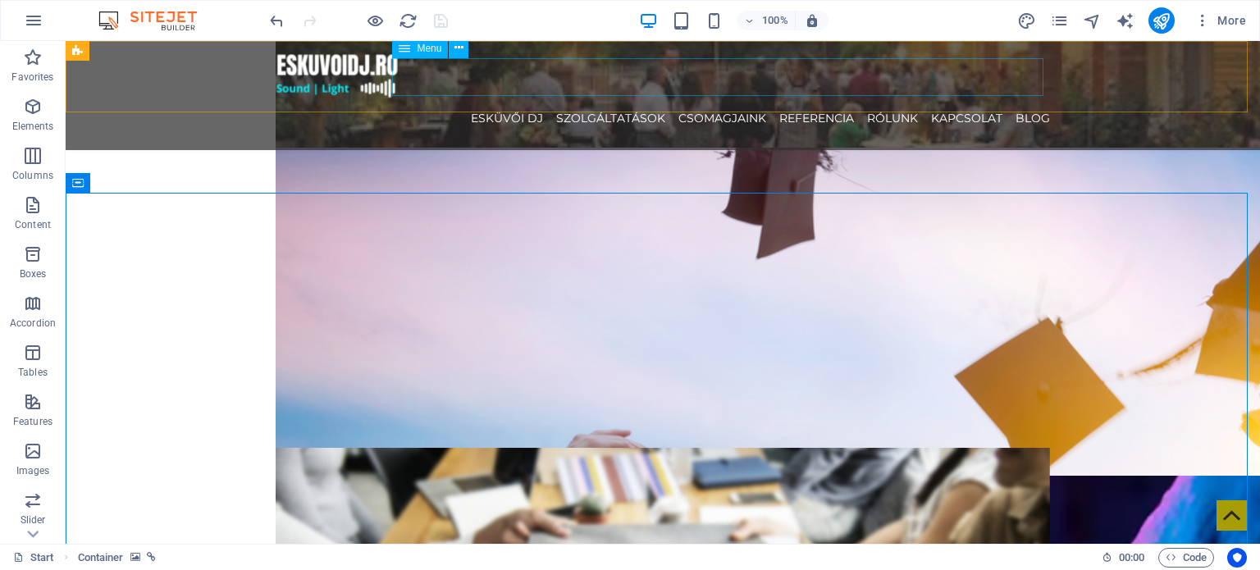
click at [820, 99] on nav "ESKÜVŐI DJ SZOLGÁLTATÁSOK CSOMAGJAINK REFERENCIA RÓLUNK KAPCSOLAT Blog" at bounding box center [663, 118] width 774 height 38
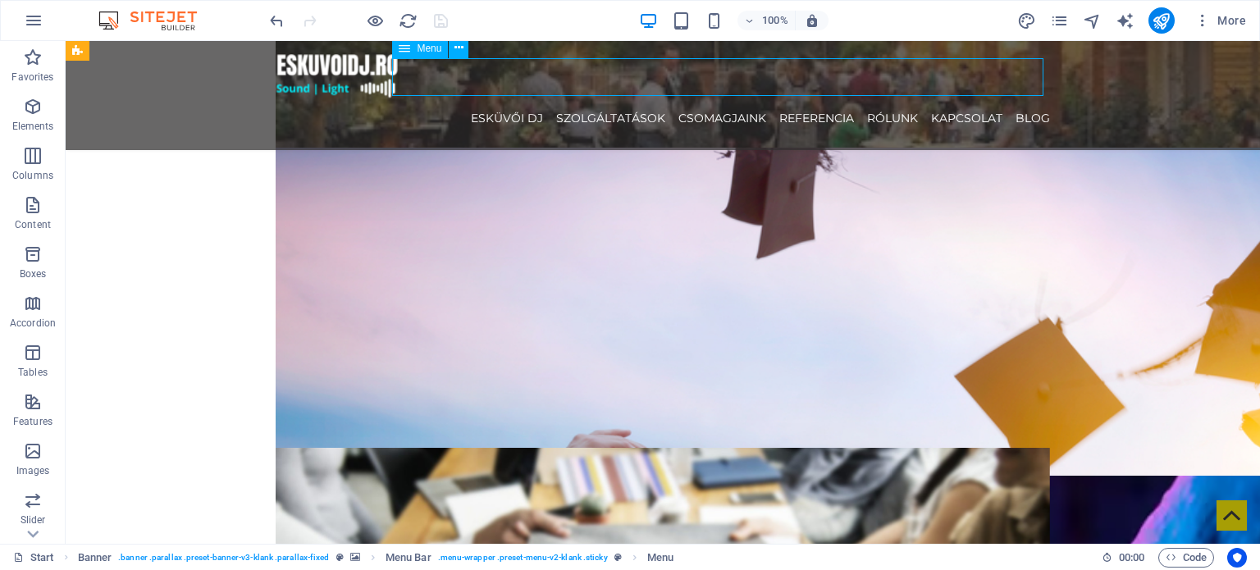
click at [820, 99] on nav "ESKÜVŐI DJ SZOLGÁLTATÁSOK CSOMAGJAINK REFERENCIA RÓLUNK KAPCSOLAT Blog" at bounding box center [663, 118] width 774 height 38
select select
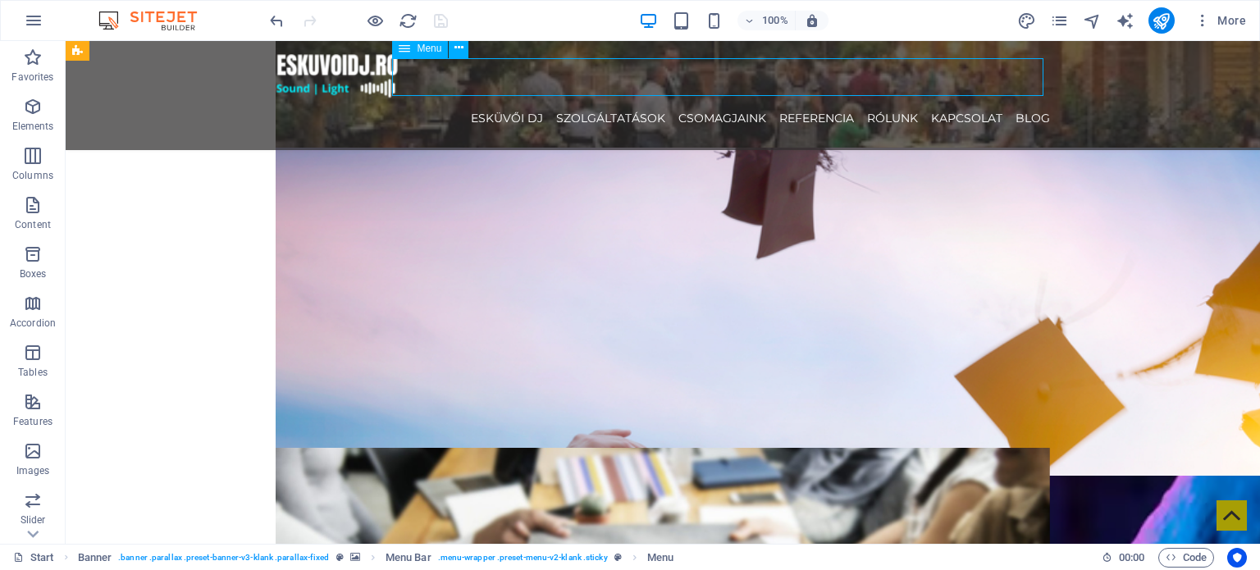
select select
select select "3"
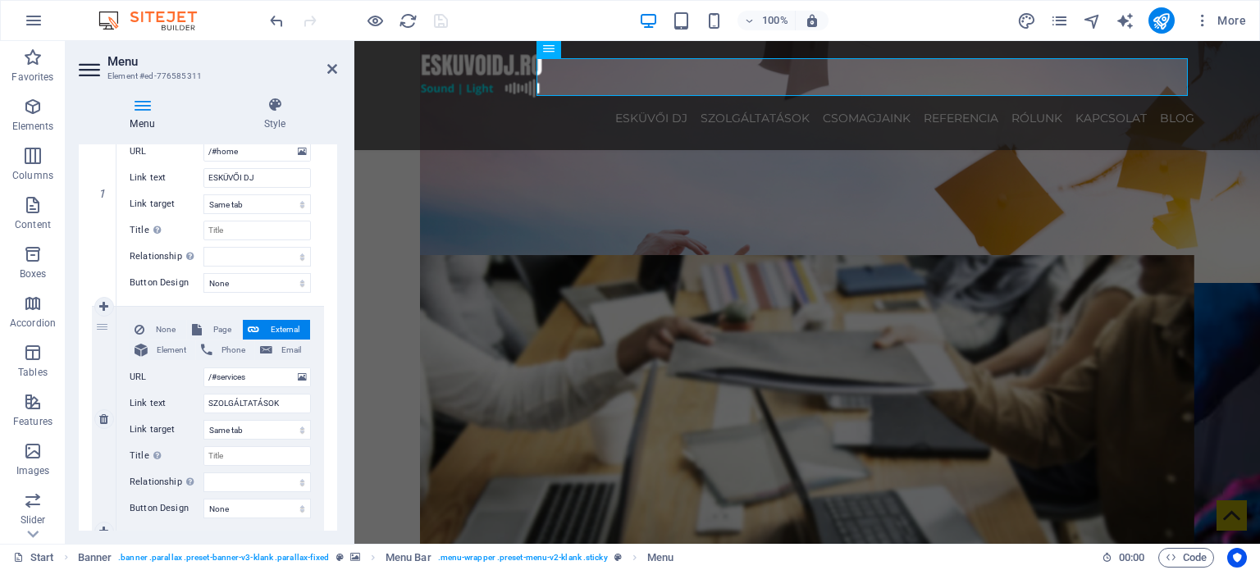
scroll to position [246, 0]
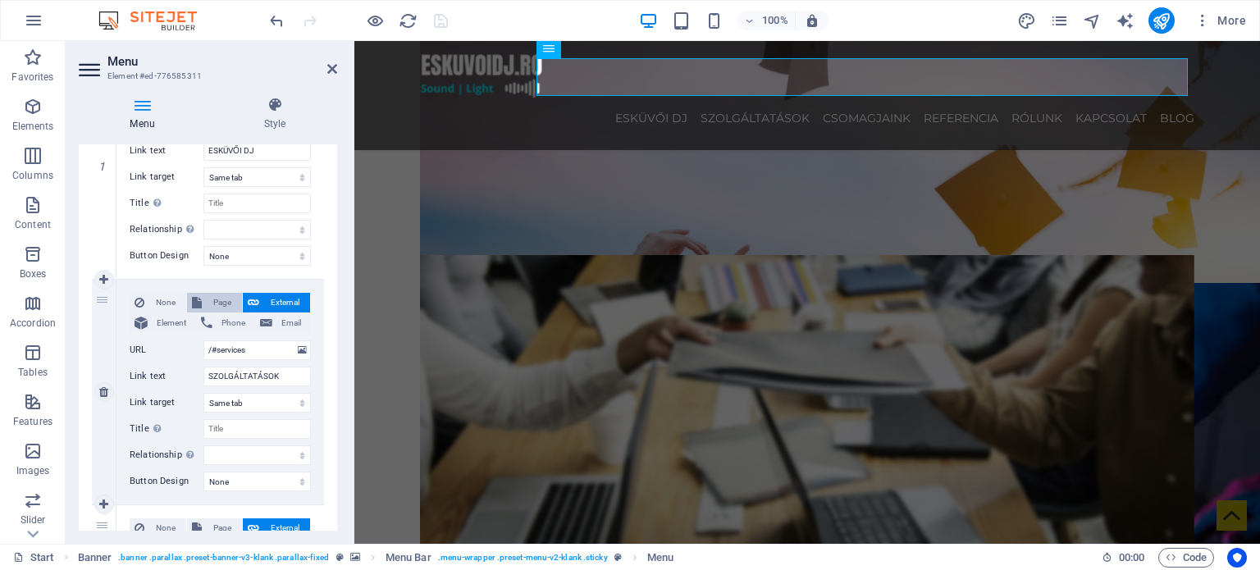
click at [228, 304] on span "Page" at bounding box center [222, 303] width 30 height 20
select select
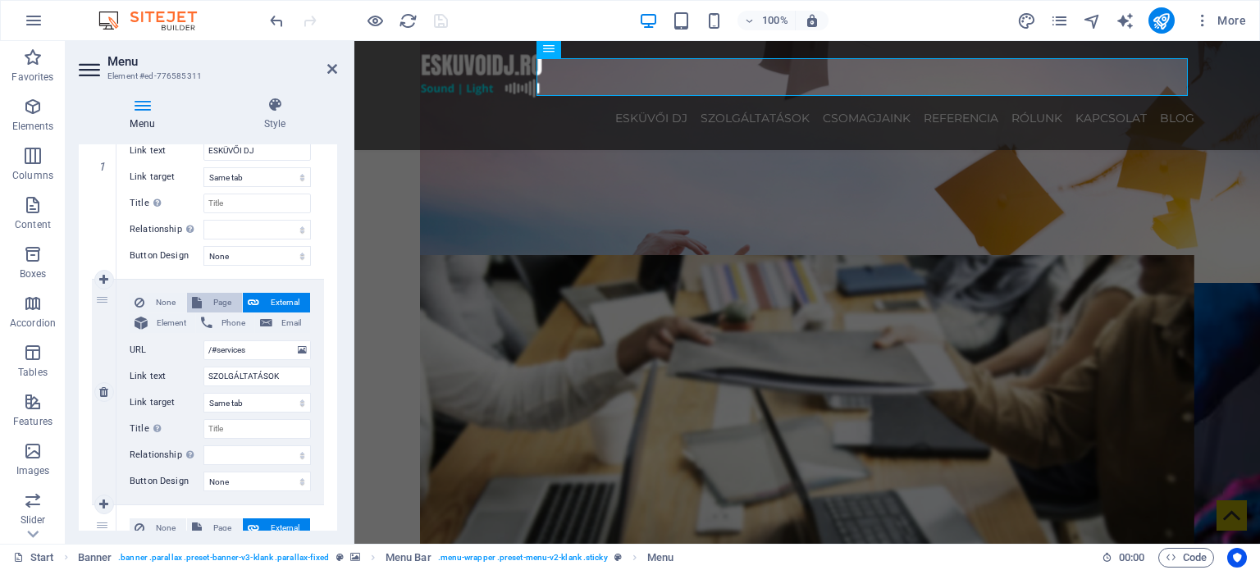
select select
click at [266, 303] on span "External" at bounding box center [284, 303] width 41 height 20
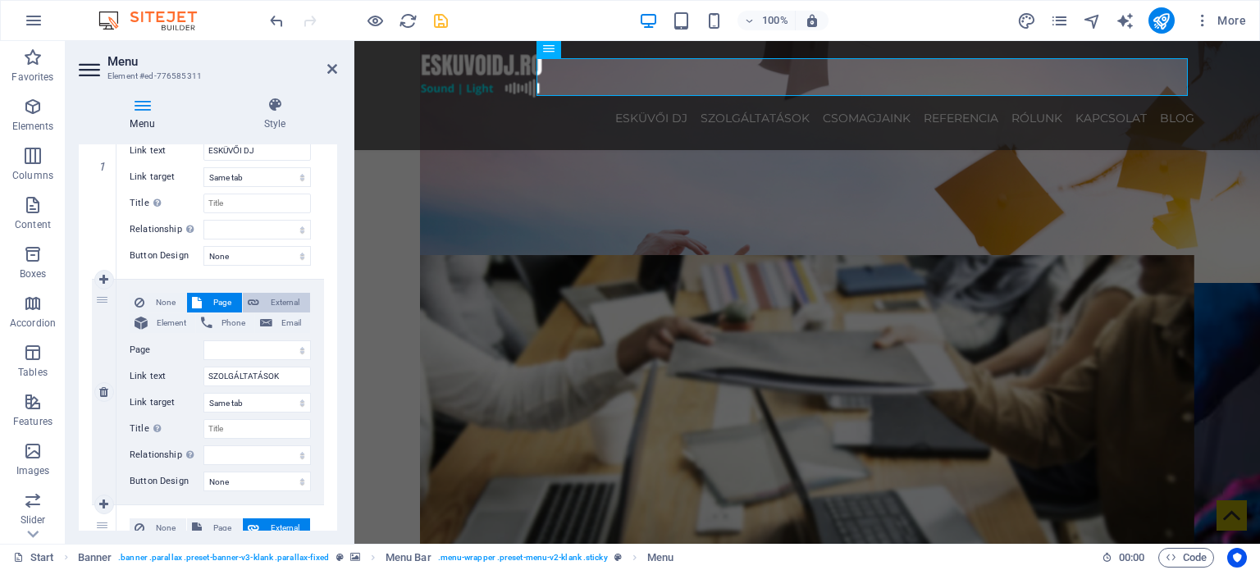
select select
select select "blank"
select select
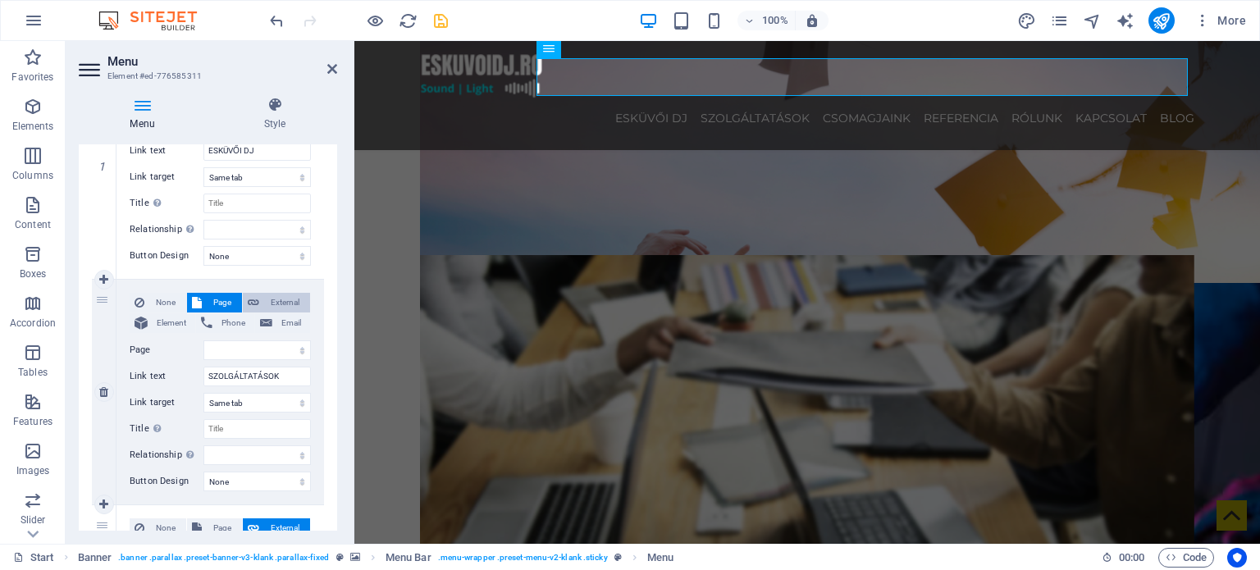
select select
click at [162, 301] on span "None" at bounding box center [165, 303] width 32 height 20
select select
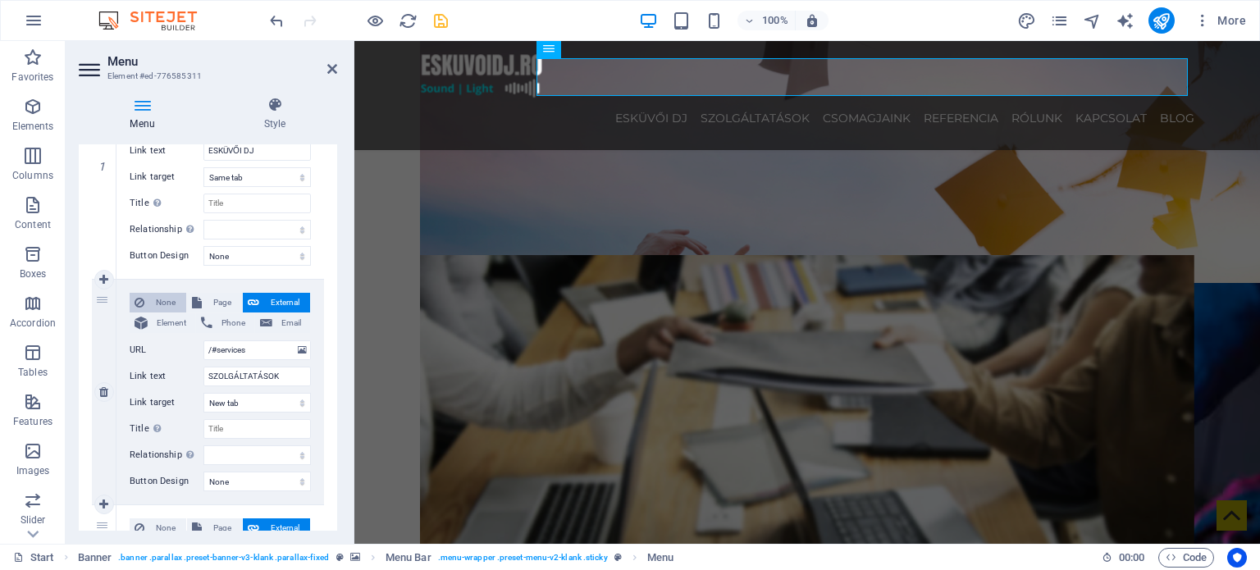
select select
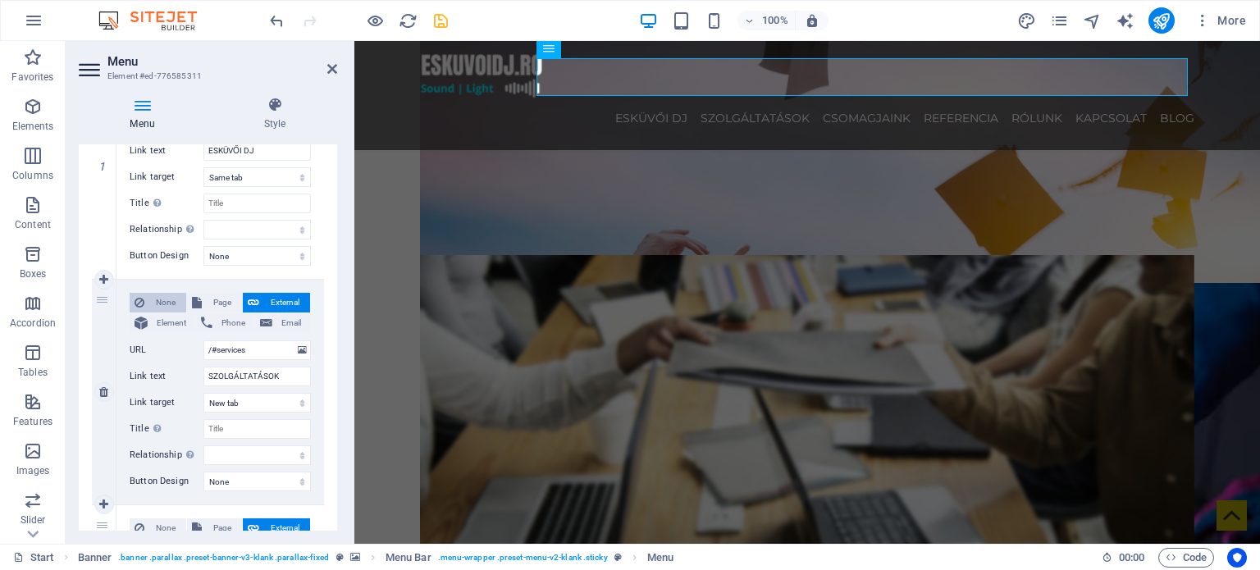
select select
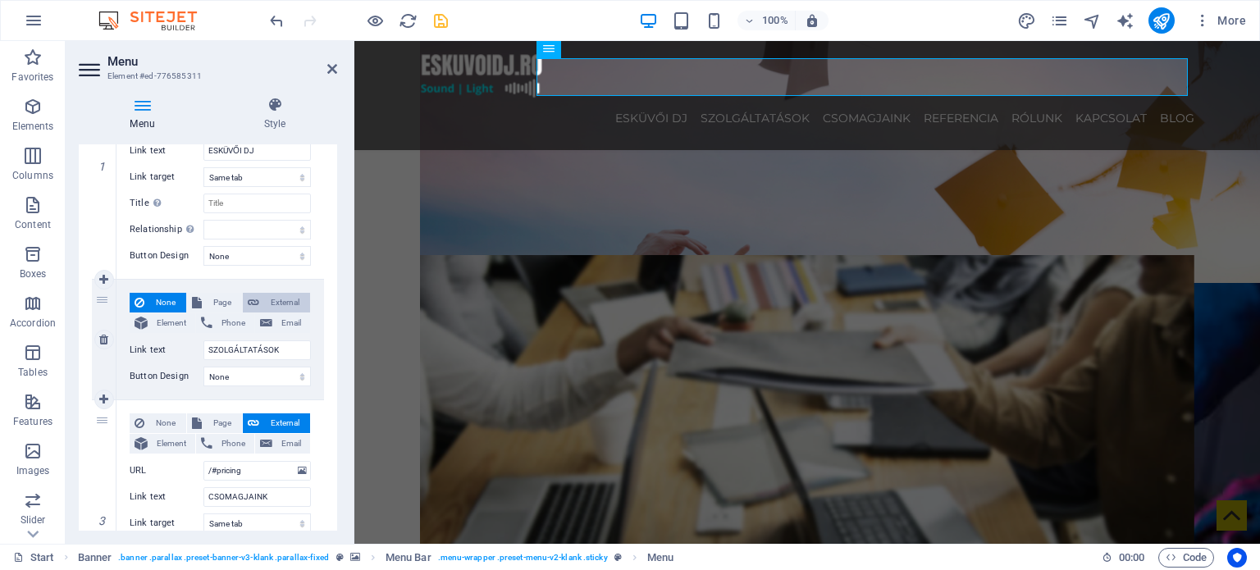
click at [283, 301] on span "External" at bounding box center [284, 303] width 41 height 20
select select
select select "blank"
select select
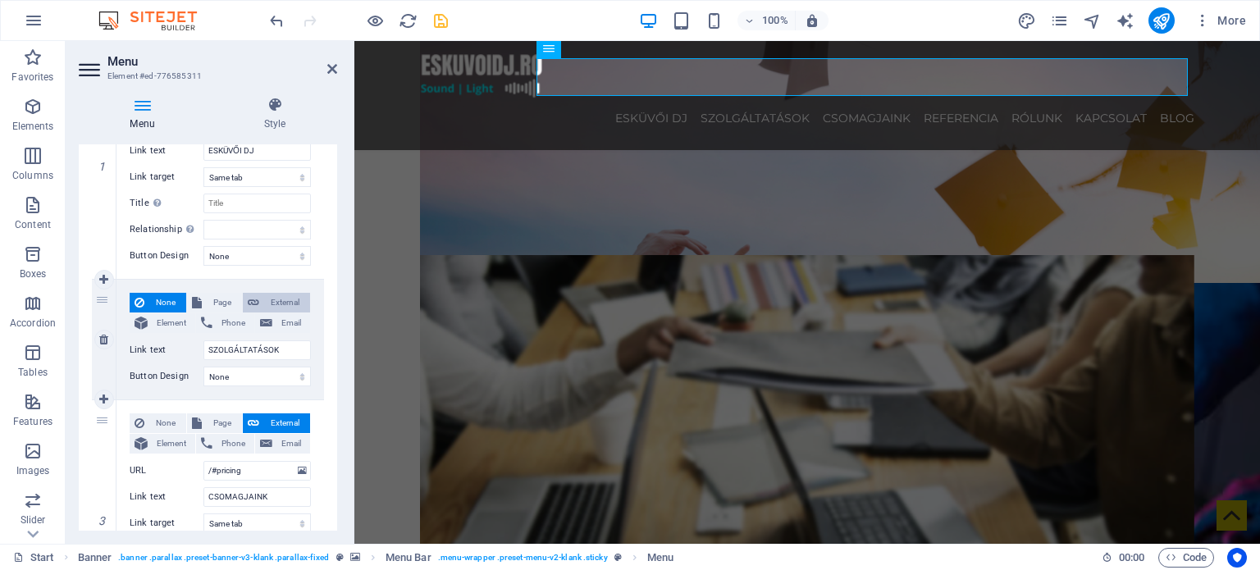
select select
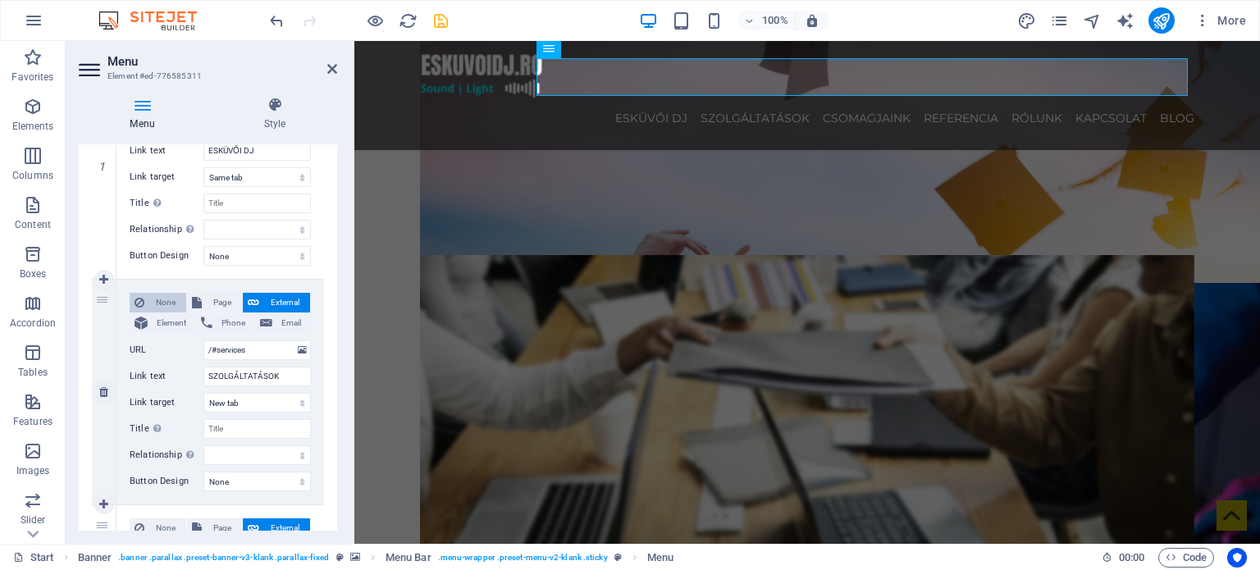
click at [161, 302] on span "None" at bounding box center [165, 303] width 32 height 20
select select
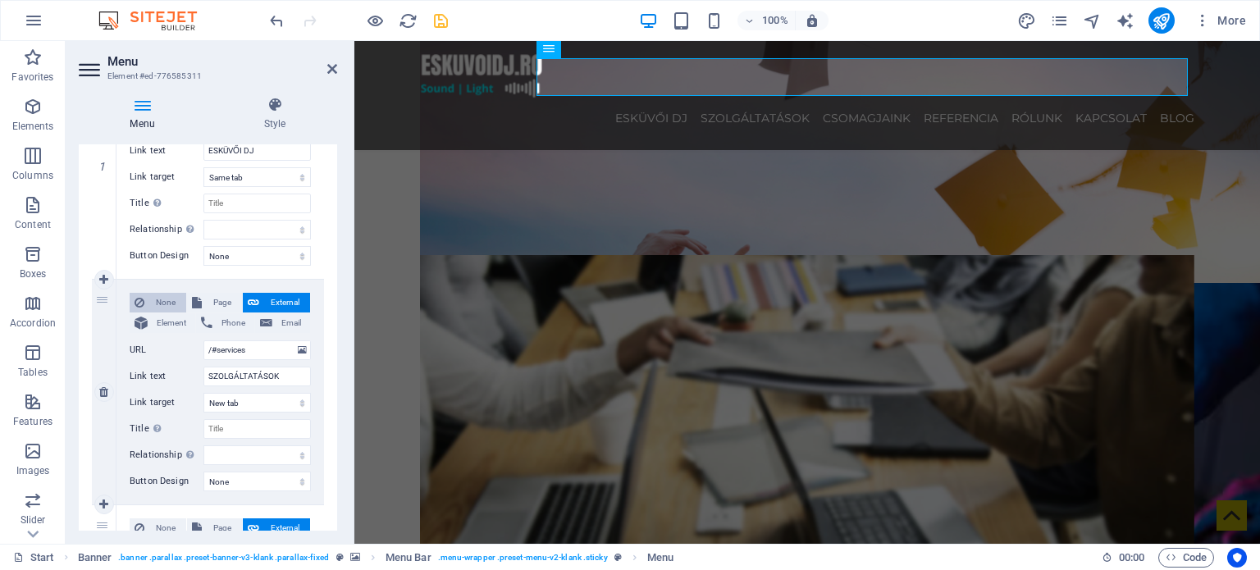
select select
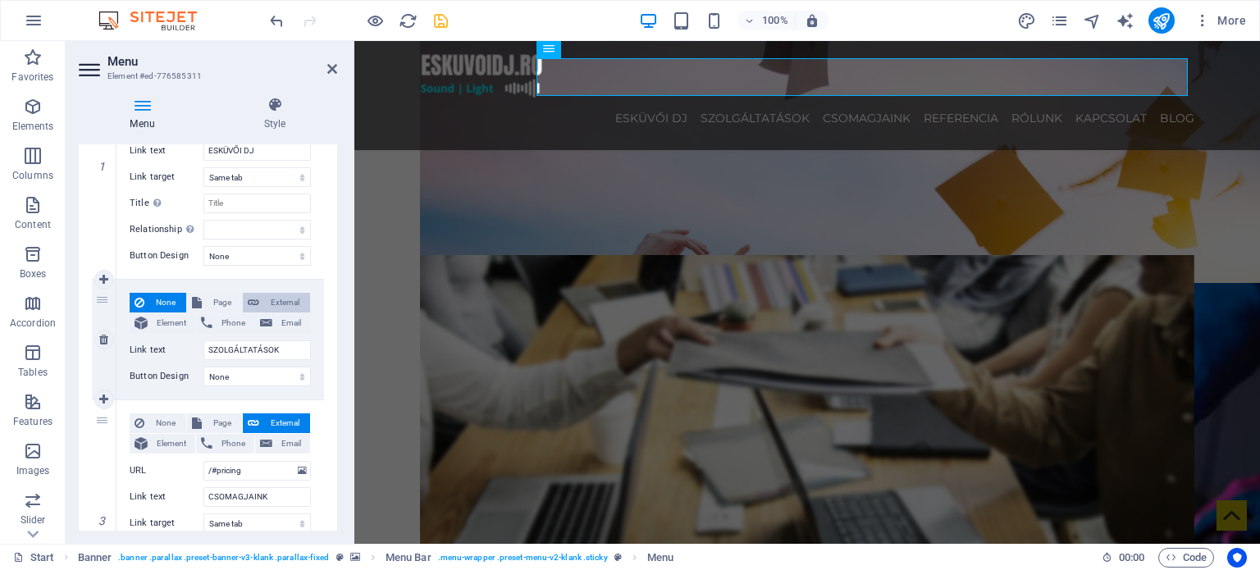
click at [283, 308] on span "External" at bounding box center [284, 303] width 41 height 20
select select
select select "blank"
select select
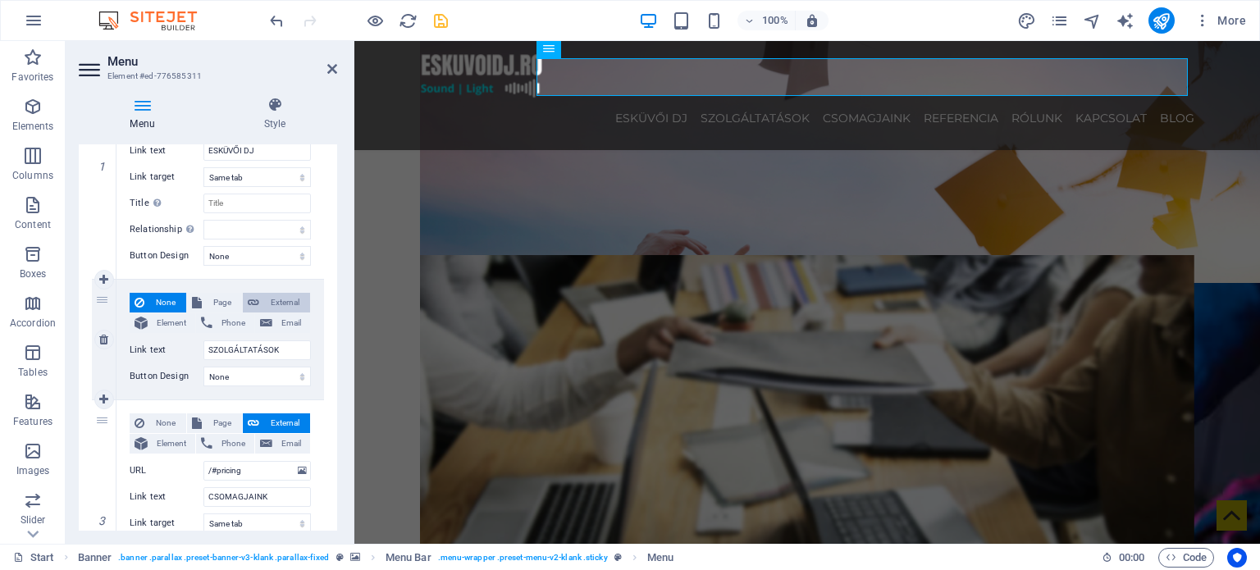
select select
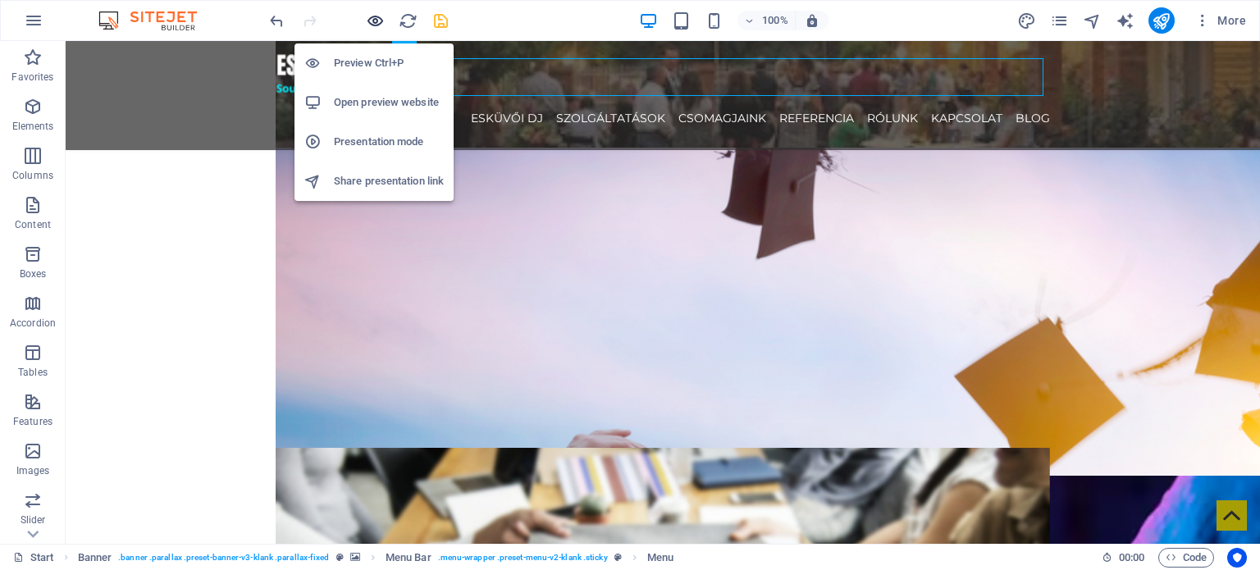
click at [374, 17] on icon "button" at bounding box center [375, 20] width 19 height 19
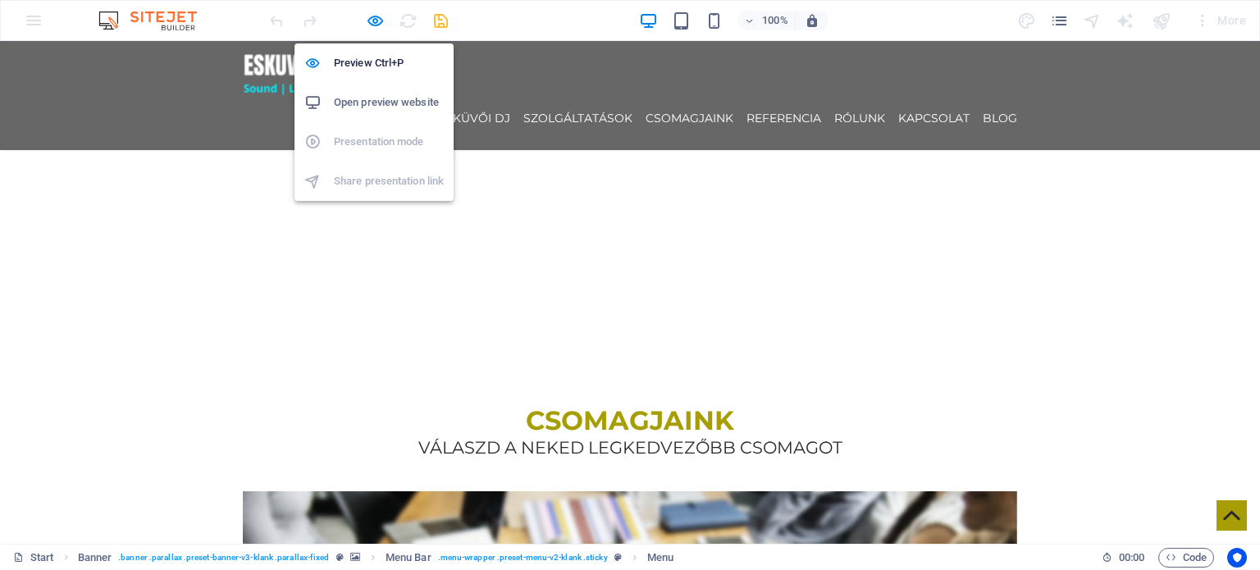
click at [378, 97] on h6 "Open preview website" at bounding box center [389, 103] width 110 height 20
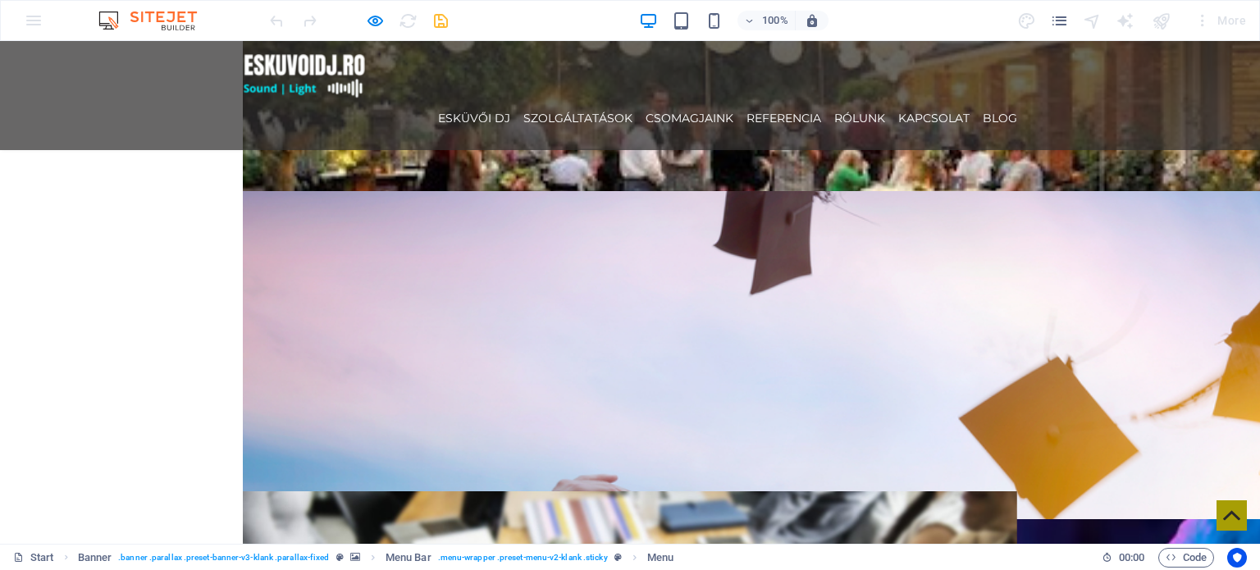
click at [976, 99] on ul "ESKÜVŐI DJ SZOLGÁLTATÁSOK CSOMAGJAINK REFERENCIA RÓLUNK KAPCSOLAT Blog" at bounding box center [630, 118] width 774 height 38
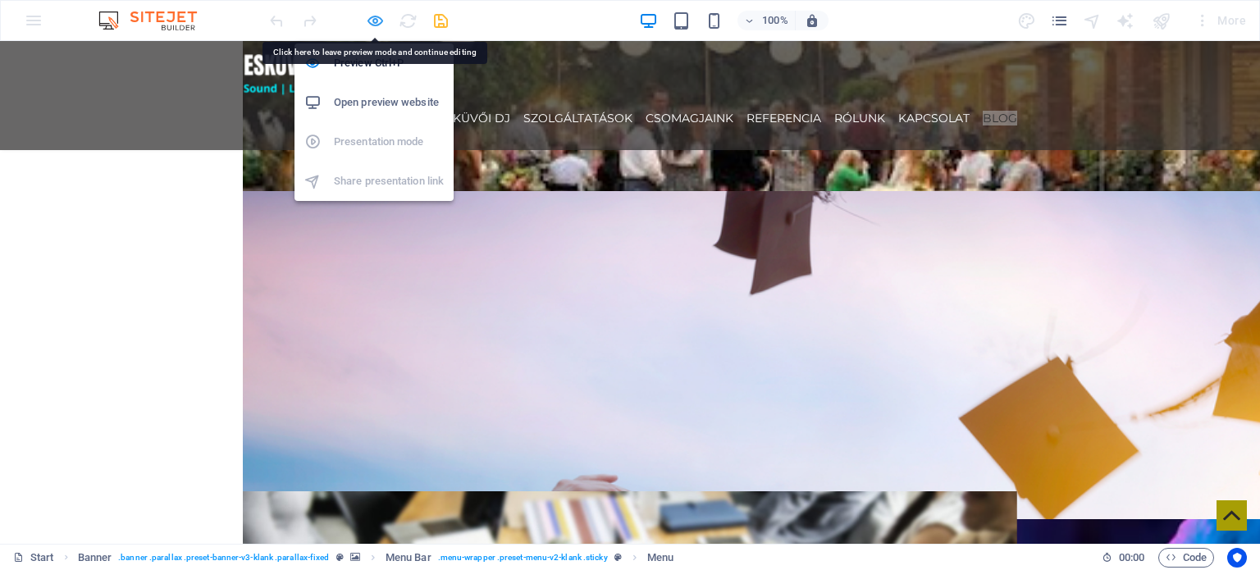
click at [377, 16] on icon "button" at bounding box center [375, 20] width 19 height 19
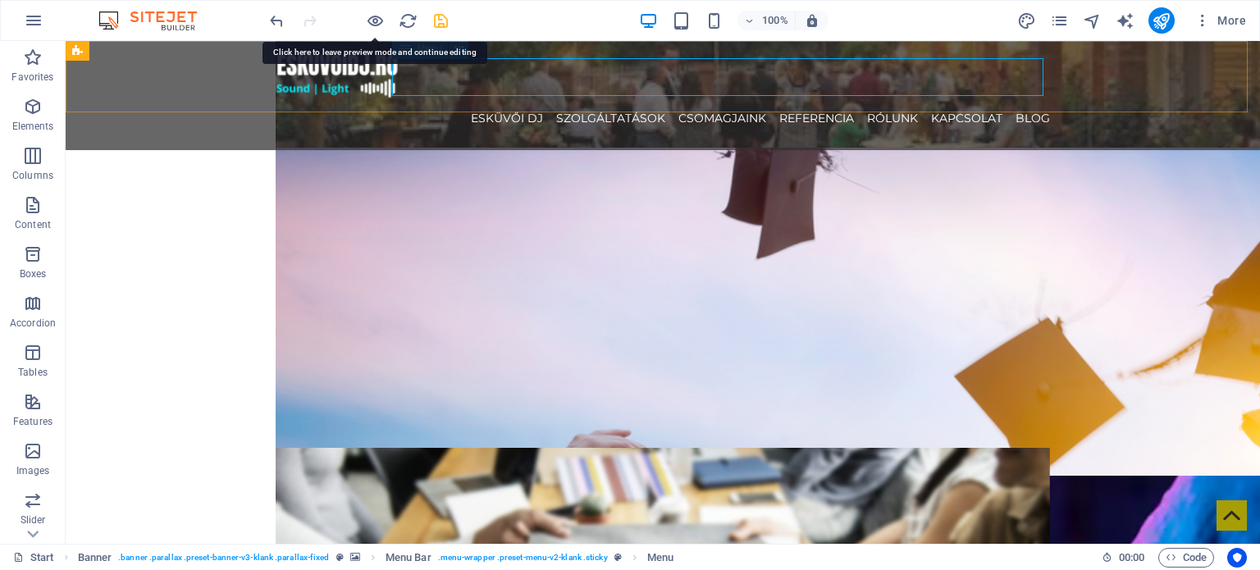
click at [997, 99] on nav "ESKÜVŐI DJ SZOLGÁLTATÁSOK CSOMAGJAINK REFERENCIA RÓLUNK KAPCSOLAT Blog" at bounding box center [663, 118] width 774 height 38
select select
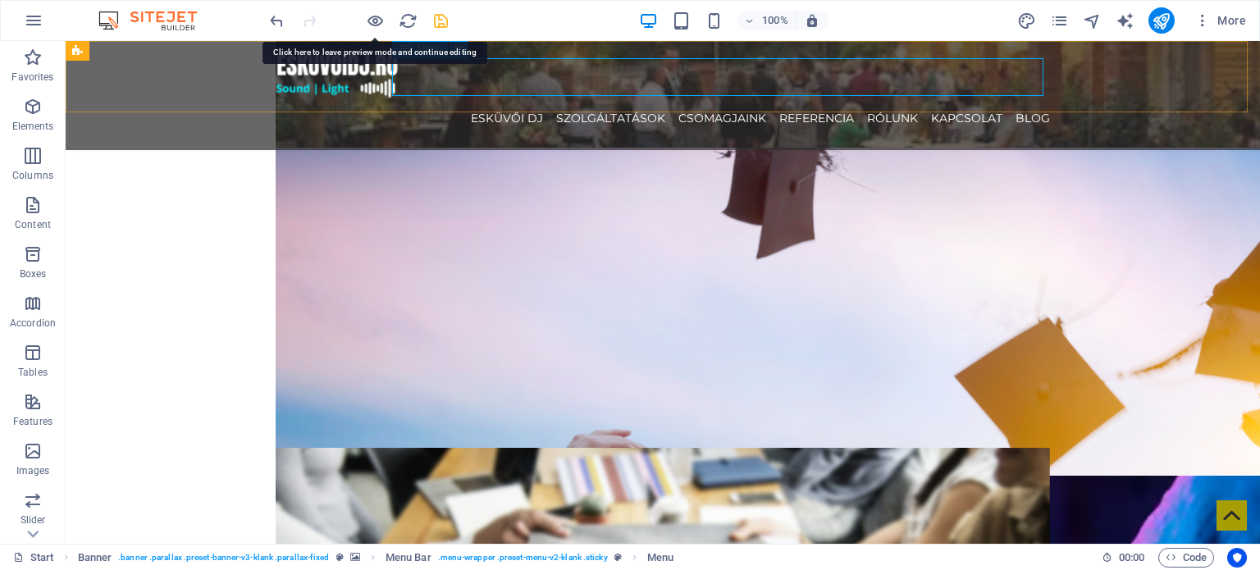
select select
select select "3"
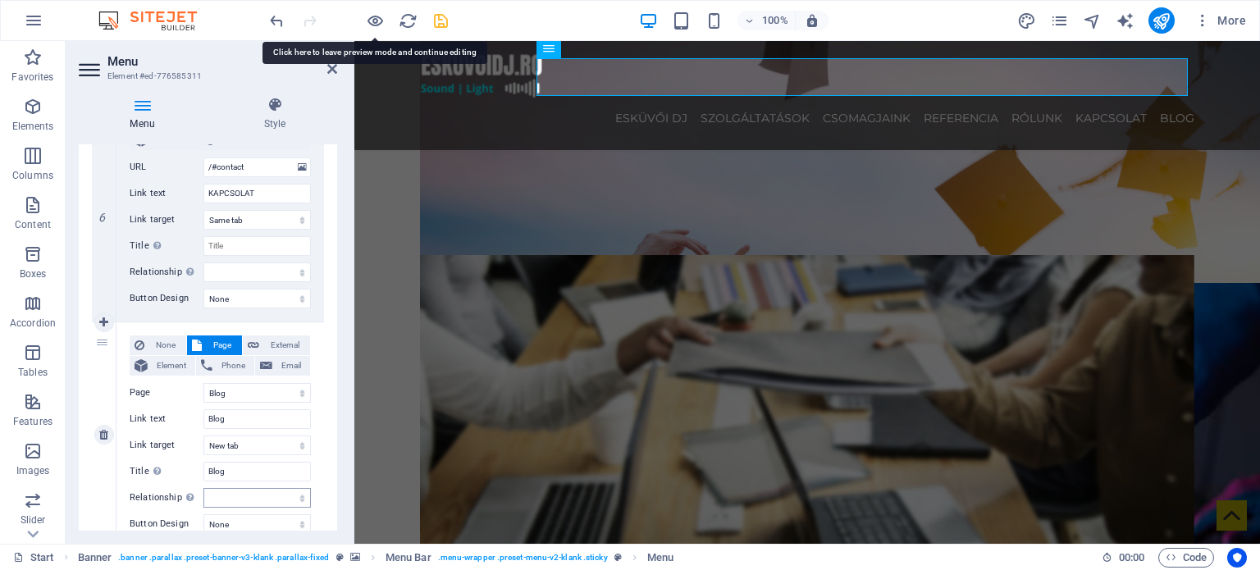
scroll to position [1392, 0]
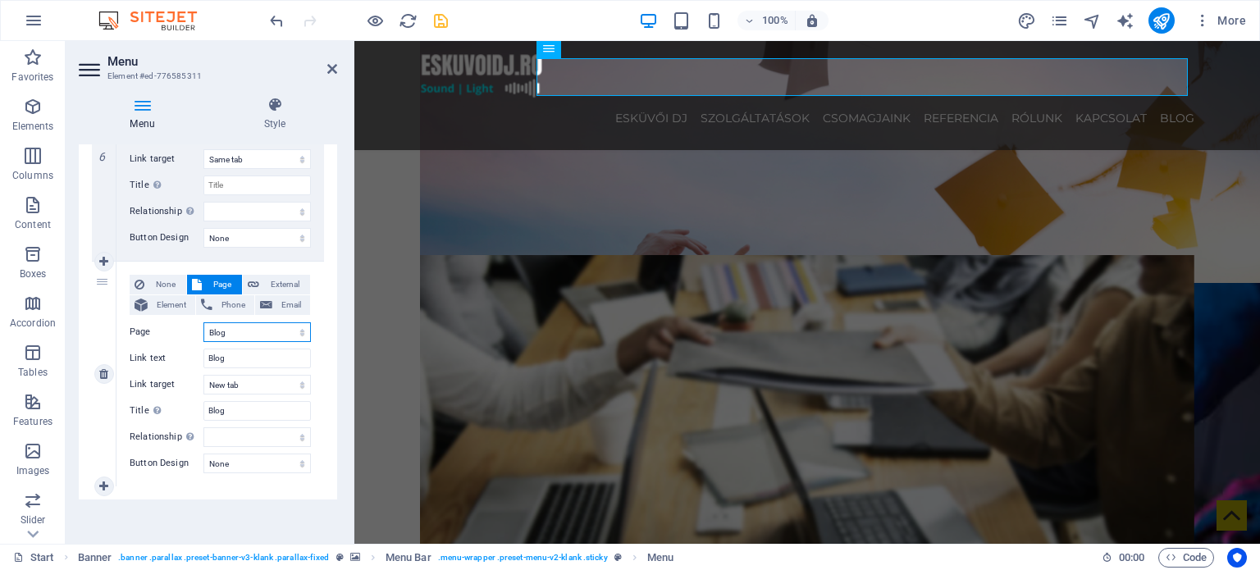
click at [271, 331] on select "Start Legal Notice Privacy Blog" at bounding box center [256, 332] width 107 height 20
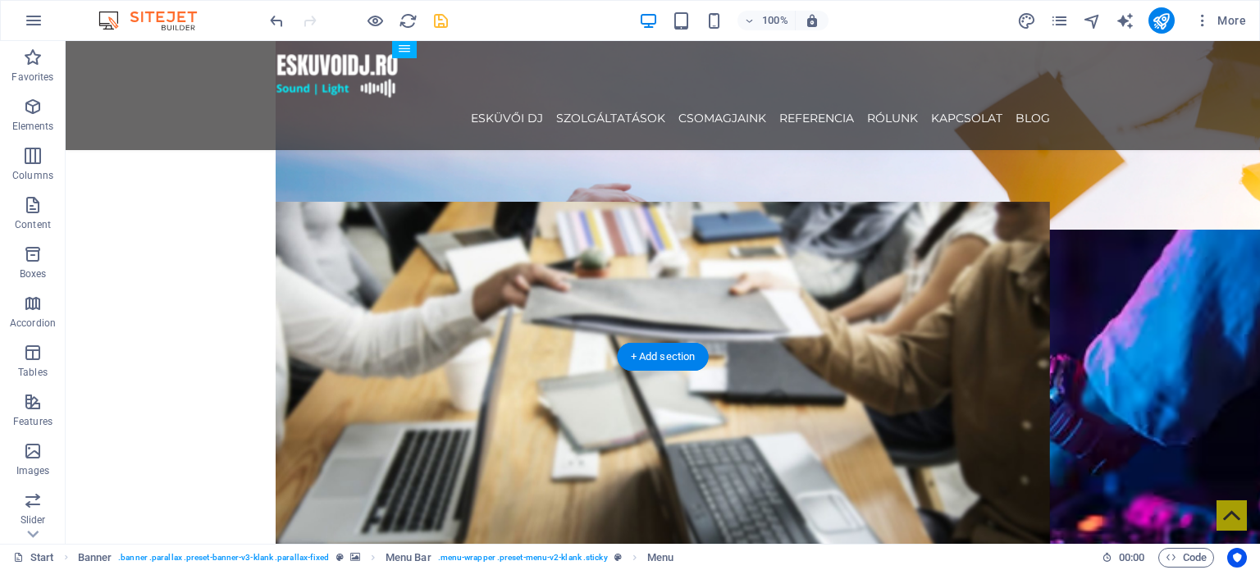
scroll to position [2542, 0]
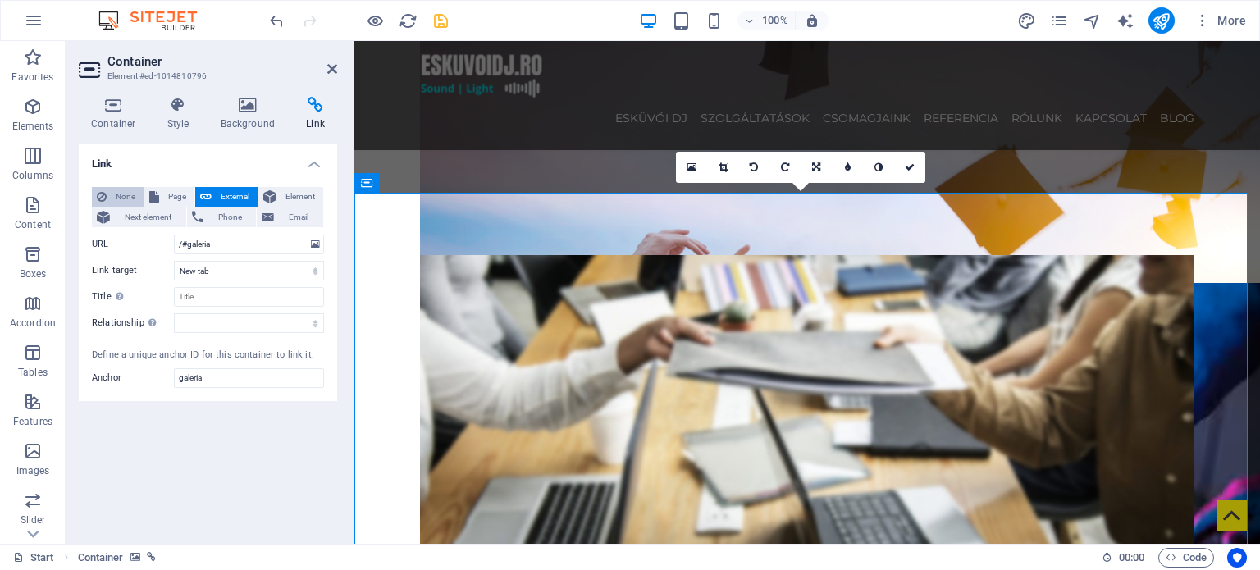
click at [134, 199] on span "None" at bounding box center [125, 197] width 27 height 20
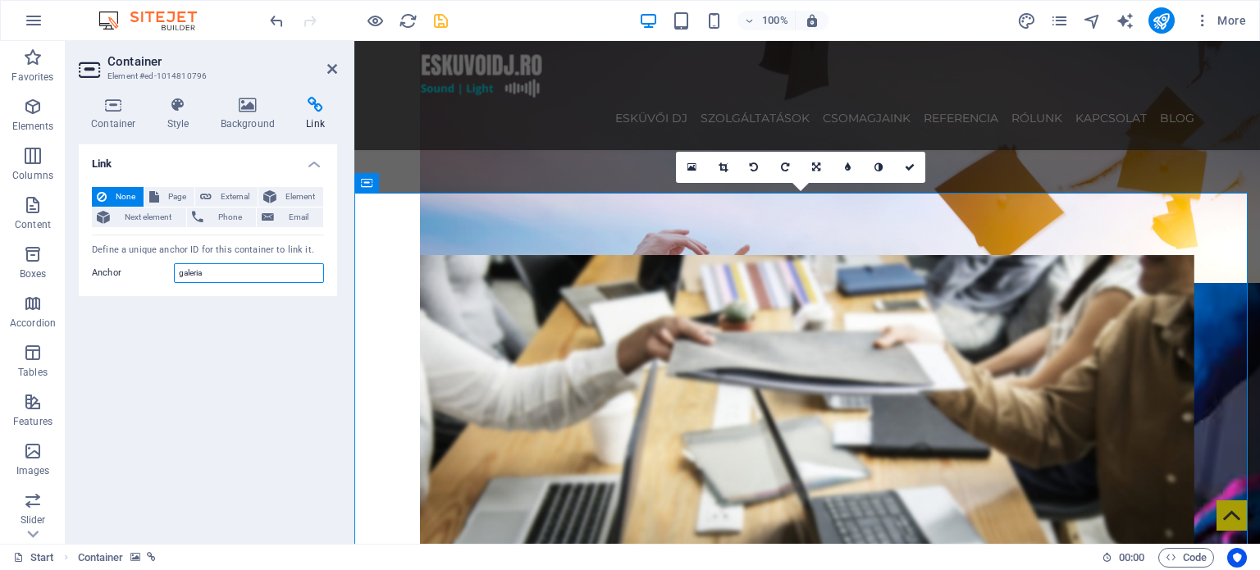
click at [243, 273] on input "galeria" at bounding box center [249, 273] width 150 height 20
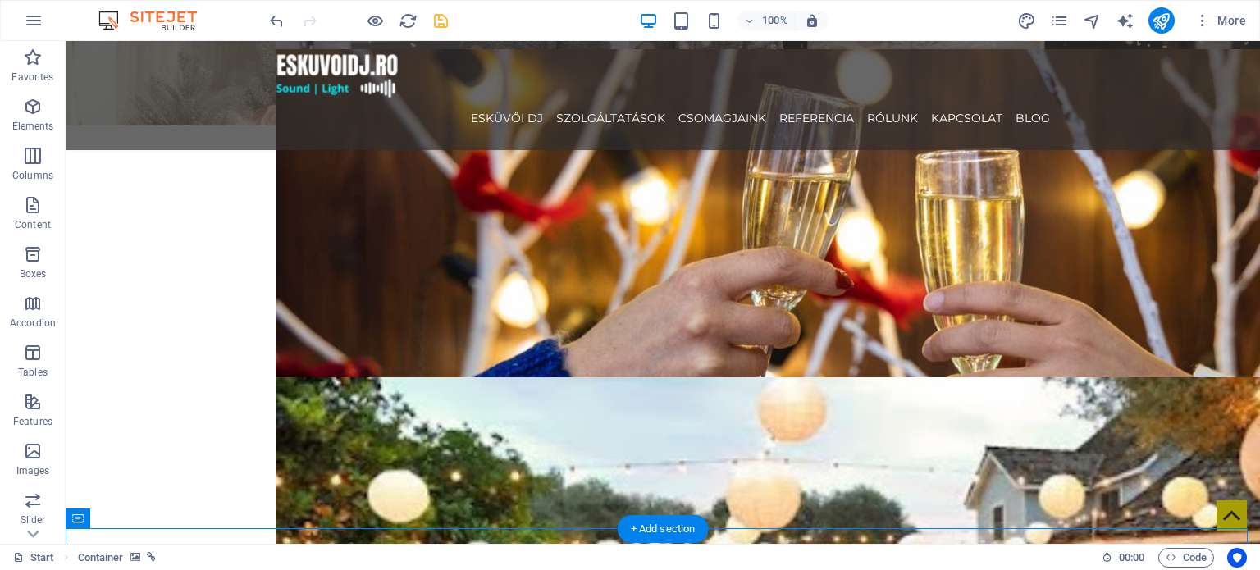
scroll to position [1886, 0]
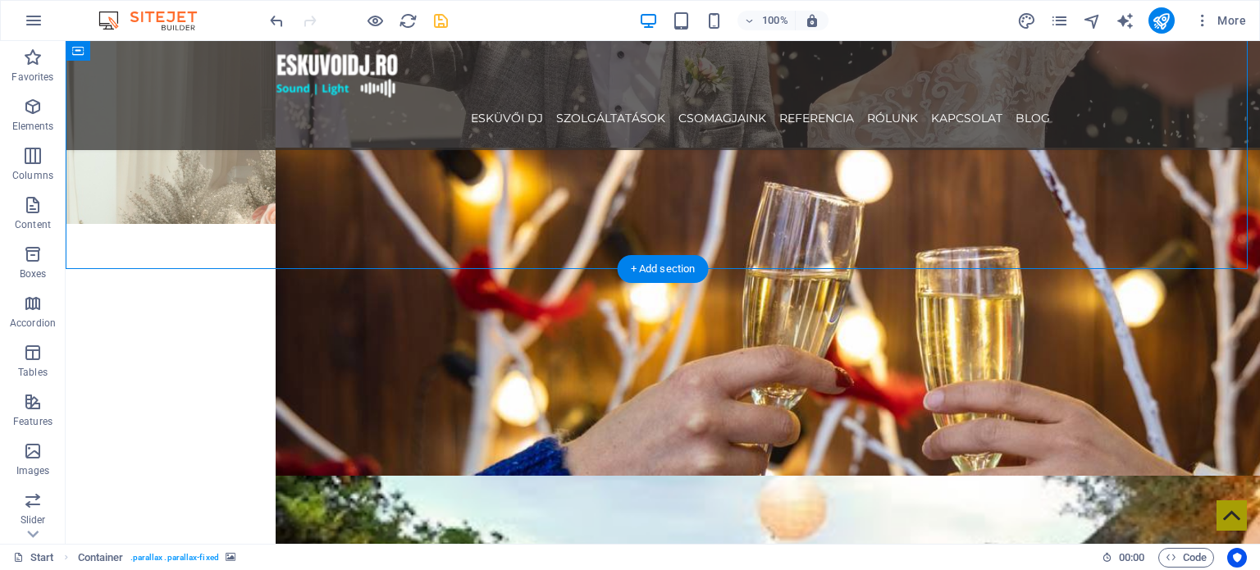
select select "px"
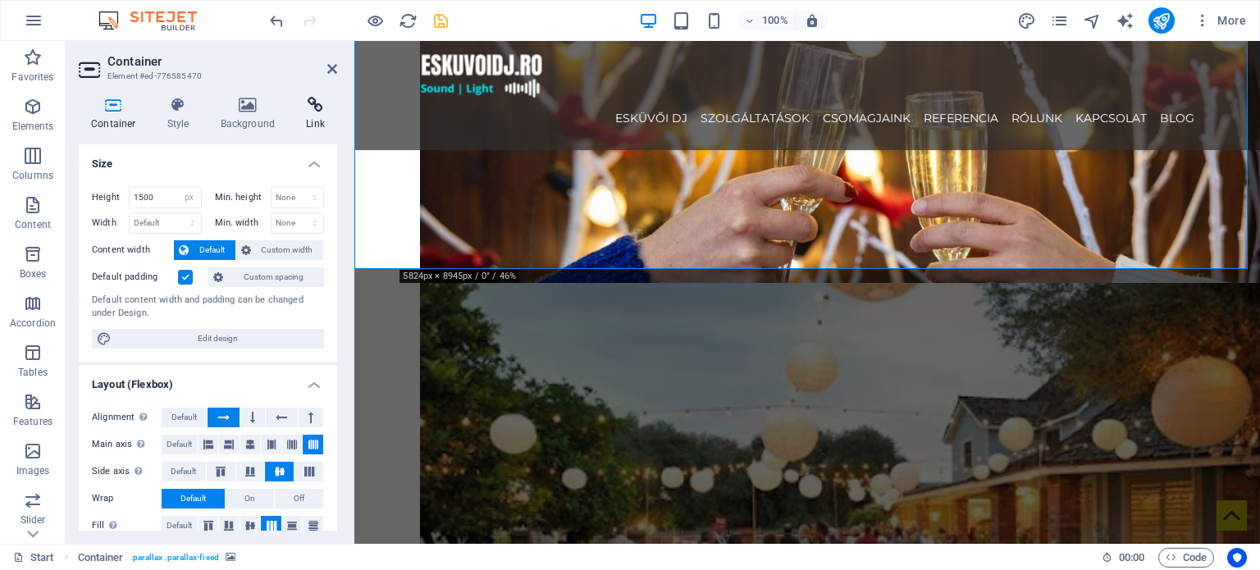
click at [302, 101] on icon at bounding box center [315, 105] width 43 height 16
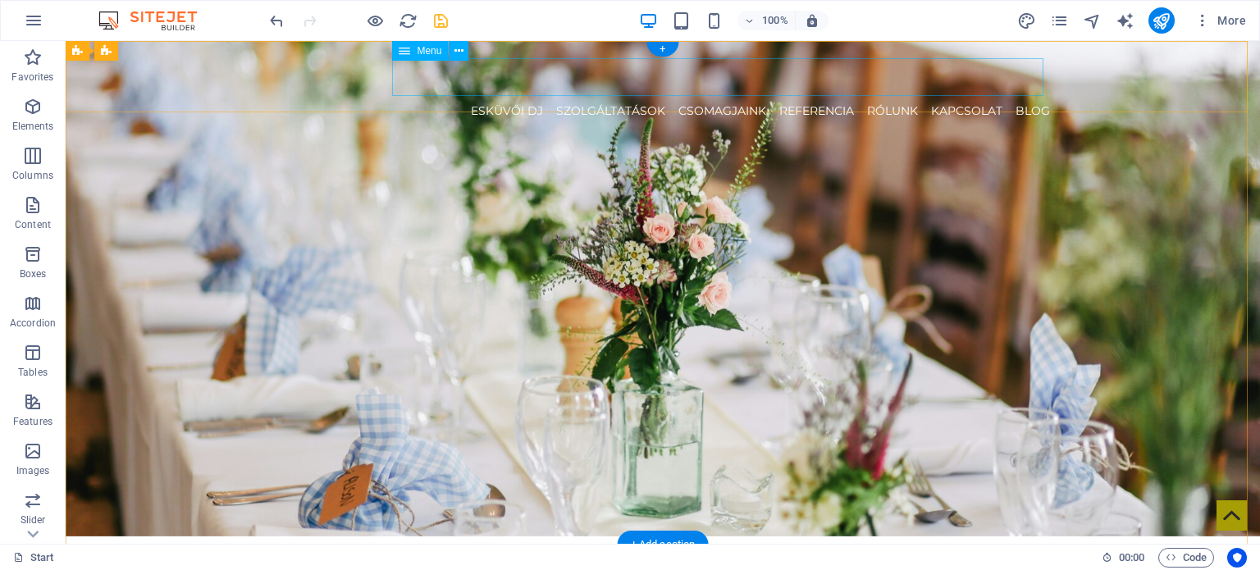
scroll to position [0, 0]
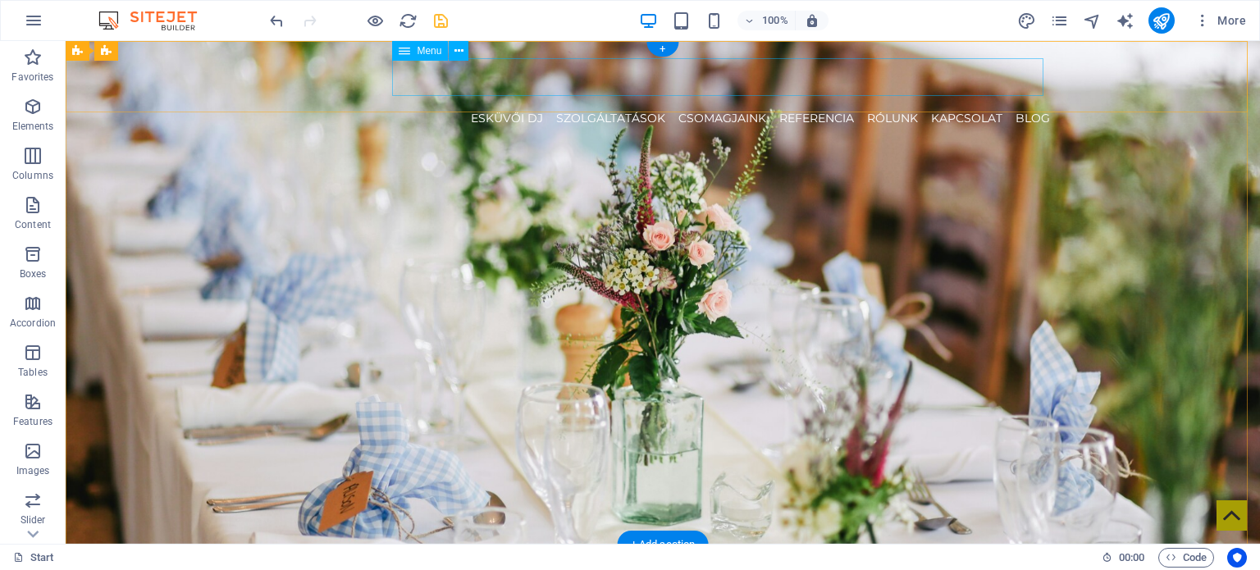
click at [877, 99] on nav "ESKÜVŐI DJ SZOLGÁLTATÁSOK CSOMAGJAINK REFERENCIA RÓLUNK KAPCSOLAT Blog" at bounding box center [663, 118] width 774 height 38
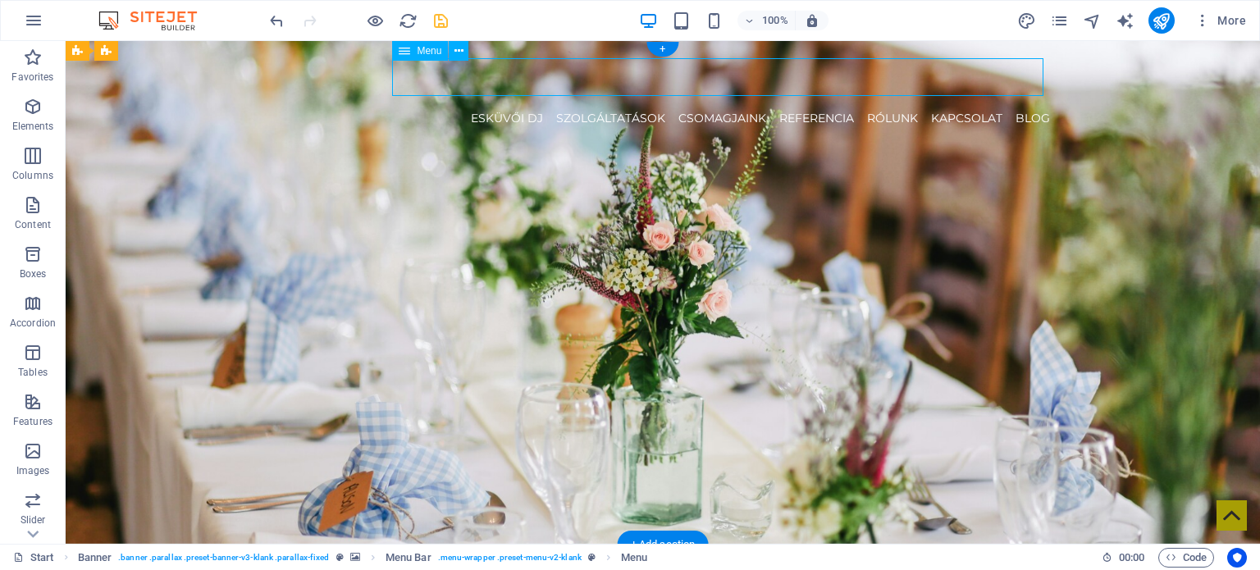
drag, startPoint x: 877, startPoint y: 74, endPoint x: 589, endPoint y: 75, distance: 288.7
click at [877, 99] on nav "ESKÜVŐI DJ SZOLGÁLTATÁSOK CSOMAGJAINK REFERENCIA RÓLUNK KAPCSOLAT Blog" at bounding box center [663, 118] width 774 height 38
select select
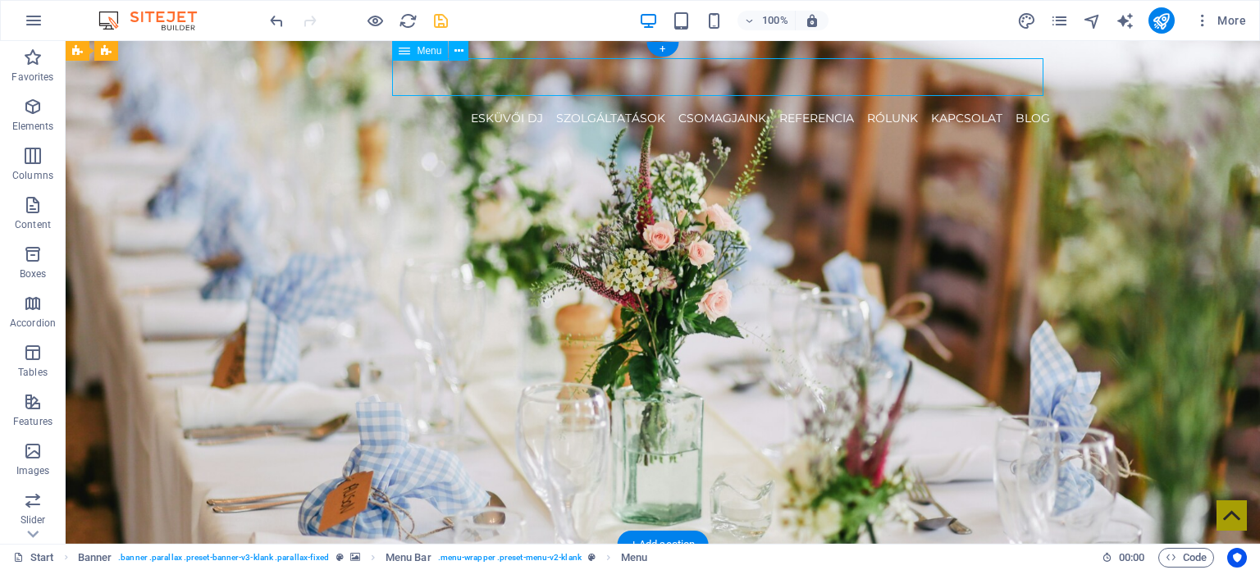
select select
select select "3"
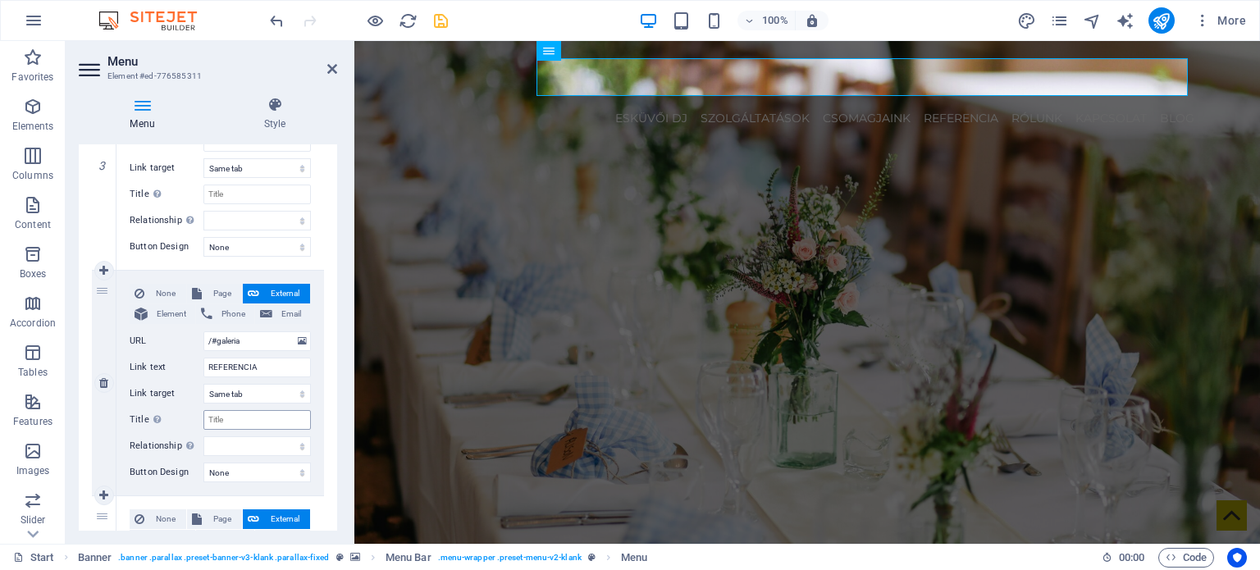
scroll to position [738, 0]
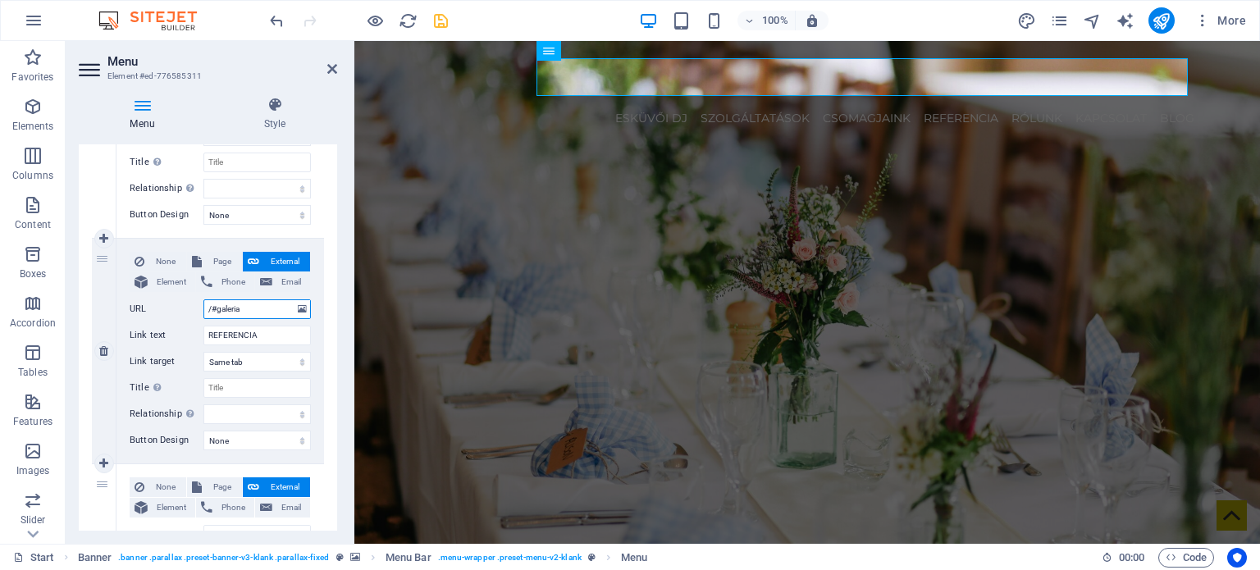
drag, startPoint x: 257, startPoint y: 304, endPoint x: 220, endPoint y: 321, distance: 40.7
click at [218, 324] on div "None Page External Element Phone Email Page Start Legal Notice Privacy Blog Ele…" at bounding box center [220, 338] width 181 height 172
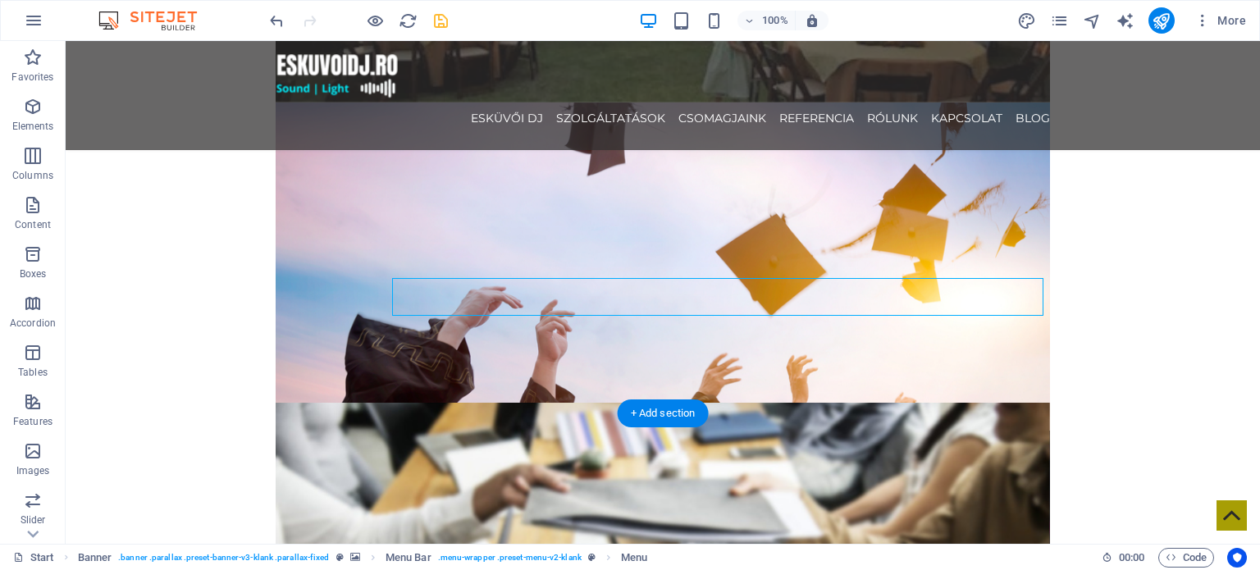
scroll to position [2706, 0]
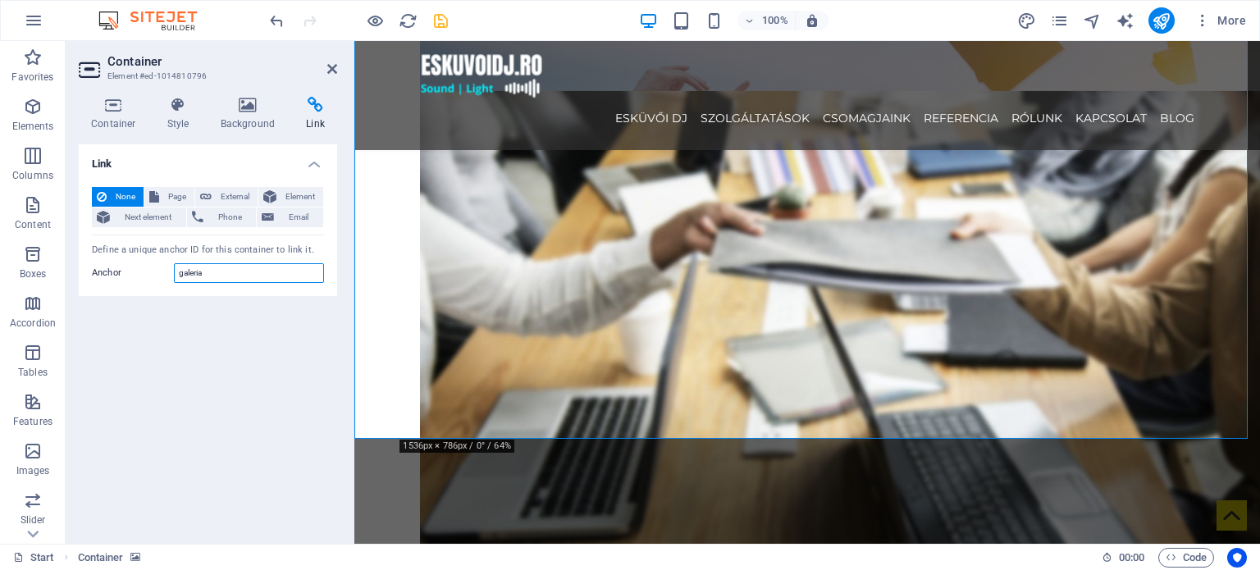
drag, startPoint x: 229, startPoint y: 273, endPoint x: 128, endPoint y: 272, distance: 100.9
click at [142, 277] on div "Anchor galeria" at bounding box center [208, 273] width 232 height 20
click at [446, 18] on icon "save" at bounding box center [440, 20] width 19 height 19
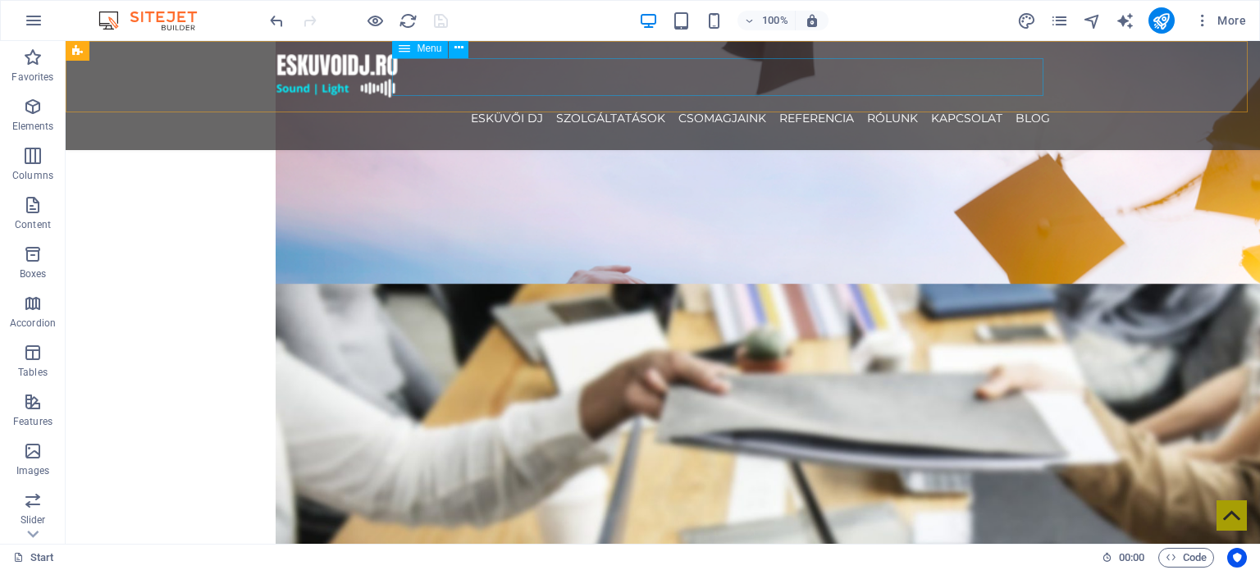
click at [818, 99] on nav "ESKÜVŐI DJ SZOLGÁLTATÁSOK CSOMAGJAINK REFERENCIA RÓLUNK KAPCSOLAT Blog" at bounding box center [663, 118] width 774 height 38
select select
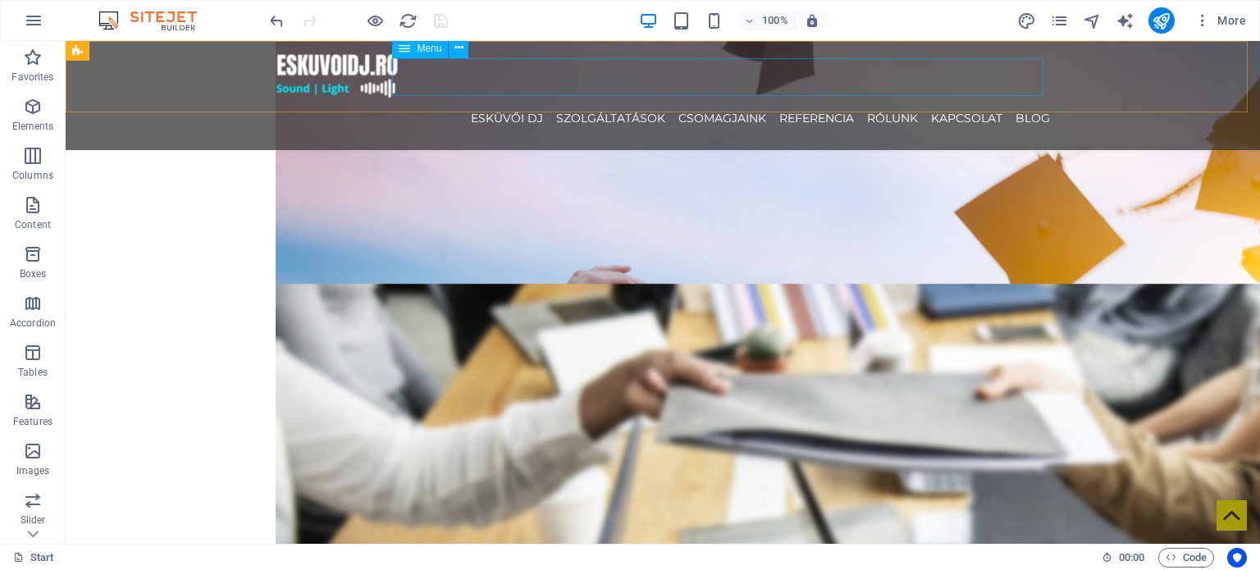
select select
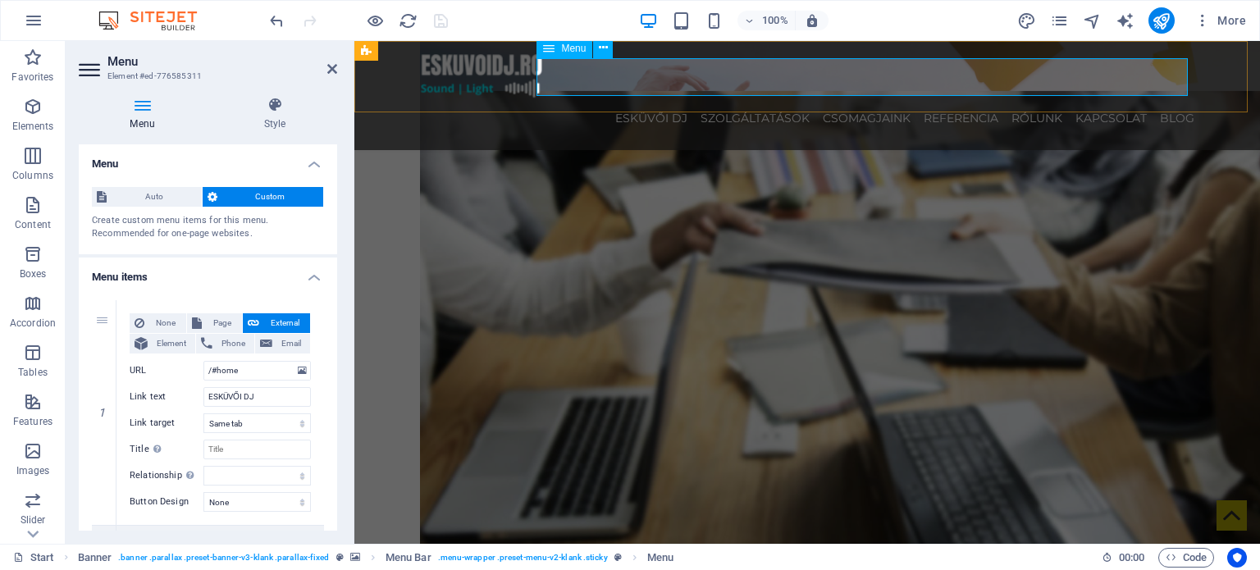
click at [926, 99] on nav "ESKÜVŐI DJ SZOLGÁLTATÁSOK CSOMAGJAINK REFERENCIA RÓLUNK KAPCSOLAT Blog" at bounding box center [807, 118] width 774 height 38
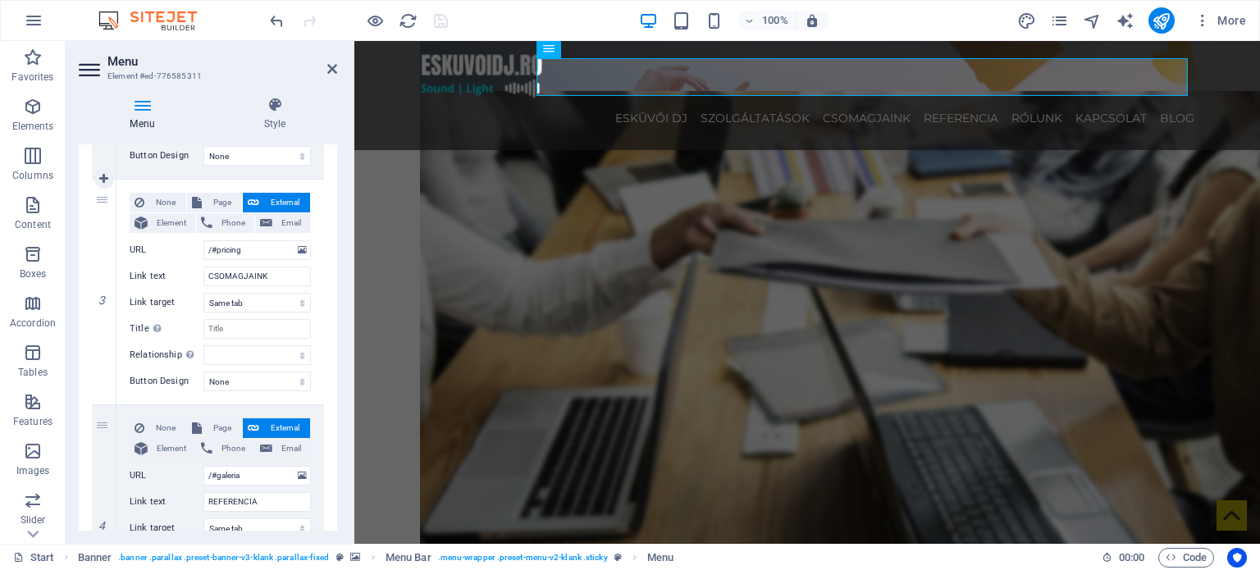
scroll to position [656, 0]
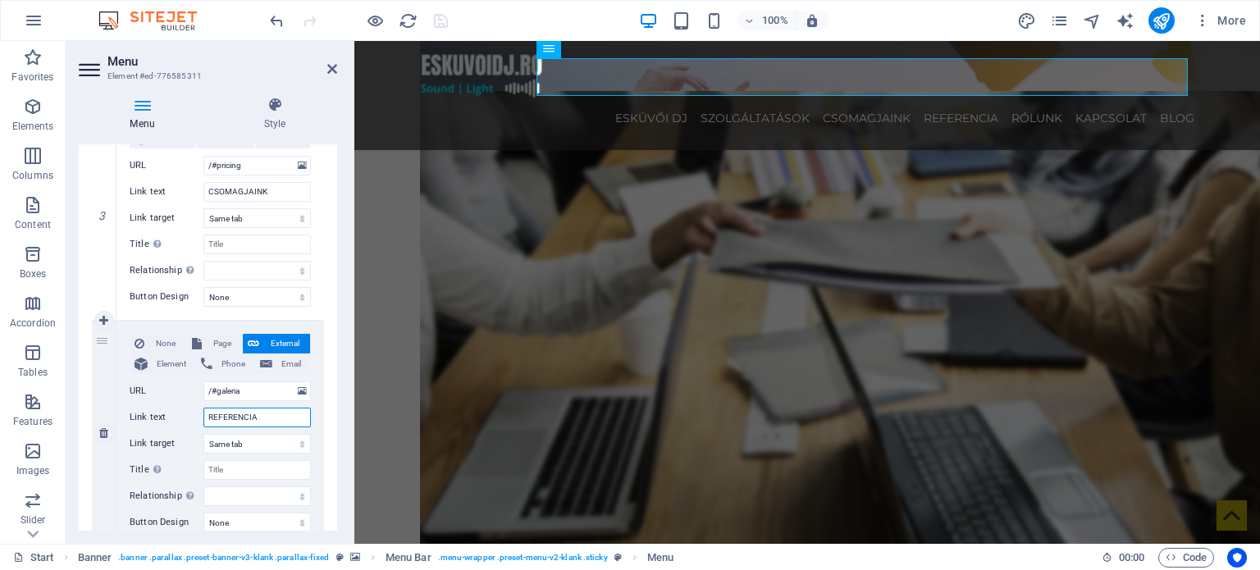
click at [269, 421] on input "REFERENCIA" at bounding box center [256, 418] width 107 height 20
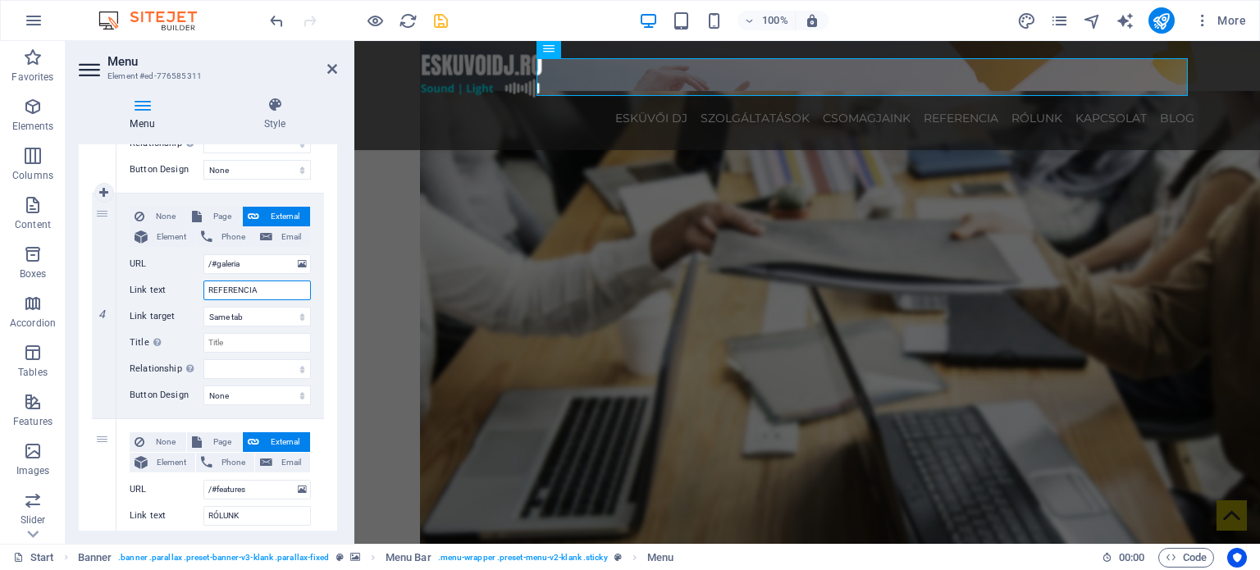
scroll to position [820, 0]
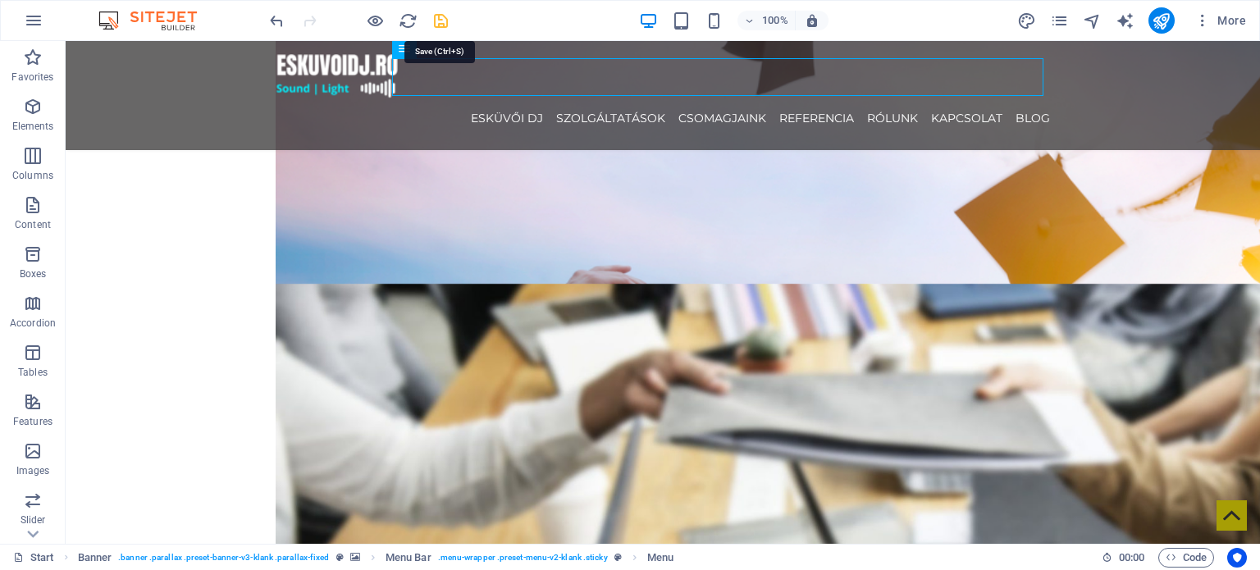
click at [444, 12] on icon "save" at bounding box center [440, 20] width 19 height 19
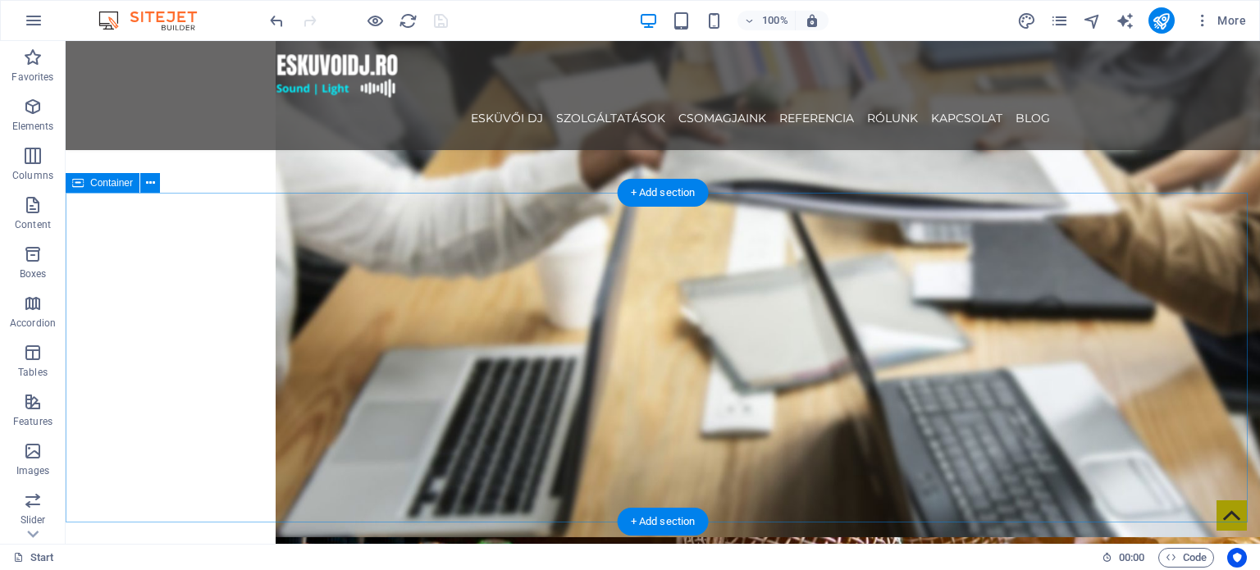
scroll to position [2952, 0]
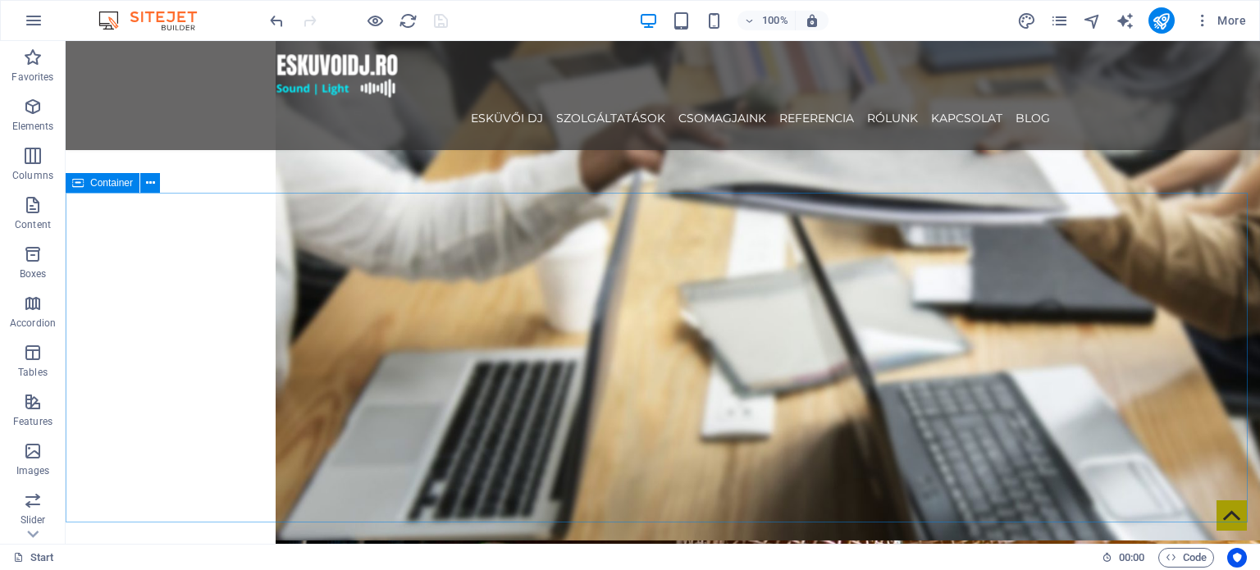
click at [104, 179] on span "Container" at bounding box center [111, 183] width 43 height 10
click at [105, 179] on span "Container" at bounding box center [111, 183] width 43 height 10
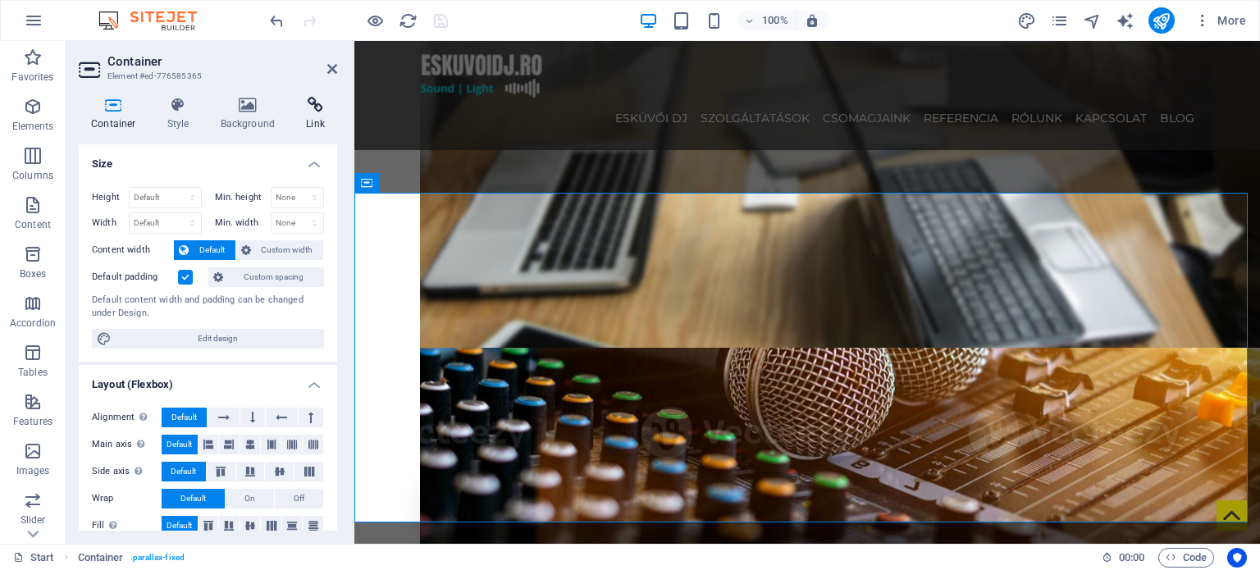
click at [299, 109] on icon at bounding box center [315, 105] width 43 height 16
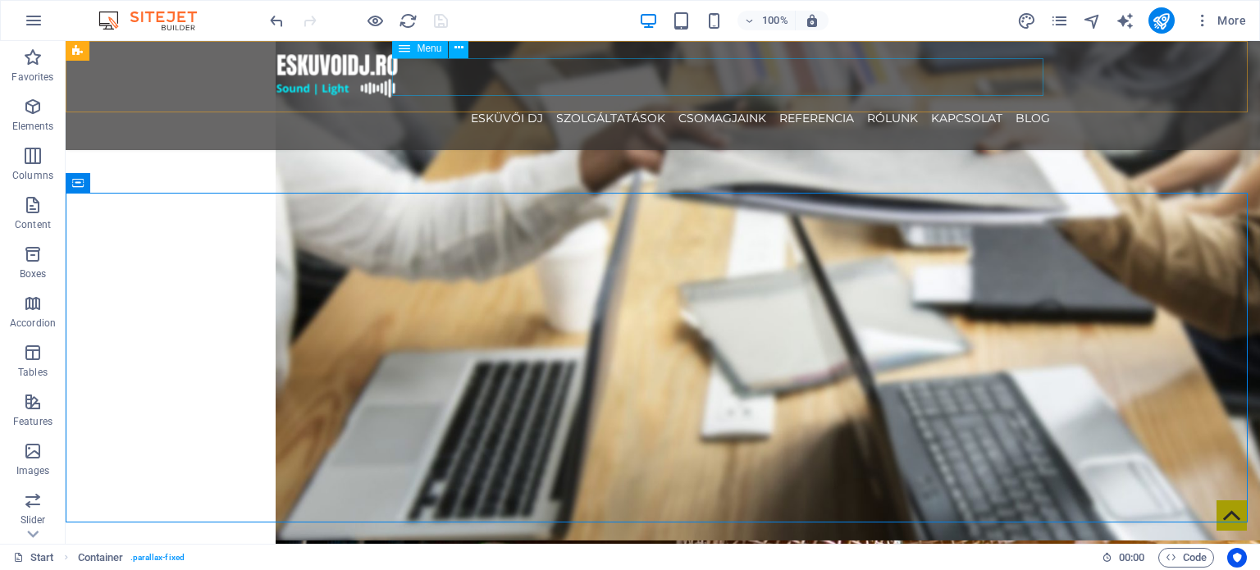
click at [855, 99] on nav "ESKÜVŐI DJ SZOLGÁLTATÁSOK CSOMAGJAINK REFERENCIA RÓLUNK KAPCSOLAT Blog" at bounding box center [663, 118] width 774 height 38
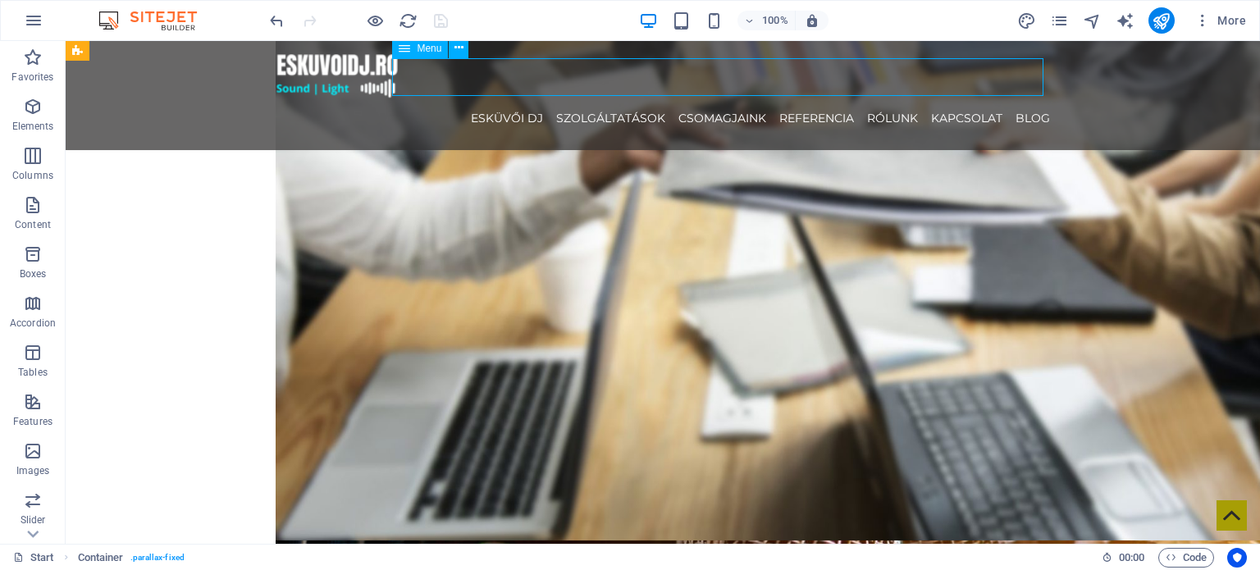
click at [855, 99] on nav "ESKÜVŐI DJ SZOLGÁLTATÁSOK CSOMAGJAINK REFERENCIA RÓLUNK KAPCSOLAT Blog" at bounding box center [663, 118] width 774 height 38
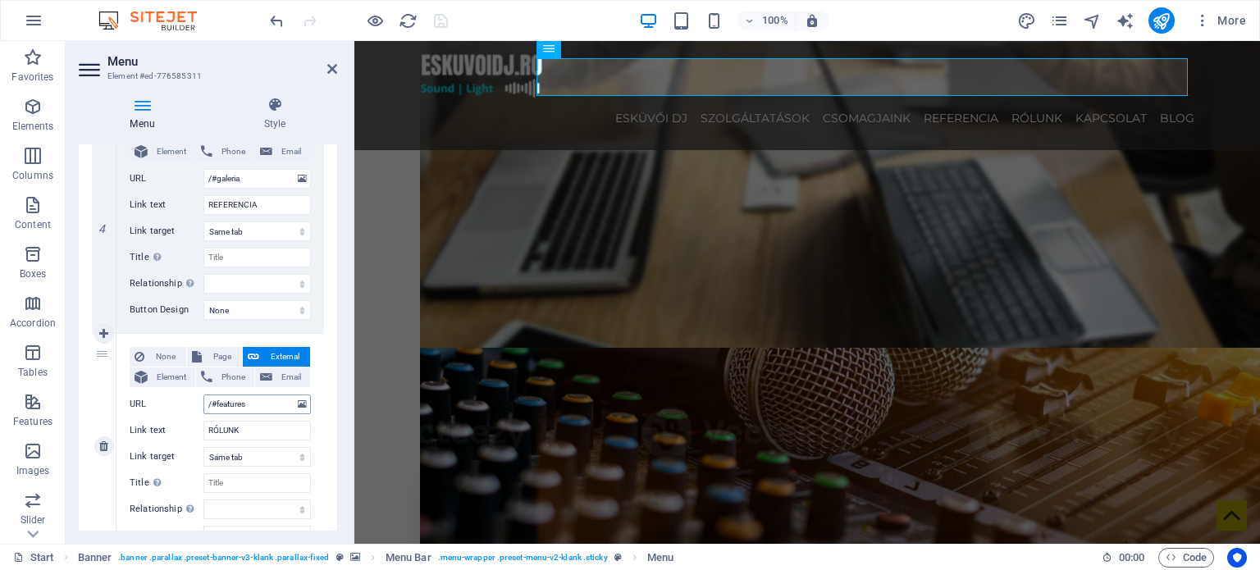
scroll to position [902, 0]
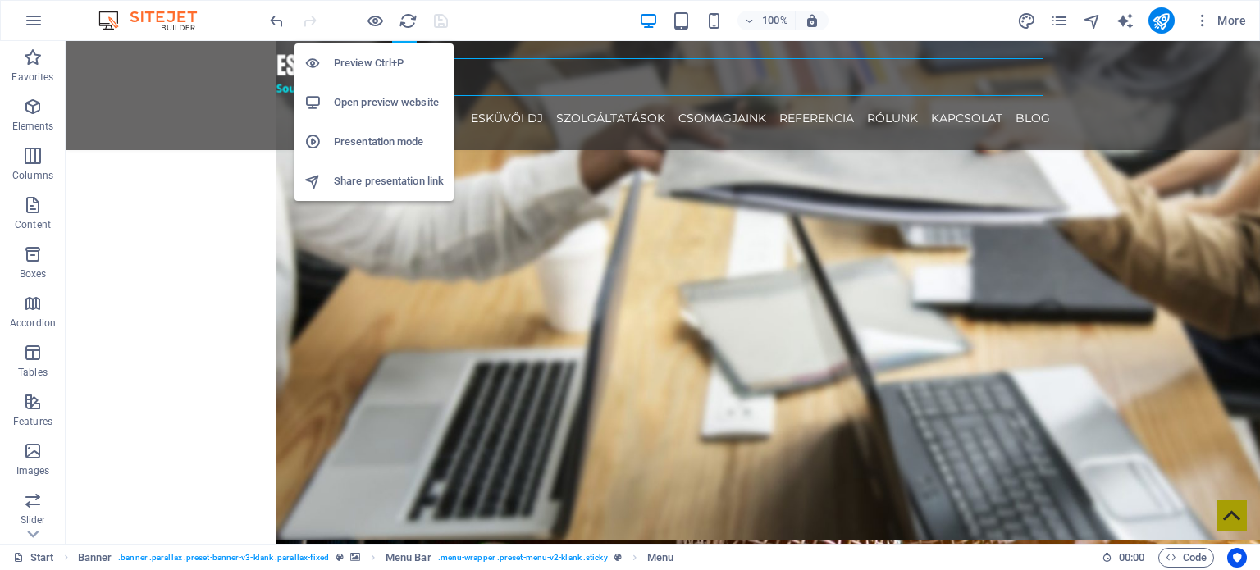
click at [377, 107] on h6 "Open preview website" at bounding box center [389, 103] width 110 height 20
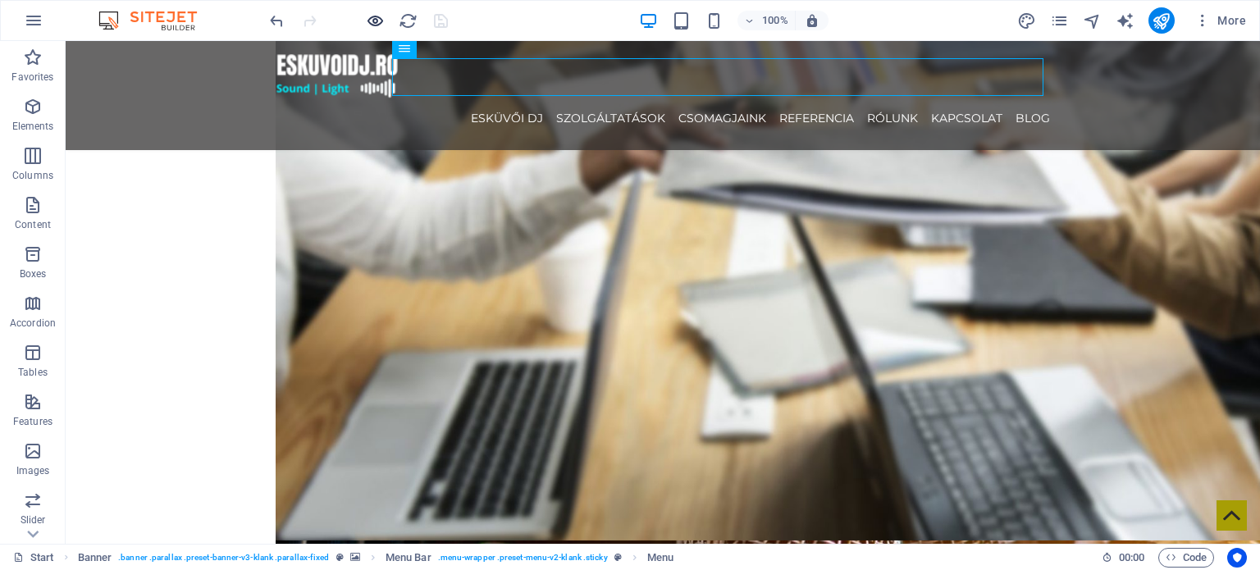
click at [376, 20] on icon "button" at bounding box center [375, 20] width 19 height 19
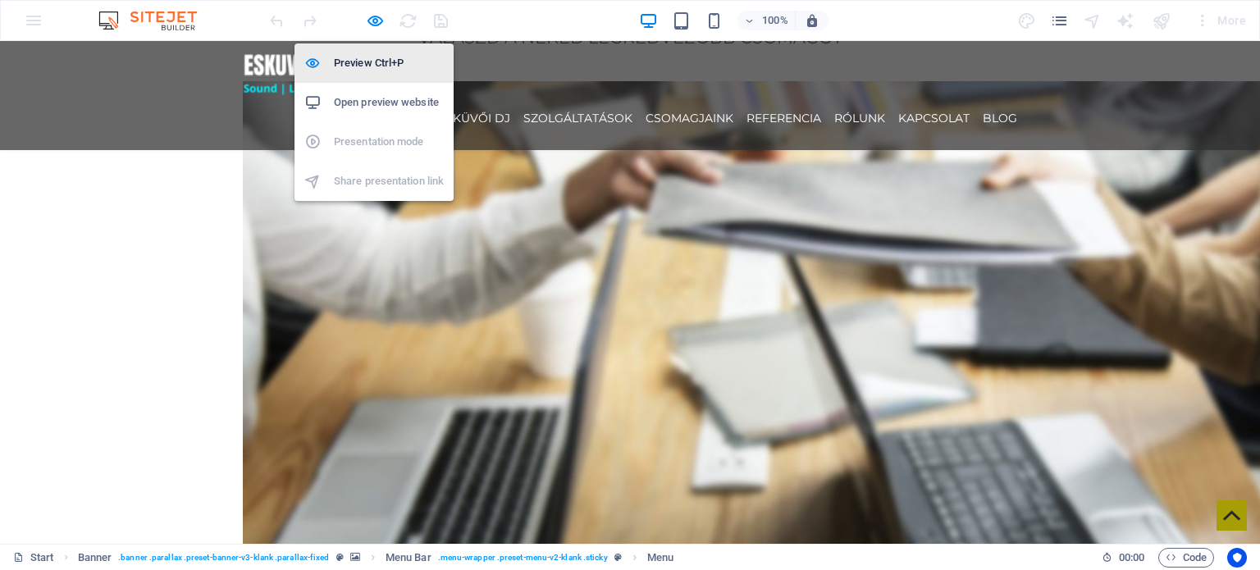
click at [381, 68] on h6 "Preview Ctrl+P" at bounding box center [389, 63] width 110 height 20
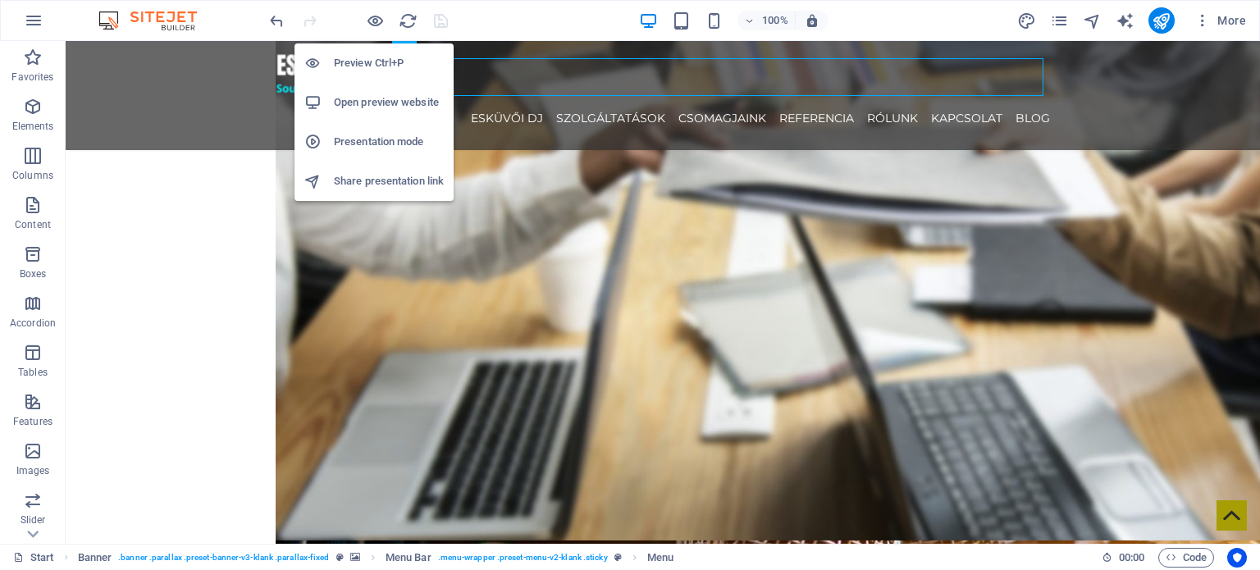
click at [381, 68] on h6 "Preview Ctrl+P" at bounding box center [389, 63] width 110 height 20
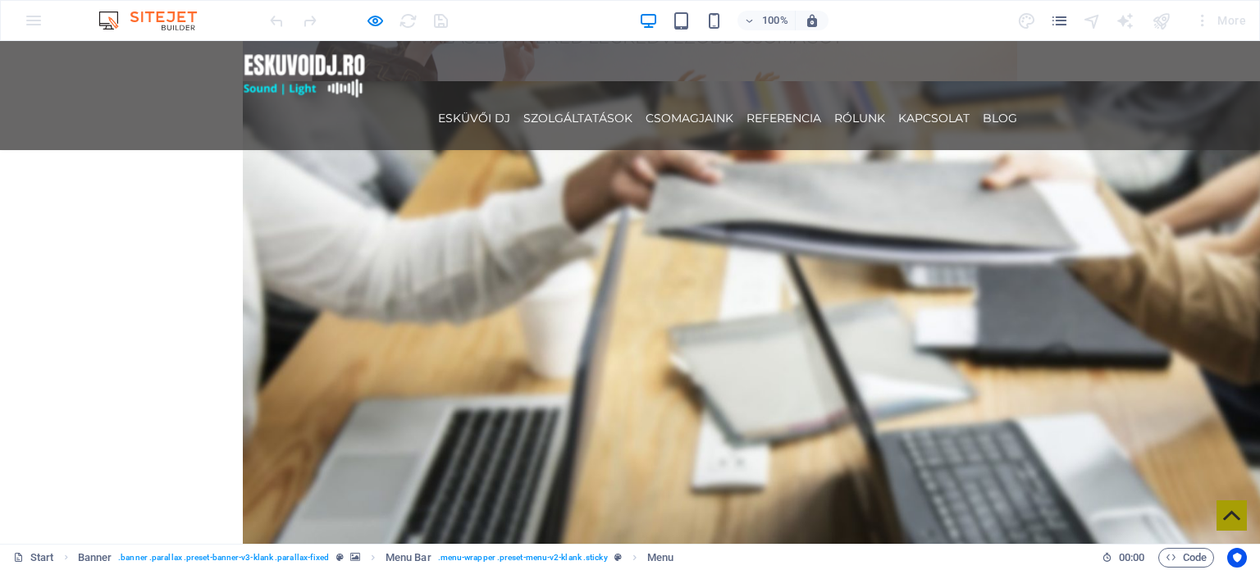
drag, startPoint x: 809, startPoint y: 193, endPoint x: 782, endPoint y: 122, distance: 75.5
click at [787, 99] on link "REFERENCIA" at bounding box center [783, 118] width 75 height 38
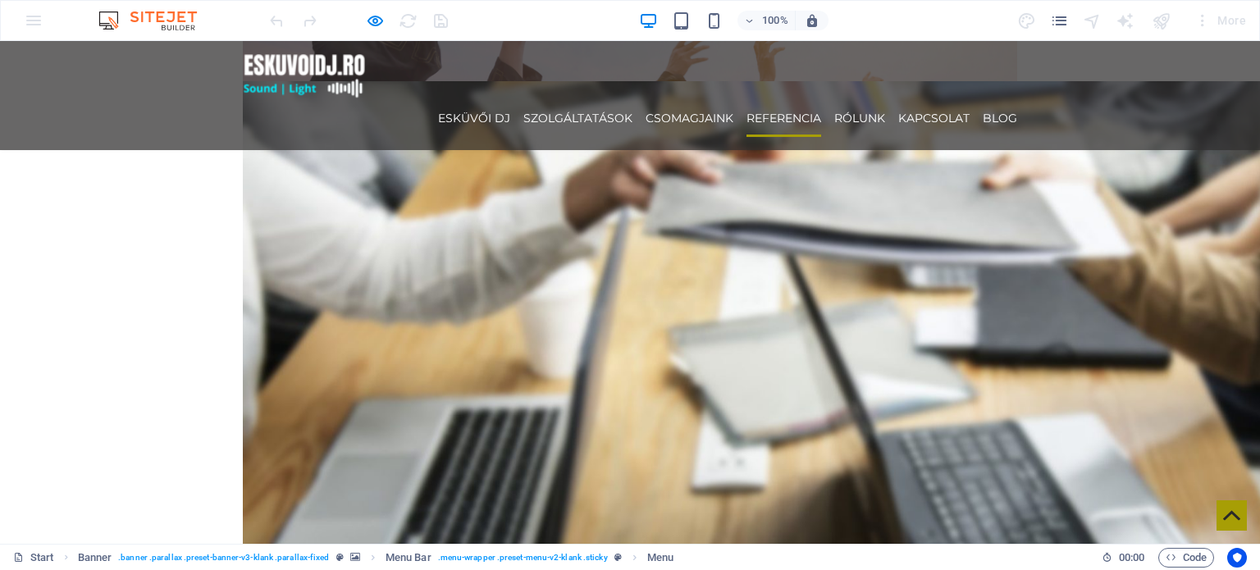
click at [788, 99] on link "REFERENCIA" at bounding box center [783, 118] width 75 height 38
click at [787, 99] on link "REFERENCIA" at bounding box center [783, 118] width 75 height 38
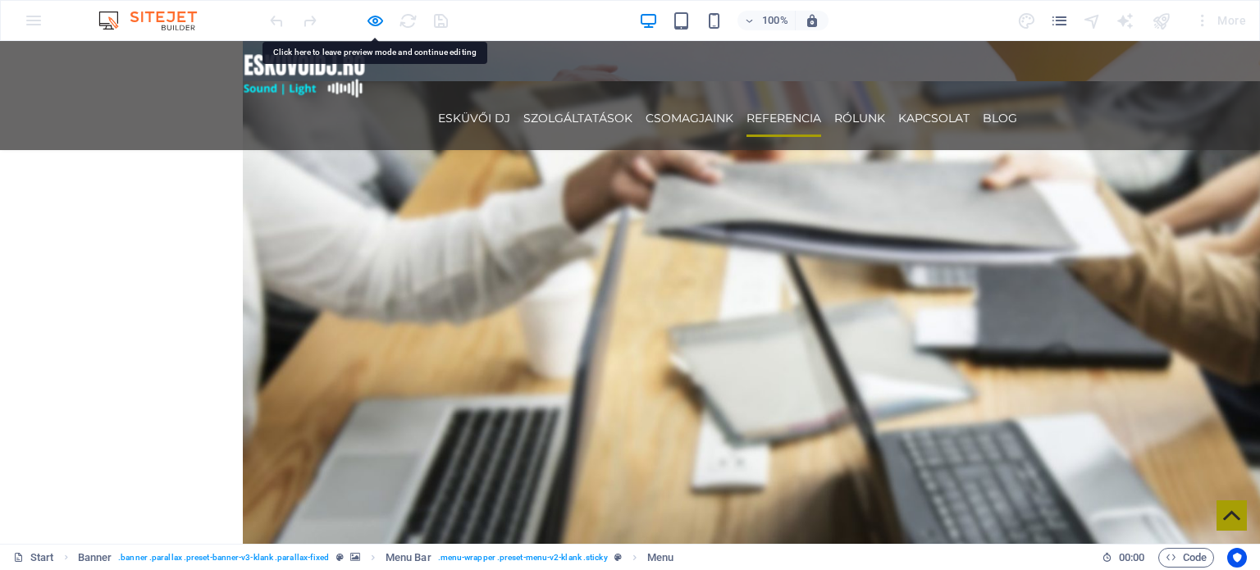
click at [787, 99] on link "REFERENCIA" at bounding box center [783, 118] width 75 height 38
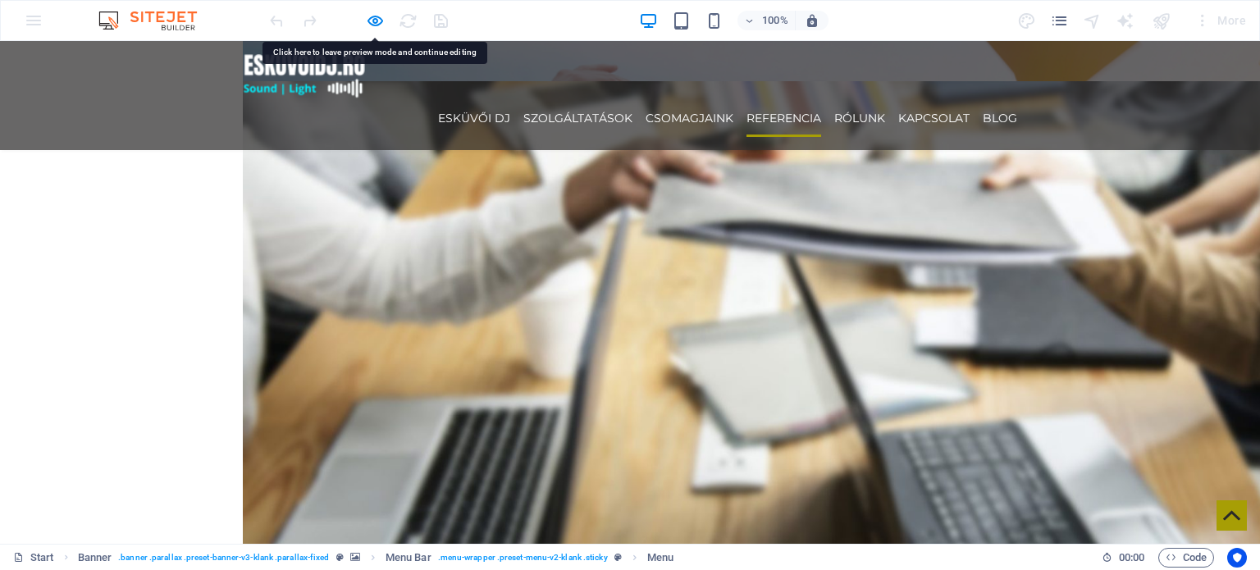
click at [787, 99] on link "REFERENCIA" at bounding box center [783, 118] width 75 height 38
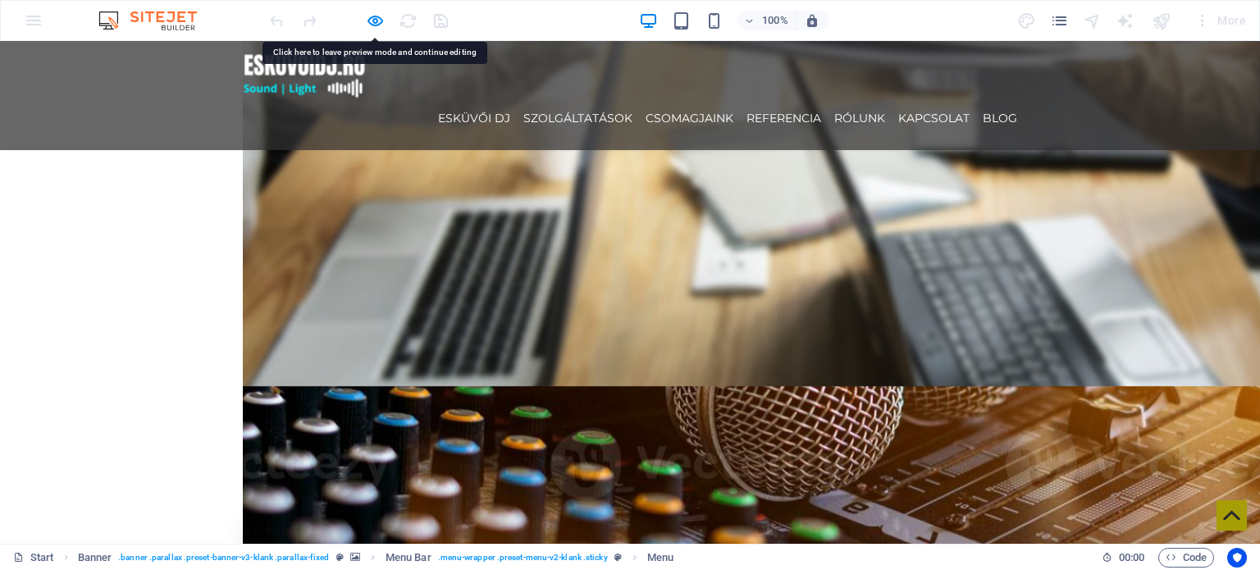
scroll to position [3034, 0]
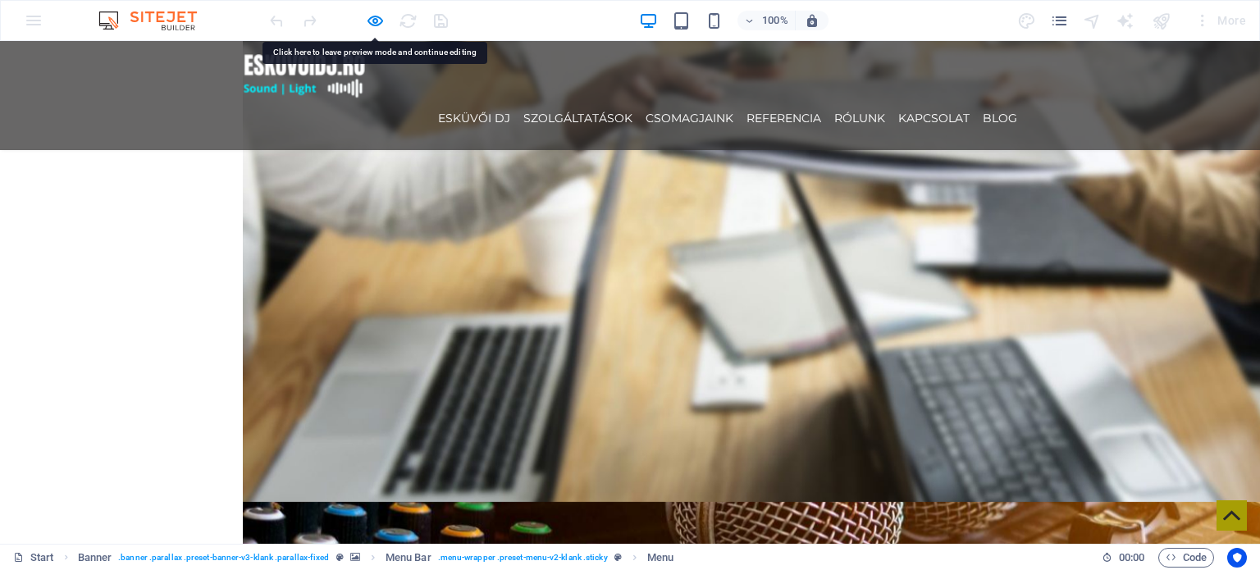
drag, startPoint x: 793, startPoint y: 84, endPoint x: 768, endPoint y: 146, distance: 66.6
click at [793, 99] on link "REFERENCIA" at bounding box center [783, 118] width 75 height 38
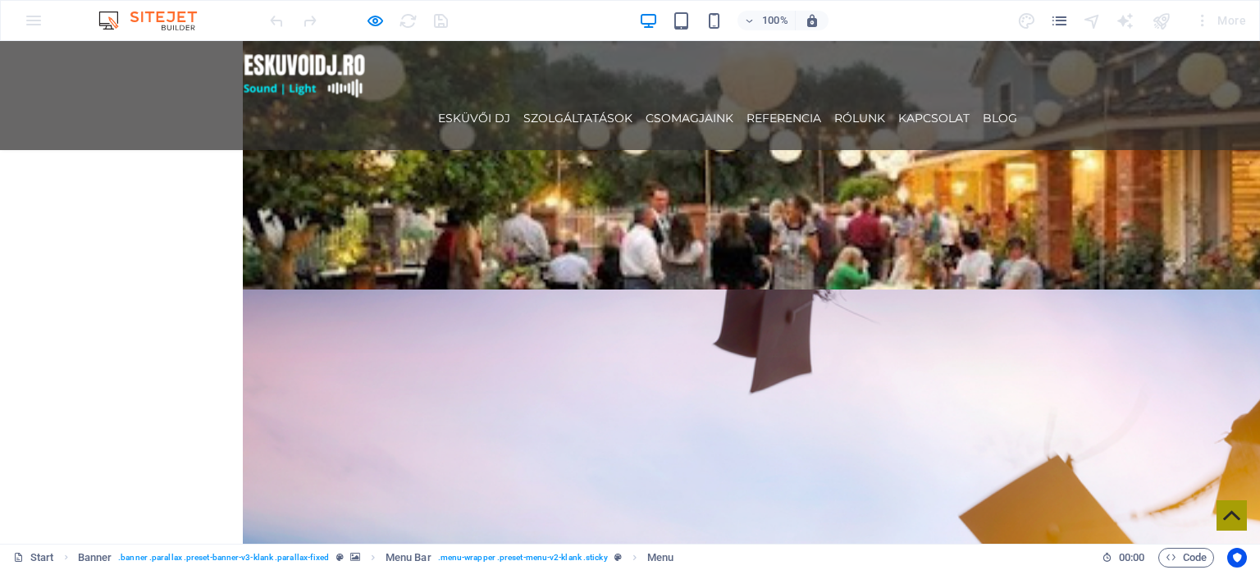
scroll to position [2296, 0]
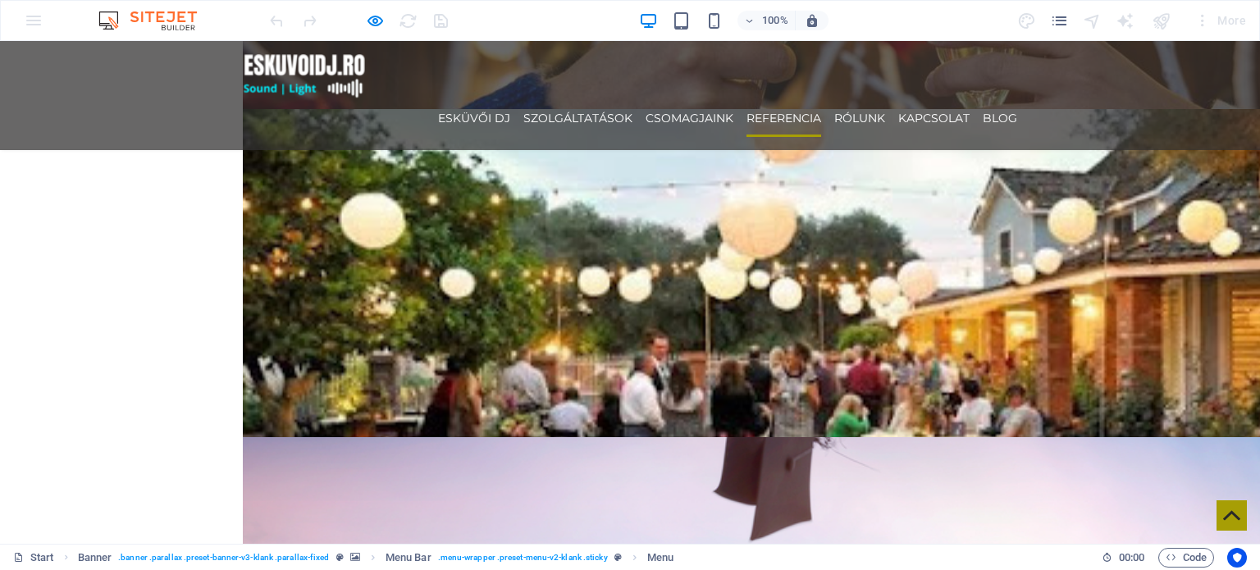
click at [764, 99] on link "REFERENCIA" at bounding box center [783, 118] width 75 height 38
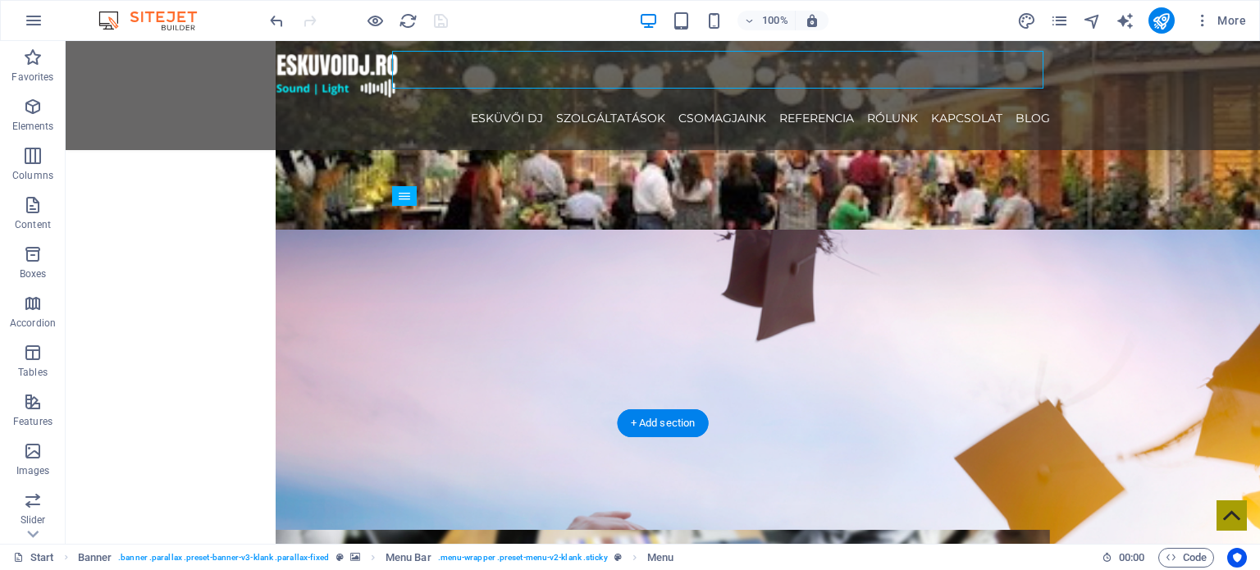
scroll to position [2460, 0]
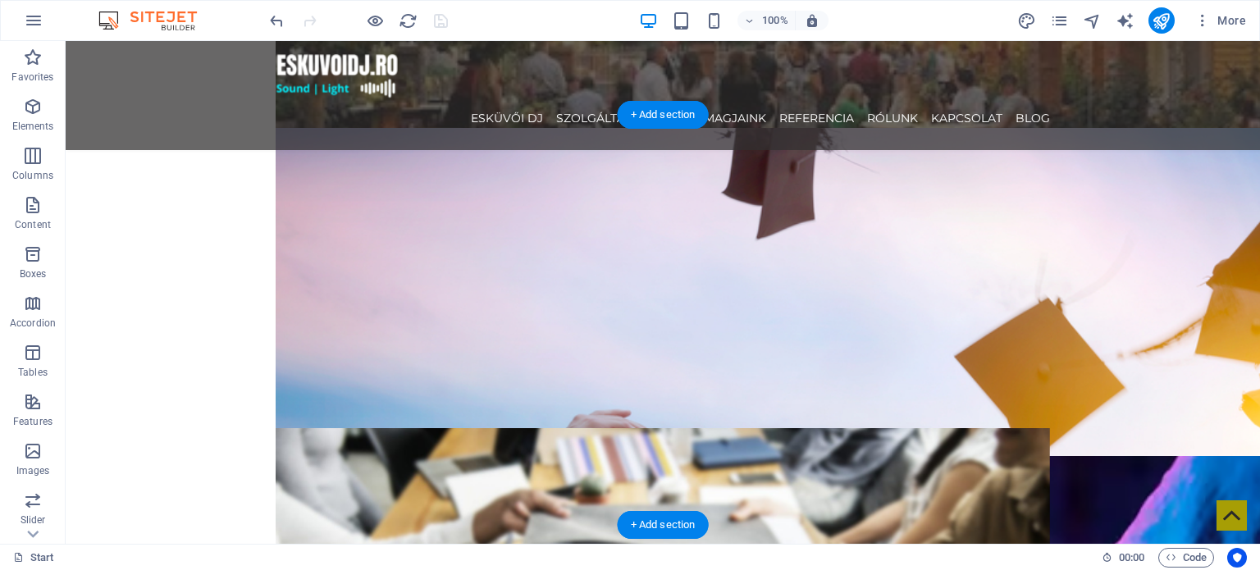
scroll to position [2542, 0]
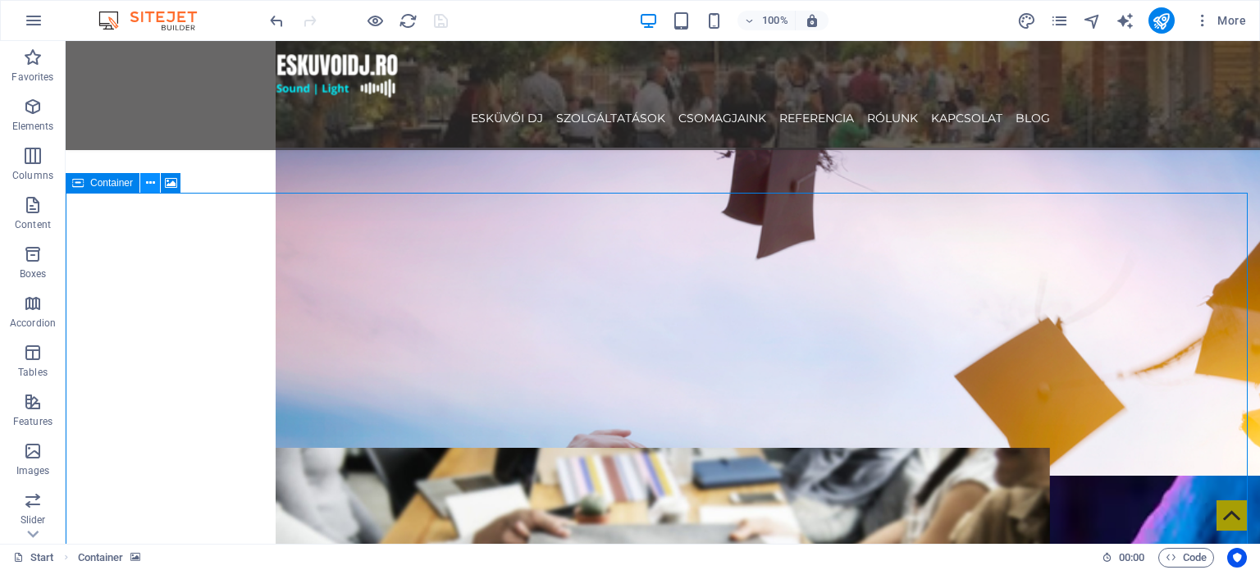
click at [154, 183] on icon at bounding box center [150, 183] width 9 height 17
click at [96, 186] on span "Container" at bounding box center [111, 183] width 43 height 10
click at [96, 184] on span "Container" at bounding box center [111, 183] width 43 height 10
click at [97, 183] on span "Container" at bounding box center [111, 183] width 43 height 10
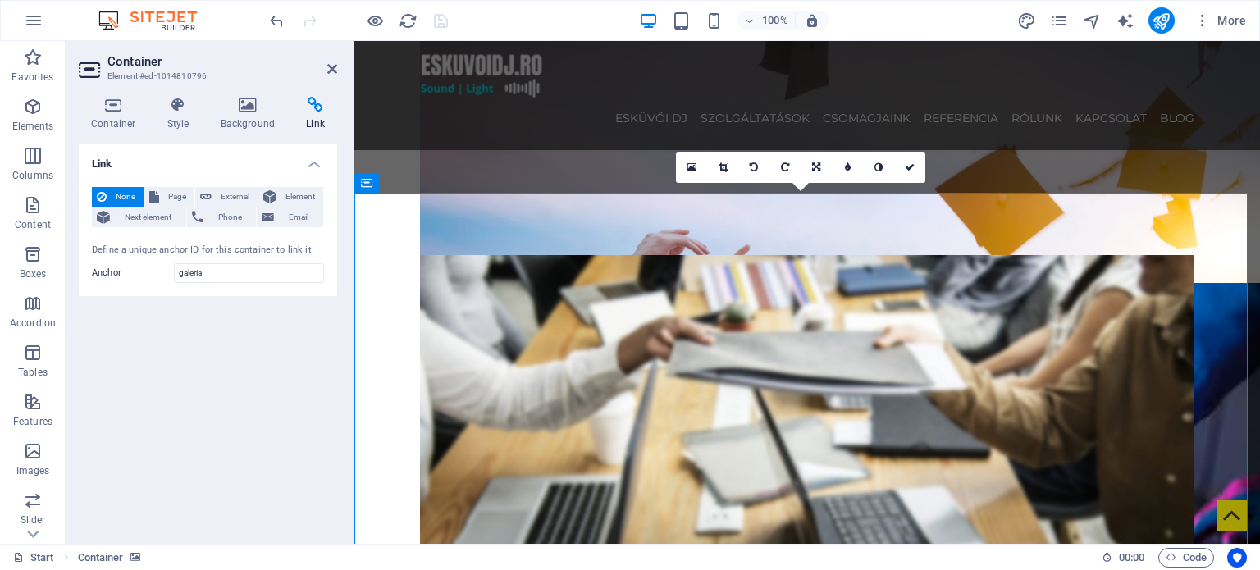
drag, startPoint x: 97, startPoint y: 183, endPoint x: 107, endPoint y: 182, distance: 10.7
click at [98, 182] on div "None Page External Element Next element Phone Email Page Start Legal Notice Pri…" at bounding box center [208, 235] width 258 height 123
drag, startPoint x: 167, startPoint y: 190, endPoint x: 184, endPoint y: 191, distance: 16.4
click at [167, 191] on span "Page" at bounding box center [176, 197] width 25 height 20
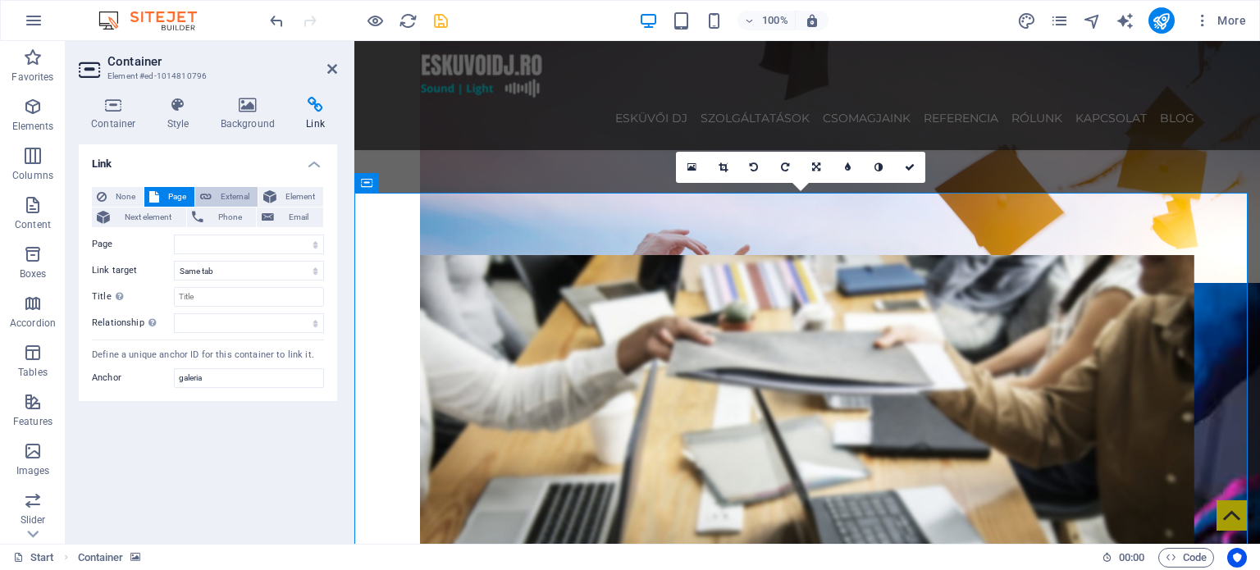
click at [222, 197] on span "External" at bounding box center [234, 197] width 36 height 20
click at [176, 202] on span "Page" at bounding box center [176, 197] width 25 height 20
click at [230, 200] on span "External" at bounding box center [234, 197] width 36 height 20
click at [292, 198] on span "Element" at bounding box center [299, 197] width 37 height 20
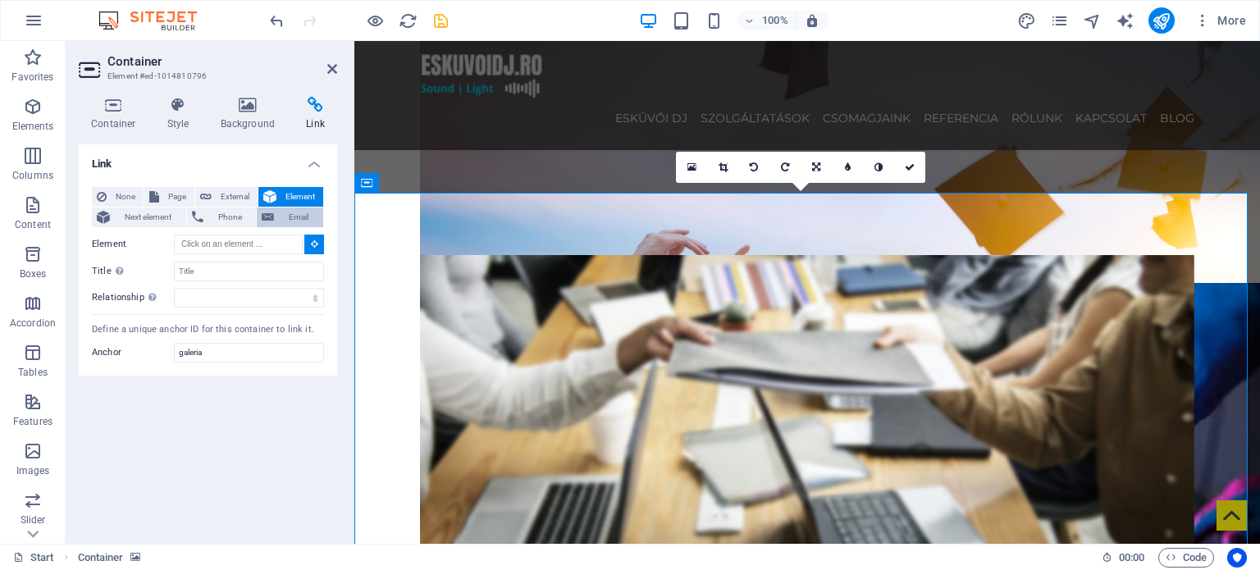
click at [284, 217] on span "Email" at bounding box center [298, 217] width 39 height 20
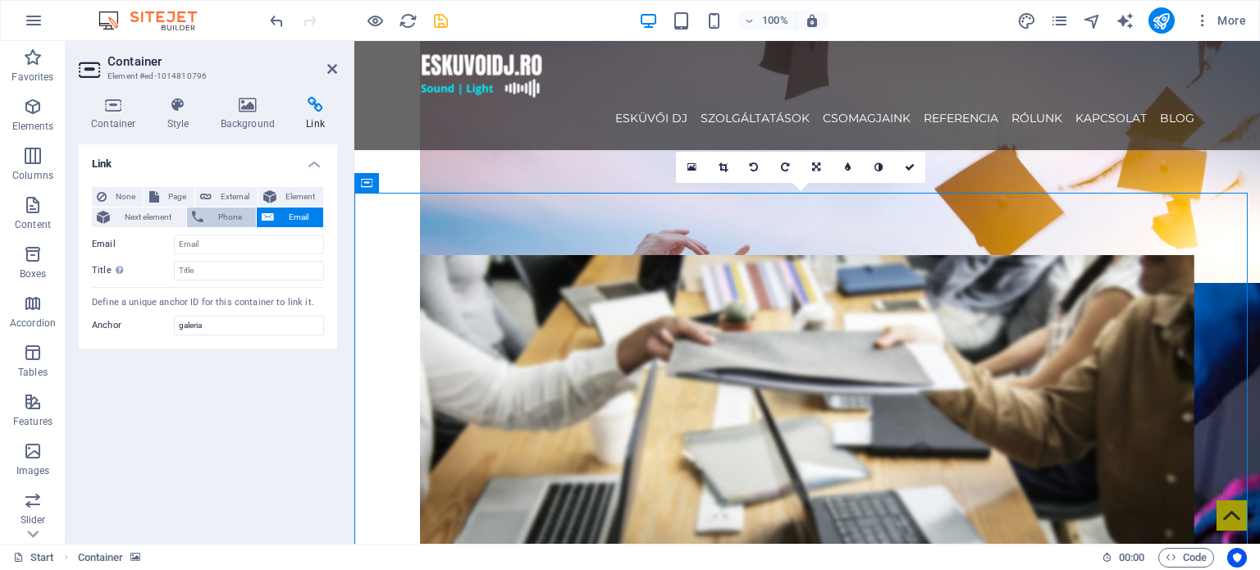
click at [237, 221] on span "Phone" at bounding box center [229, 217] width 43 height 20
click at [171, 221] on span "Next element" at bounding box center [148, 217] width 66 height 20
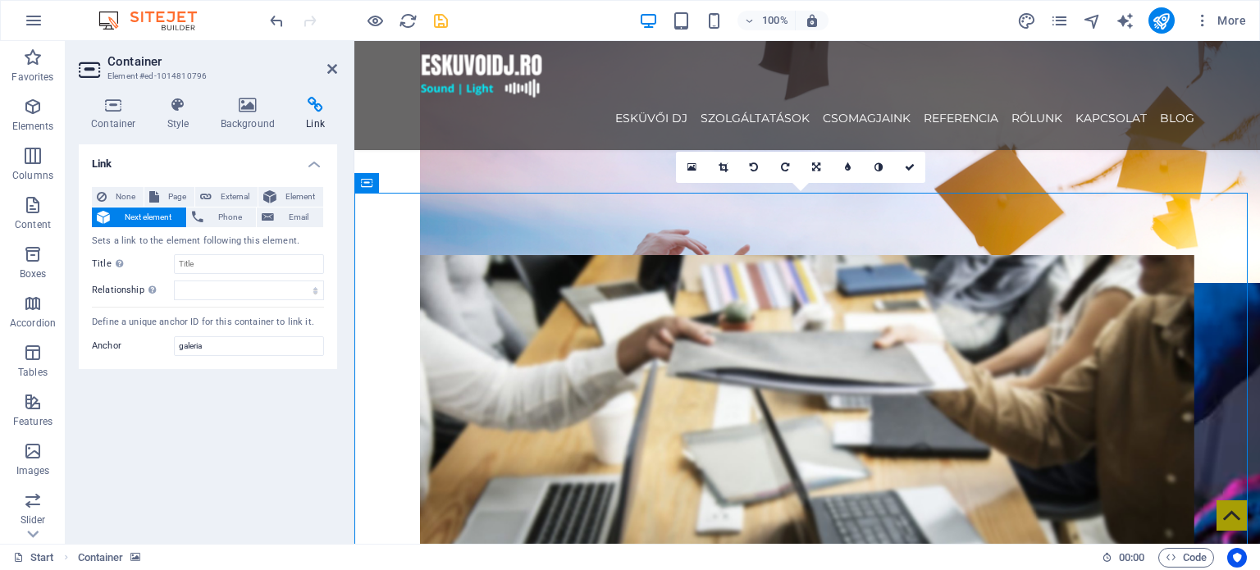
click at [124, 221] on span "Next element" at bounding box center [148, 217] width 66 height 20
click at [113, 194] on span "None" at bounding box center [125, 197] width 27 height 20
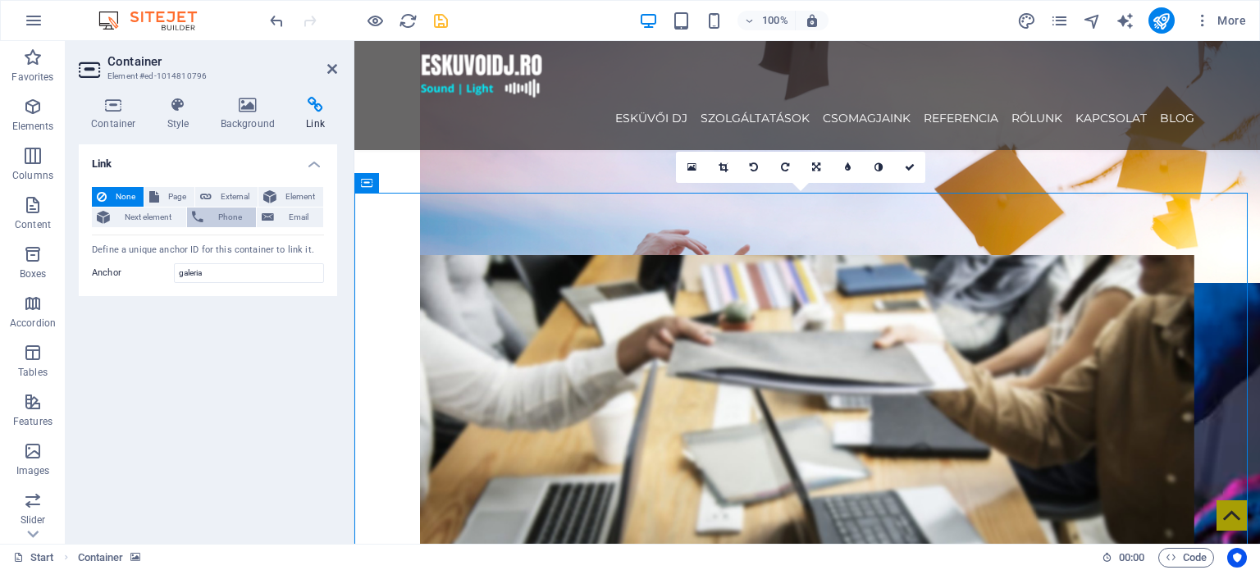
click at [214, 216] on span "Phone" at bounding box center [229, 217] width 43 height 20
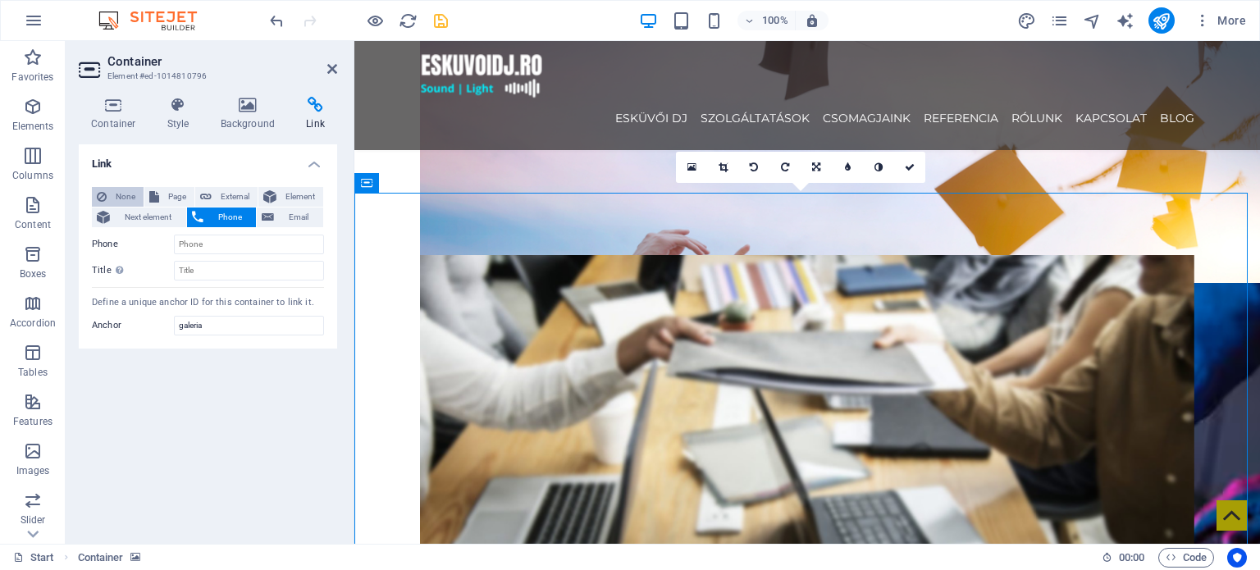
click at [99, 198] on icon at bounding box center [102, 197] width 10 height 20
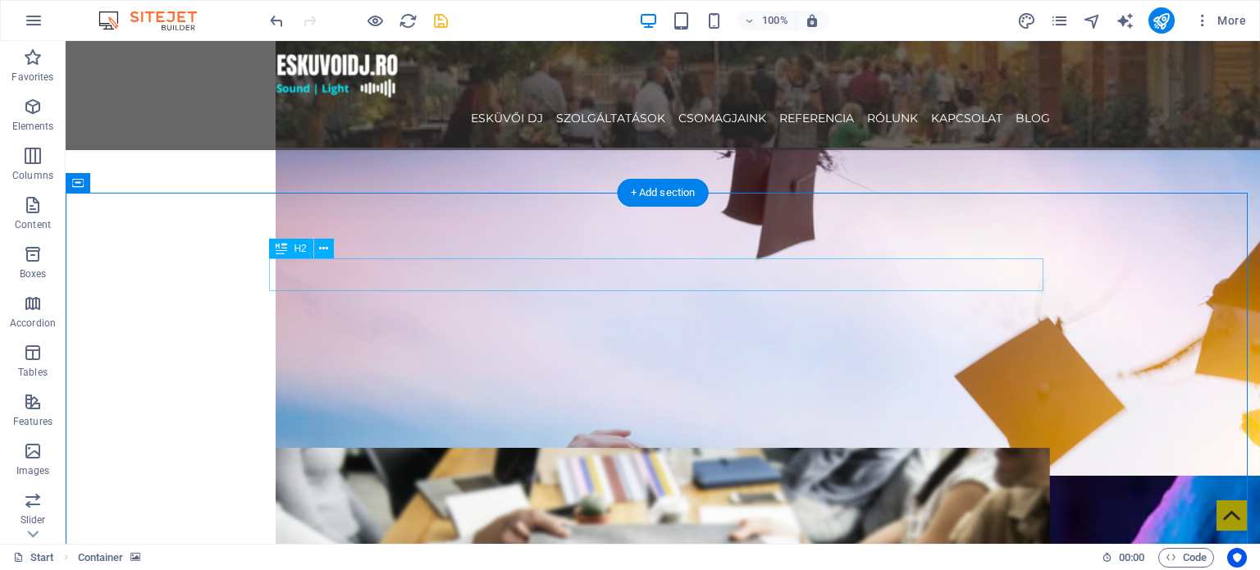
click at [289, 245] on div "H2" at bounding box center [290, 249] width 43 height 20
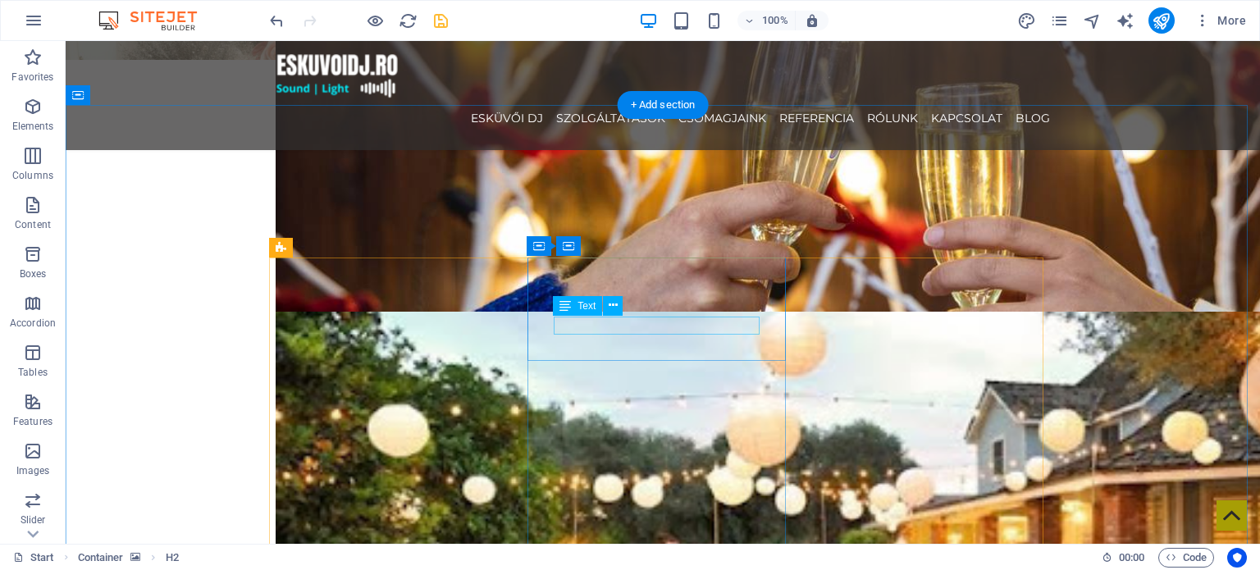
scroll to position [1968, 0]
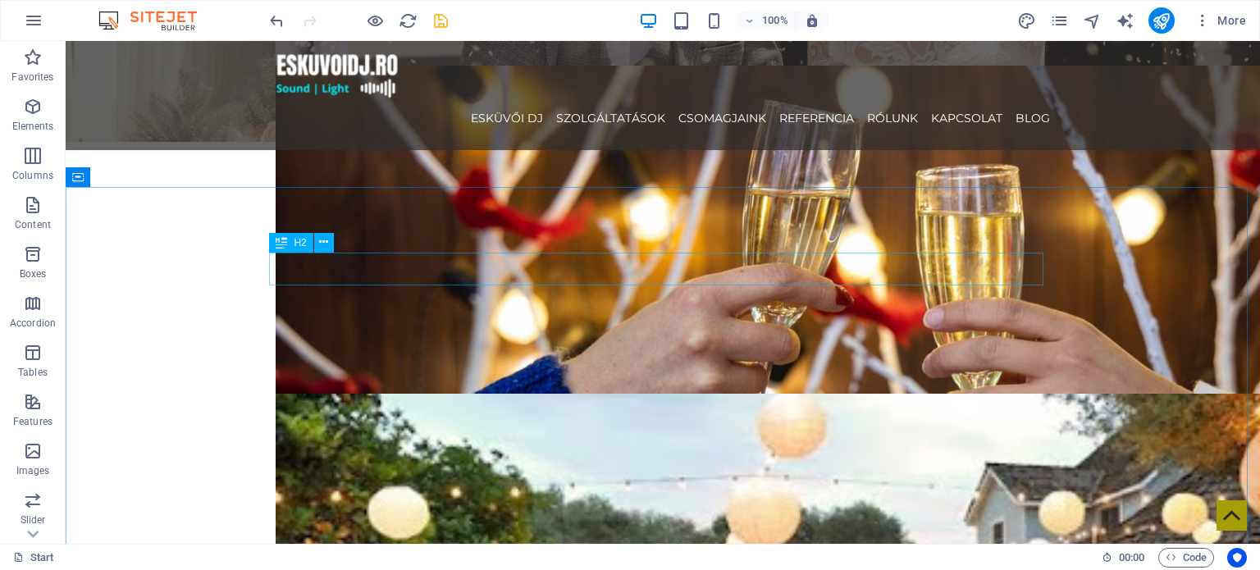
click at [294, 239] on span "H2" at bounding box center [300, 243] width 12 height 10
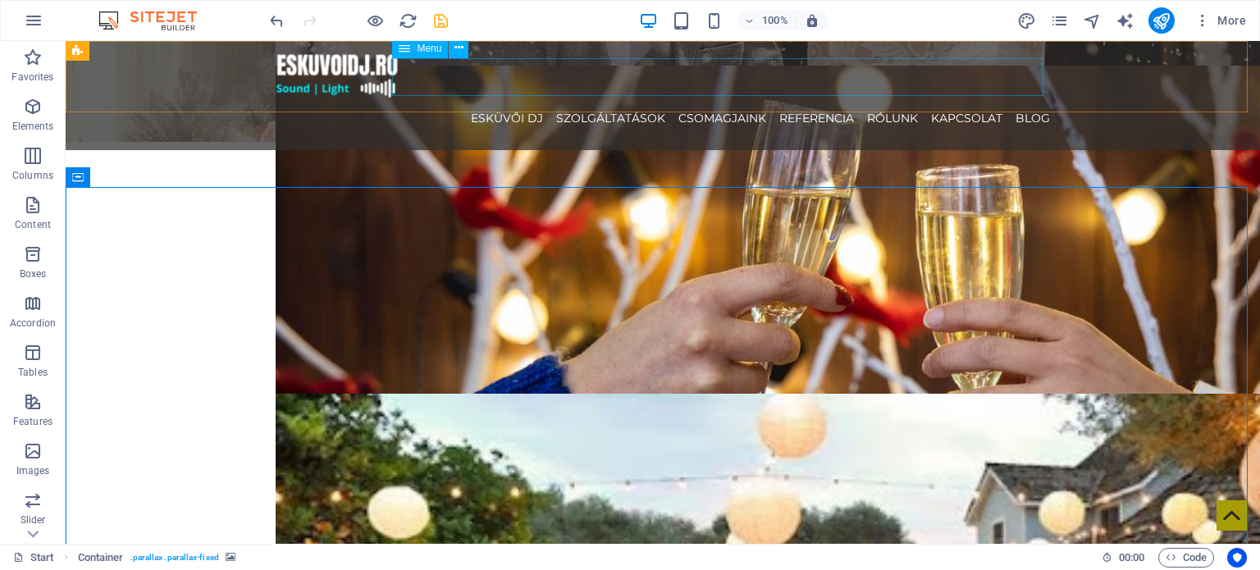
click at [827, 99] on nav "ESKÜVŐI DJ SZOLGÁLTATÁSOK CSOMAGJAINK REFERENCIA RÓLUNK KAPCSOLAT Blog" at bounding box center [663, 118] width 774 height 38
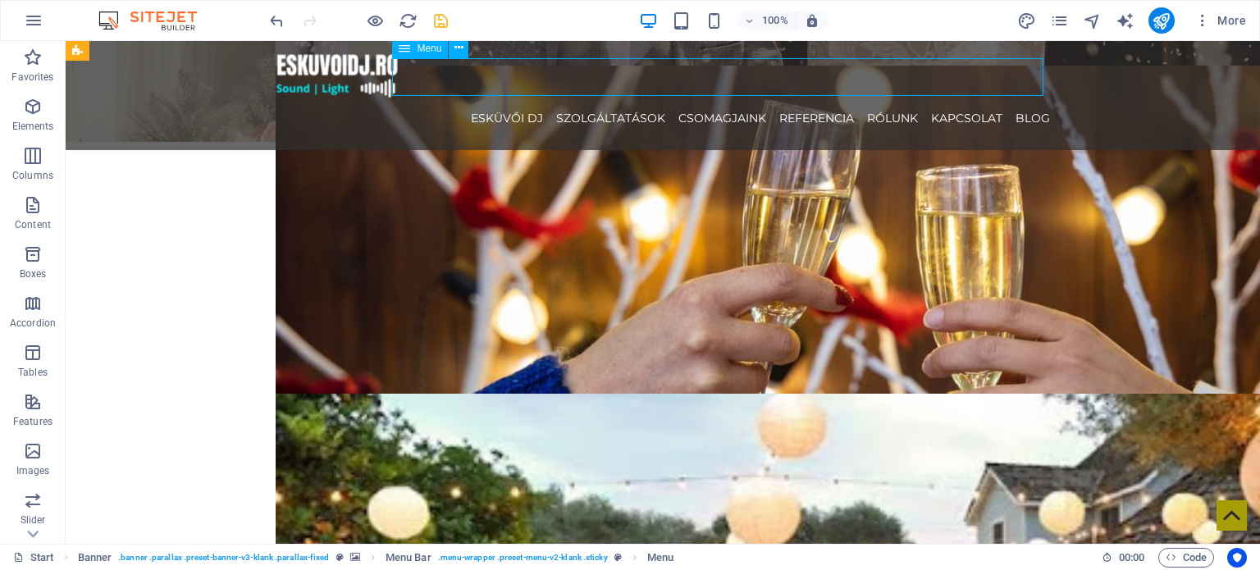
click at [823, 99] on nav "ESKÜVŐI DJ SZOLGÁLTATÁSOK CSOMAGJAINK REFERENCIA RÓLUNK KAPCSOLAT Blog" at bounding box center [663, 118] width 774 height 38
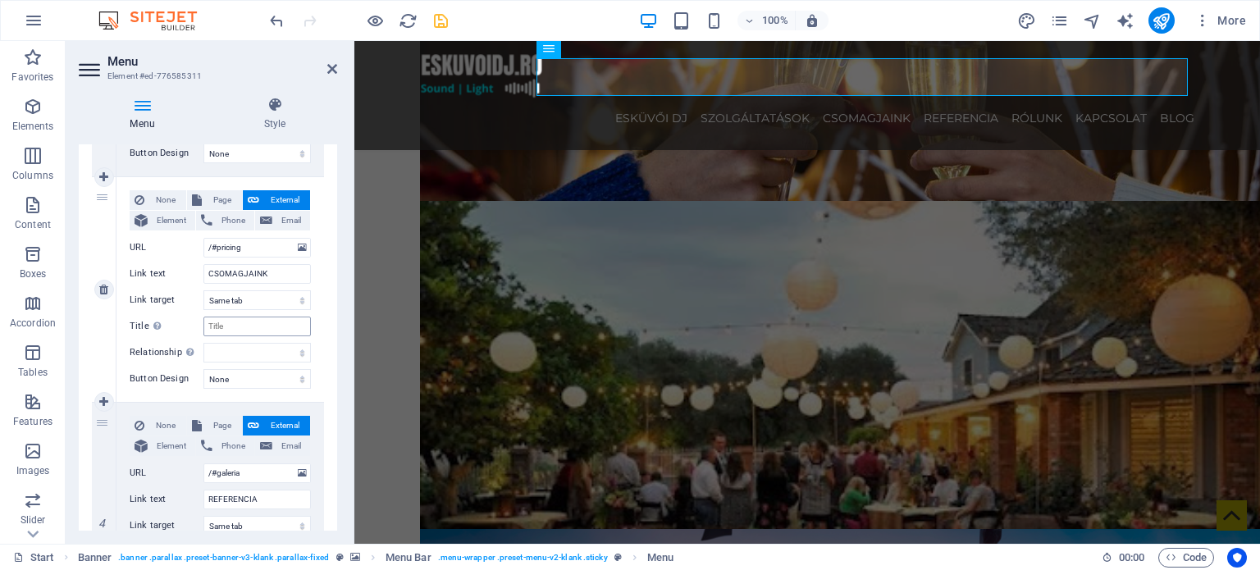
scroll to position [820, 0]
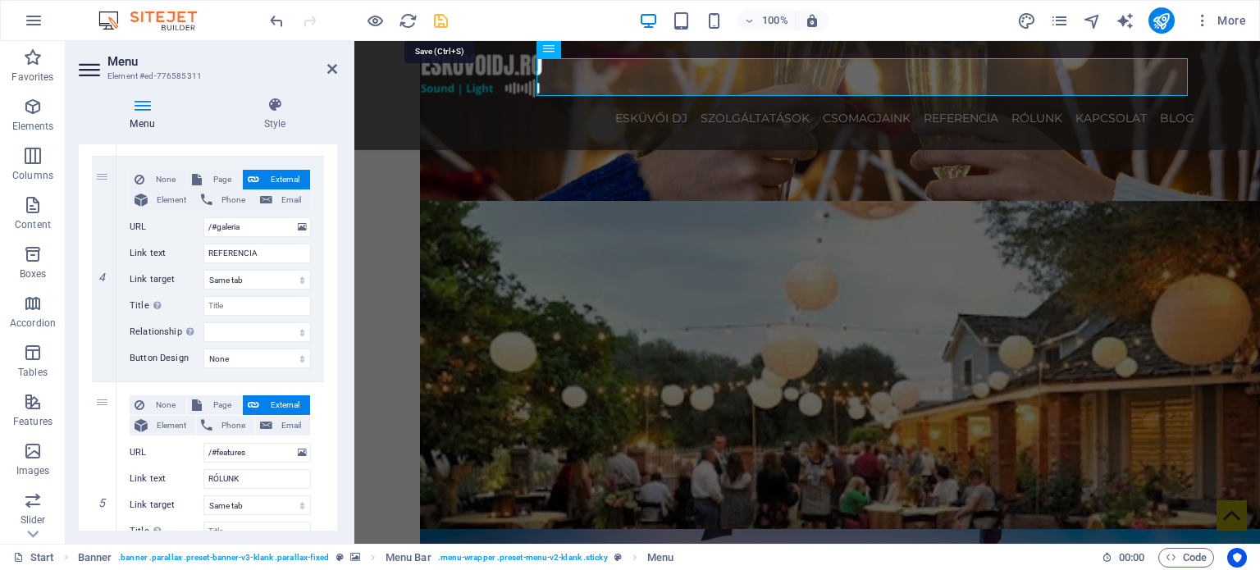
click at [442, 19] on icon "save" at bounding box center [440, 20] width 19 height 19
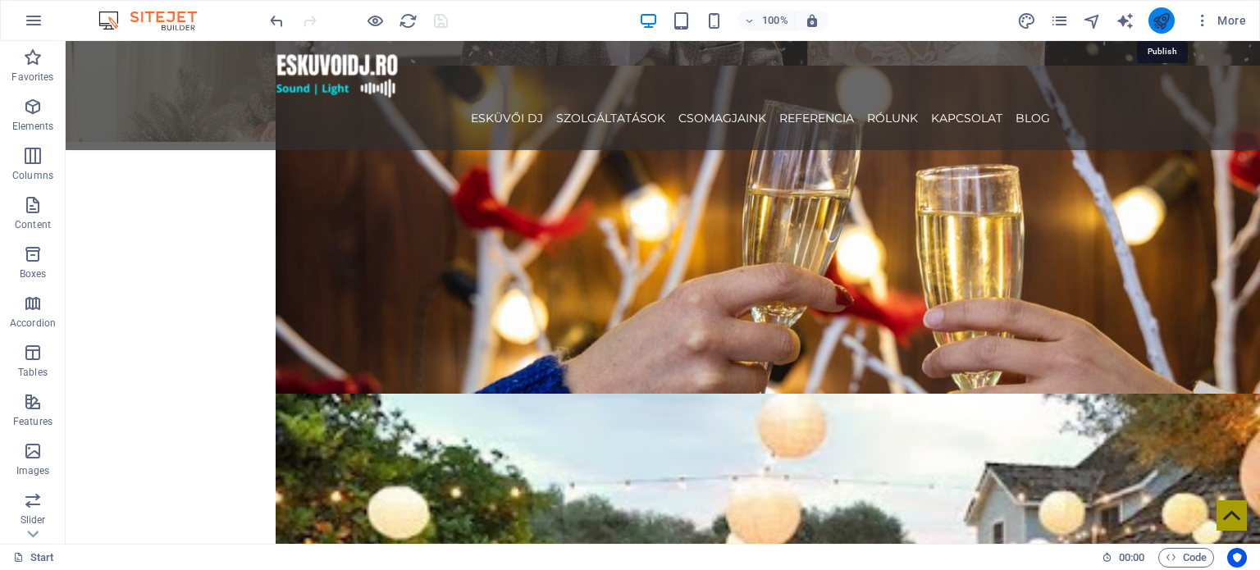
click at [1160, 23] on icon "publish" at bounding box center [1160, 20] width 19 height 19
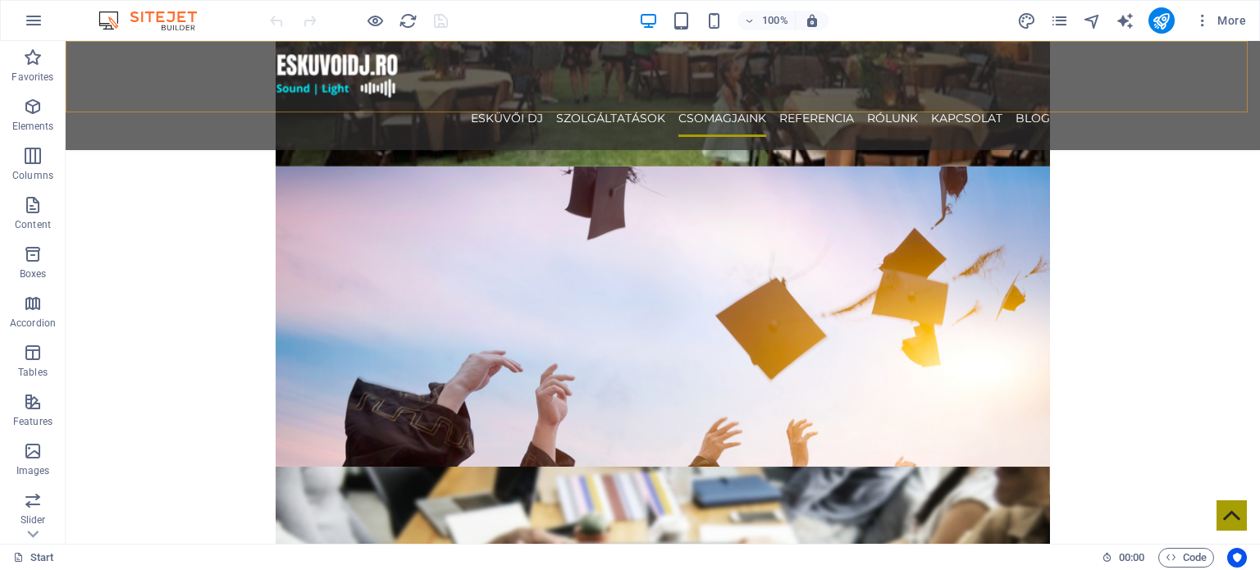
scroll to position [2542, 0]
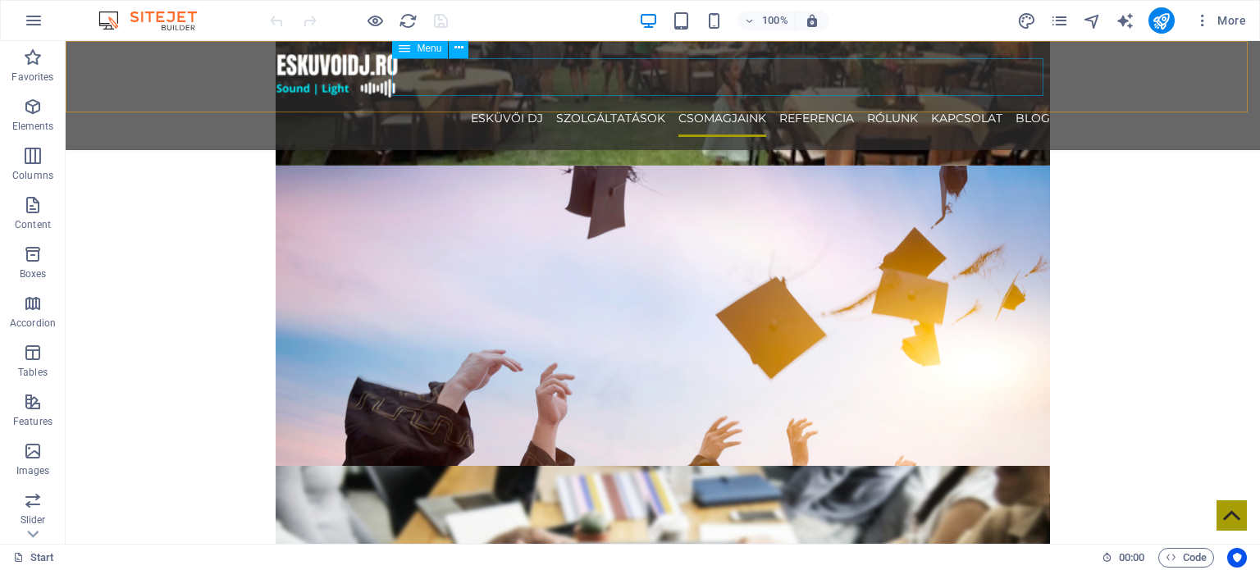
click at [822, 99] on nav "ESKÜVŐI DJ SZOLGÁLTATÁSOK CSOMAGJAINK REFERENCIA RÓLUNK KAPCSOLAT Blog" at bounding box center [663, 118] width 774 height 38
drag, startPoint x: 822, startPoint y: 78, endPoint x: 531, endPoint y: 84, distance: 290.4
click at [822, 99] on nav "ESKÜVŐI DJ SZOLGÁLTATÁSOK CSOMAGJAINK REFERENCIA RÓLUNK KAPCSOLAT Blog" at bounding box center [663, 118] width 774 height 38
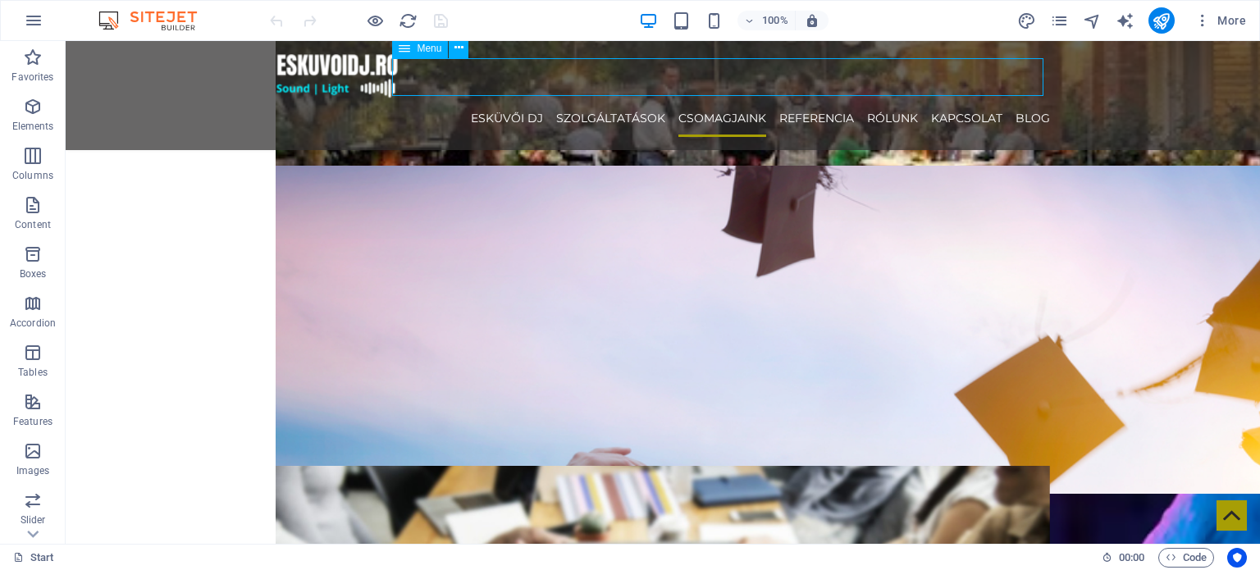
select select
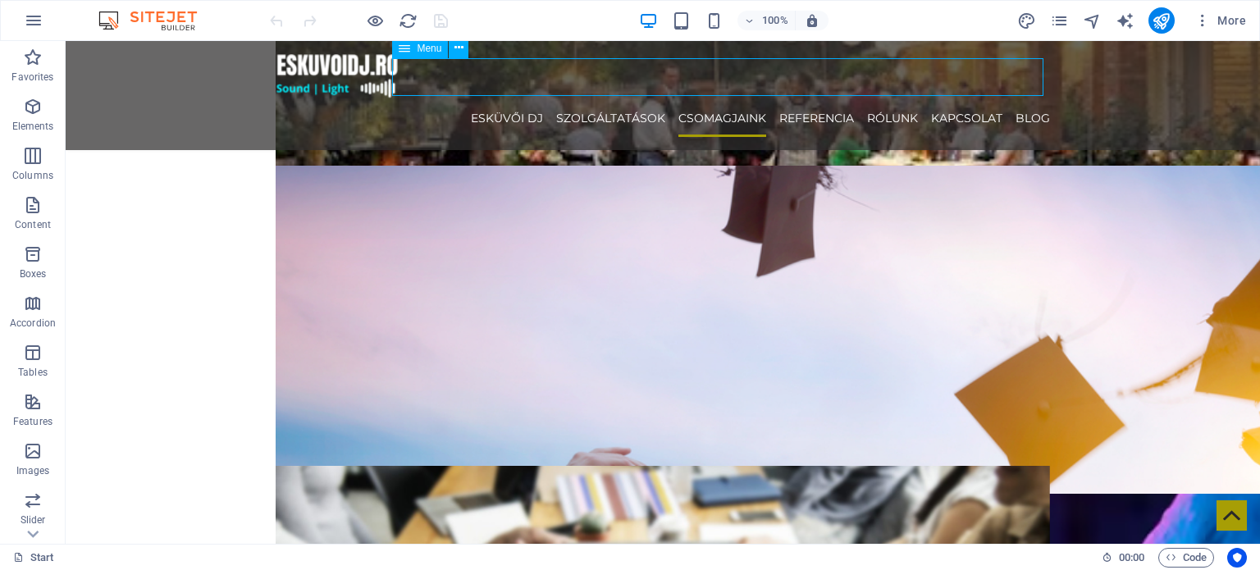
select select "3"
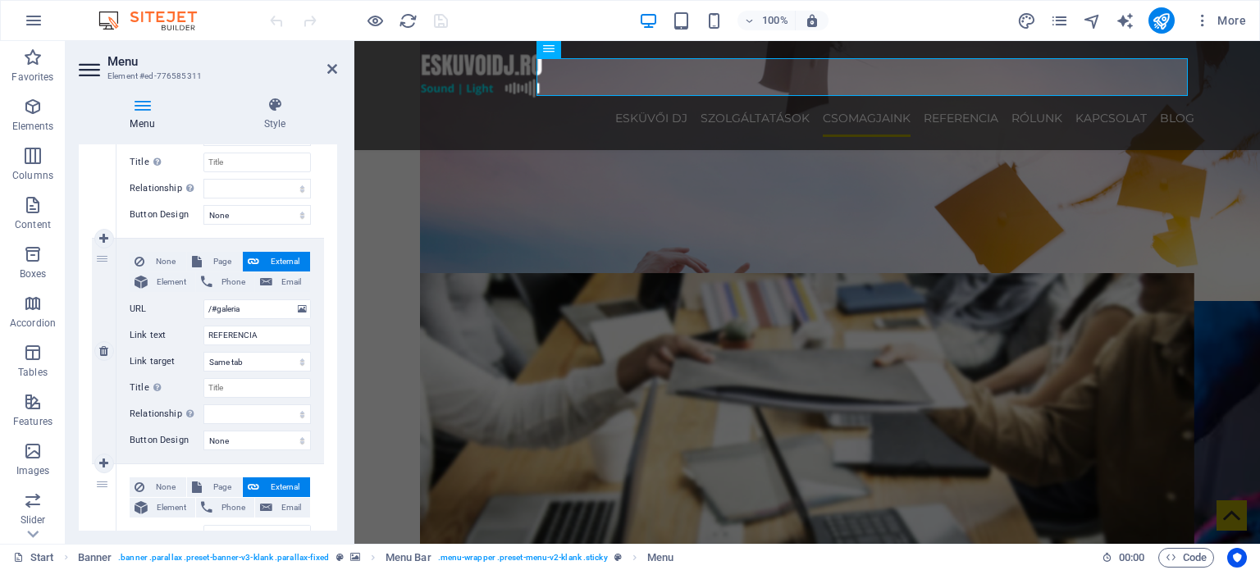
scroll to position [902, 0]
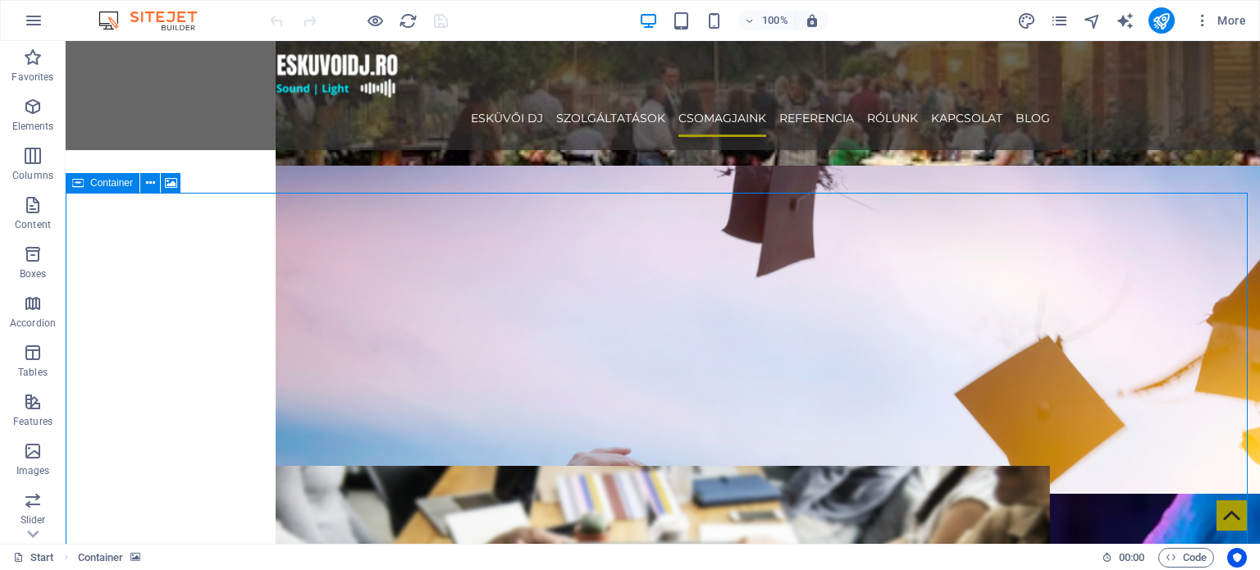
click at [99, 182] on span "Container" at bounding box center [111, 183] width 43 height 10
select select "px"
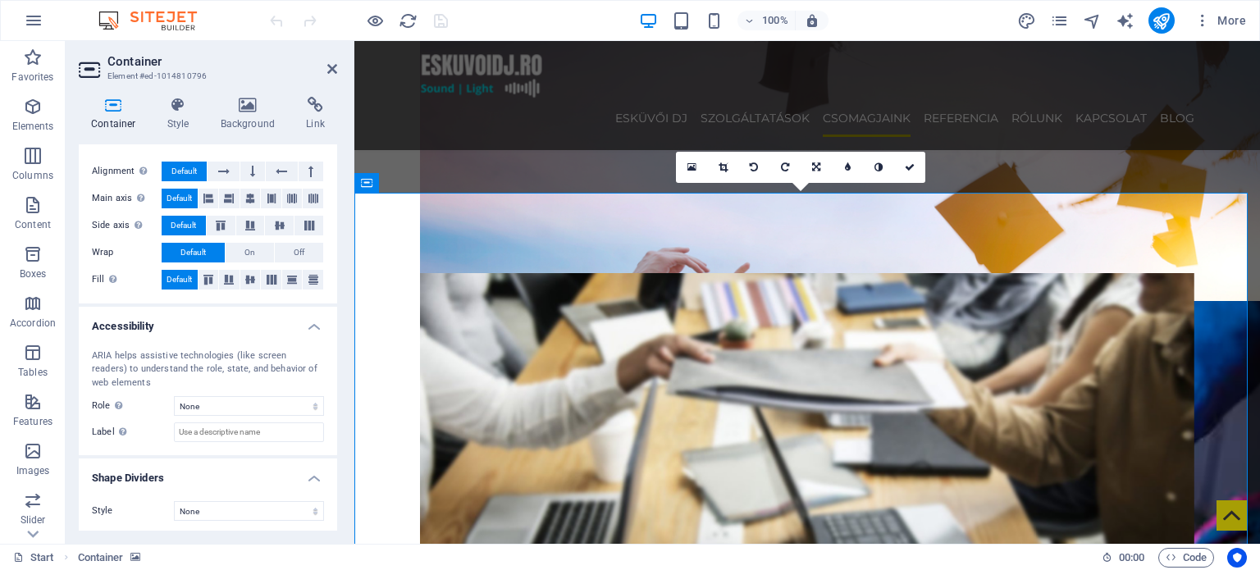
scroll to position [248, 0]
click at [243, 413] on div "ARIA helps assistive technologies (like screen readers) to understand the role,…" at bounding box center [208, 395] width 258 height 120
click at [247, 409] on select "None Alert Article Banner Comment Complementary Dialog Footer Header Marquee Pr…" at bounding box center [249, 404] width 150 height 20
click at [246, 409] on select "None Alert Article Banner Comment Complementary Dialog Footer Header Marquee Pr…" at bounding box center [249, 404] width 150 height 20
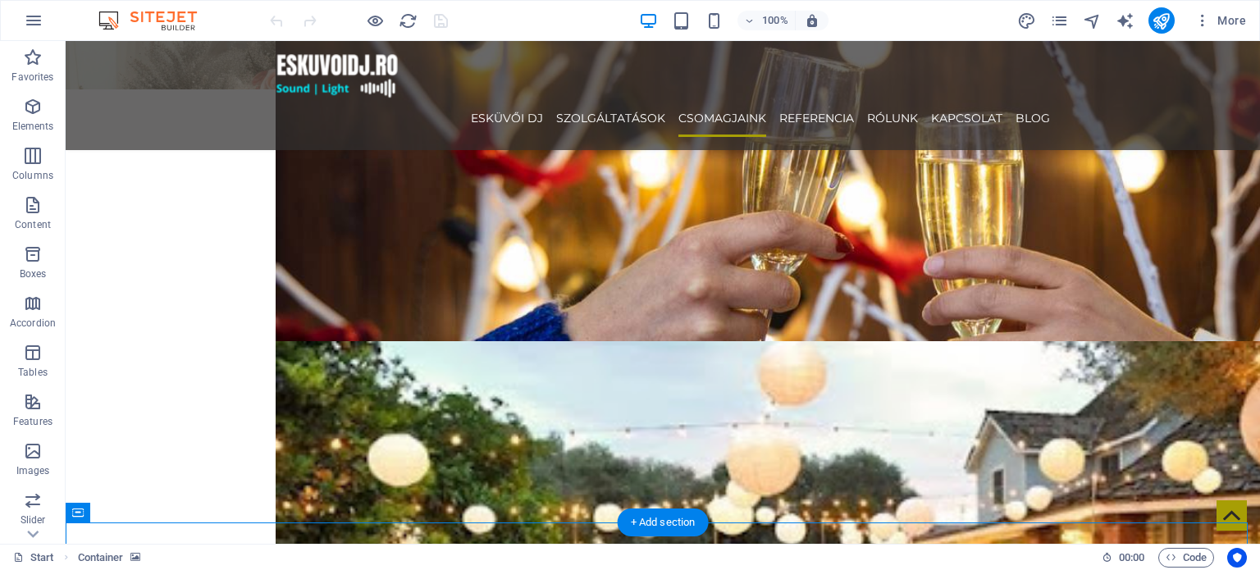
scroll to position [1968, 0]
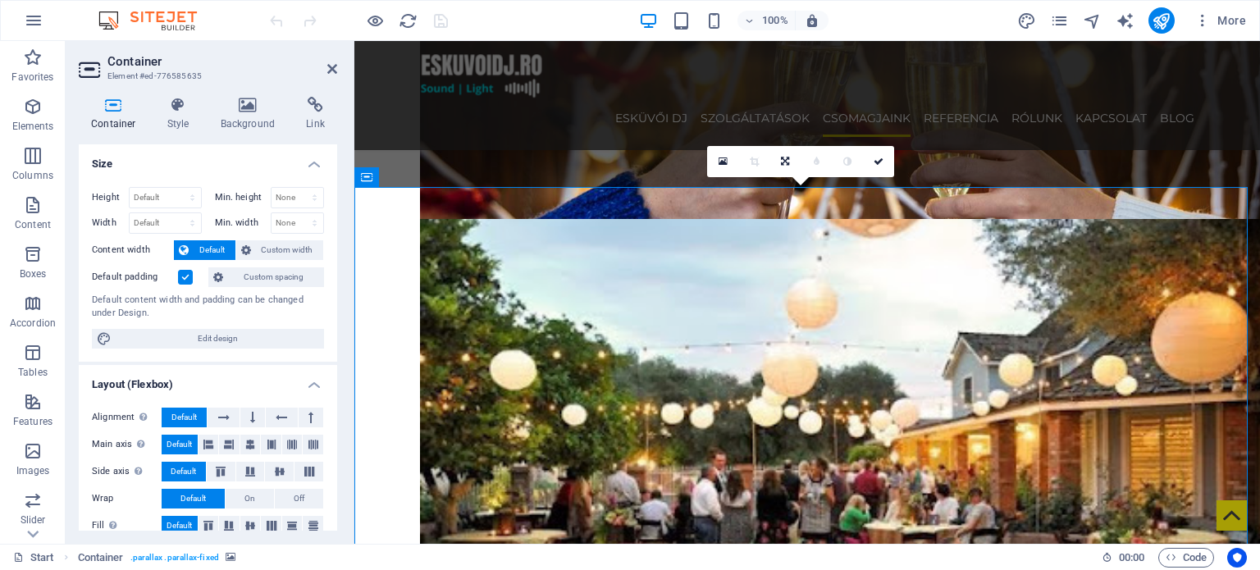
scroll to position [248, 0]
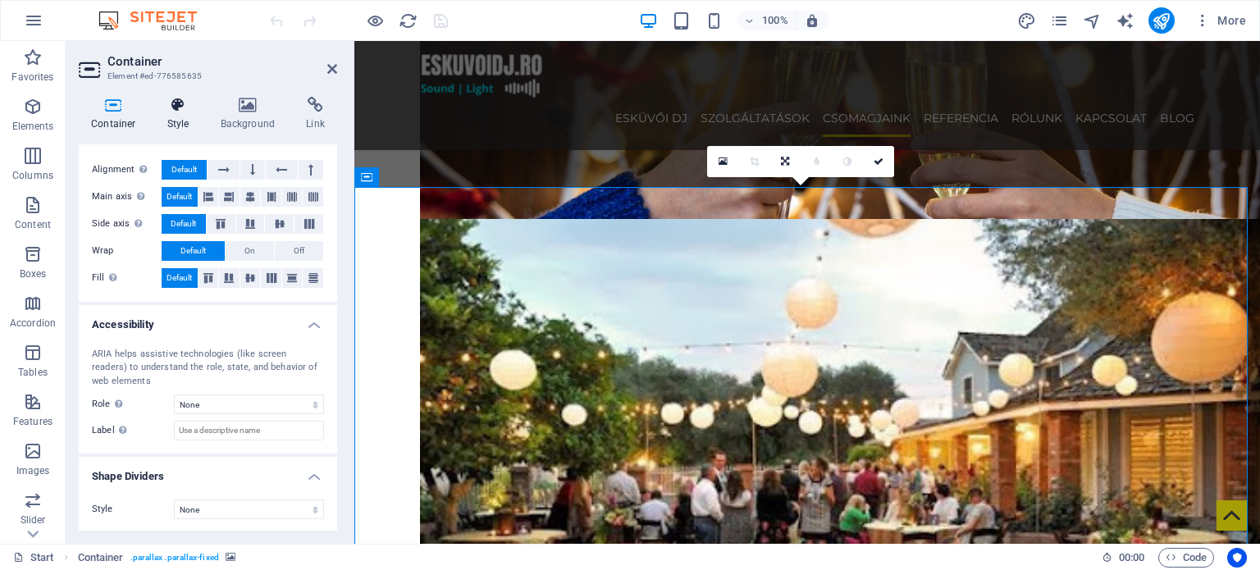
click at [159, 112] on icon at bounding box center [178, 105] width 47 height 16
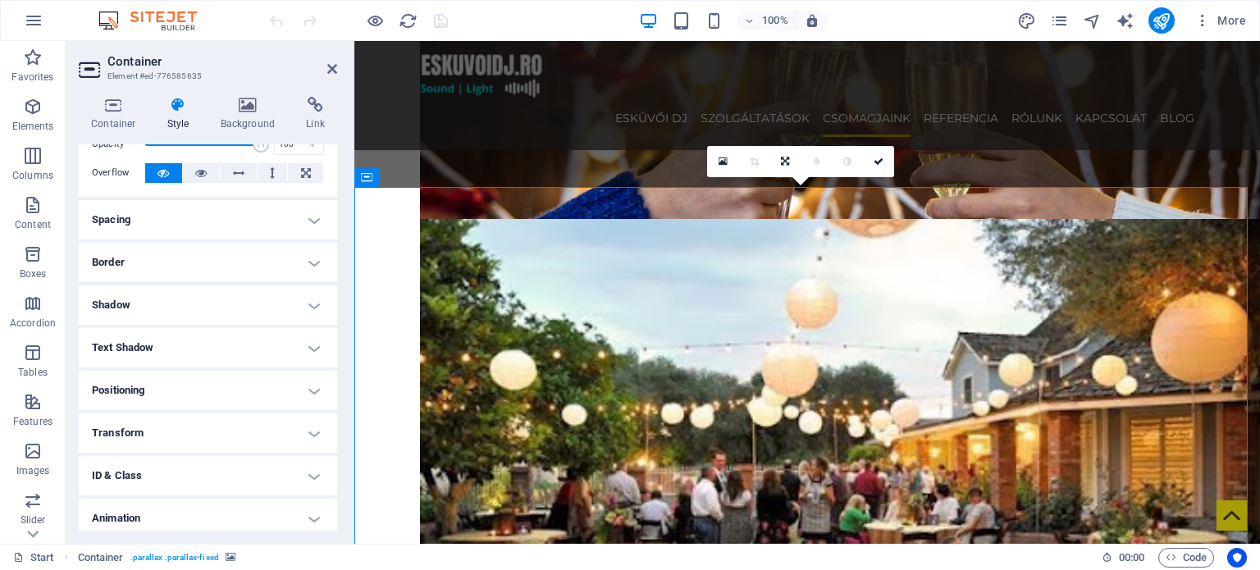
scroll to position [130, 0]
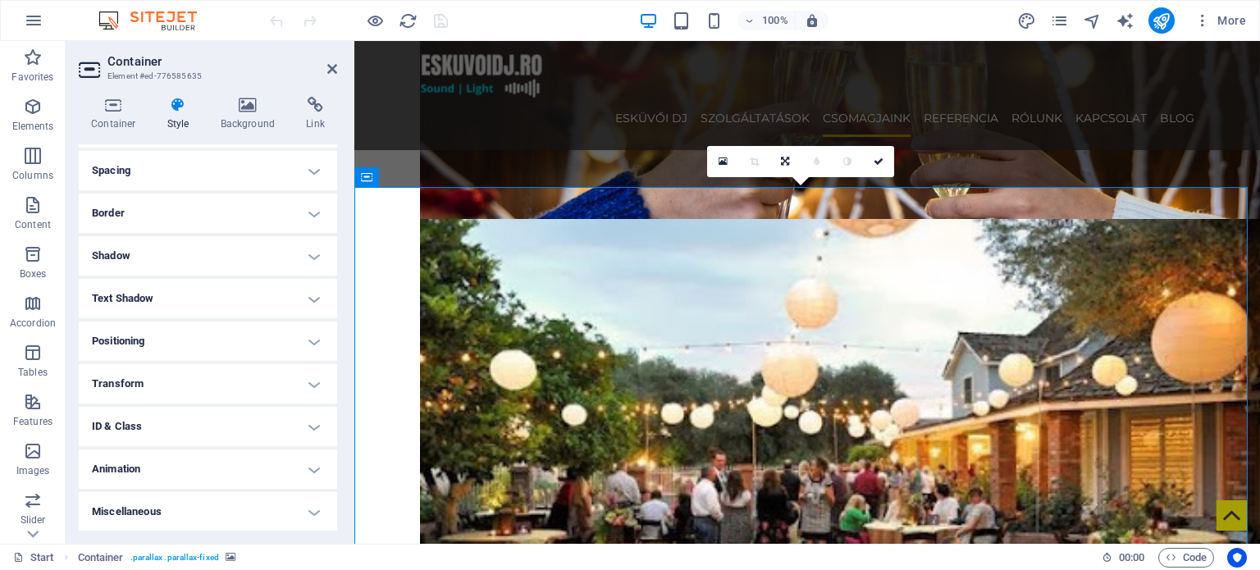
click at [224, 422] on h4 "ID & Class" at bounding box center [208, 426] width 258 height 39
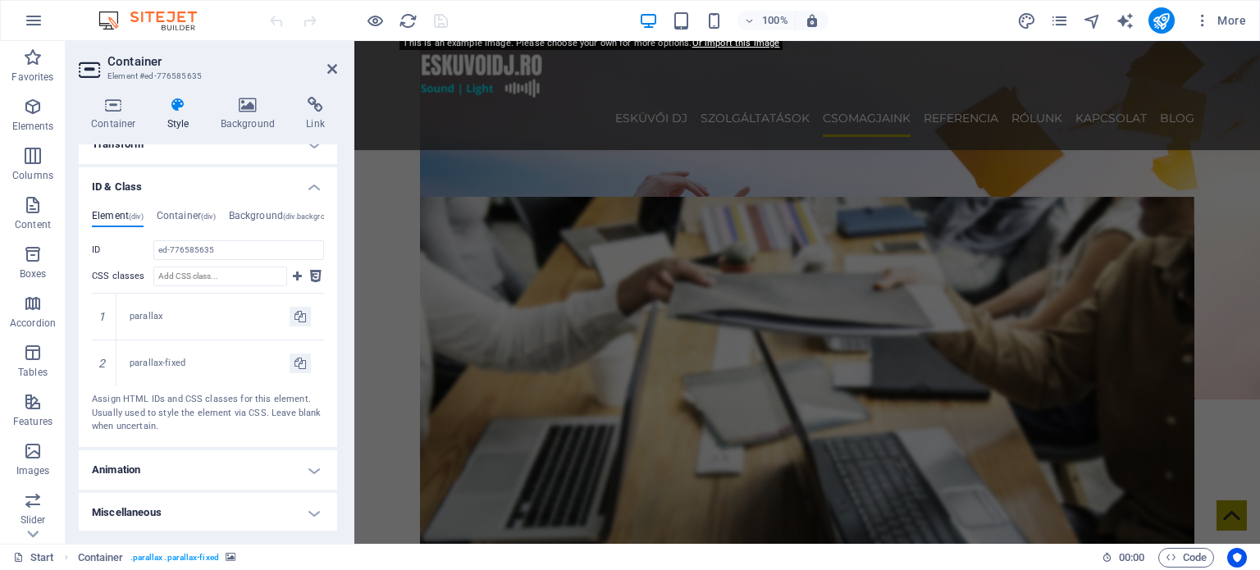
scroll to position [2706, 0]
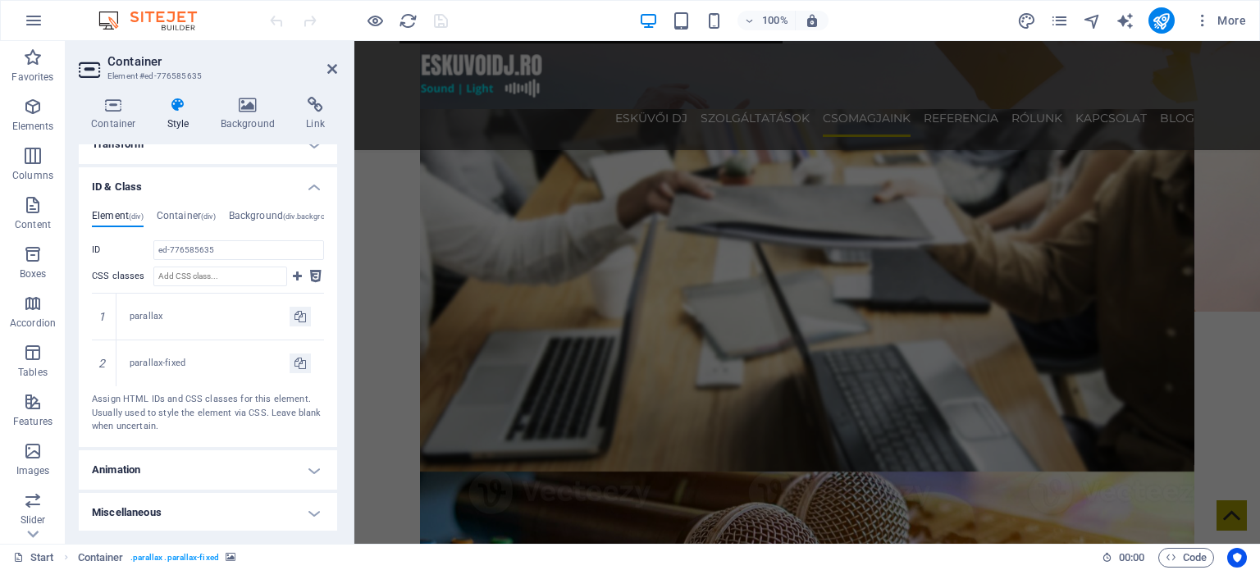
select select "px"
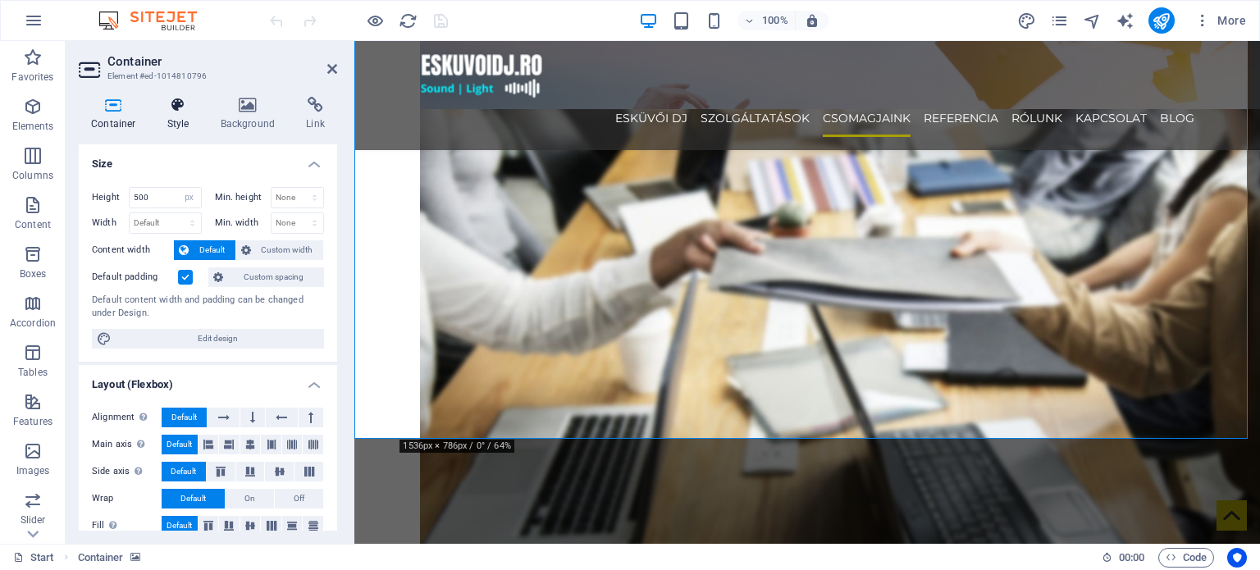
click at [180, 114] on h4 "Style" at bounding box center [181, 114] width 53 height 34
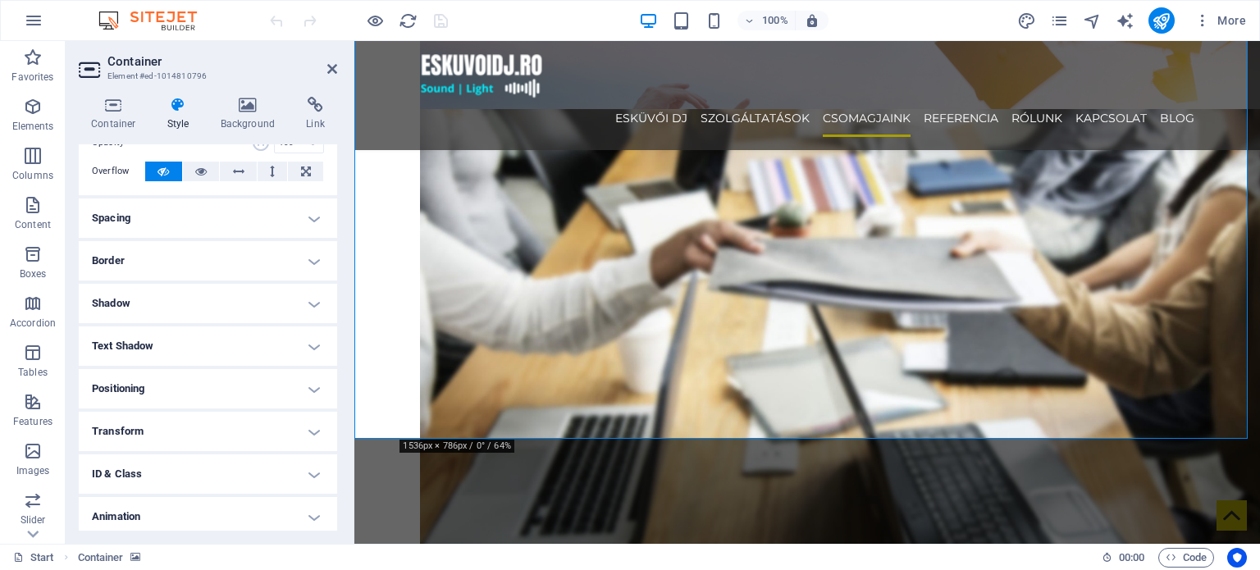
scroll to position [130, 0]
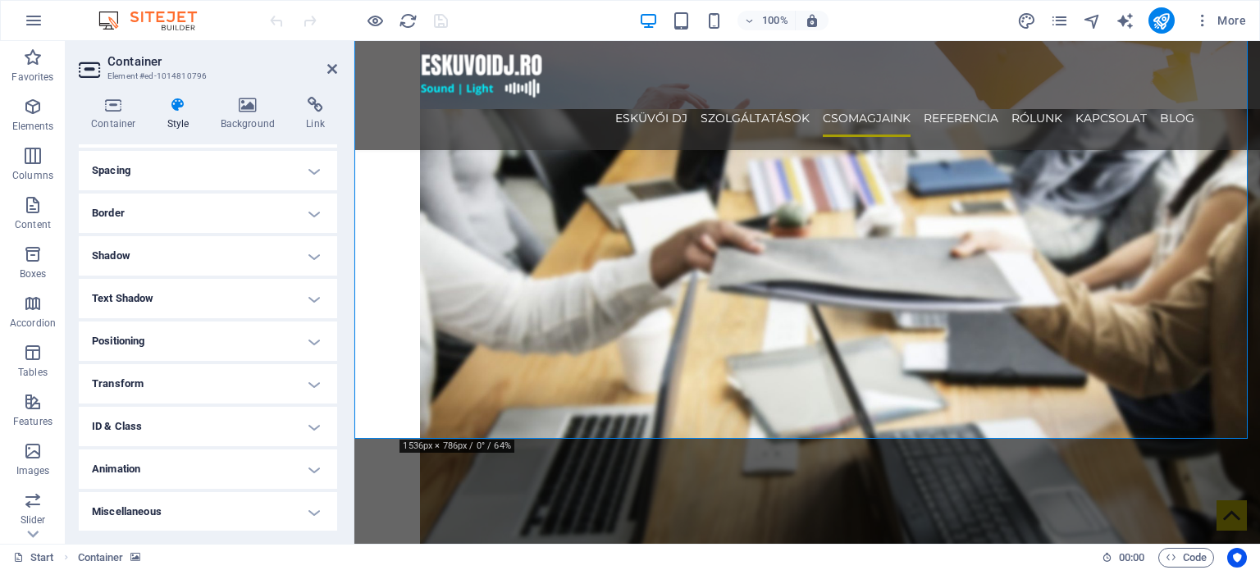
click at [153, 427] on h4 "ID & Class" at bounding box center [208, 426] width 258 height 39
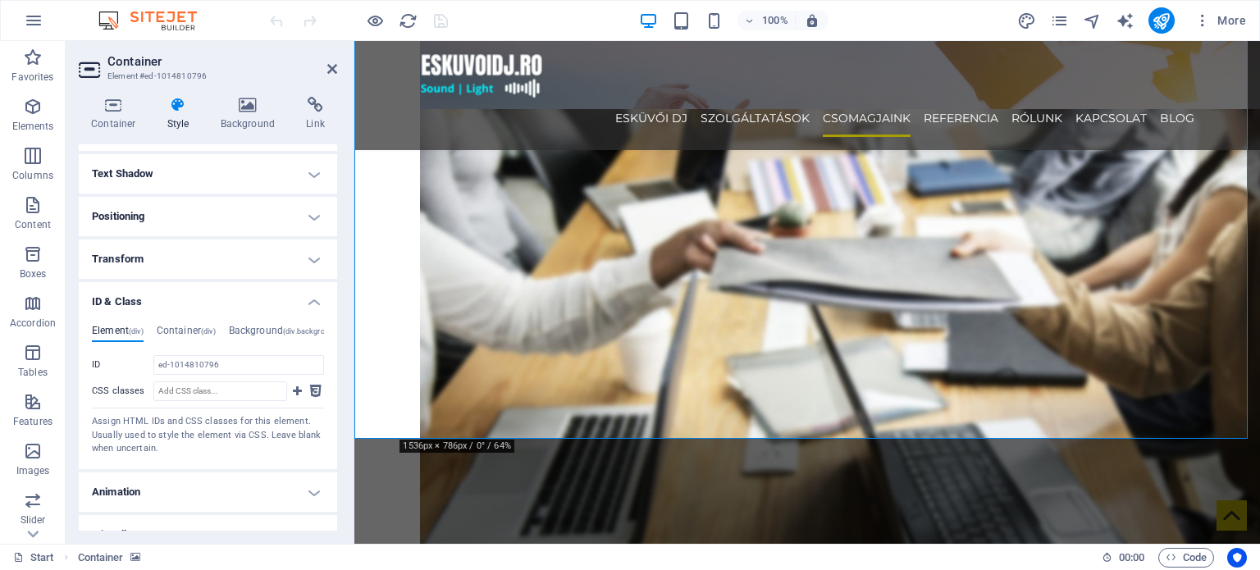
scroll to position [277, 0]
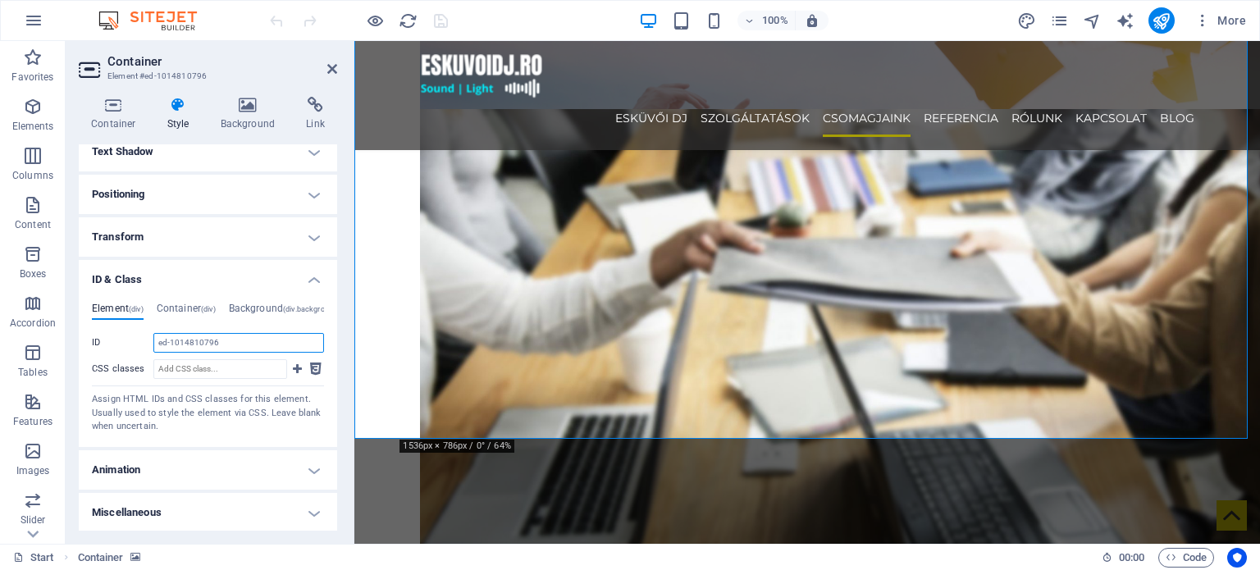
click at [188, 350] on input "ed-1014810796" at bounding box center [238, 343] width 171 height 20
click at [253, 349] on input "ed-1014810796" at bounding box center [238, 343] width 171 height 20
click at [253, 344] on input "ed-1014810796" at bounding box center [238, 343] width 171 height 20
drag, startPoint x: 178, startPoint y: 292, endPoint x: 180, endPoint y: 304, distance: 12.4
click at [178, 293] on div "Element (div) Container (div) Background (div.background) ID ed-1014810796 CSS …" at bounding box center [208, 367] width 258 height 157
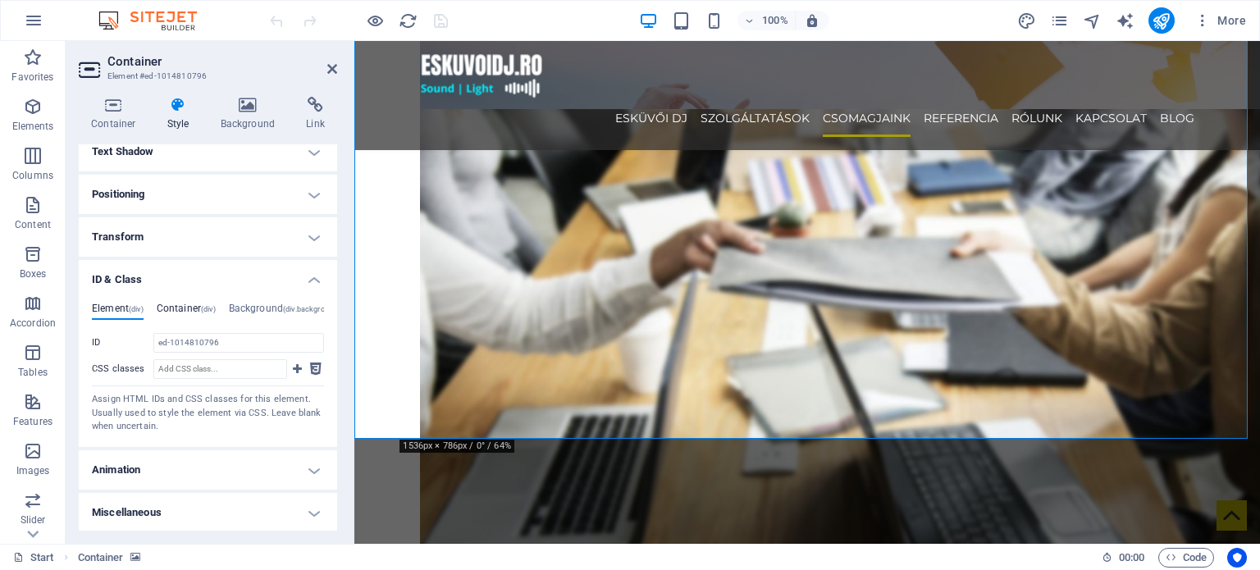
click at [184, 311] on h4 "Container (div)" at bounding box center [186, 312] width 59 height 18
click at [119, 305] on h4 "Element (div)" at bounding box center [118, 312] width 52 height 18
click at [267, 316] on h4 "Background (div.background)" at bounding box center [285, 312] width 112 height 18
click at [119, 303] on h4 "Element (div)" at bounding box center [118, 312] width 52 height 18
click at [210, 336] on input "ed-1014810796" at bounding box center [238, 343] width 171 height 20
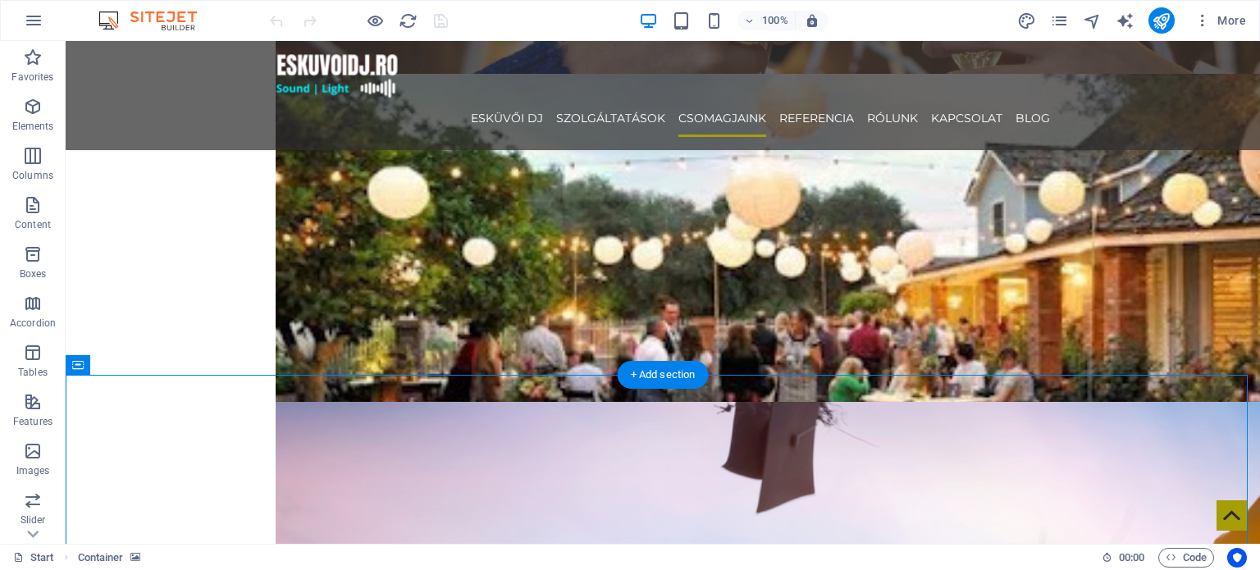
scroll to position [2296, 0]
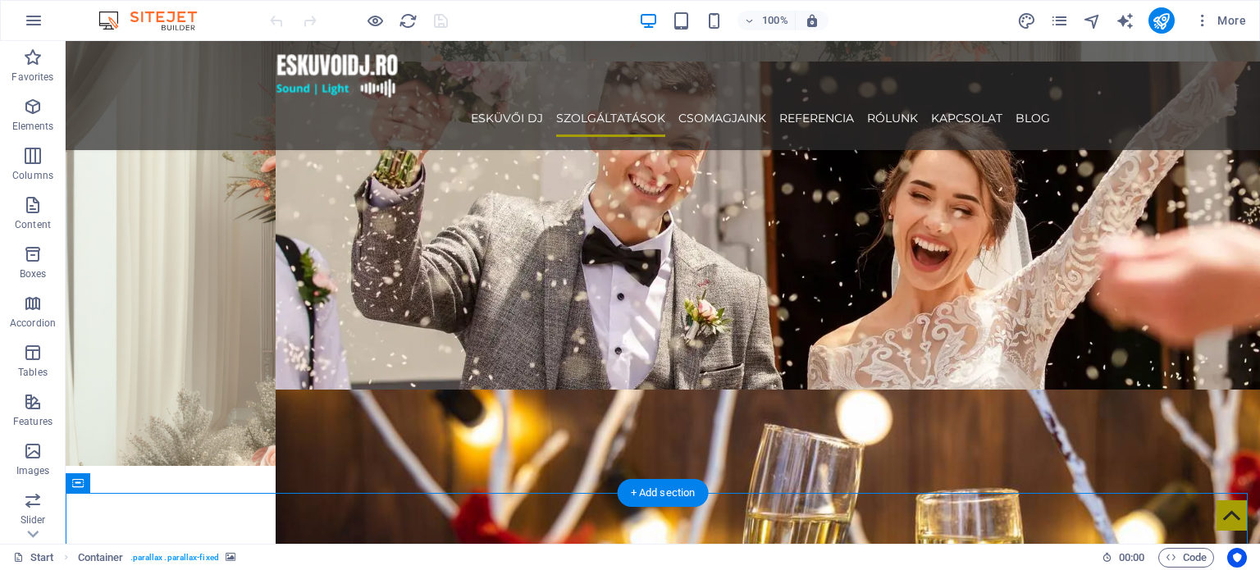
scroll to position [1558, 0]
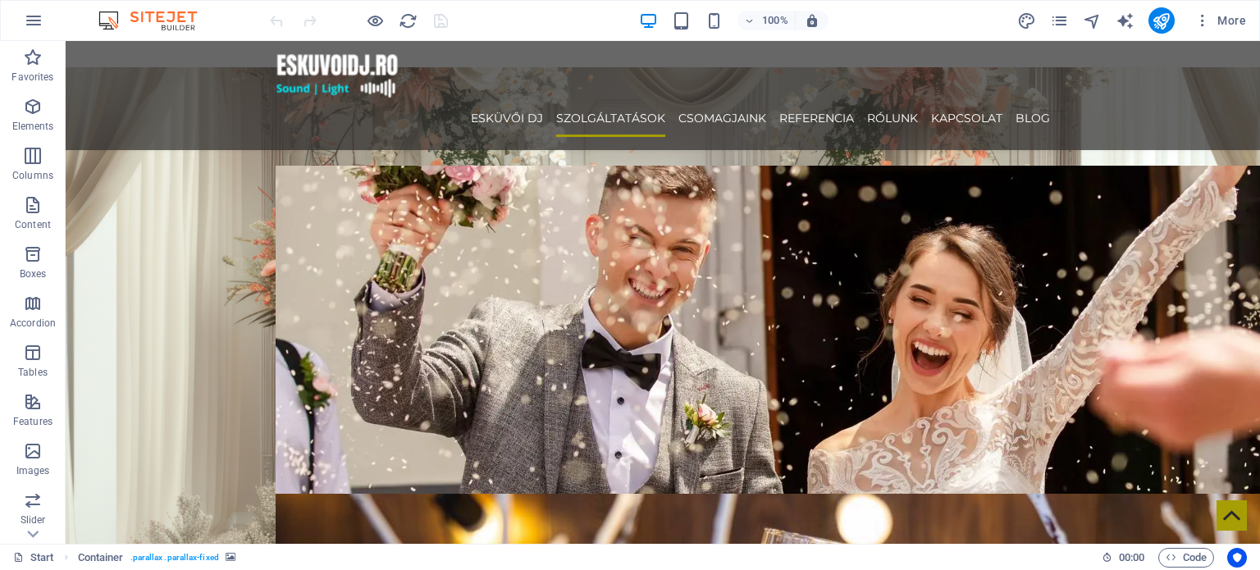
click at [189, 307] on figure at bounding box center [663, 318] width 1194 height 503
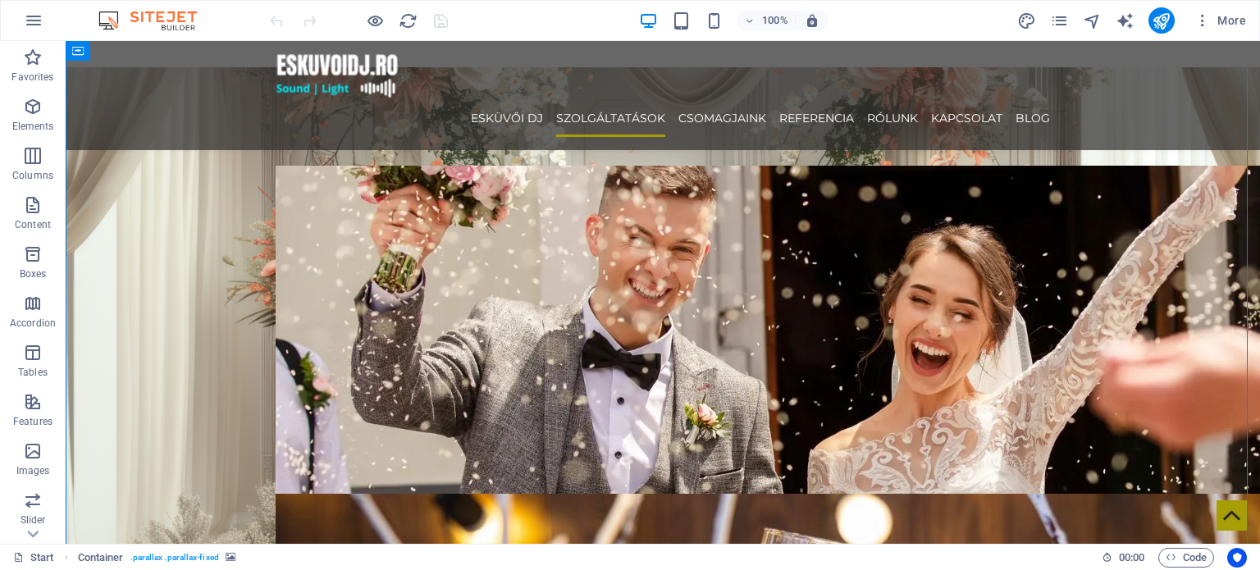
click at [189, 306] on figure at bounding box center [663, 318] width 1194 height 503
select select "px"
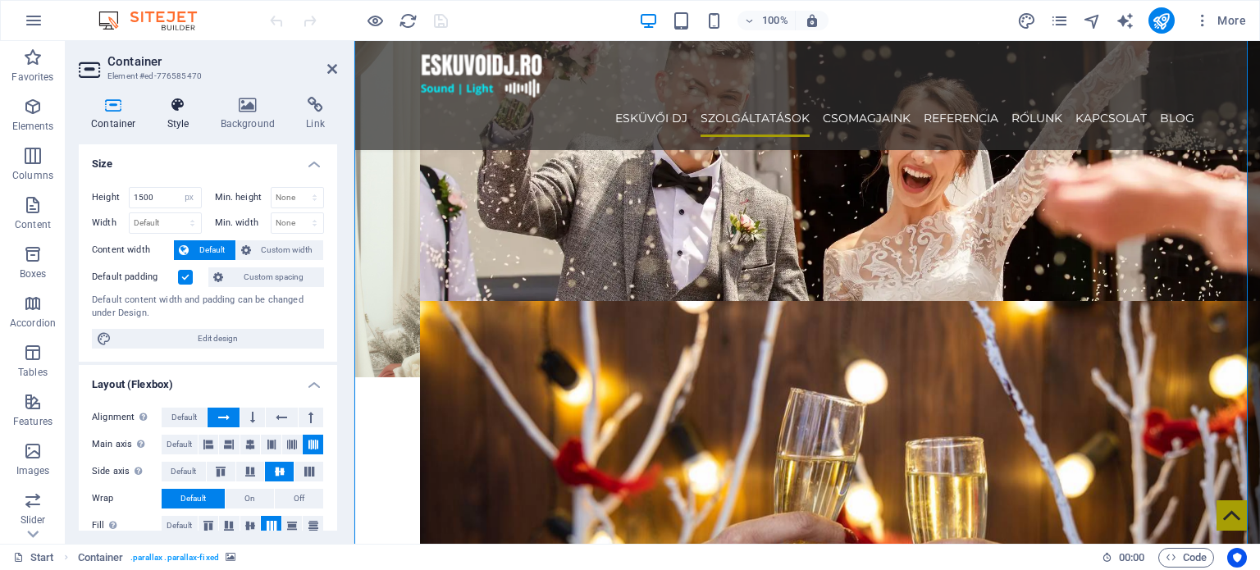
scroll to position [248, 0]
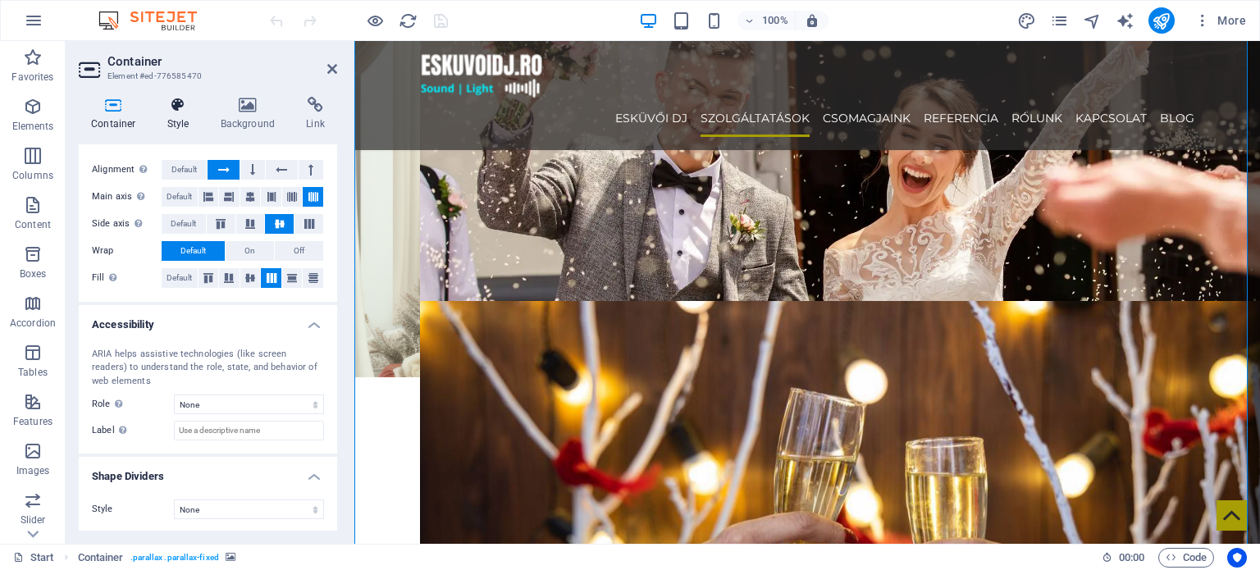
click at [187, 127] on h4 "Style" at bounding box center [181, 114] width 53 height 34
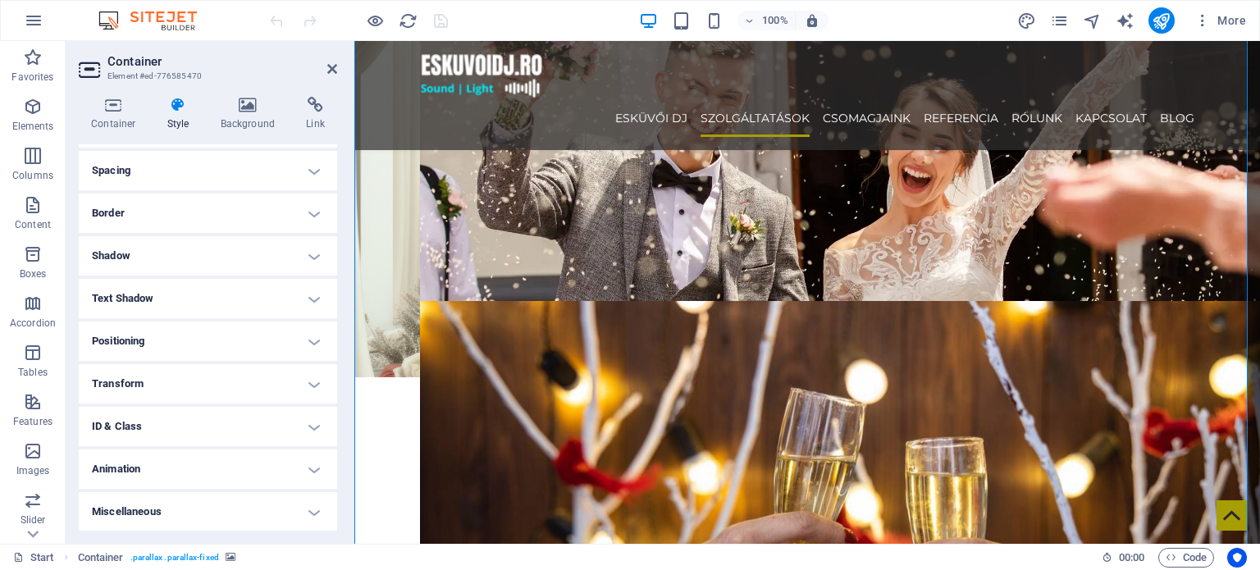
click at [153, 433] on h4 "ID & Class" at bounding box center [208, 426] width 258 height 39
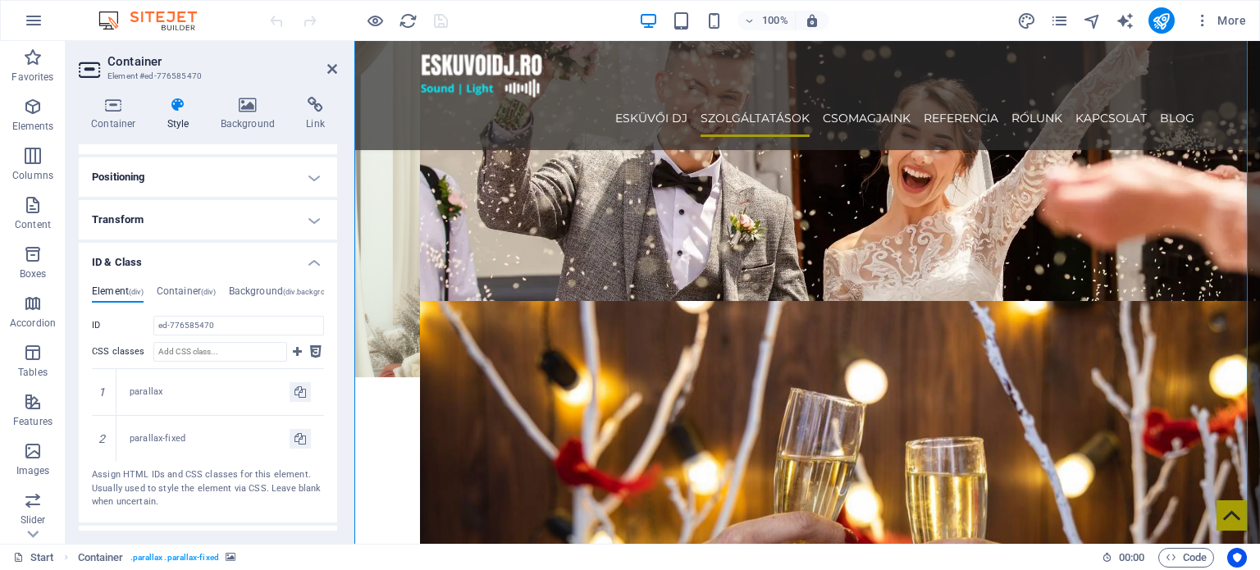
scroll to position [370, 0]
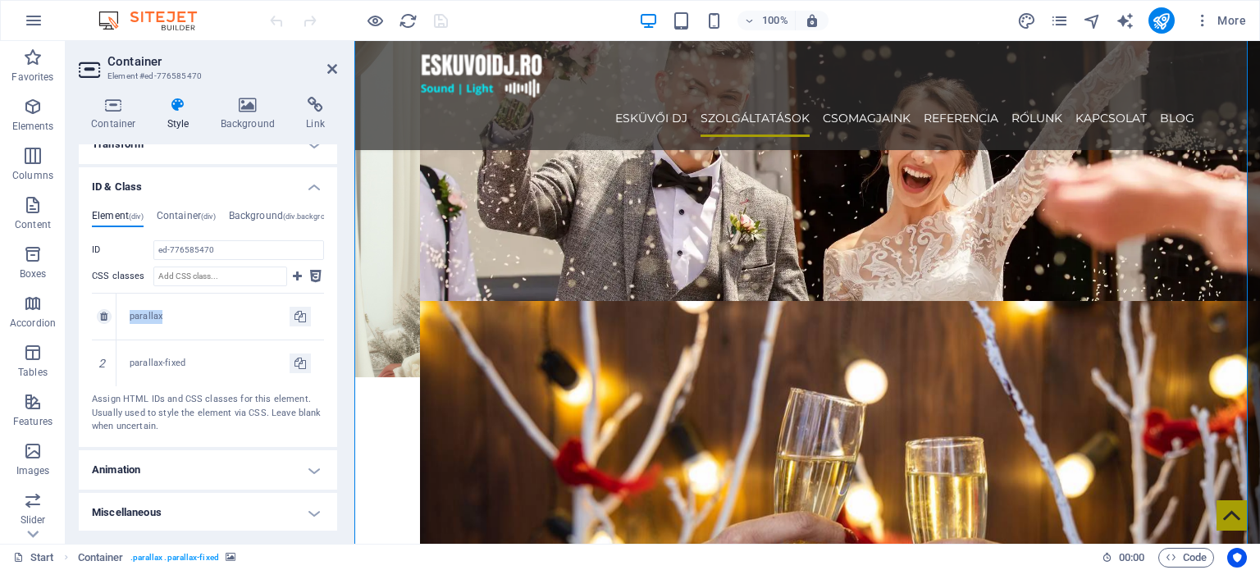
drag, startPoint x: 148, startPoint y: 320, endPoint x: 130, endPoint y: 317, distance: 18.2
click at [130, 317] on div "parallax" at bounding box center [210, 317] width 160 height 14
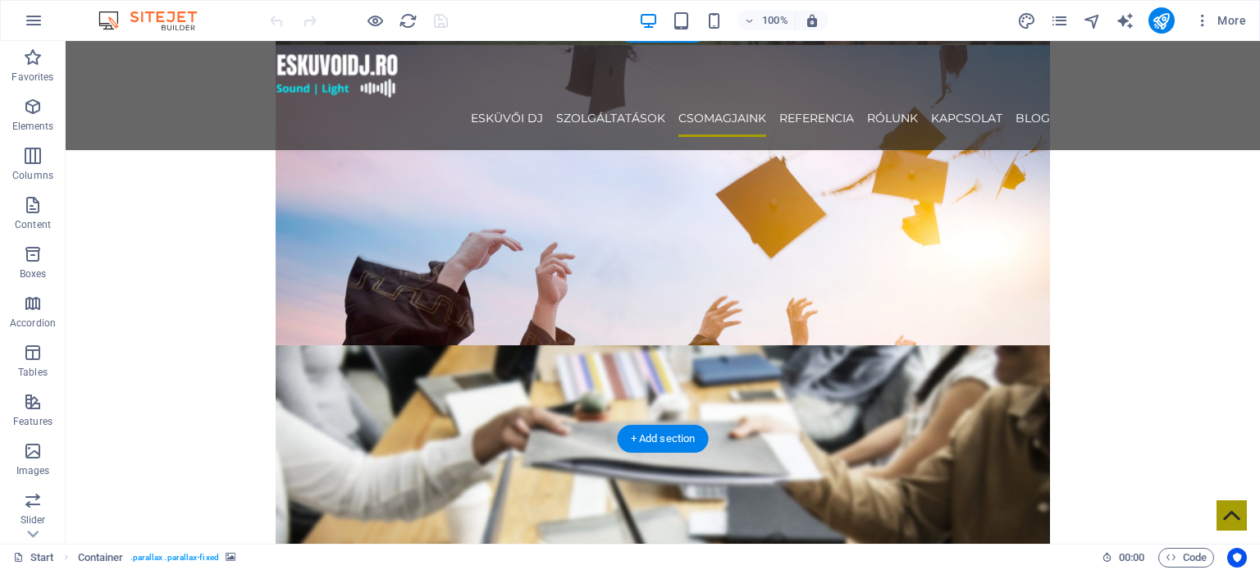
scroll to position [2706, 0]
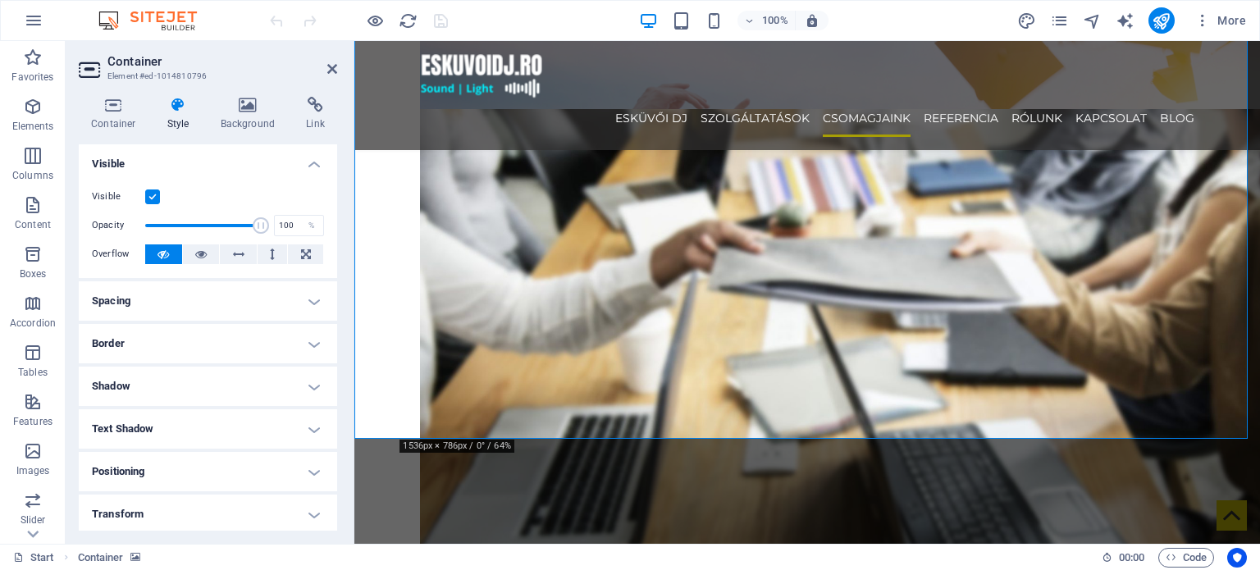
scroll to position [277, 0]
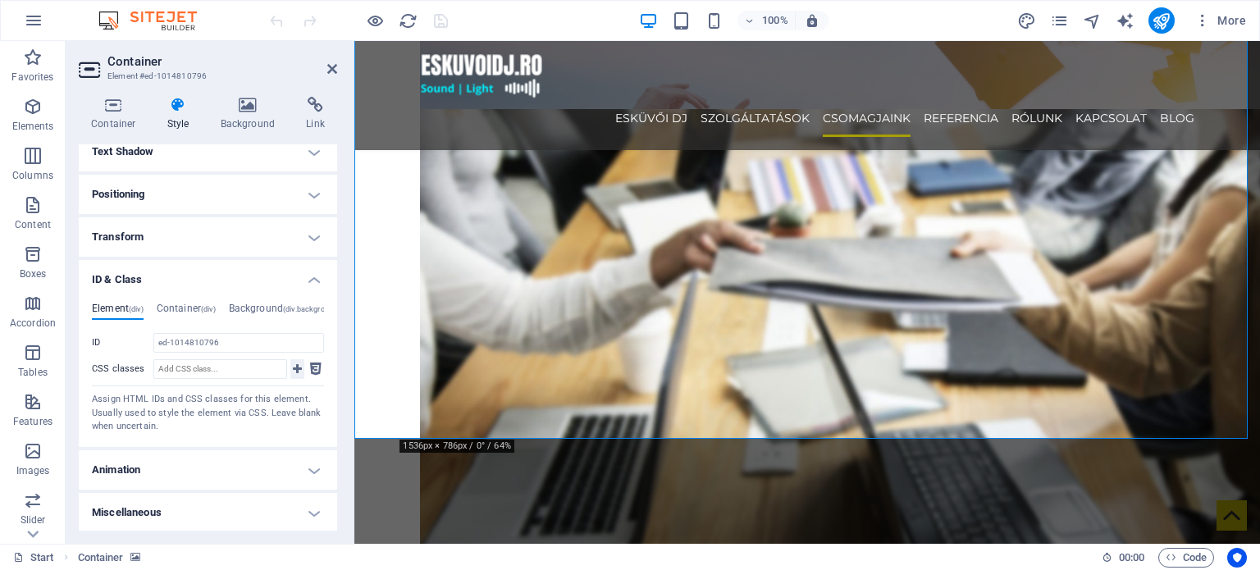
click at [299, 370] on button at bounding box center [297, 369] width 14 height 20
click at [248, 368] on input "CSS classes" at bounding box center [220, 369] width 134 height 20
paste input "galeria"
type input "galeria"
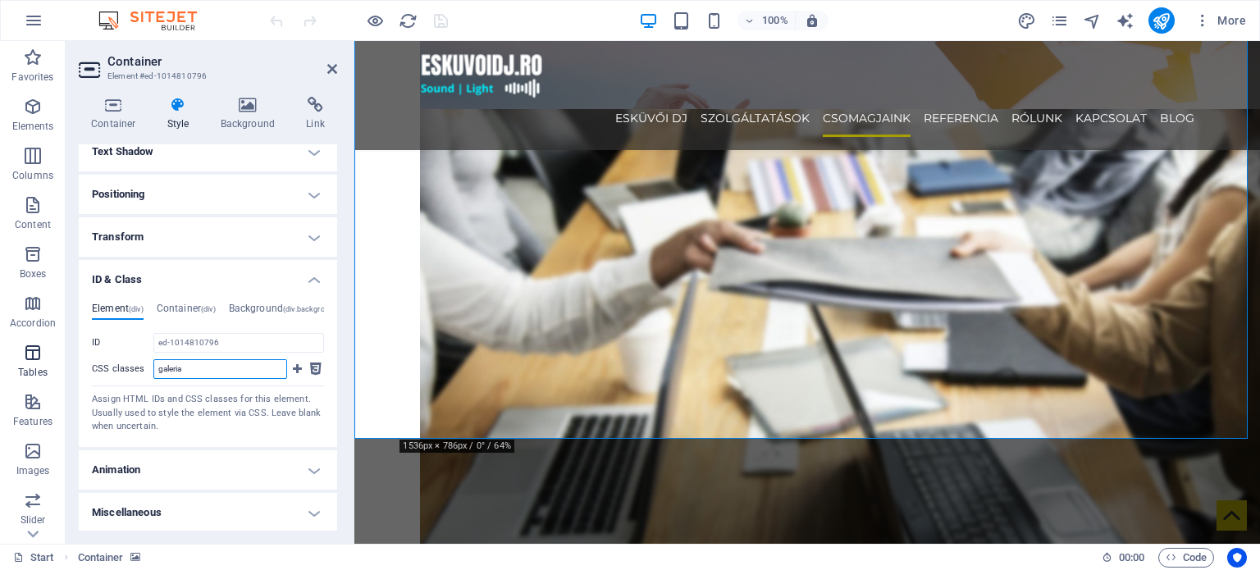
click at [0, 338] on section "Favorites Elements Columns Content Boxes Accordion Tables Features Images Slide…" at bounding box center [630, 292] width 1260 height 503
click at [176, 303] on h4 "Container (div)" at bounding box center [186, 312] width 59 height 18
click at [138, 305] on span "(div)" at bounding box center [136, 309] width 15 height 8
click at [185, 315] on h4 "Container (div)" at bounding box center [186, 312] width 59 height 18
click at [124, 313] on h4 "Element (div)" at bounding box center [118, 312] width 52 height 18
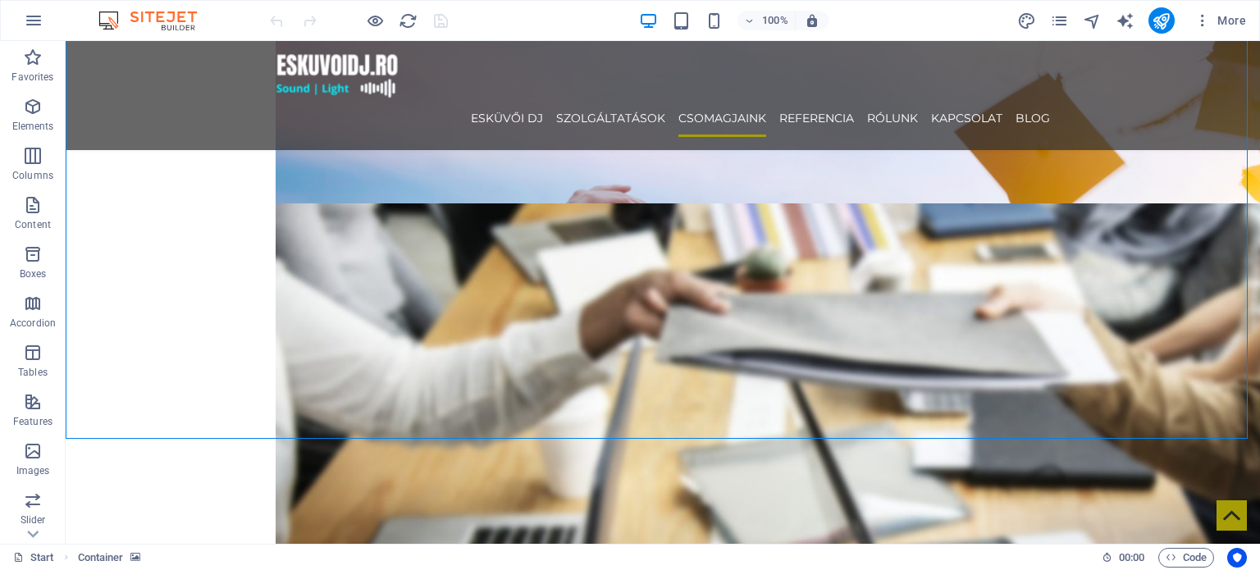
scroll to position [3116, 0]
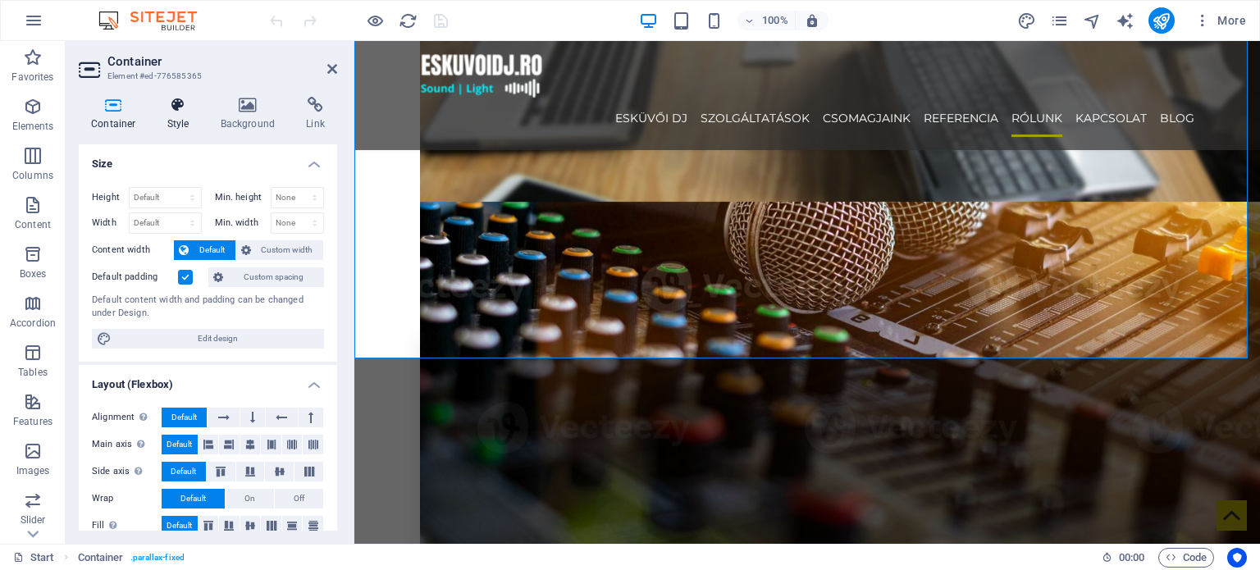
click at [185, 112] on icon at bounding box center [178, 105] width 47 height 16
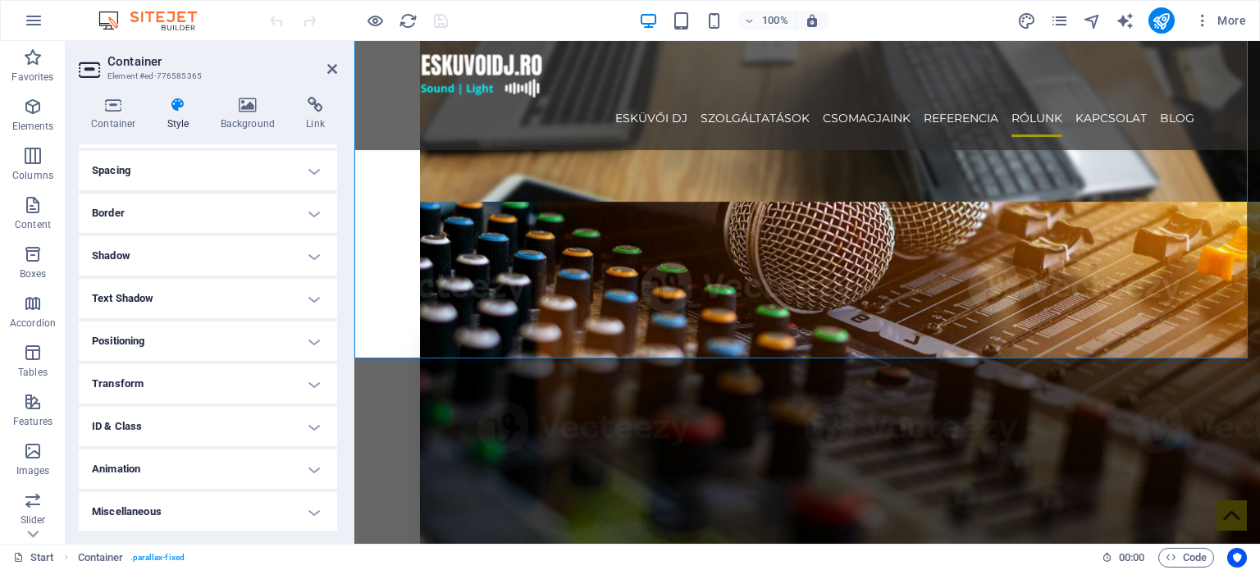
click at [163, 426] on h4 "ID & Class" at bounding box center [208, 426] width 258 height 39
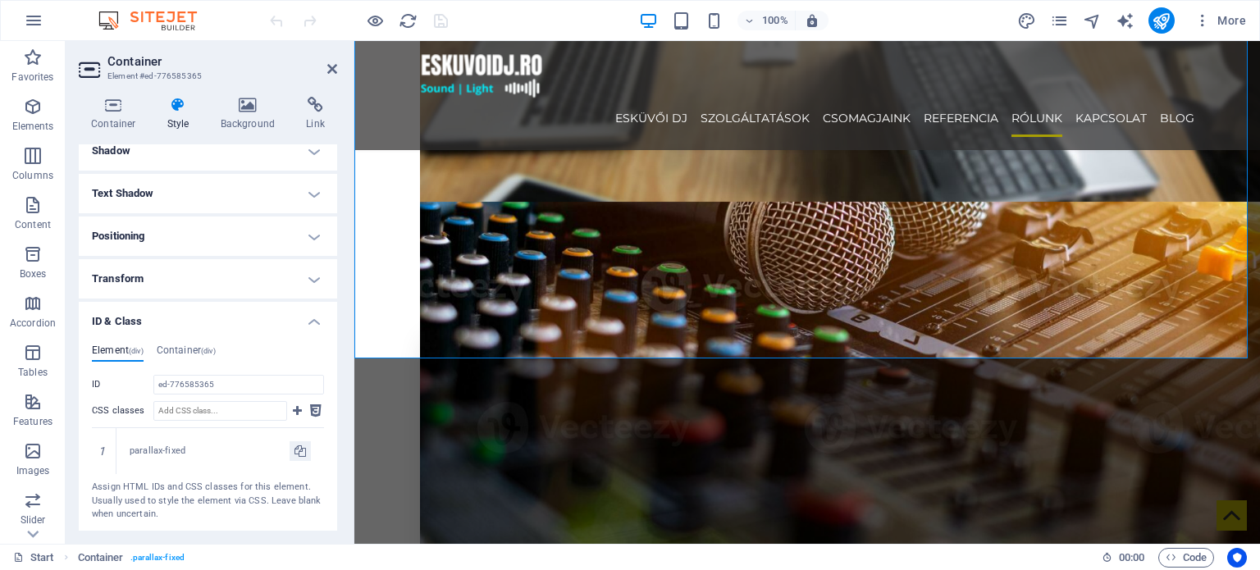
scroll to position [323, 0]
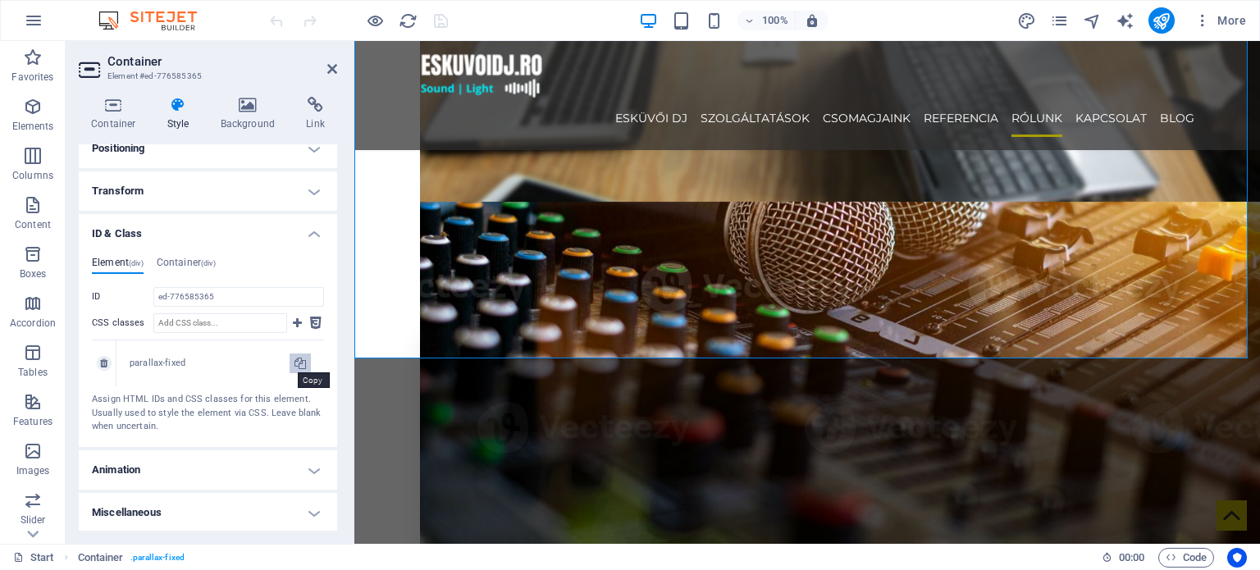
click at [296, 360] on icon at bounding box center [299, 363] width 11 height 20
type input "parallax-fixed"
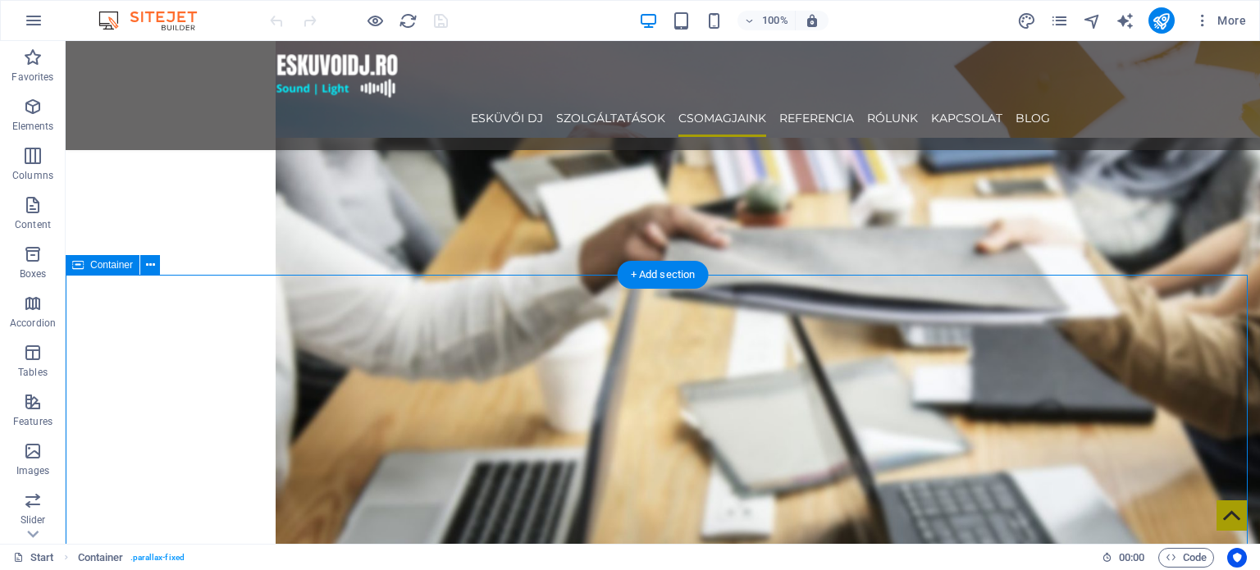
scroll to position [2624, 0]
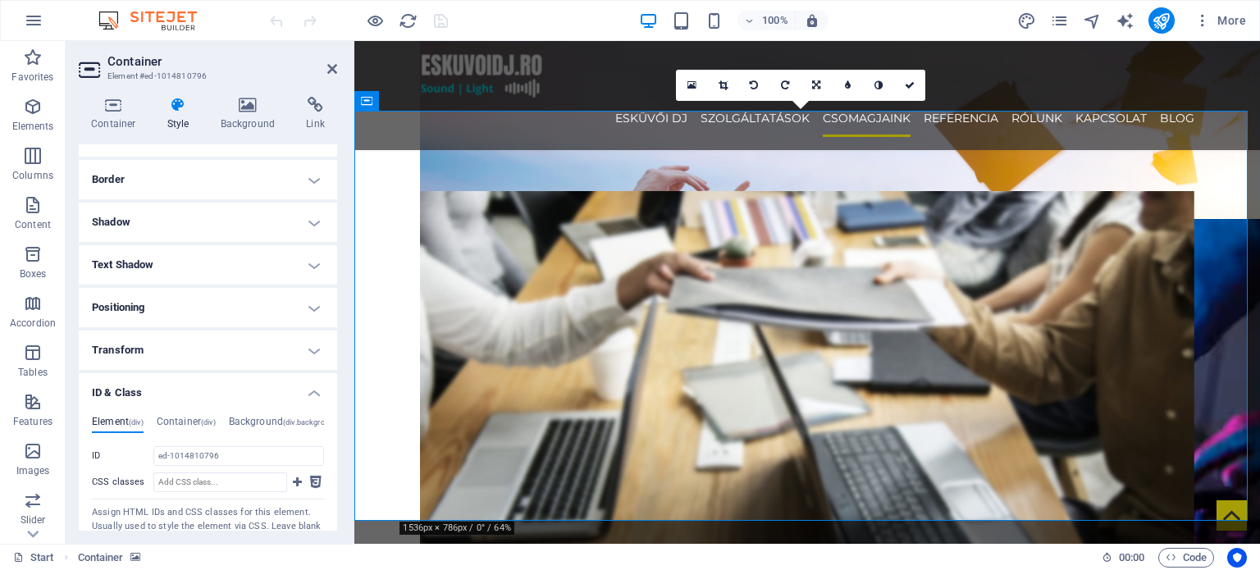
scroll to position [277, 0]
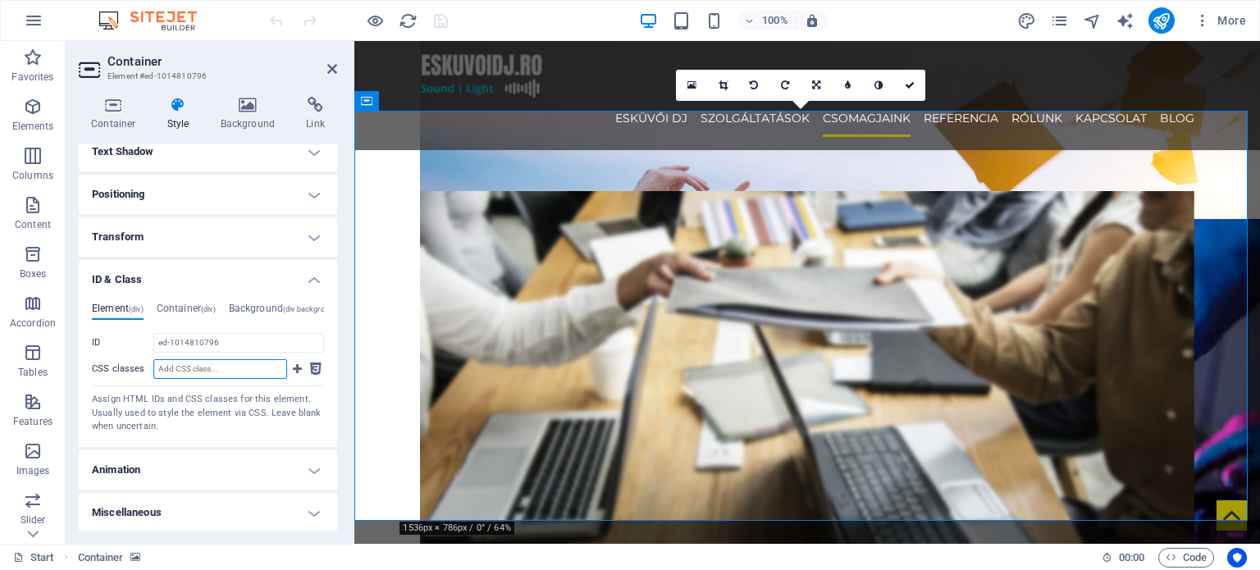
click at [206, 376] on input "CSS classes" at bounding box center [220, 369] width 134 height 20
paste input "parallax-fixed"
type input "parallax-fixed"
click at [299, 371] on button at bounding box center [297, 369] width 14 height 20
click at [440, 15] on icon "save" at bounding box center [440, 20] width 19 height 19
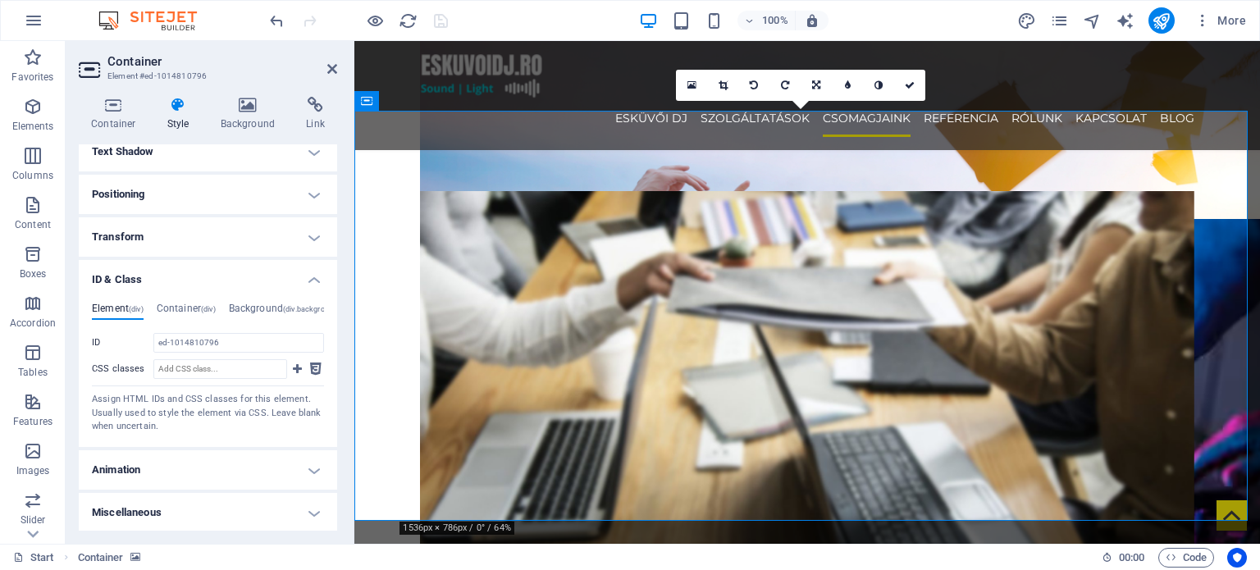
click at [262, 95] on div "Container Style Background Link Size Height 500 Default px rem % vh vw Min. hei…" at bounding box center [208, 314] width 285 height 460
click at [261, 114] on h4 "Background" at bounding box center [251, 114] width 86 height 34
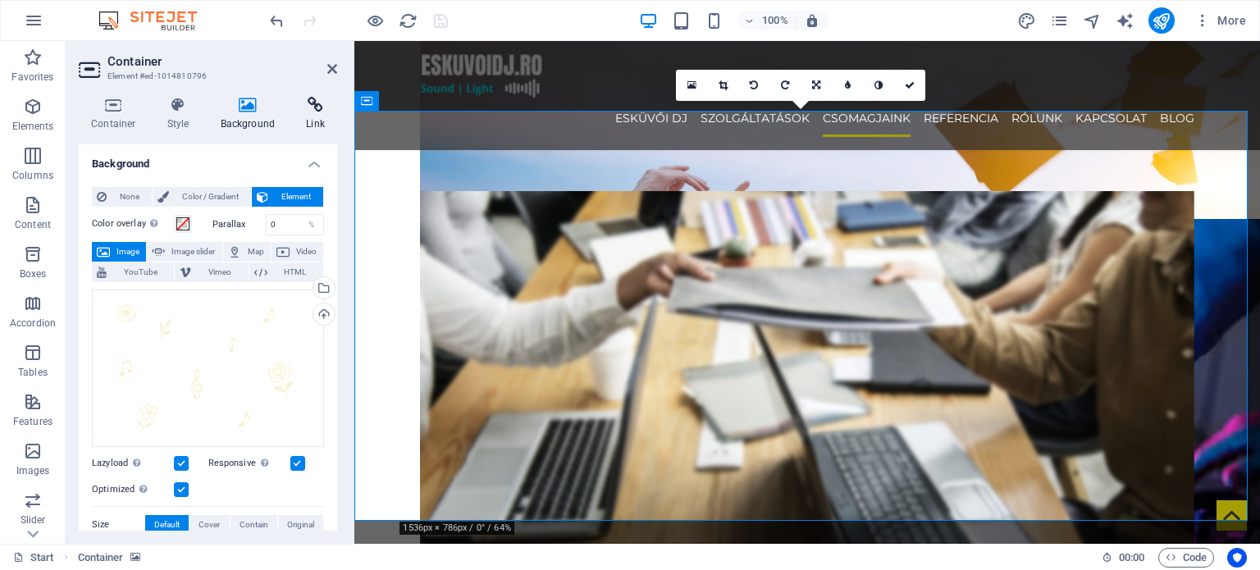
click at [293, 115] on ul "Container Style Background Link" at bounding box center [208, 114] width 258 height 34
click at [322, 113] on h4 "Link" at bounding box center [315, 114] width 43 height 34
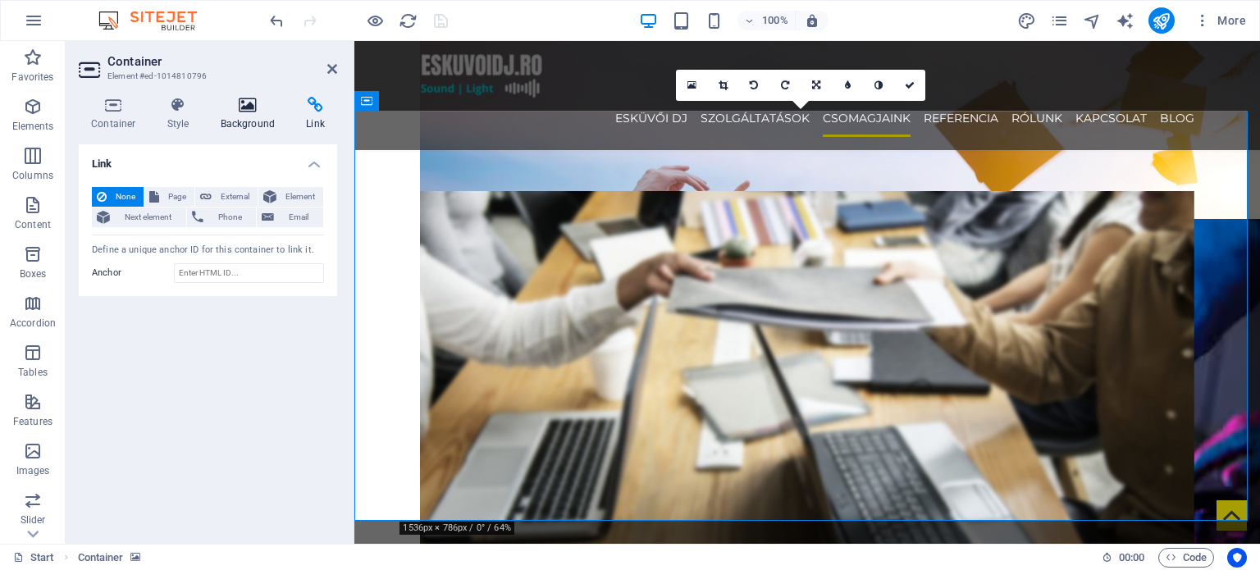
click at [272, 111] on icon at bounding box center [248, 105] width 80 height 16
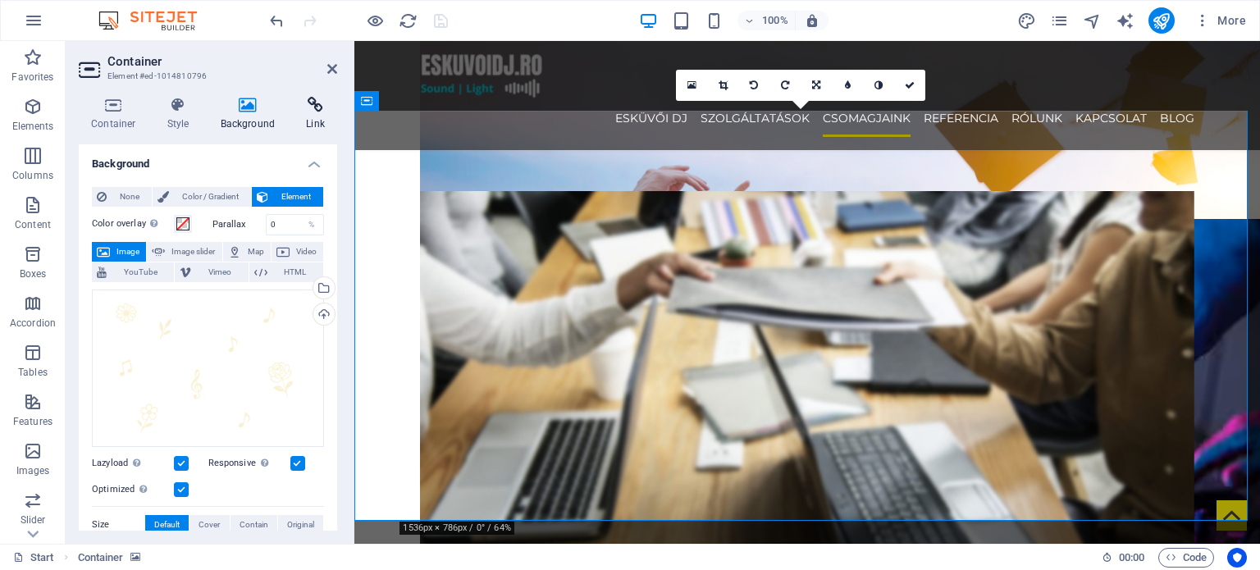
click at [317, 121] on h4 "Link" at bounding box center [315, 114] width 43 height 34
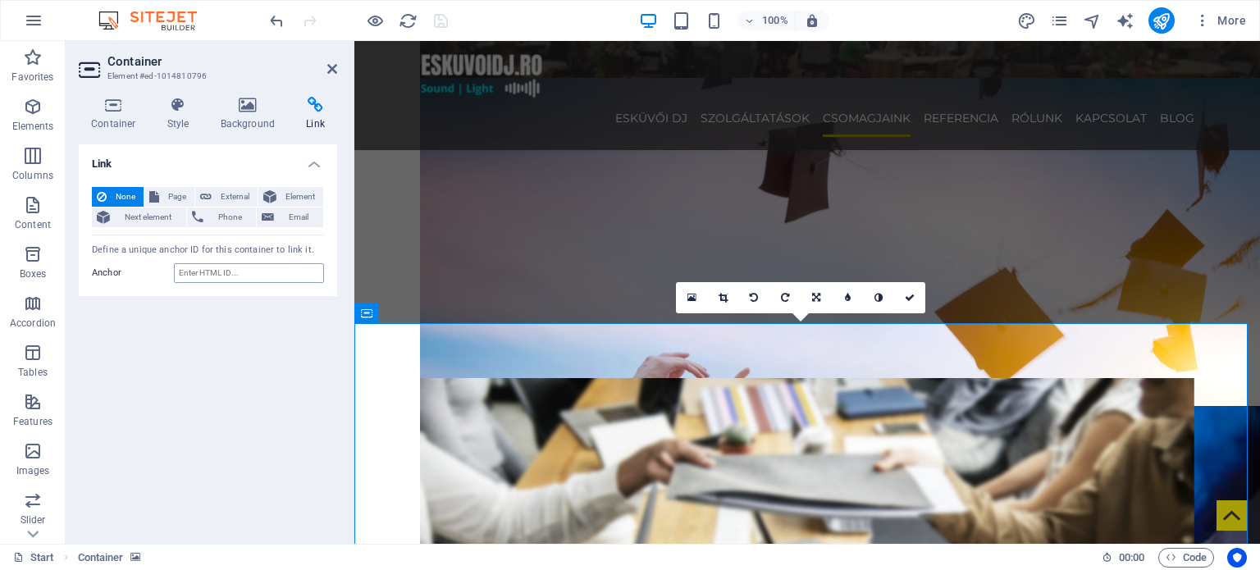
scroll to position [2460, 0]
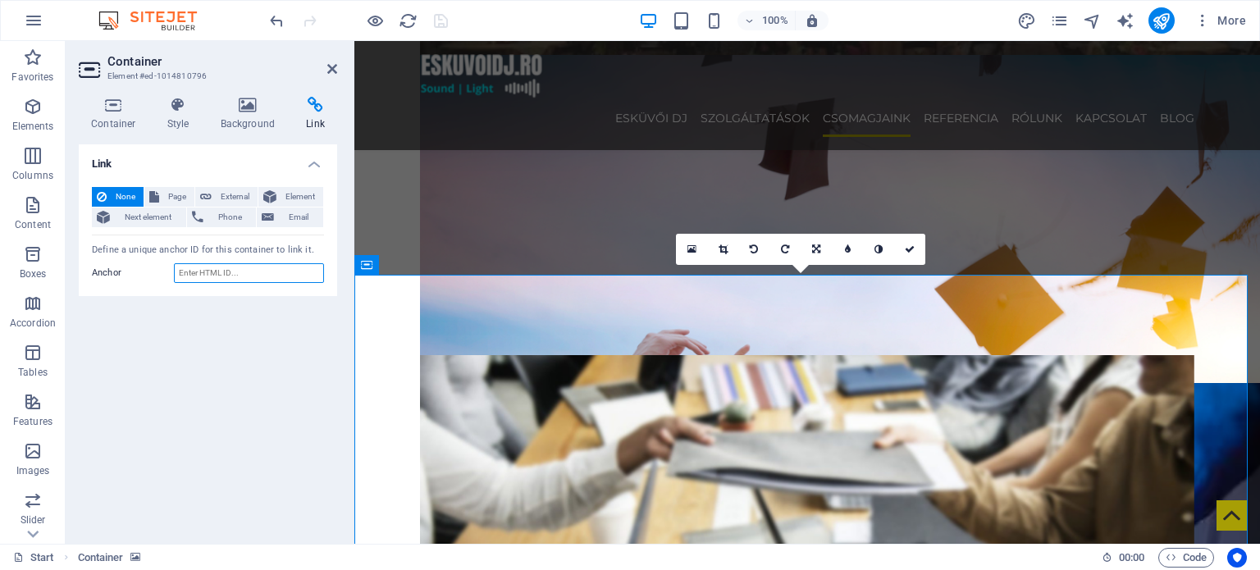
click at [228, 268] on input "Anchor" at bounding box center [249, 273] width 150 height 20
type input "galeria"
click at [440, 13] on icon "save" at bounding box center [440, 20] width 19 height 19
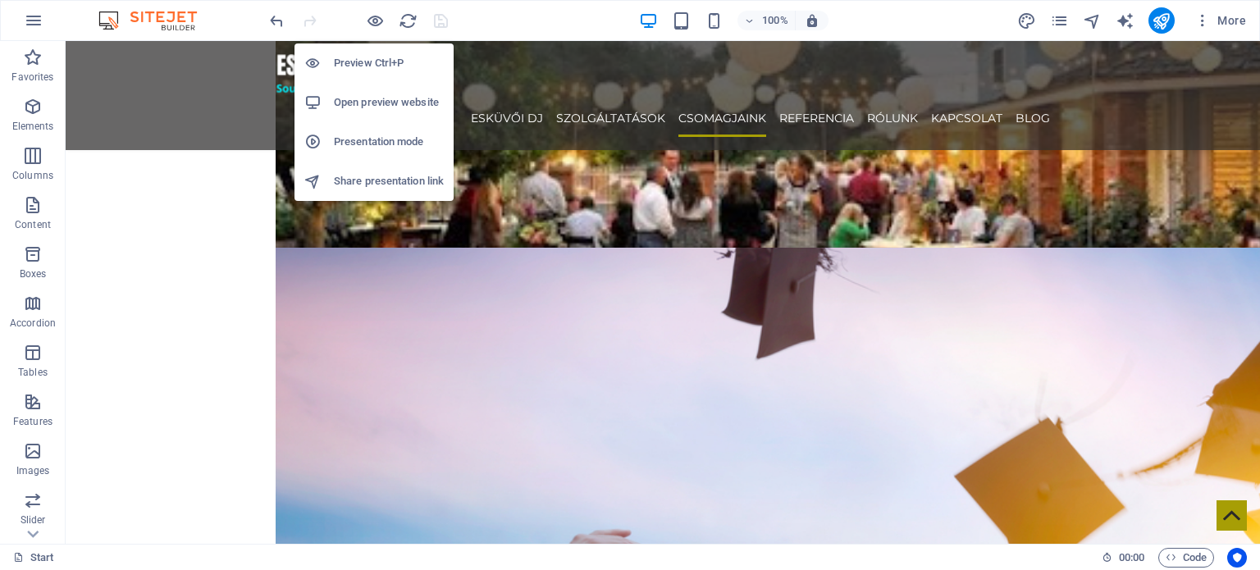
click at [390, 97] on h6 "Open preview website" at bounding box center [389, 103] width 110 height 20
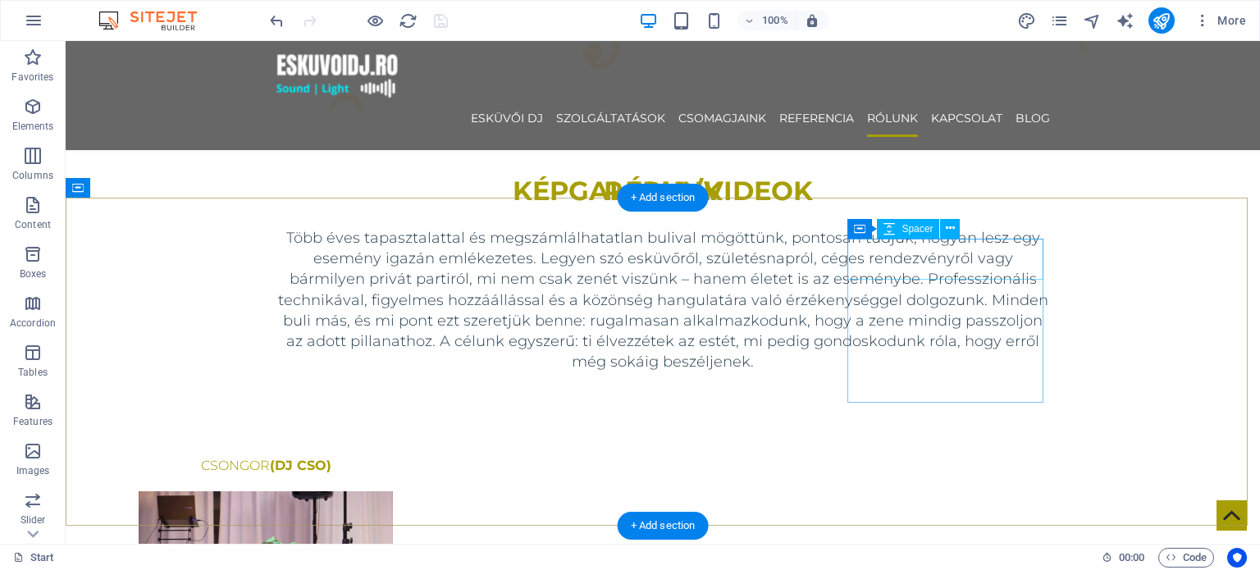
scroll to position [4658, 0]
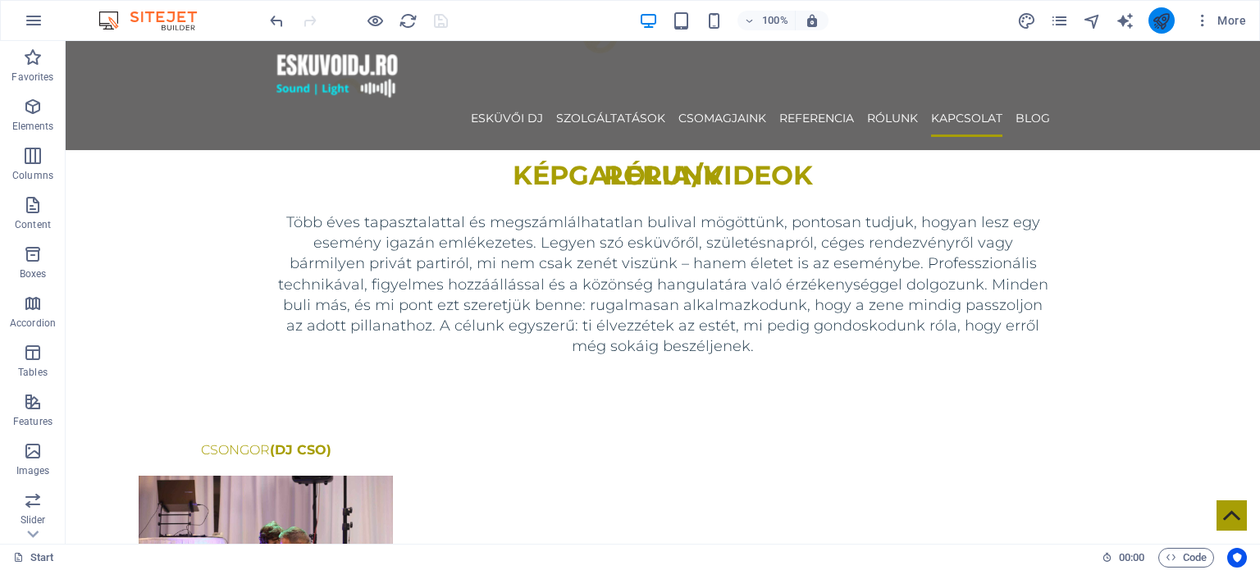
click at [1161, 25] on icon "publish" at bounding box center [1160, 20] width 19 height 19
